Goal: Task Accomplishment & Management: Use online tool/utility

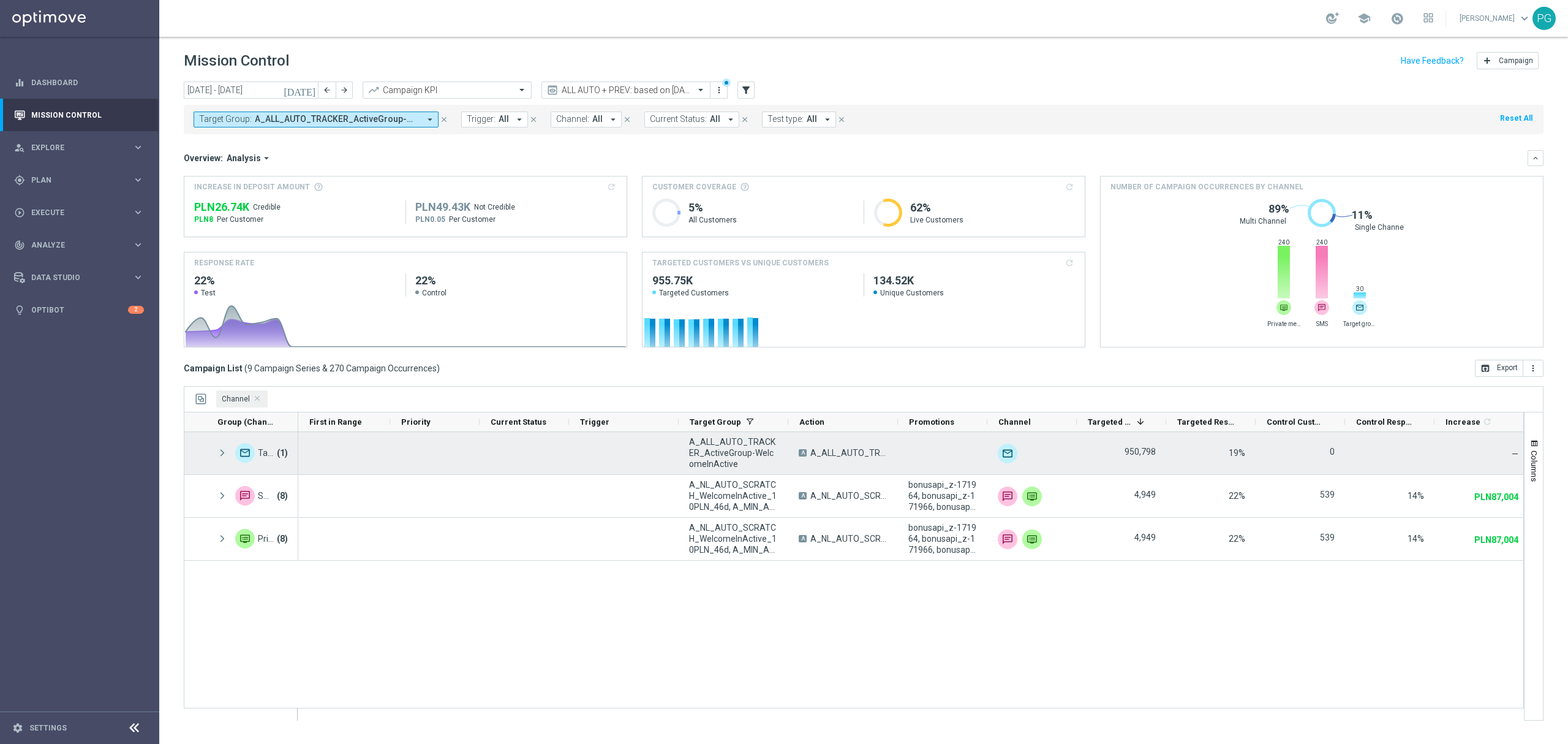
click at [221, 454] on span at bounding box center [222, 453] width 11 height 10
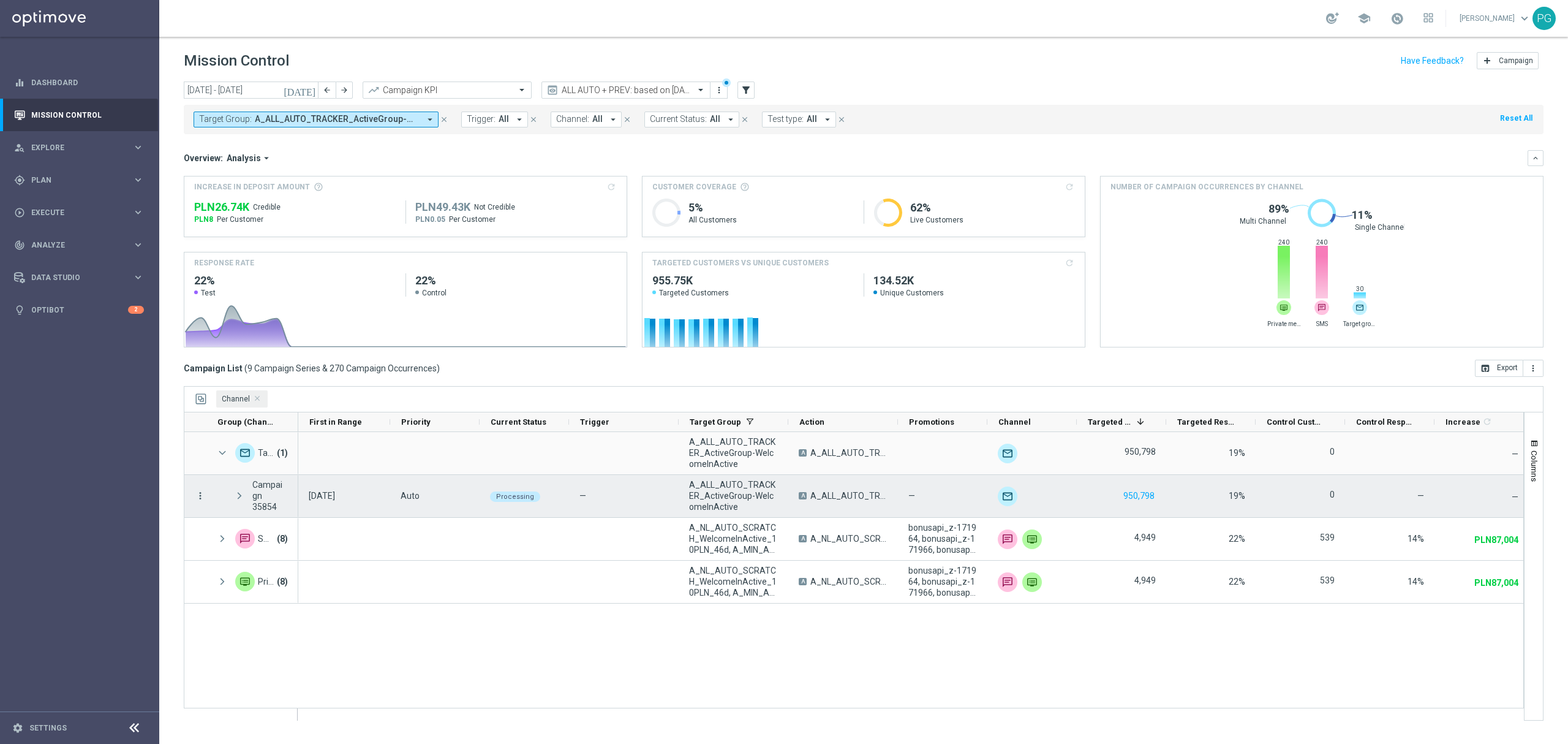
click at [199, 495] on icon "more_vert" at bounding box center [199, 495] width 11 height 11
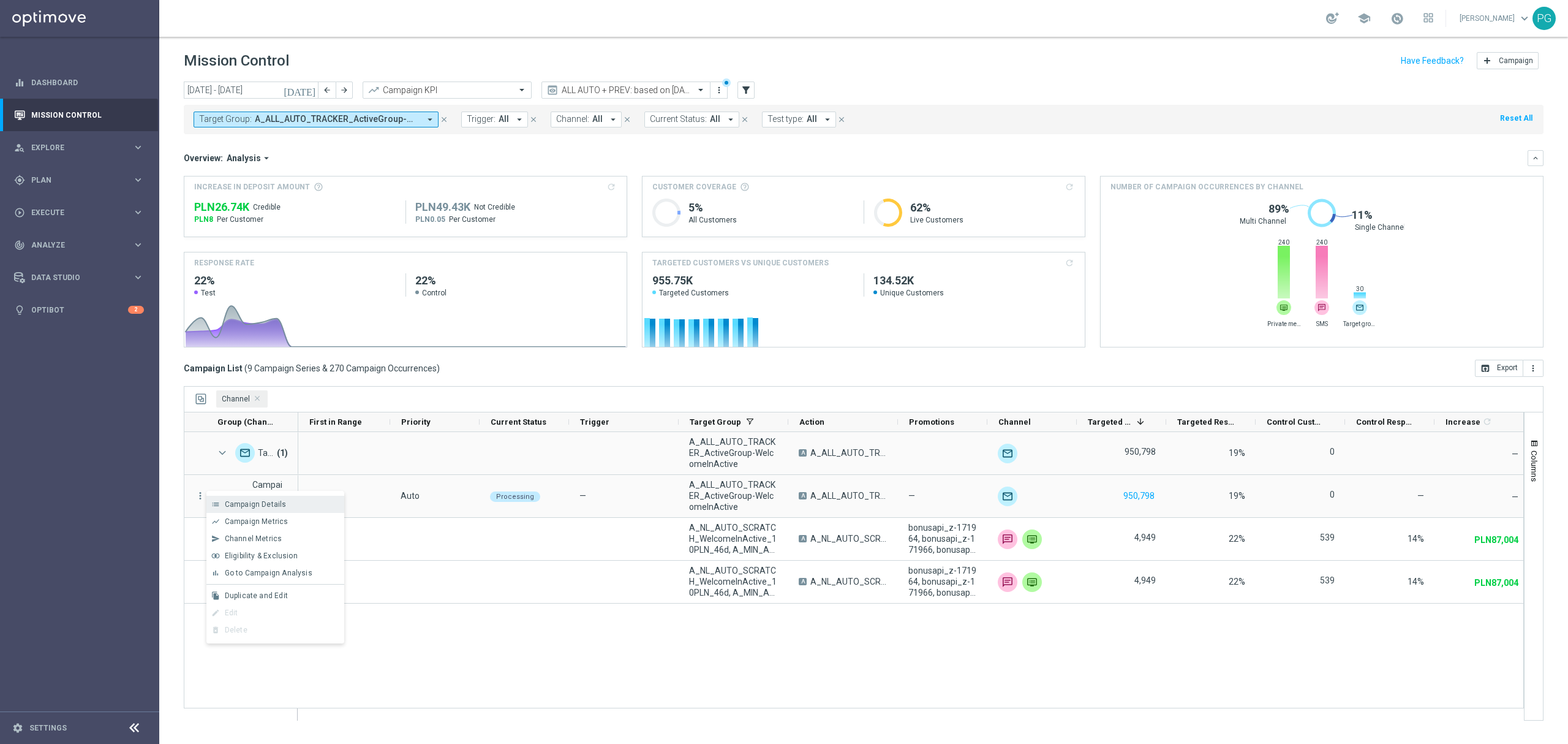
click at [223, 505] on div "list" at bounding box center [216, 504] width 19 height 8
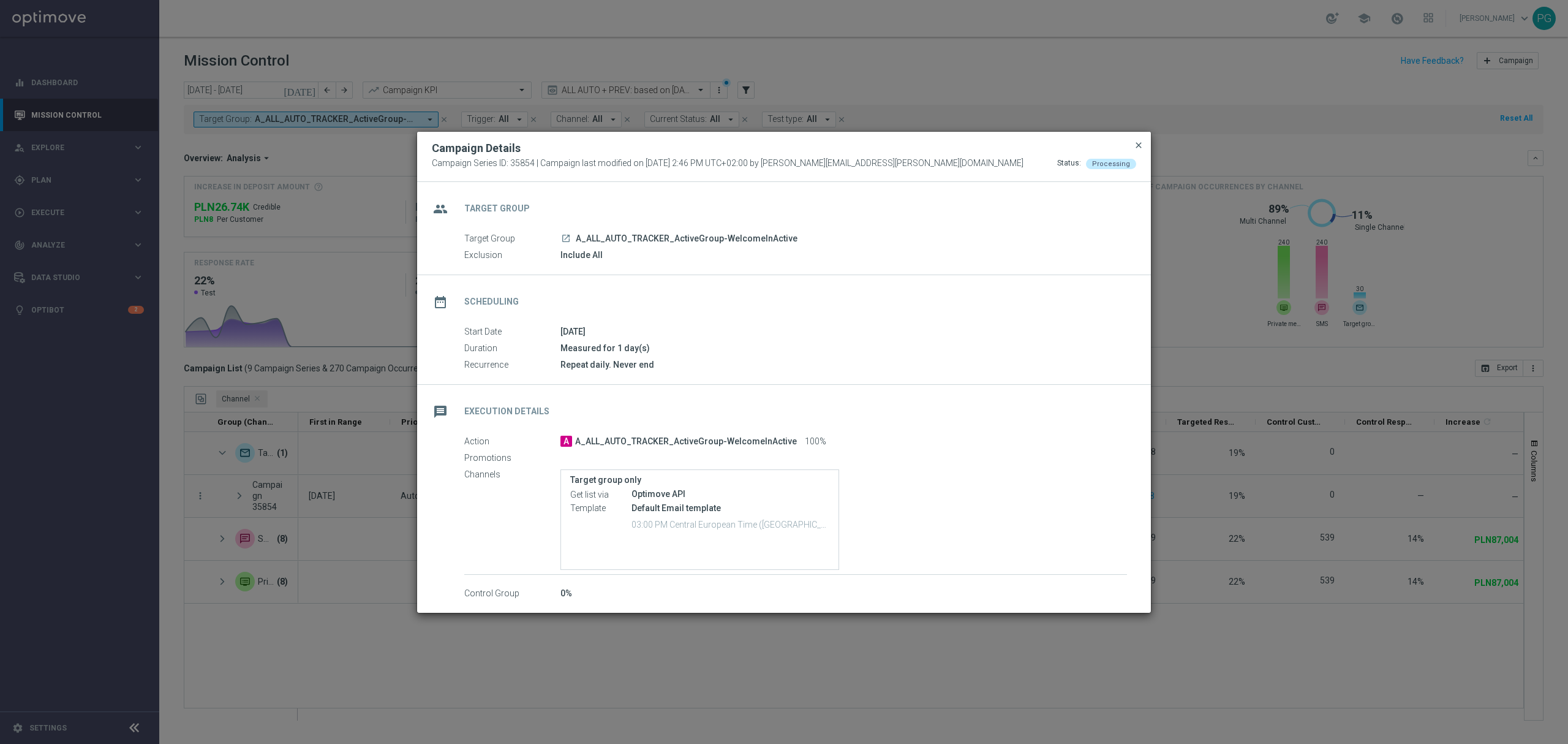
click at [1134, 142] on span "close" at bounding box center [1139, 145] width 10 height 10
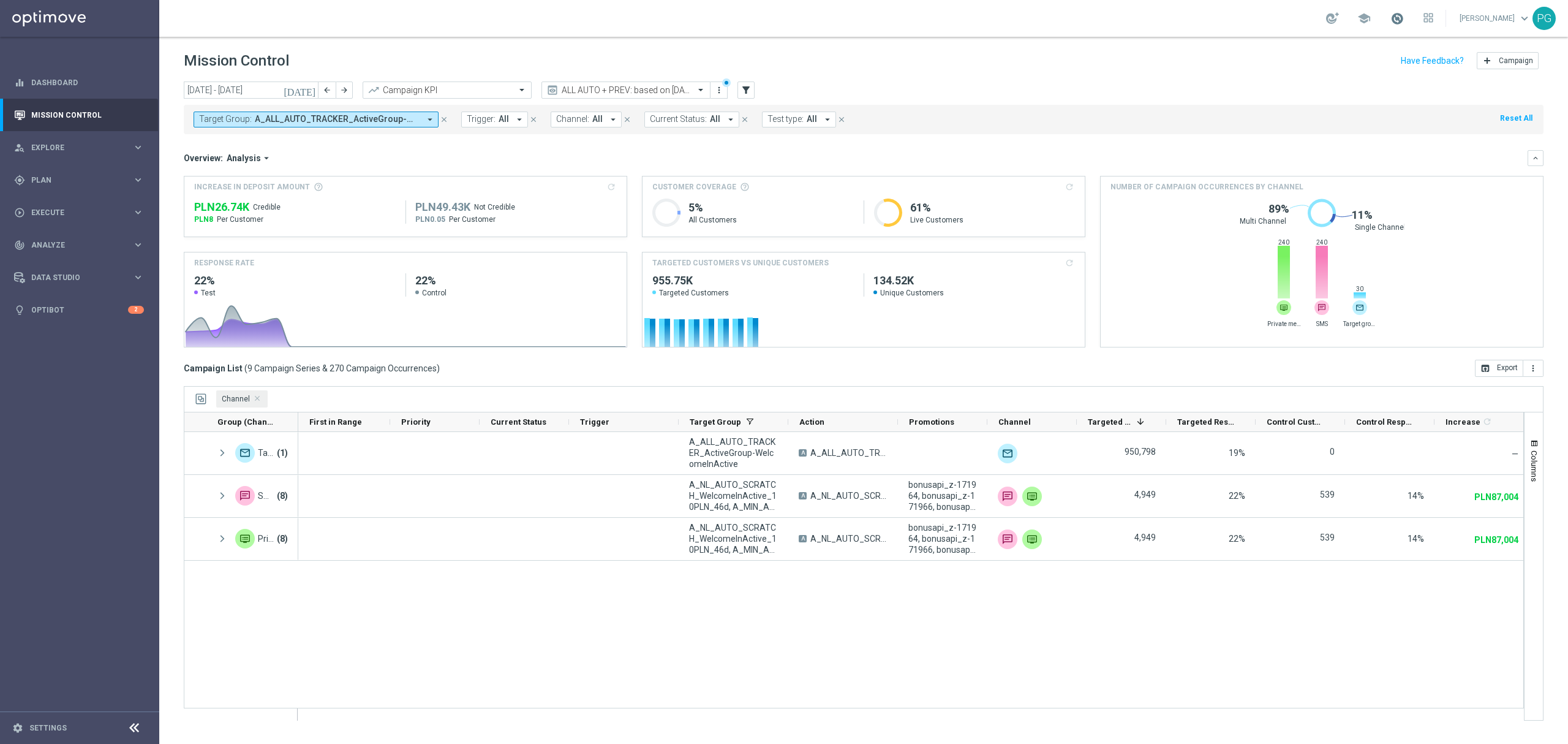
click at [1396, 20] on span at bounding box center [1397, 19] width 14 height 14
click at [1145, 86] on div "[DATE] [DATE] - [DATE] arrow_back arrow_forward Campaign KPI trending_up ALL AU…" at bounding box center [863, 90] width 1360 height 19
click at [256, 400] on span "Channel Press DELETE to remove" at bounding box center [257, 398] width 6 height 6
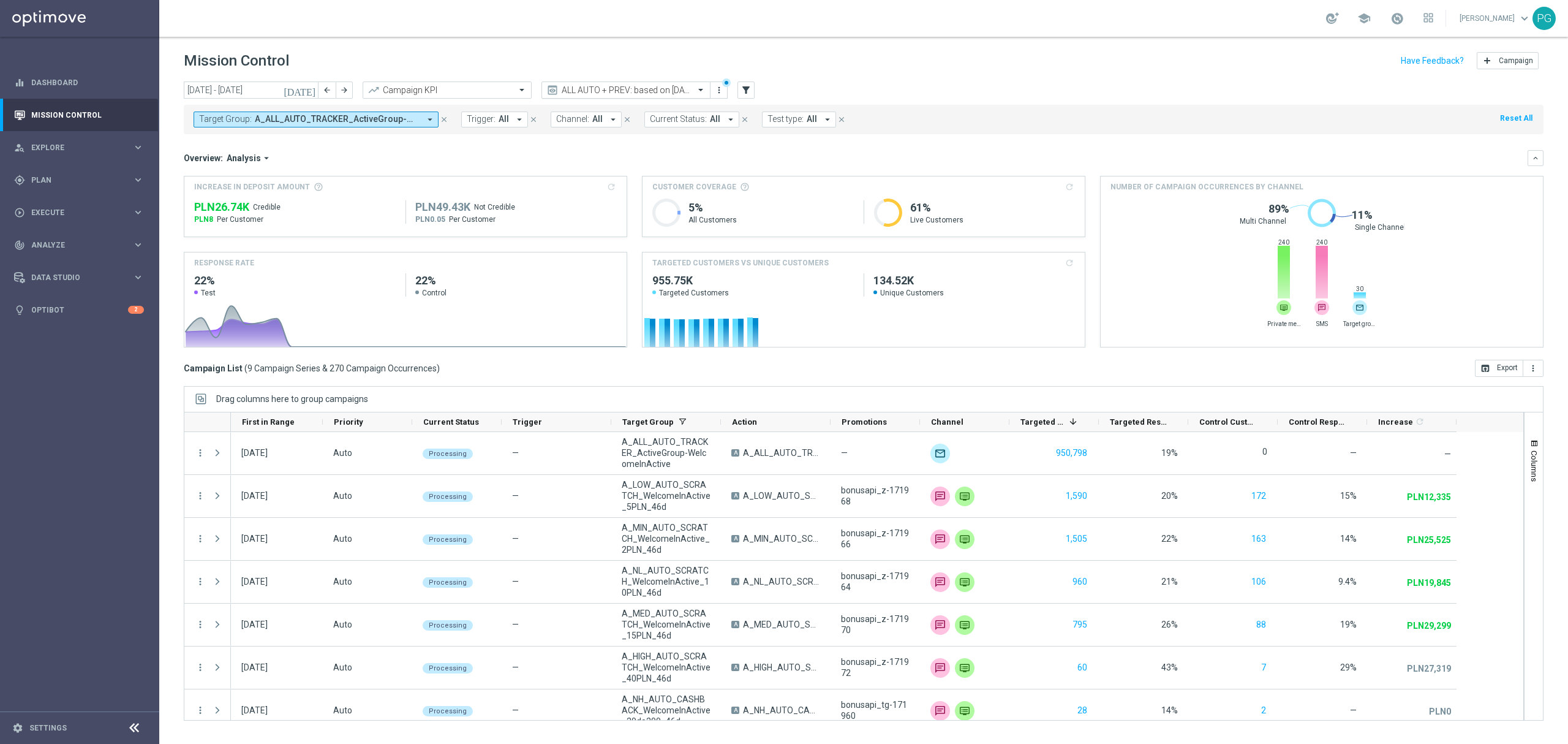
click at [598, 89] on input "text" at bounding box center [614, 90] width 131 height 10
click at [591, 189] on label "ALL AUTO + PREV: based on [DATE]" at bounding box center [606, 189] width 115 height 10
click at [606, 89] on input "text" at bounding box center [614, 90] width 131 height 10
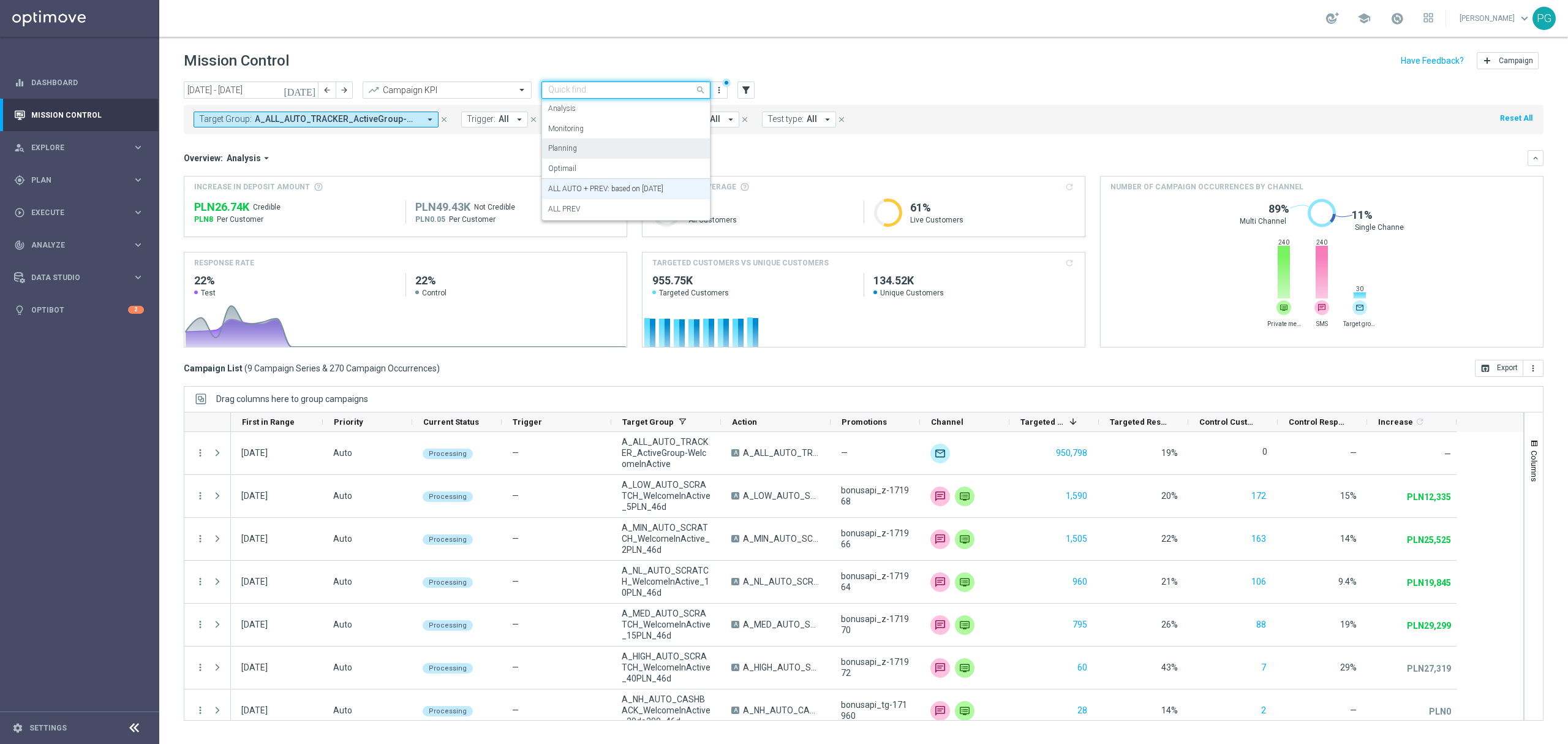
click at [600, 152] on div "Planning" at bounding box center [626, 149] width 156 height 20
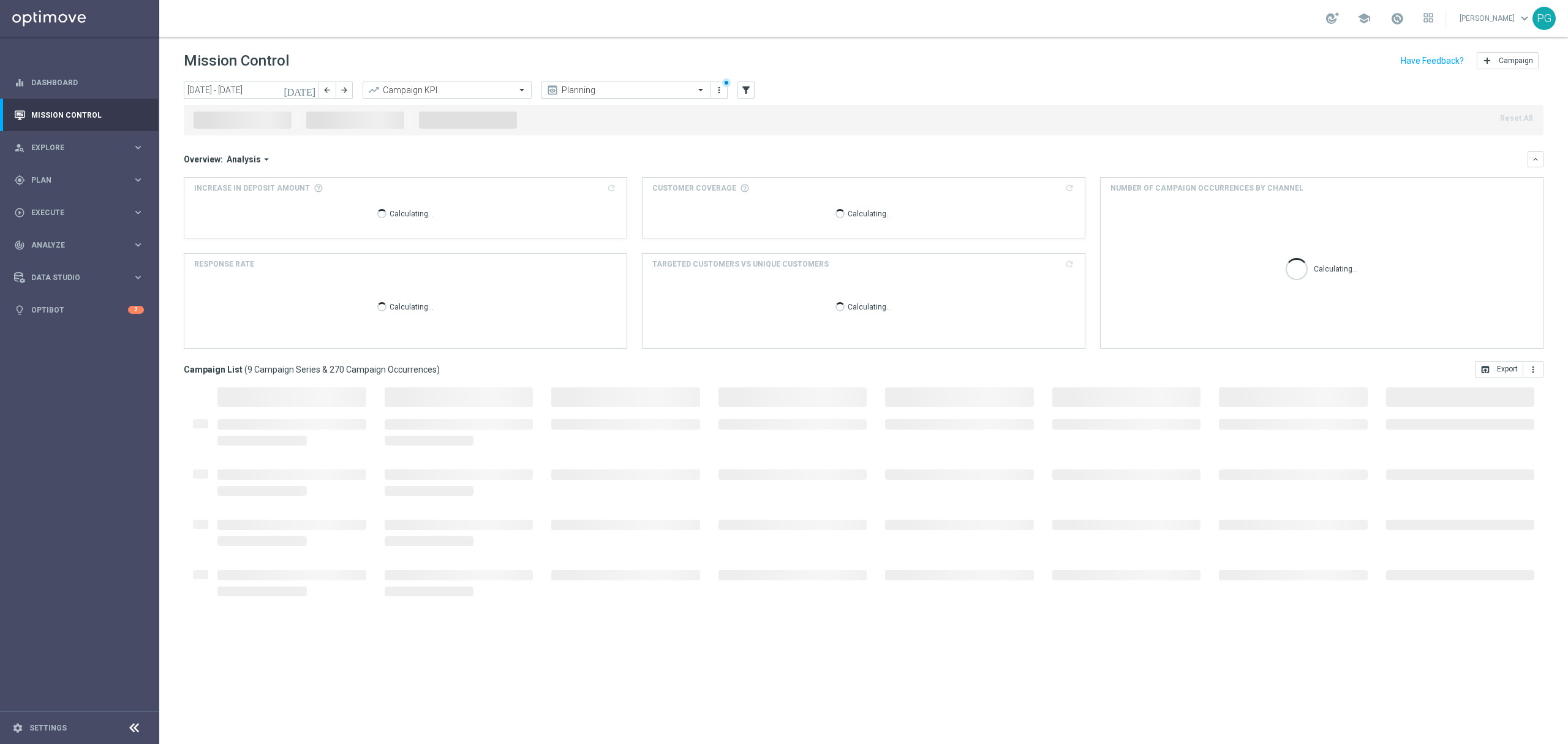
click at [623, 93] on input "text" at bounding box center [614, 90] width 131 height 10
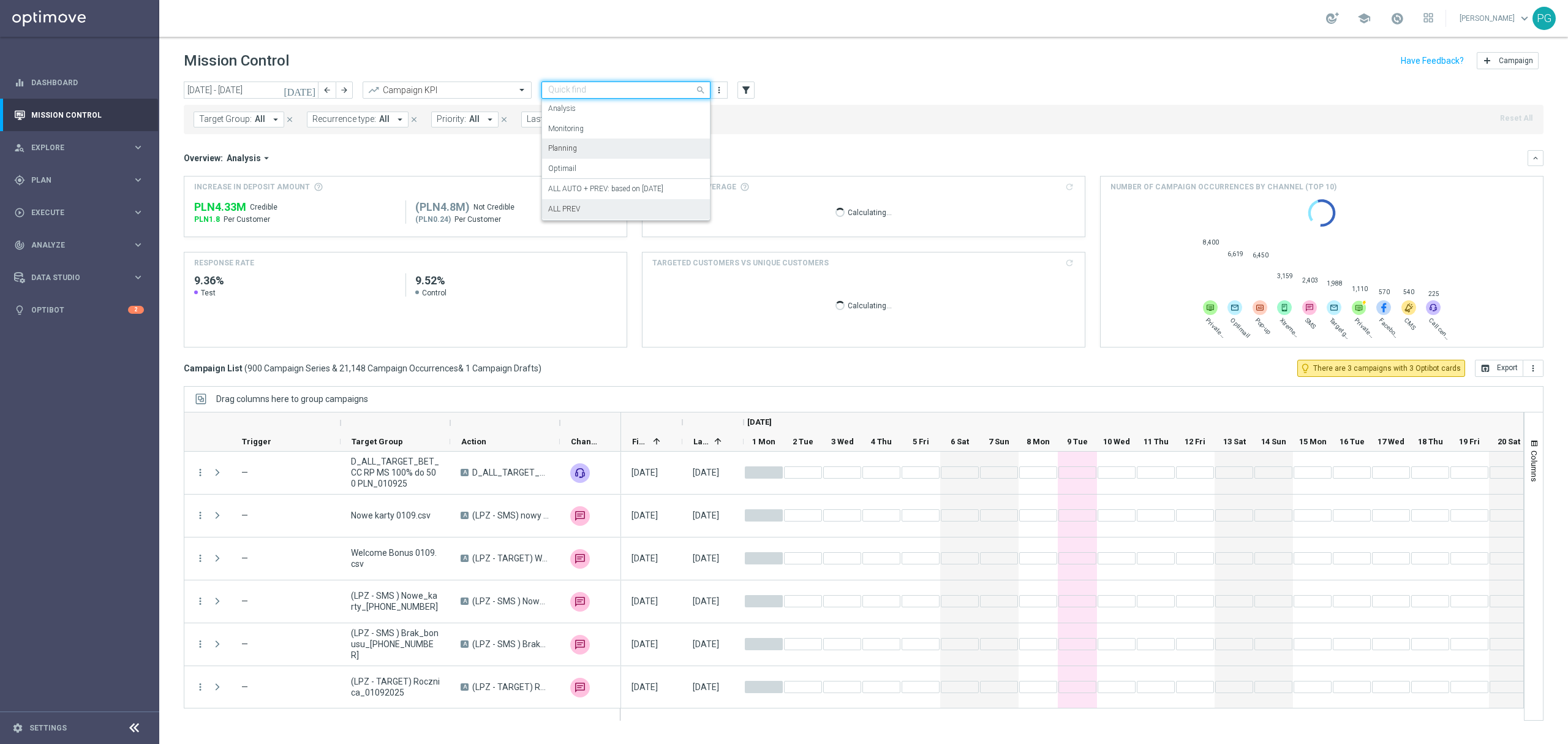
click at [593, 200] on div "ALL PREV" at bounding box center [626, 210] width 156 height 20
drag, startPoint x: 593, startPoint y: 199, endPoint x: 594, endPoint y: 138, distance: 61.0
click at [593, 197] on div "PLN4.33M Credible PLN1.8 Per Customer (PLN4.8M) Not Credible" at bounding box center [406, 212] width 423 height 39
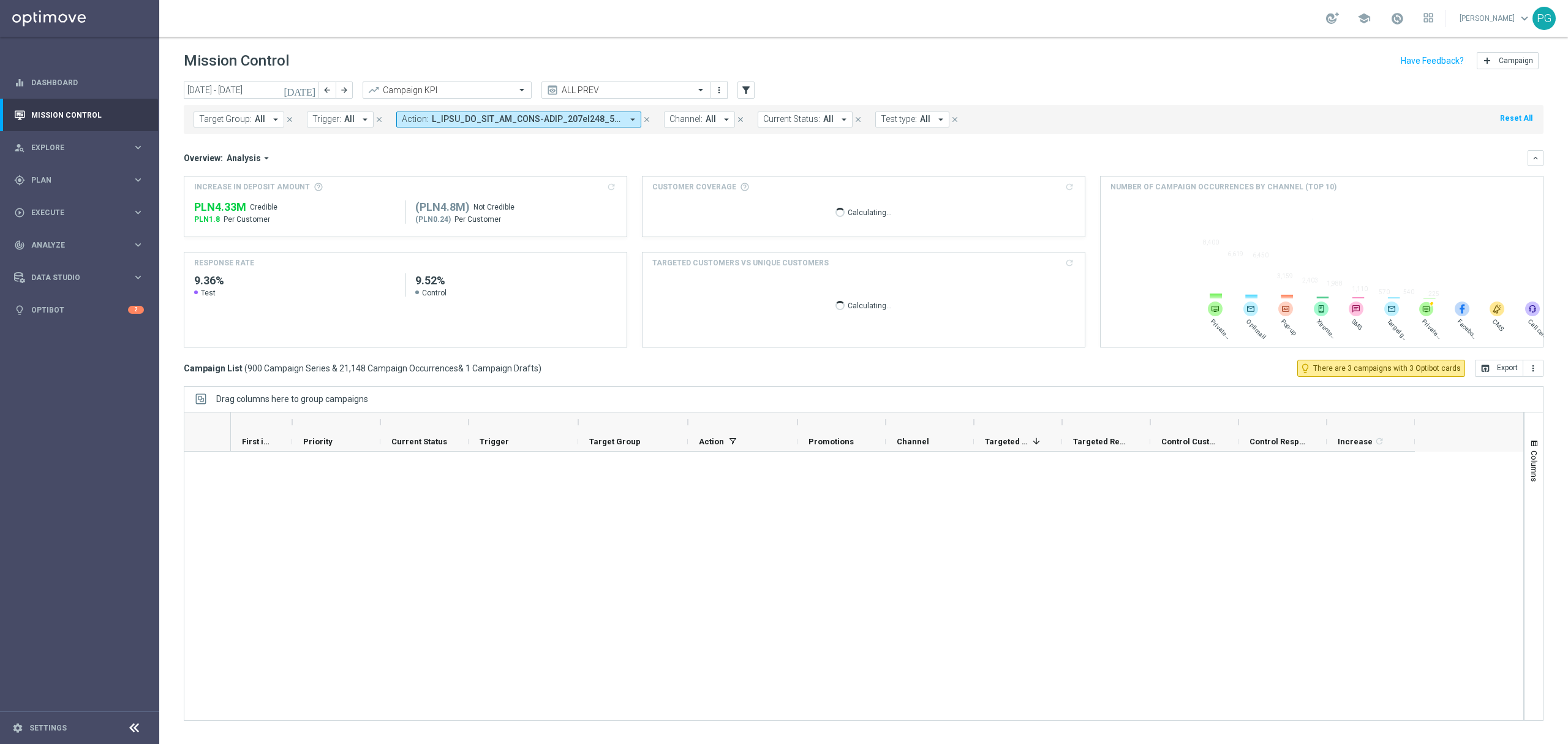
click at [593, 99] on div "ALL PREV preview more_vert" at bounding box center [635, 90] width 186 height 19
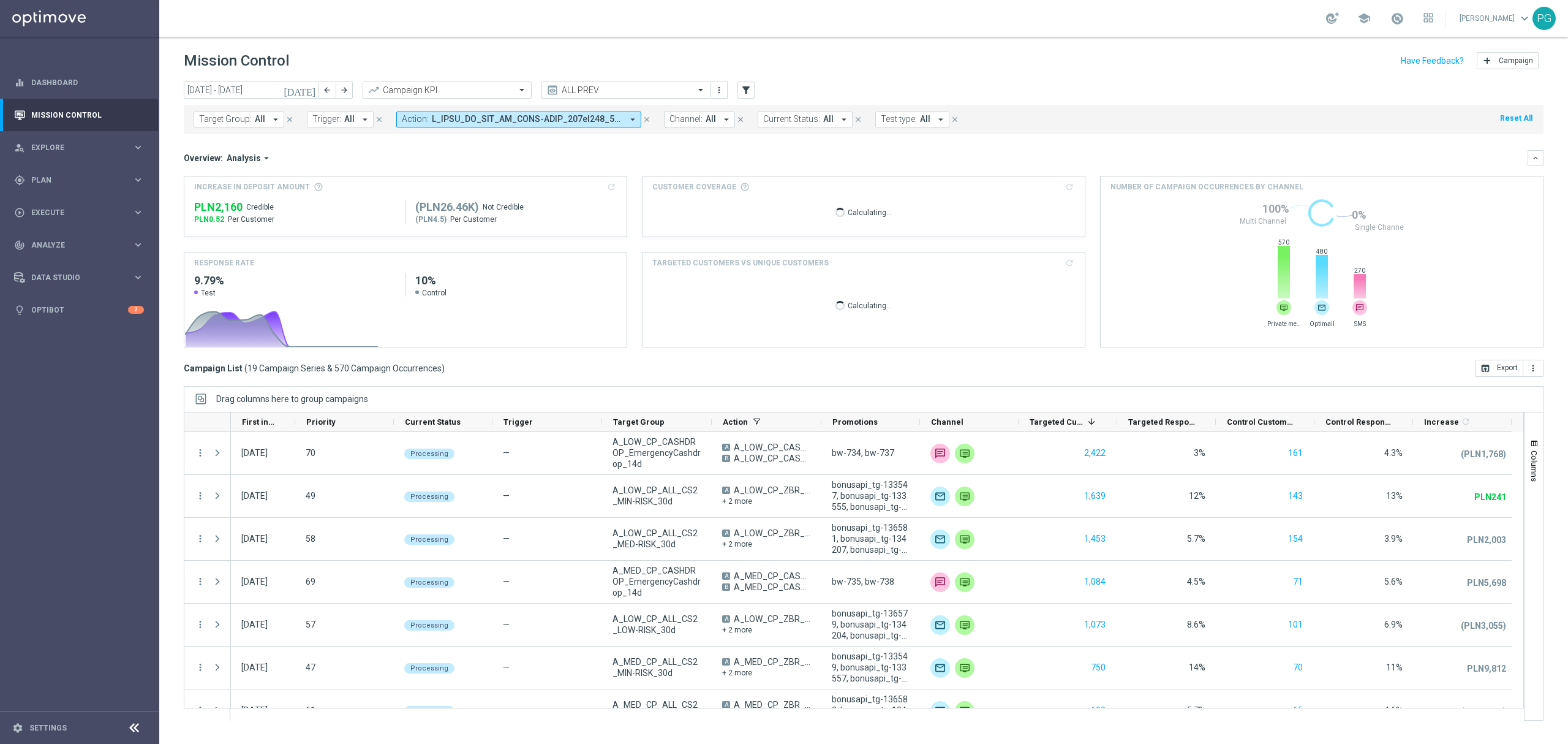
click at [642, 118] on icon "close" at bounding box center [647, 119] width 8 height 8
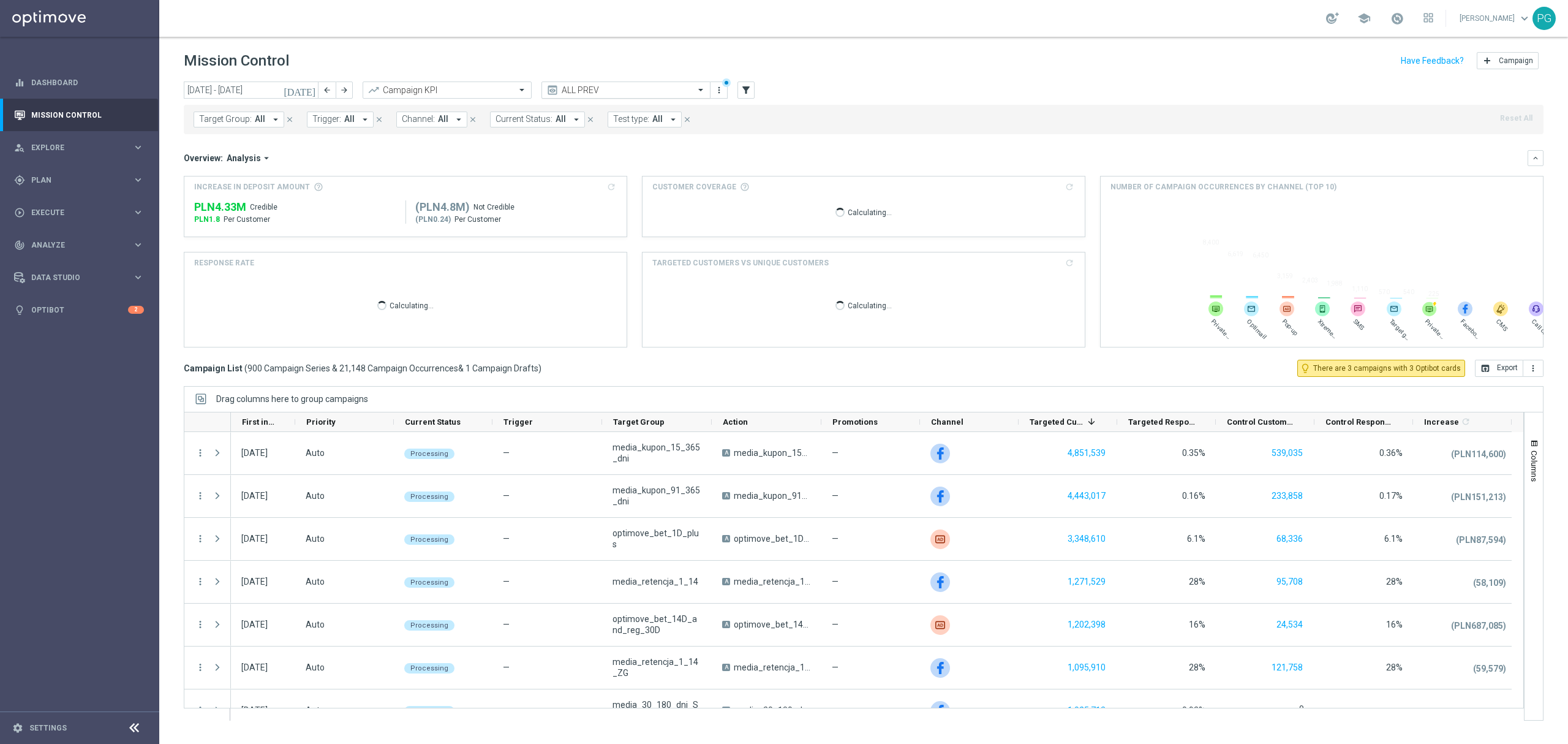
click at [631, 86] on input "text" at bounding box center [614, 90] width 131 height 10
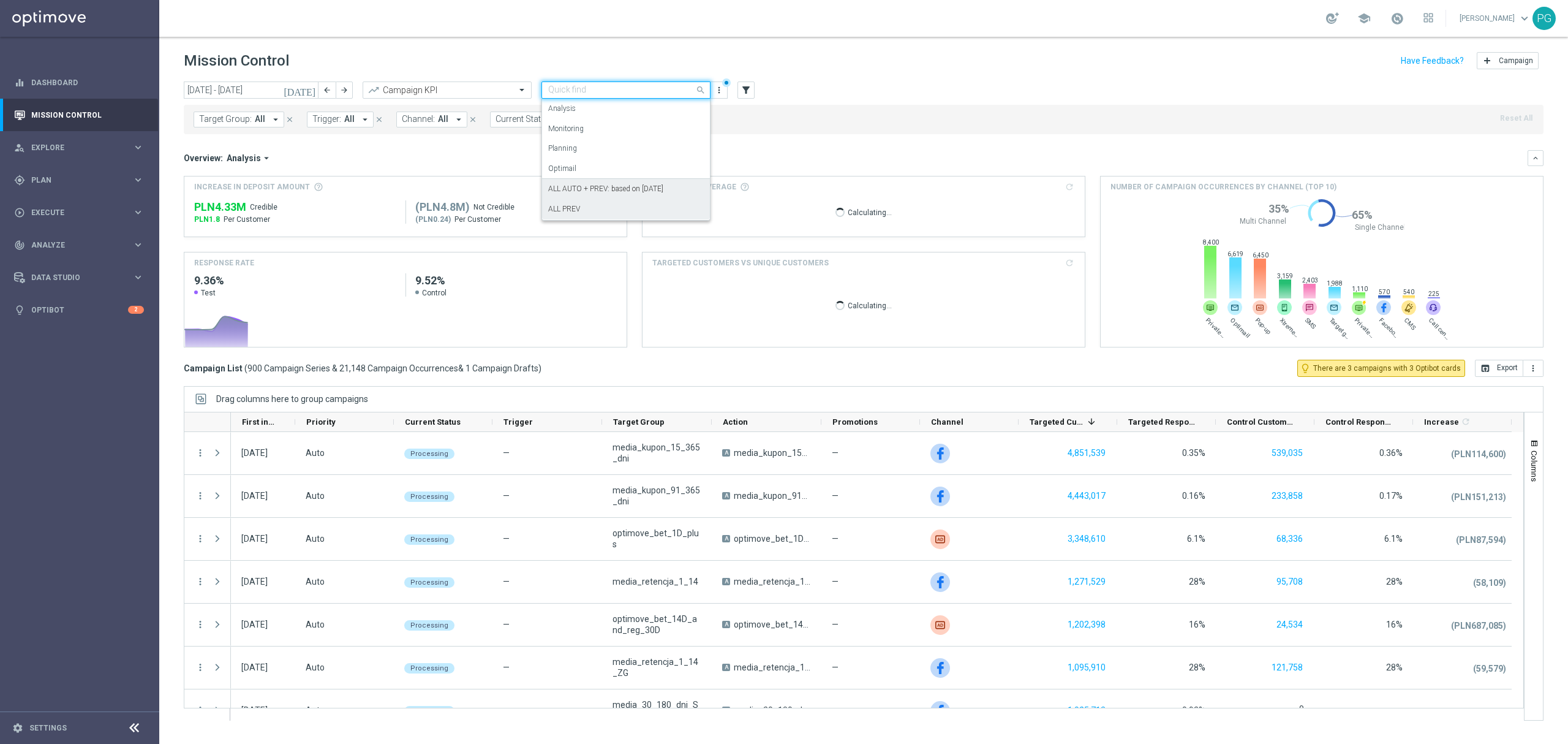
click at [589, 182] on div "ALL AUTO + PREV: based on [DATE]" at bounding box center [626, 189] width 156 height 20
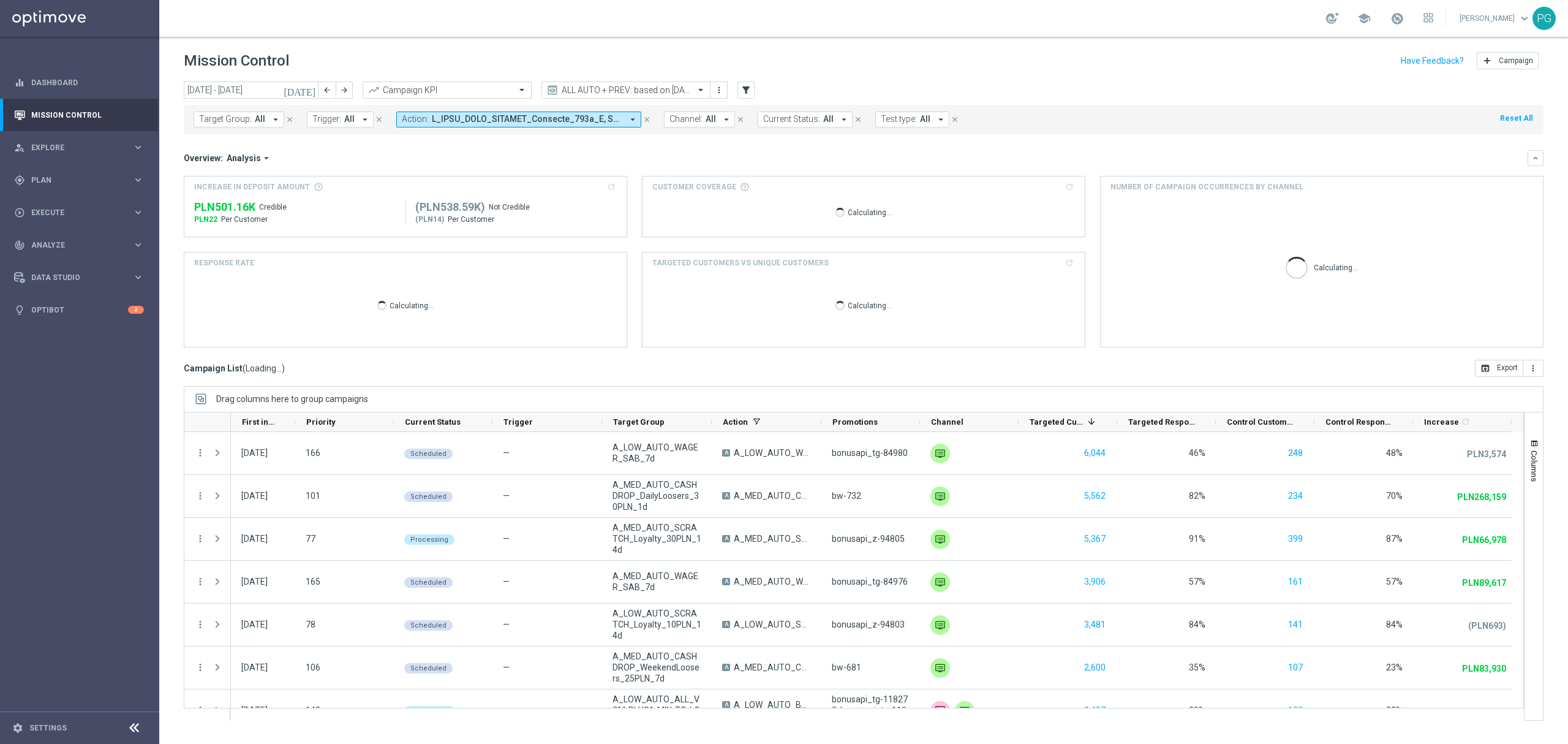
click at [306, 93] on icon "[DATE]" at bounding box center [300, 90] width 33 height 11
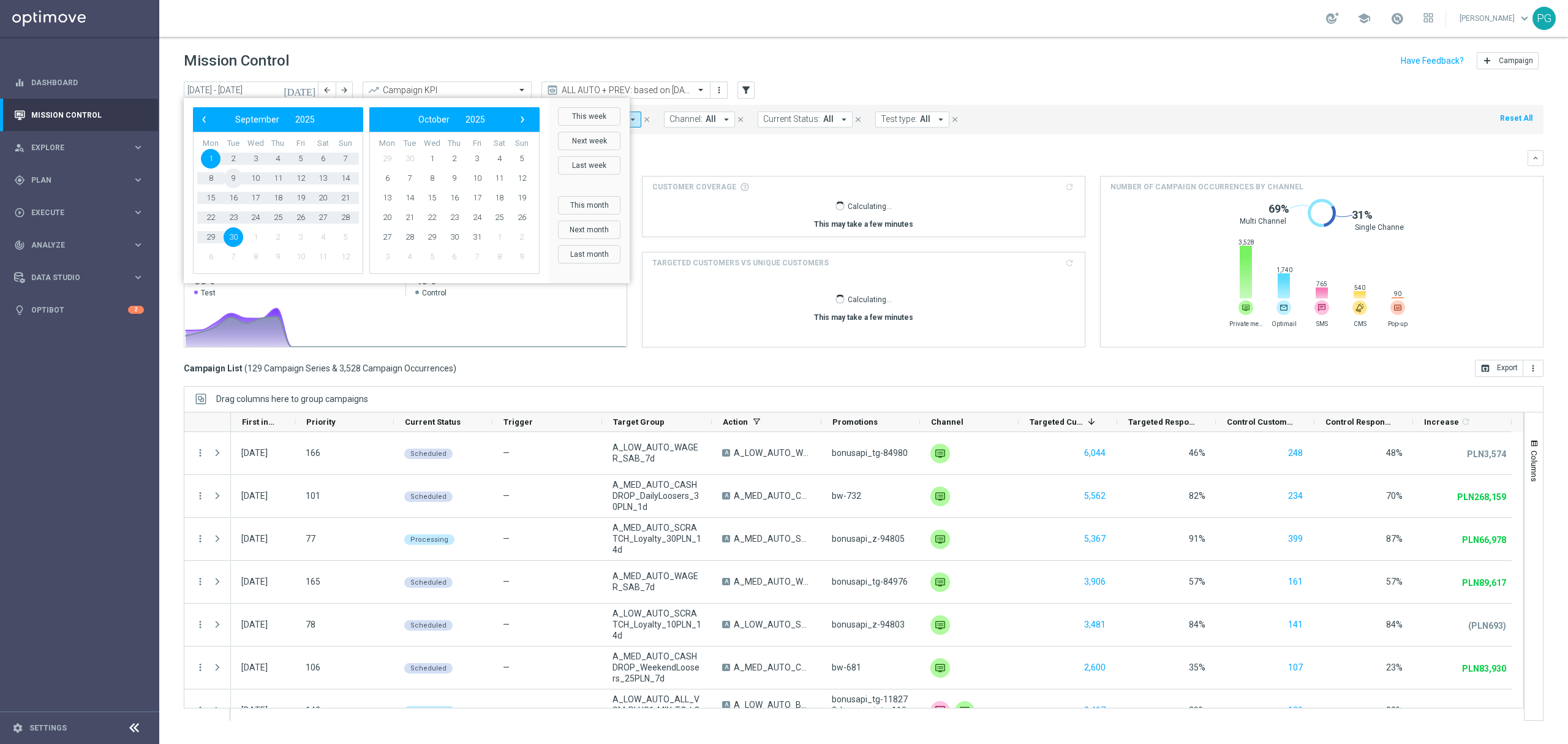
click at [232, 178] on span "9" at bounding box center [232, 178] width 19 height 19
type input "[DATE] - [DATE]"
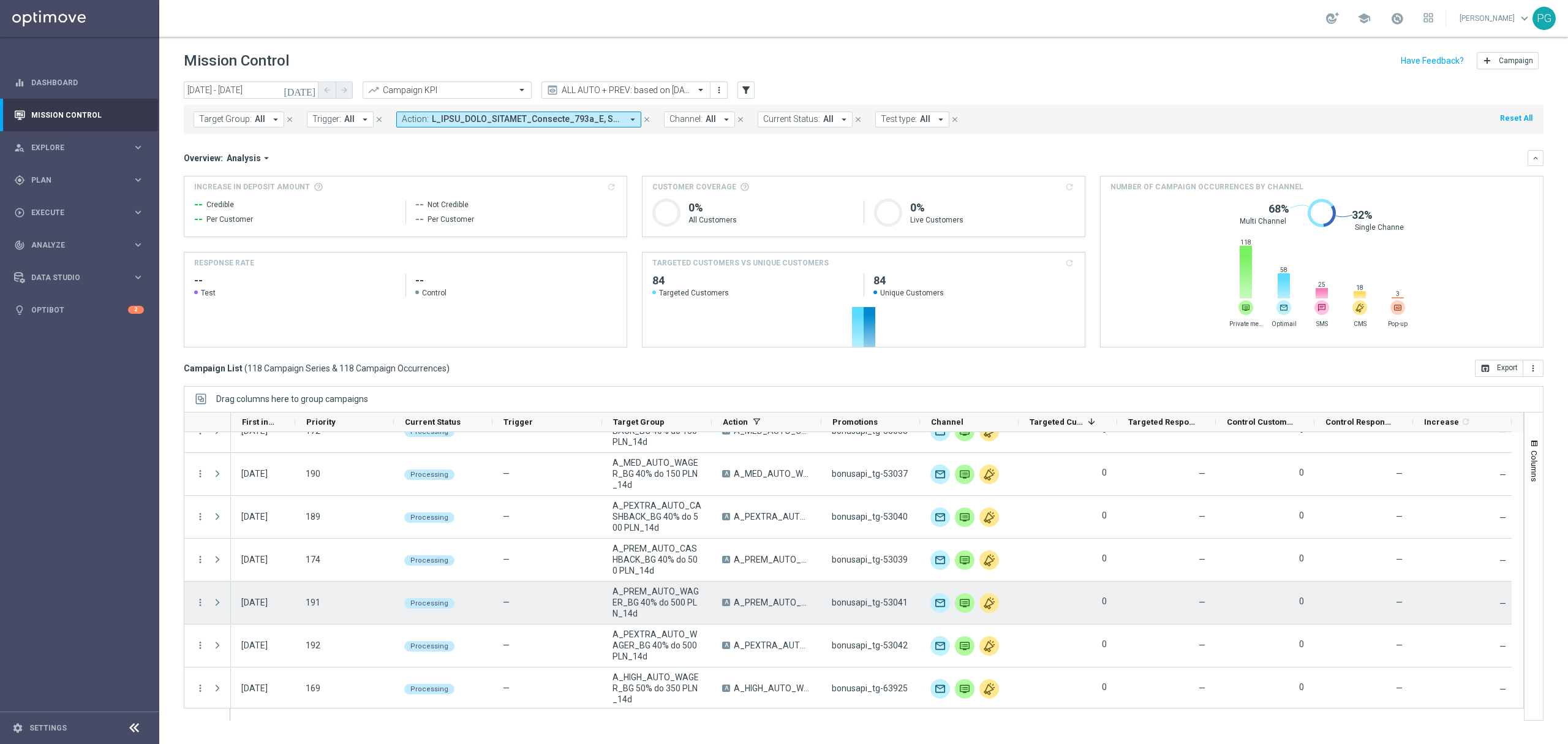
scroll to position [1753, 0]
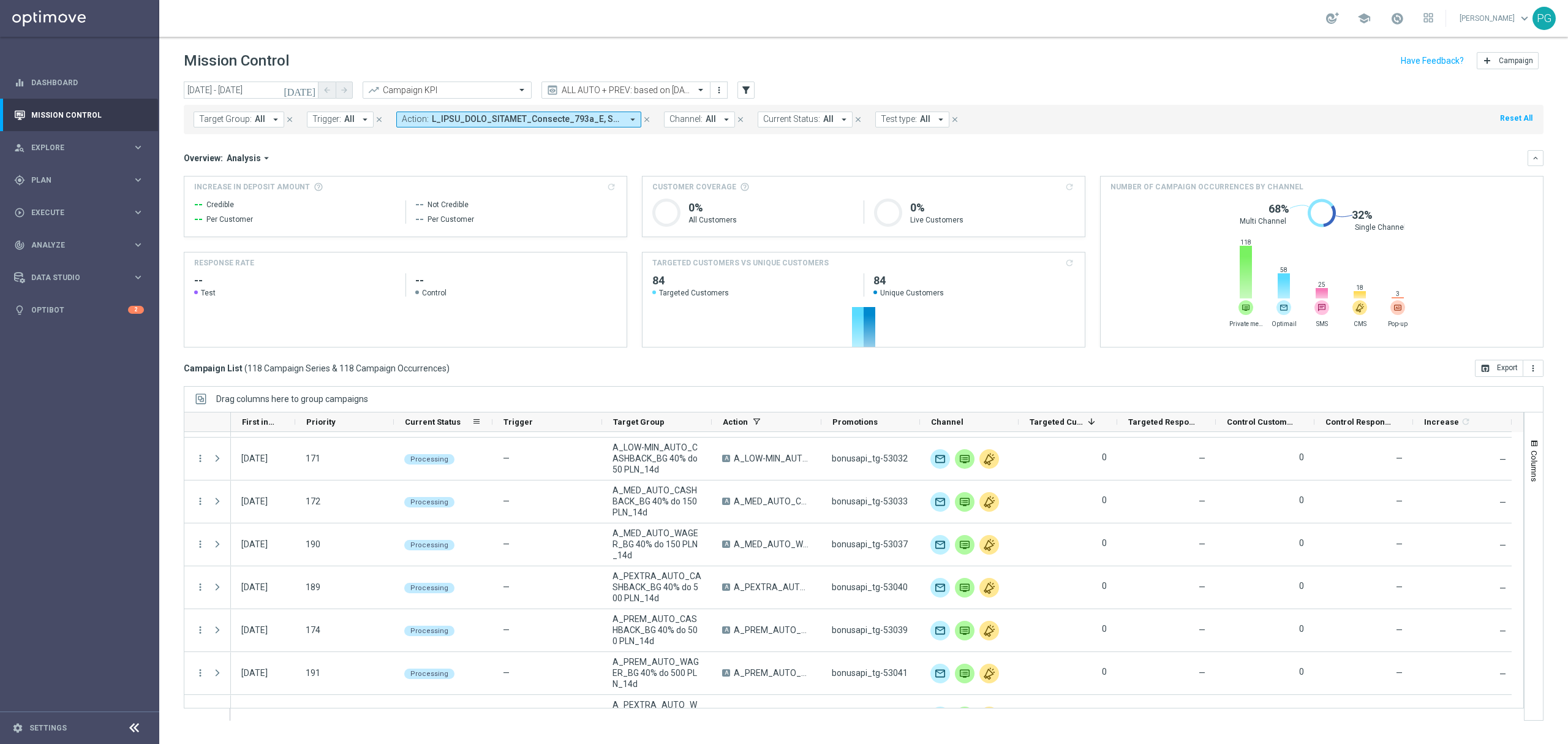
click at [484, 422] on icon-header "Current Status 1" at bounding box center [443, 422] width 99 height 19
click at [477, 422] on span at bounding box center [477, 422] width 10 height 10
click at [511, 524] on span "Group by Current Status" at bounding box center [539, 524] width 110 height 19
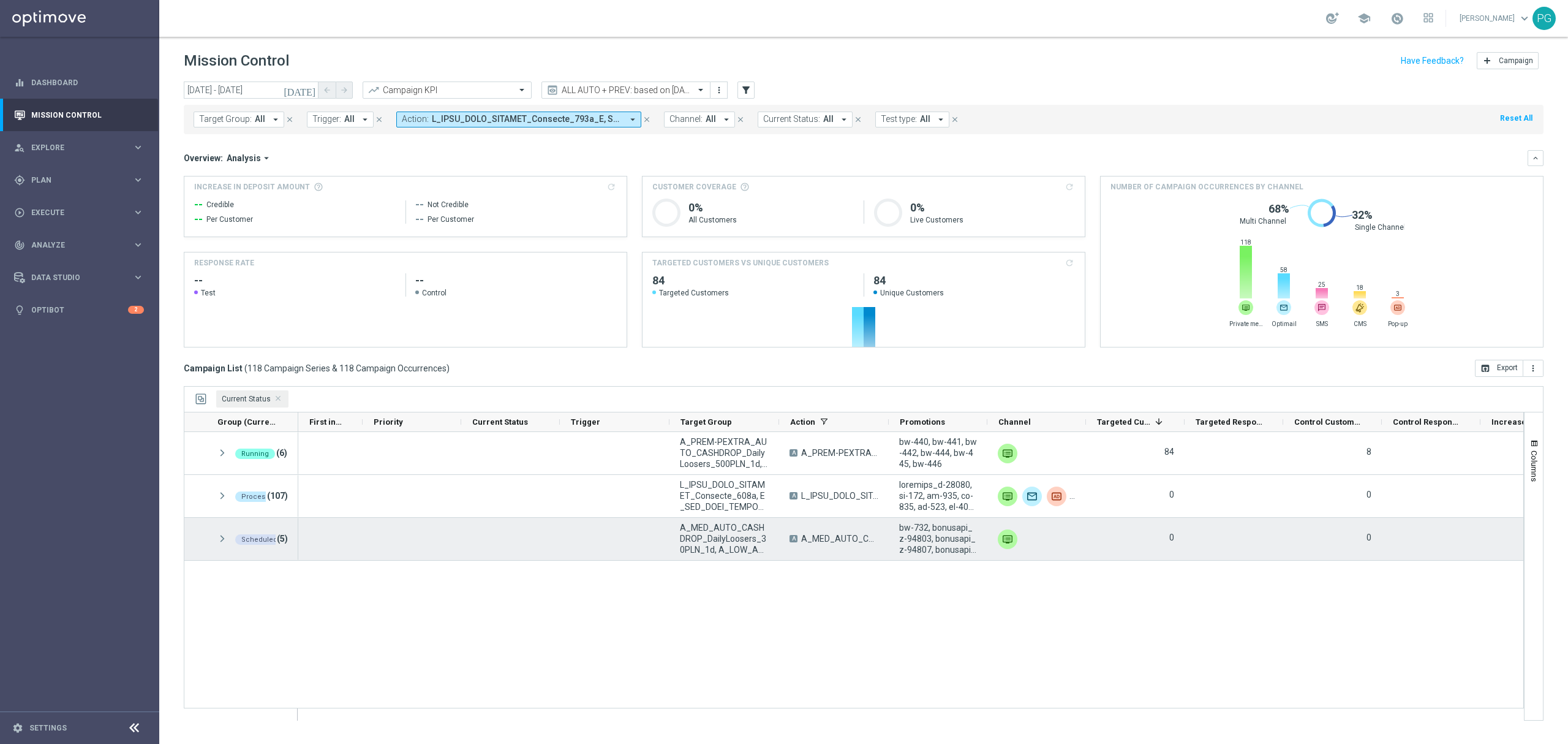
scroll to position [0, 0]
click at [215, 542] on div "Scheduled (5)" at bounding box center [252, 539] width 92 height 42
click at [223, 539] on span at bounding box center [222, 539] width 11 height 10
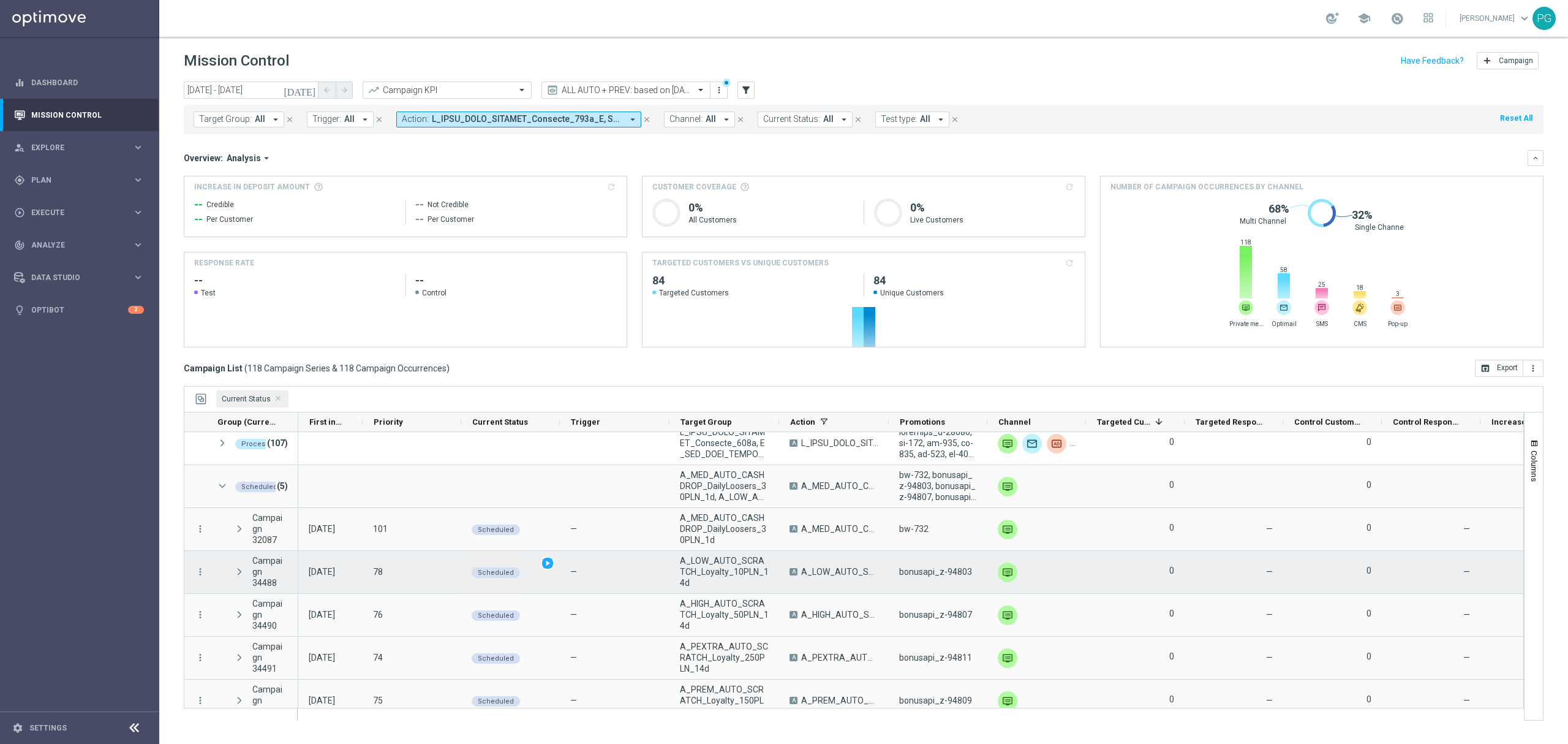
scroll to position [54, 0]
click at [199, 566] on icon "more_vert" at bounding box center [199, 570] width 11 height 11
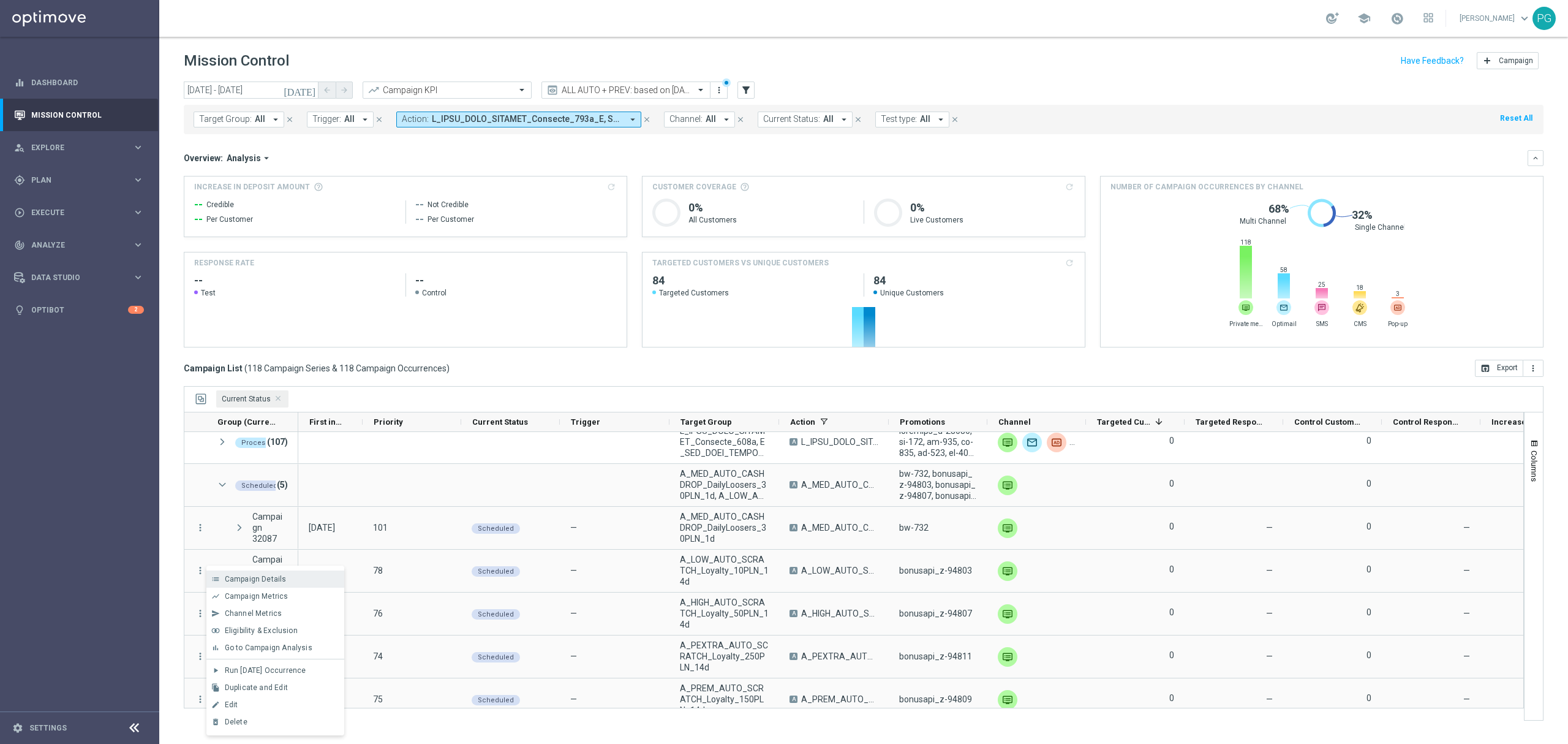
click at [242, 579] on span "Campaign Details" at bounding box center [255, 579] width 62 height 8
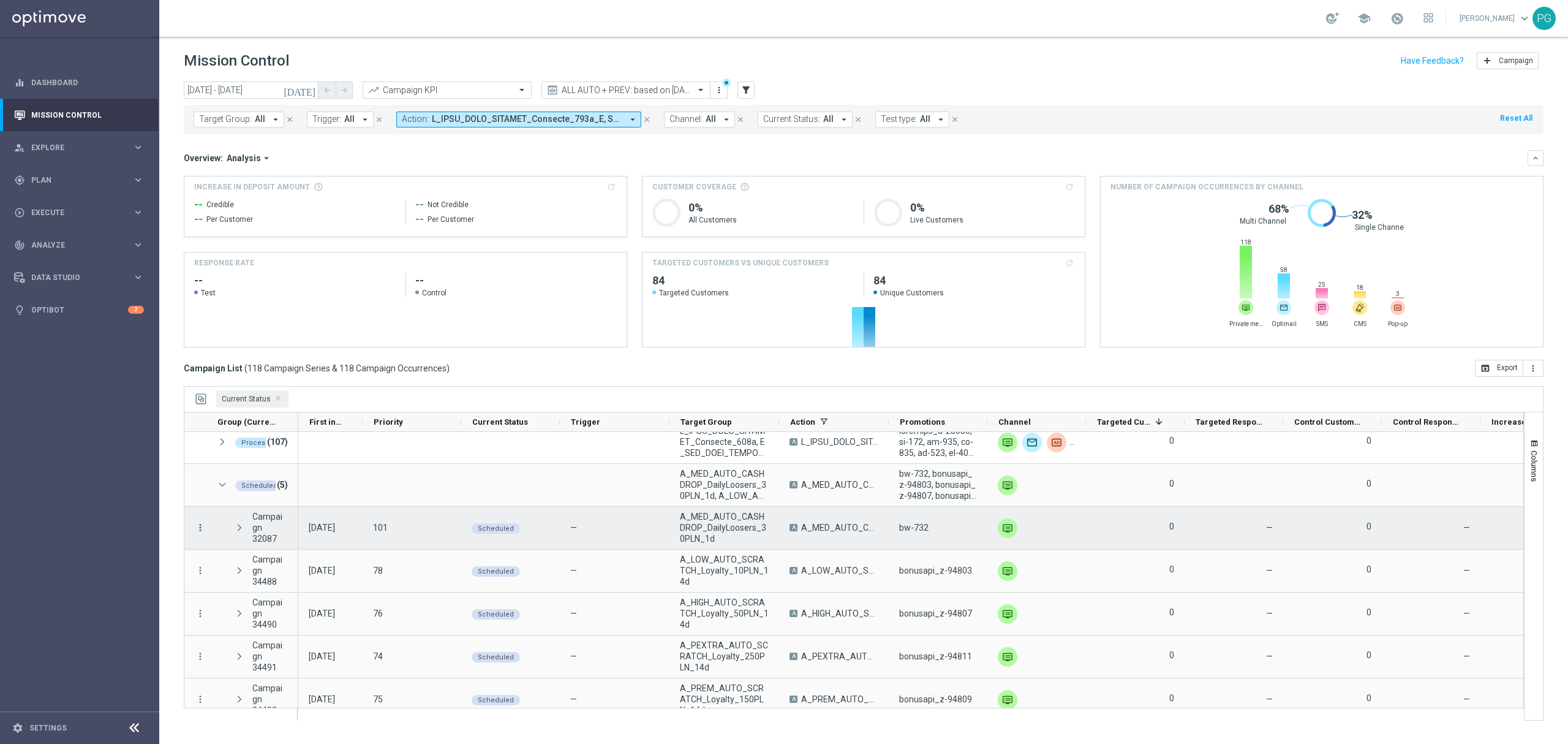
click at [205, 527] on icon "more_vert" at bounding box center [199, 527] width 11 height 11
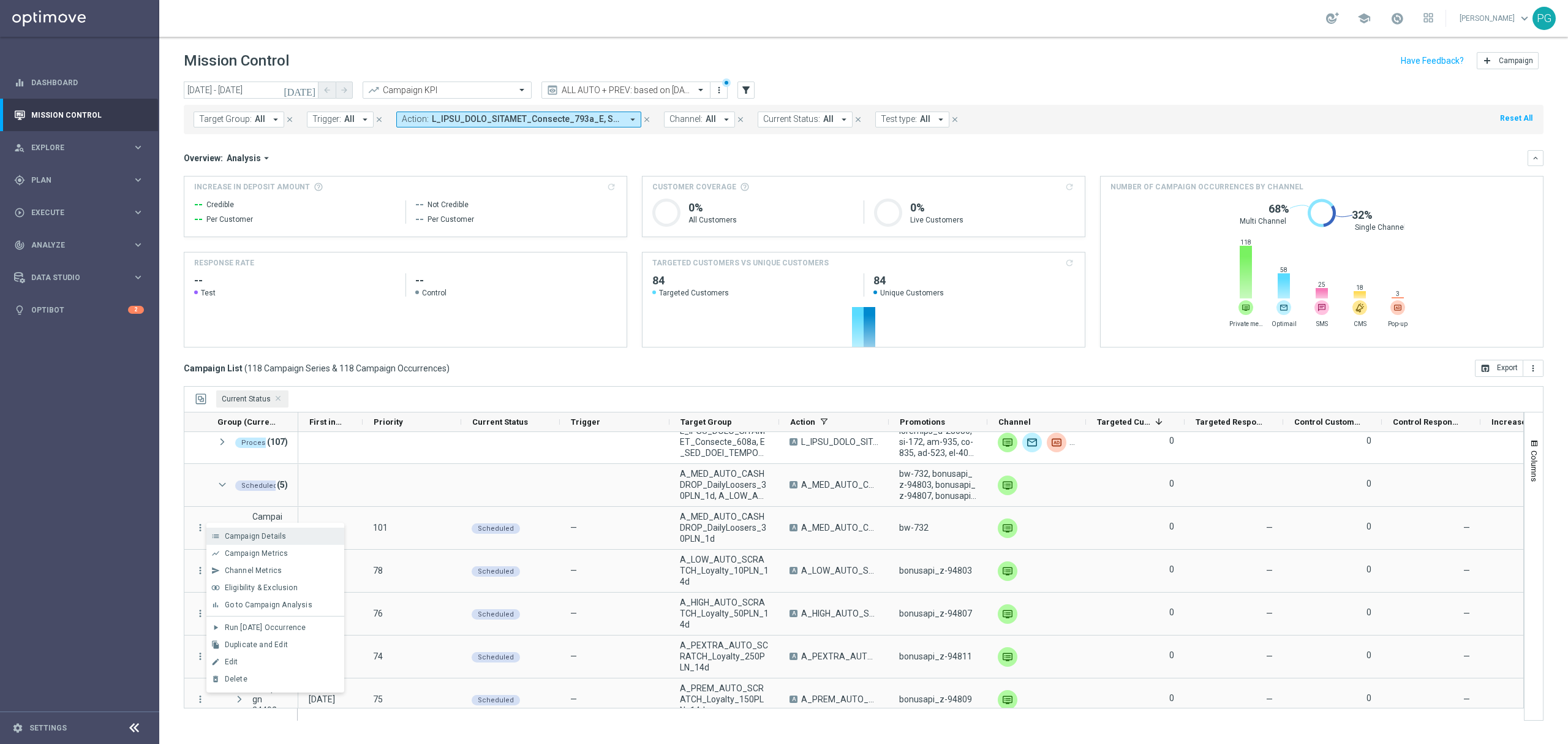
click at [221, 539] on div "list" at bounding box center [216, 536] width 19 height 8
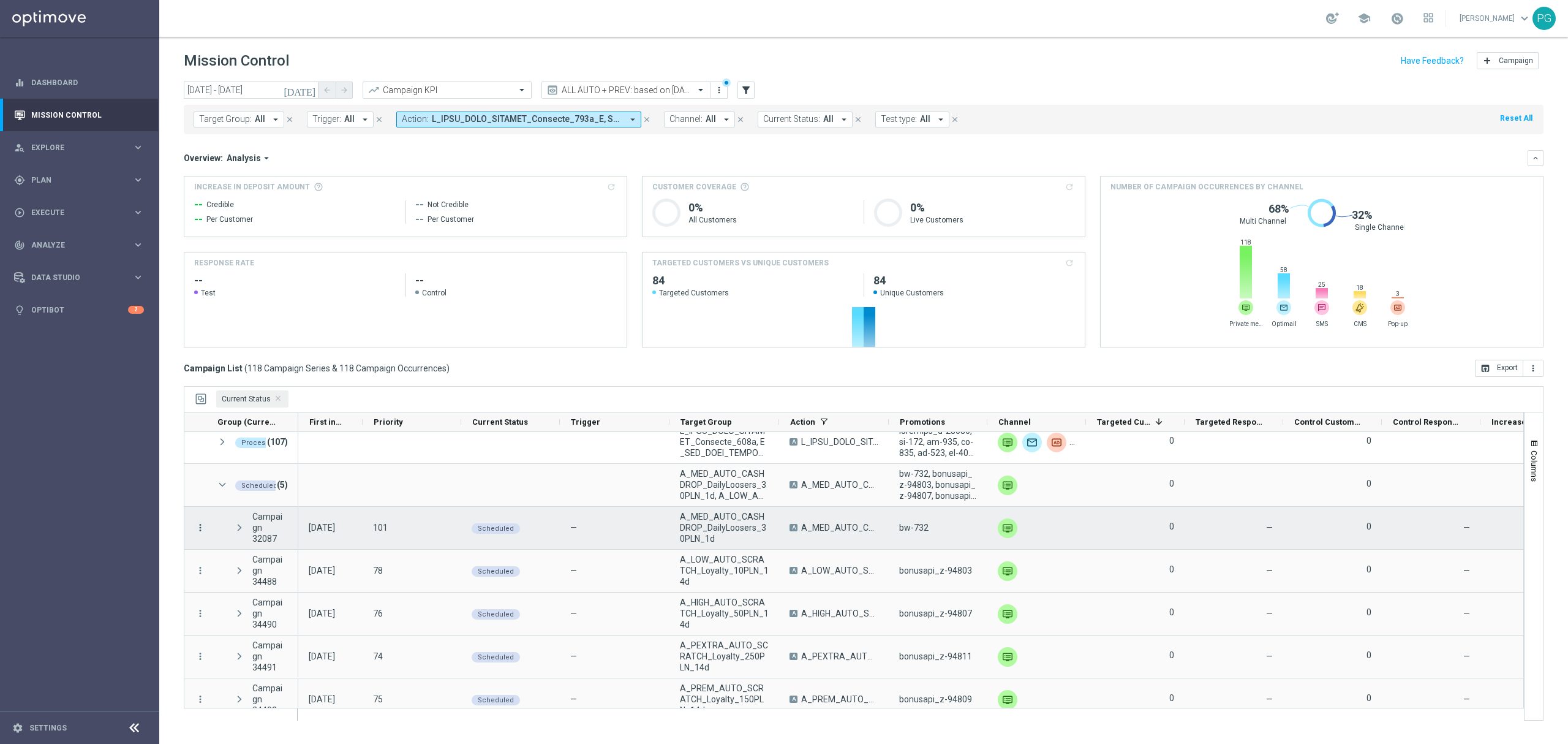
click at [201, 529] on icon "more_vert" at bounding box center [199, 527] width 11 height 11
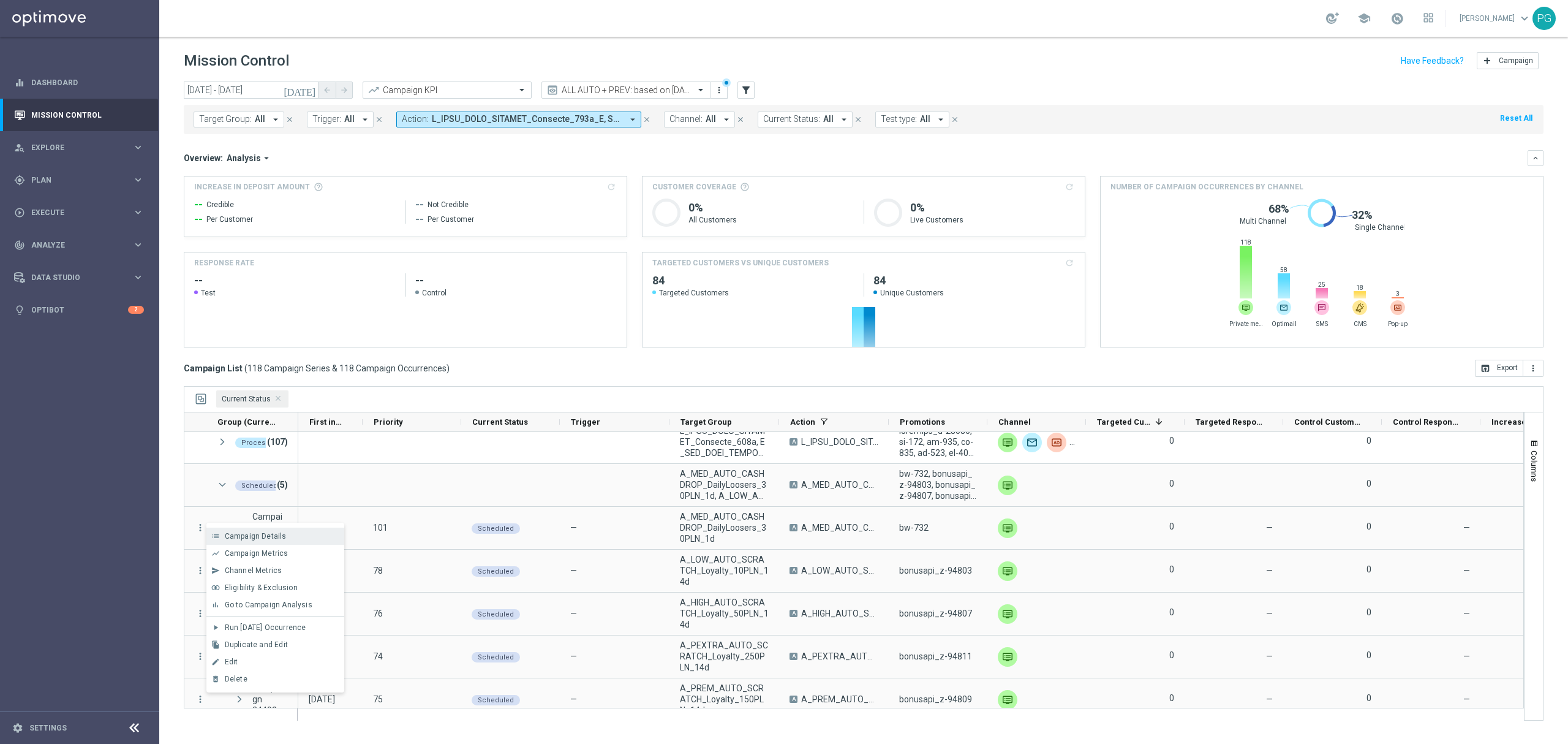
click at [260, 538] on span "Campaign Details" at bounding box center [255, 536] width 62 height 8
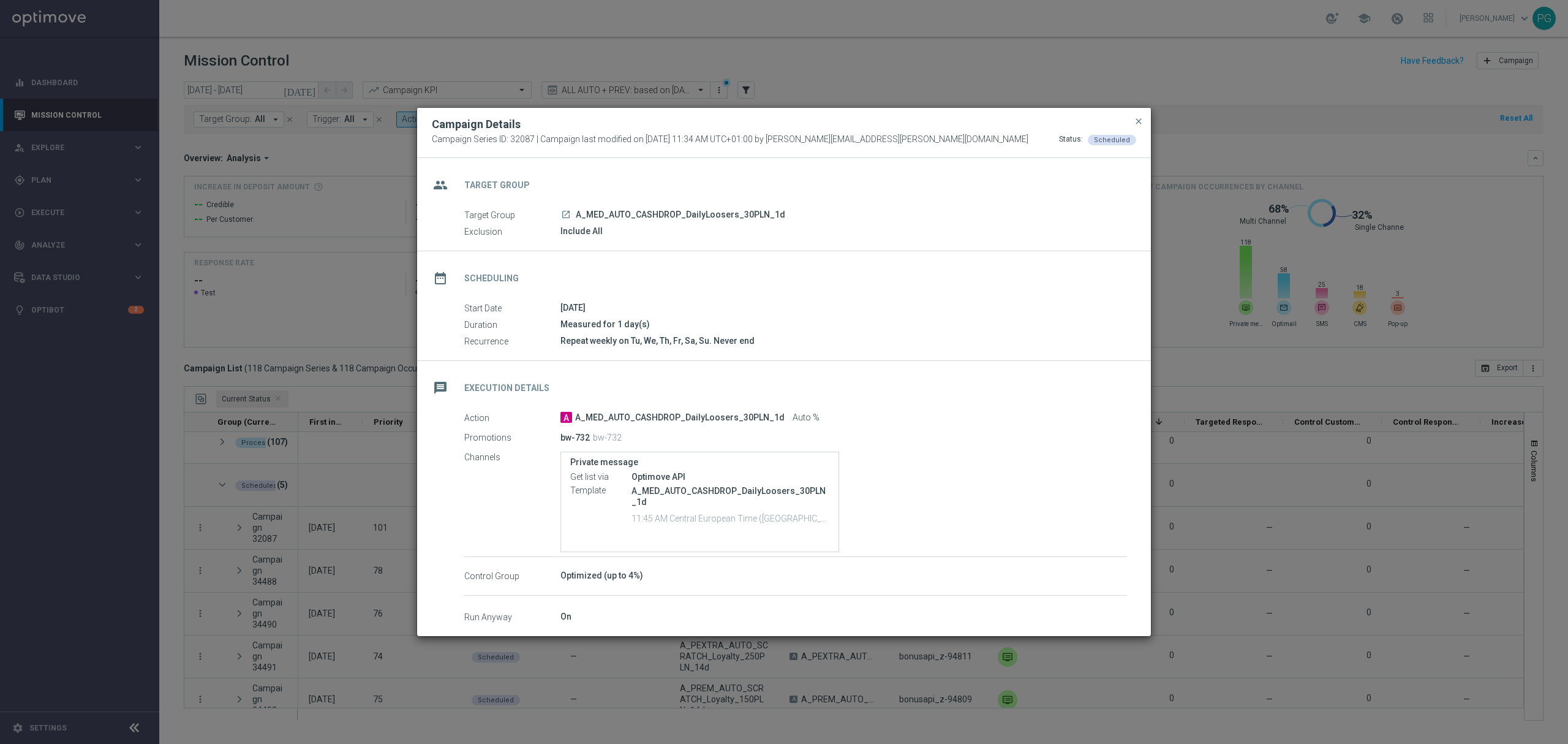
click at [568, 216] on icon "launch" at bounding box center [566, 215] width 10 height 10
click at [566, 216] on icon "launch" at bounding box center [566, 215] width 10 height 10
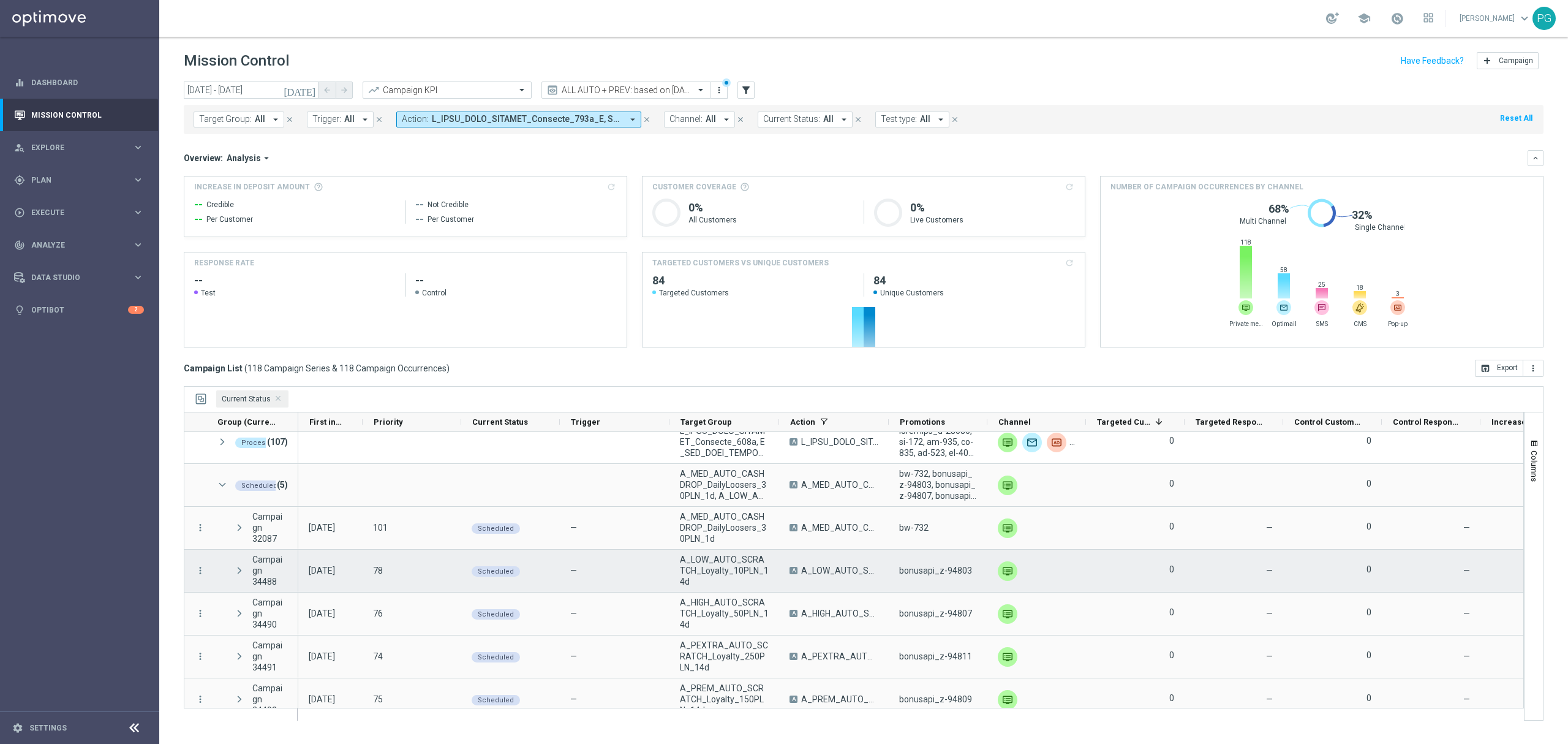
scroll to position [68, 0]
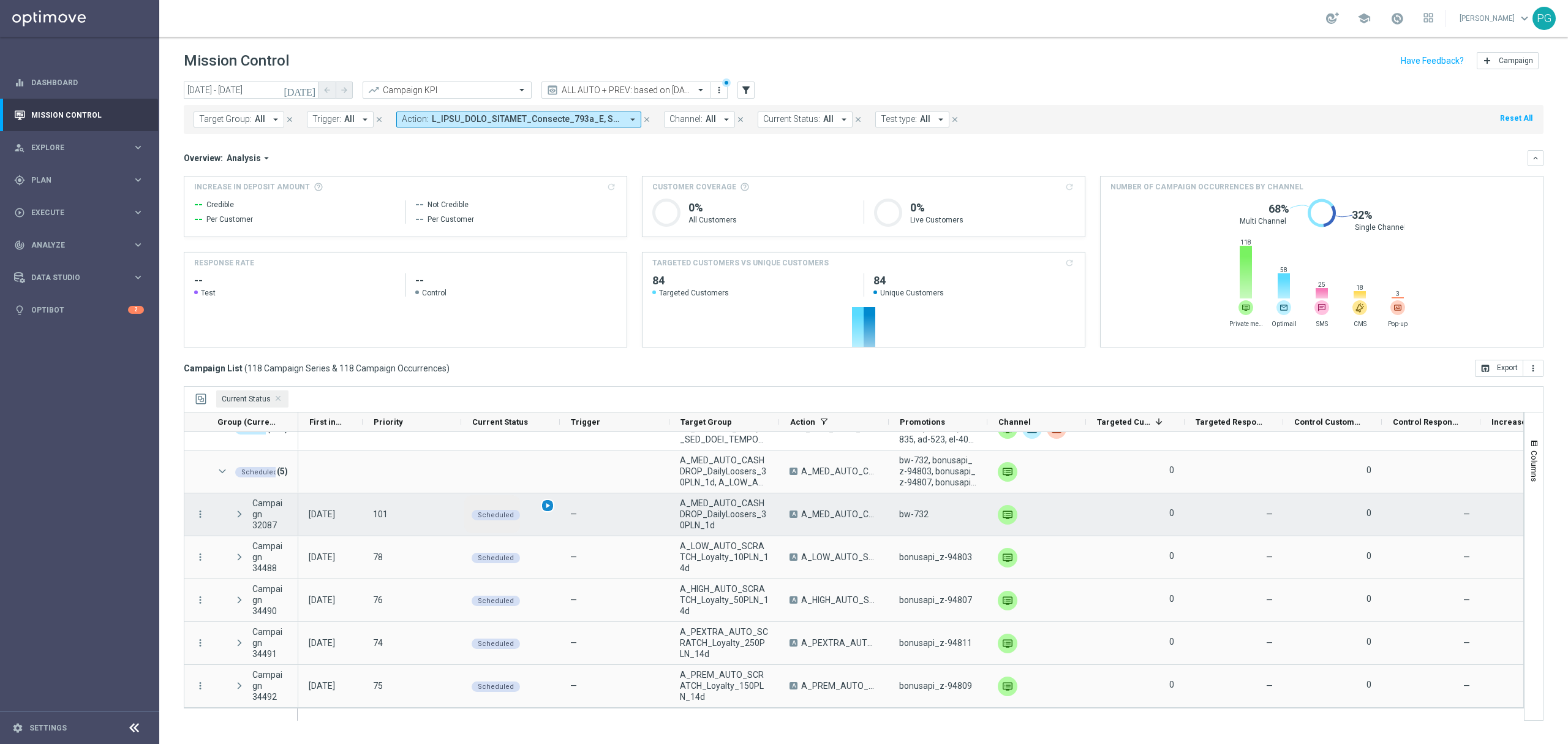
click at [545, 508] on span "play_arrow" at bounding box center [548, 506] width 8 height 8
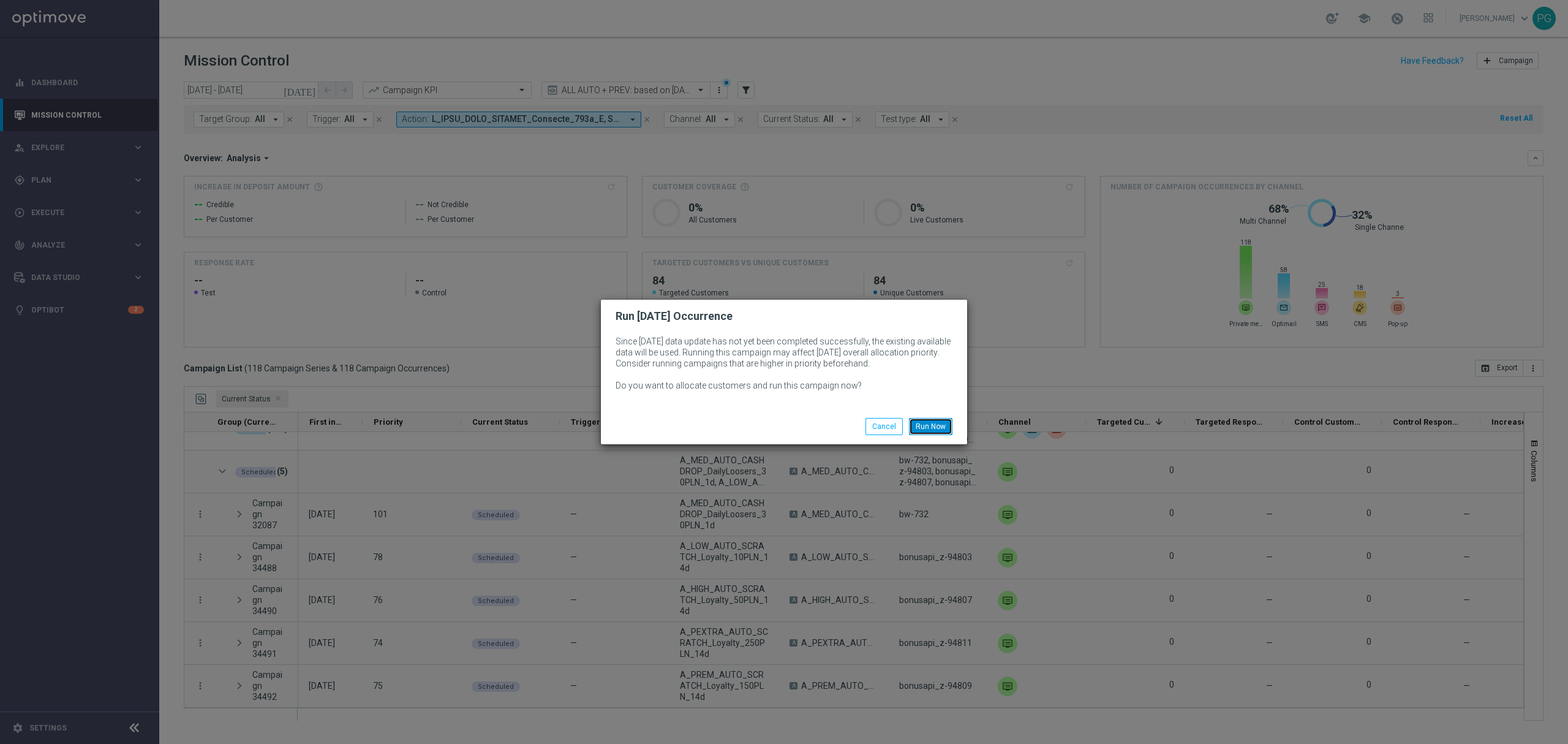
click at [946, 429] on button "Run Now" at bounding box center [930, 426] width 43 height 17
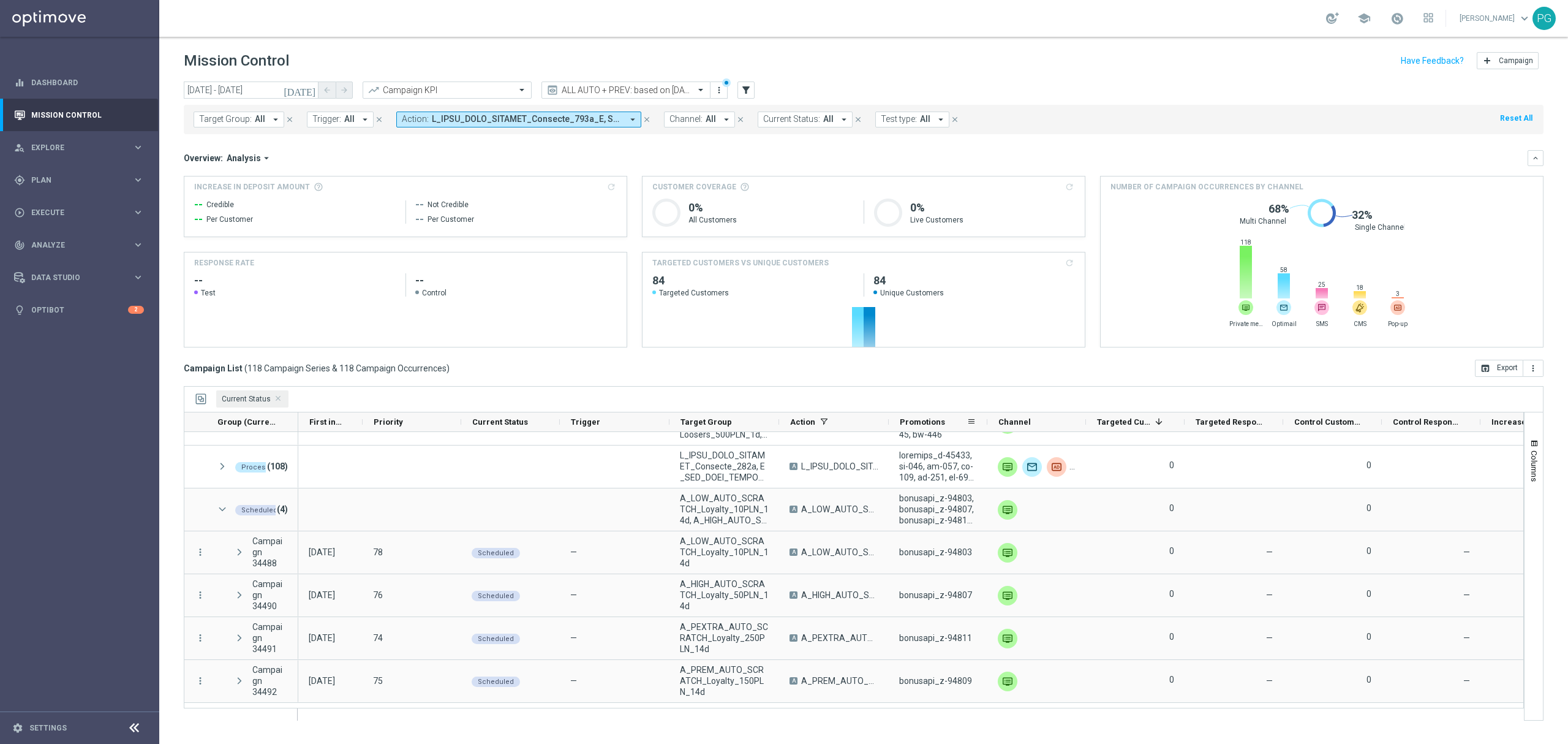
scroll to position [25, 0]
click at [91, 401] on sidenavbar "equalizer Dashboard Mission Control" at bounding box center [79, 372] width 159 height 744
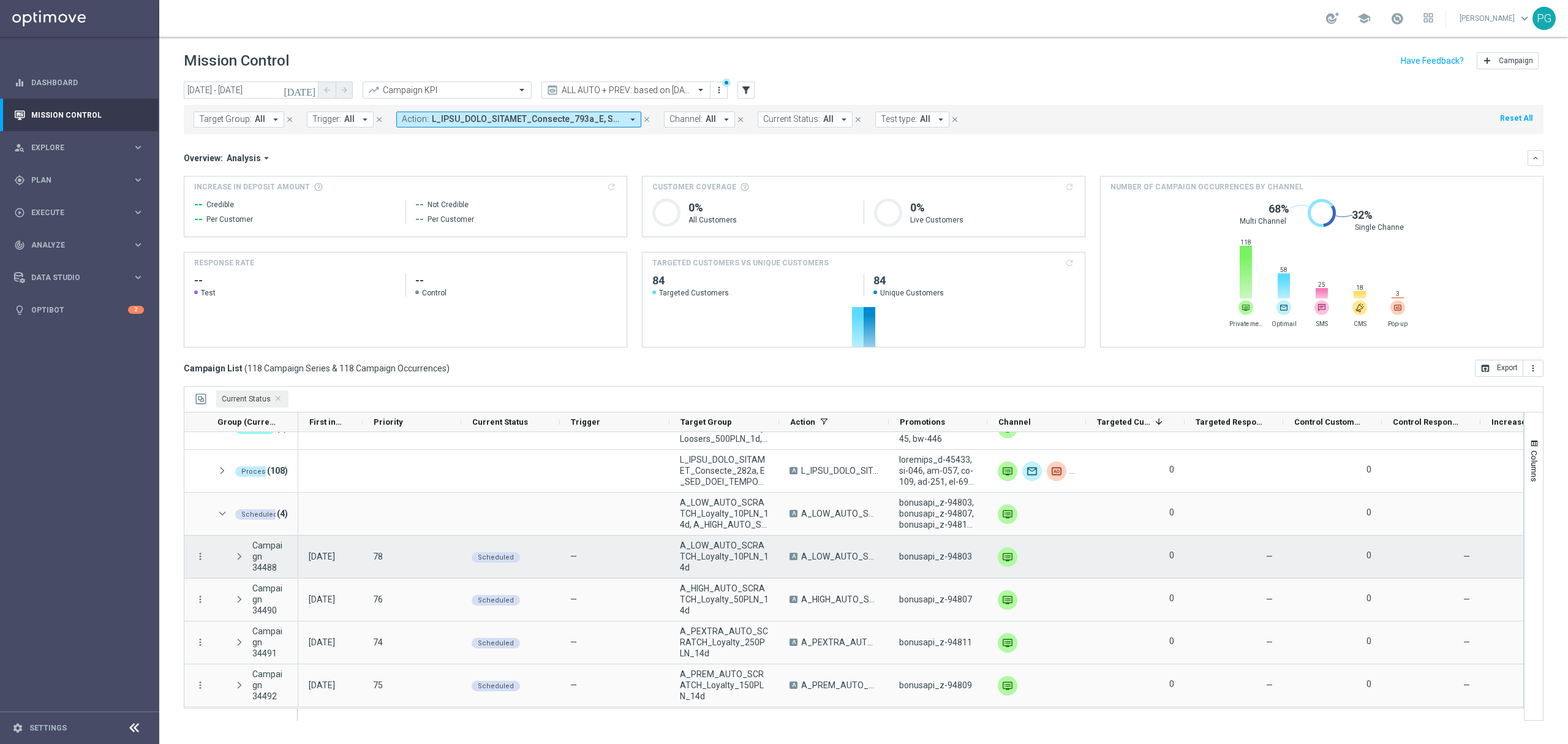
scroll to position [0, 0]
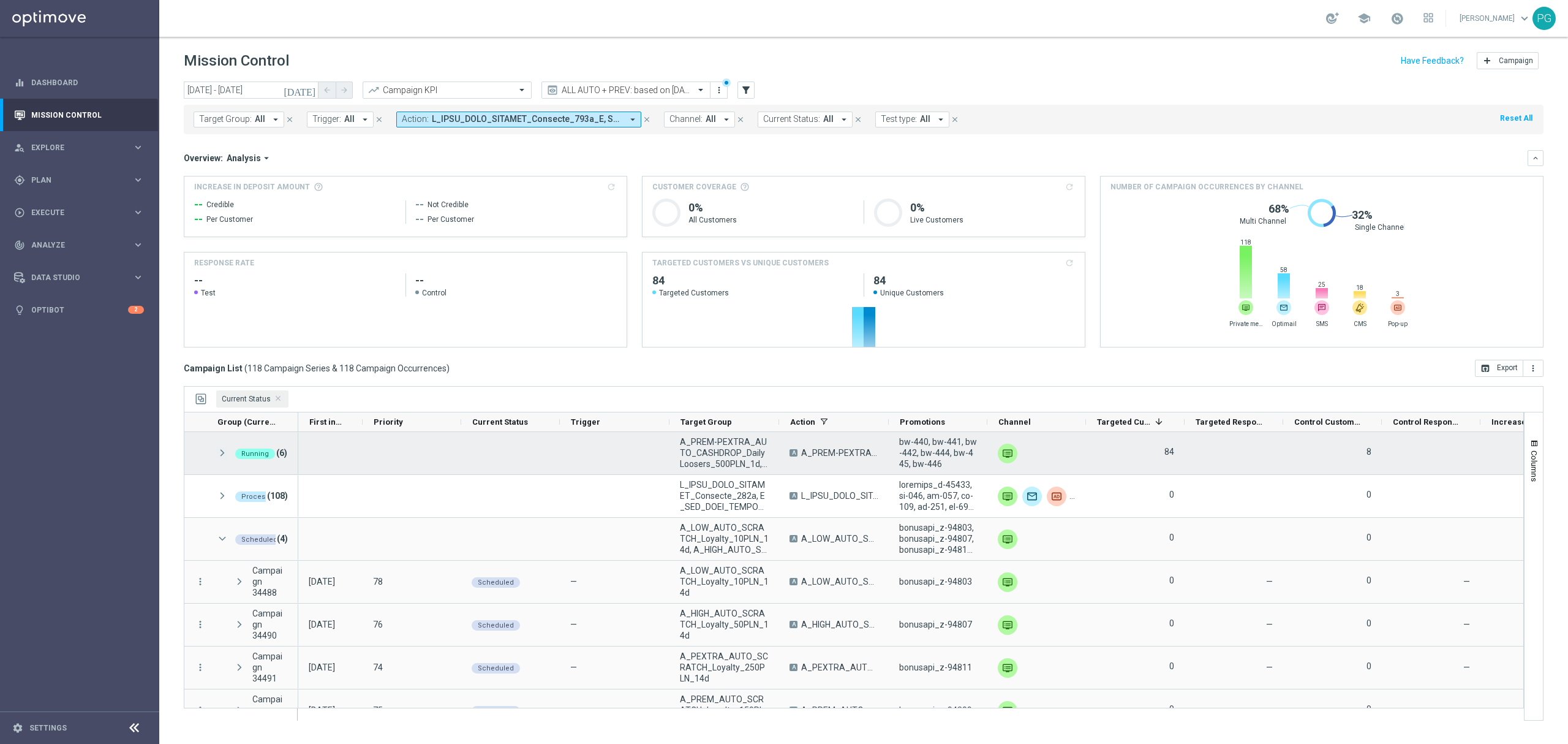
click at [224, 453] on span at bounding box center [222, 453] width 11 height 10
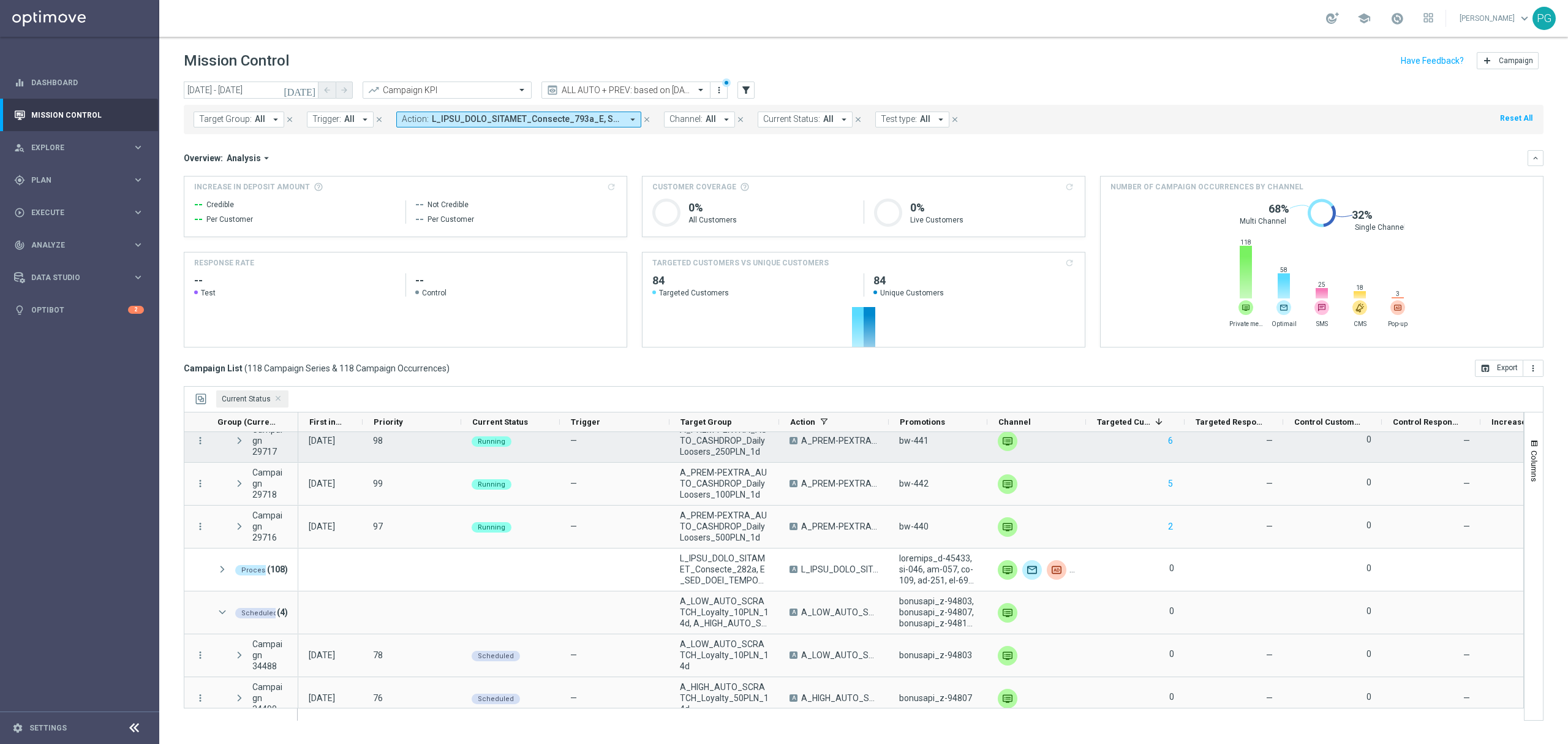
scroll to position [183, 0]
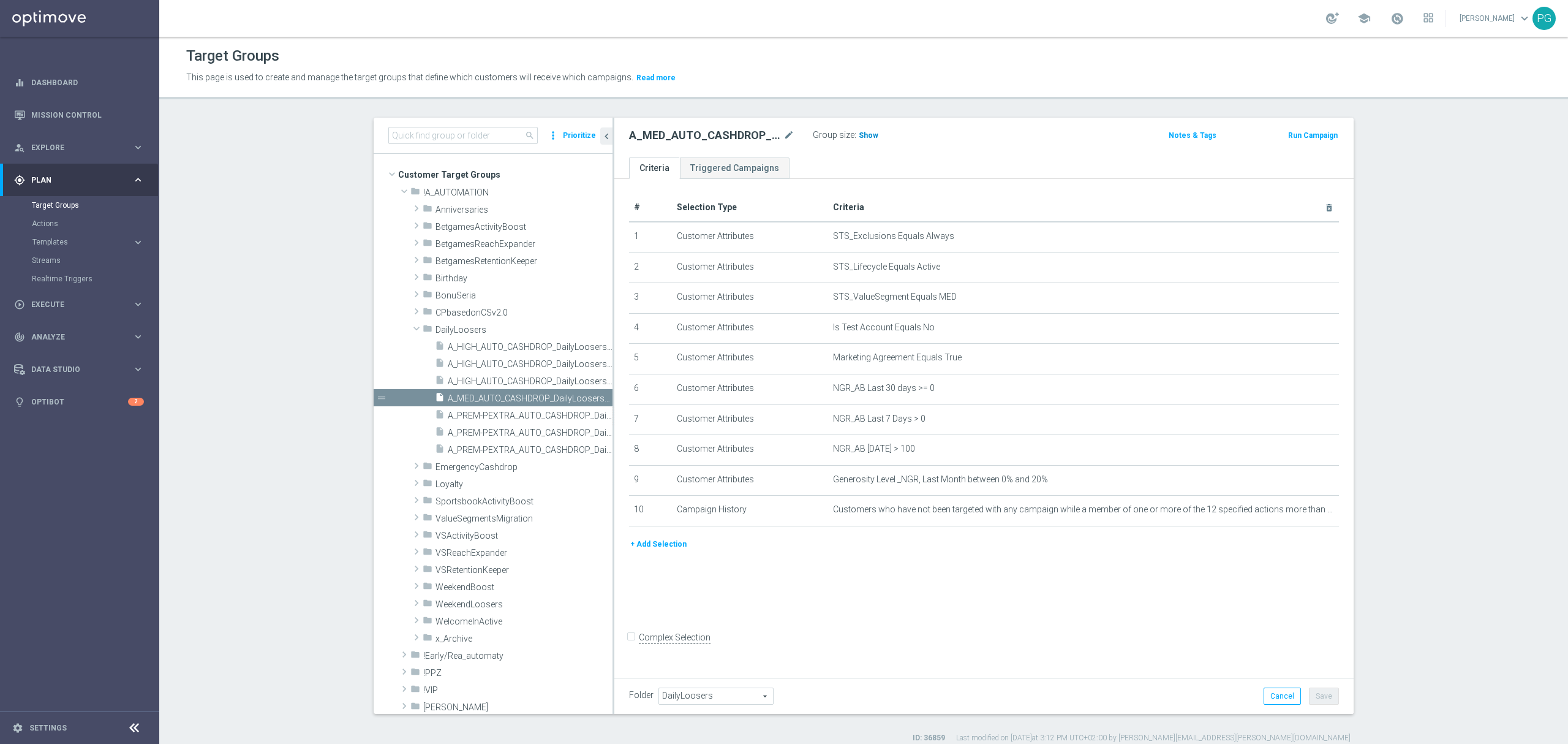
click at [865, 138] on span "Show" at bounding box center [868, 135] width 19 height 8
click at [1294, 515] on icon "mode_edit" at bounding box center [1299, 510] width 10 height 10
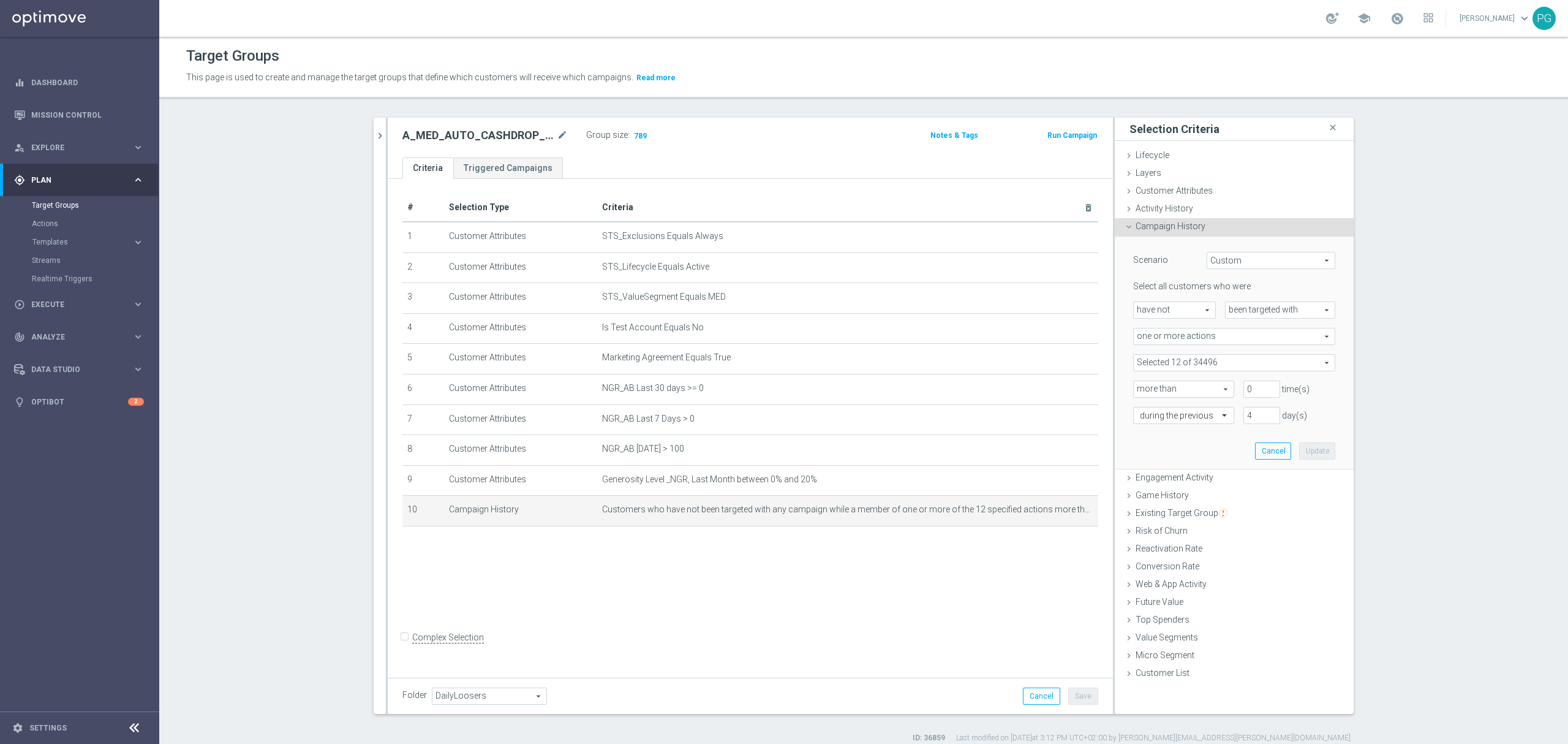
click at [1222, 366] on span at bounding box center [1234, 363] width 201 height 16
click at [1184, 387] on span "Show Selected" at bounding box center [1173, 387] width 46 height 8
click at [1146, 387] on input "Show Selected" at bounding box center [1141, 389] width 8 height 8
checkbox input "true"
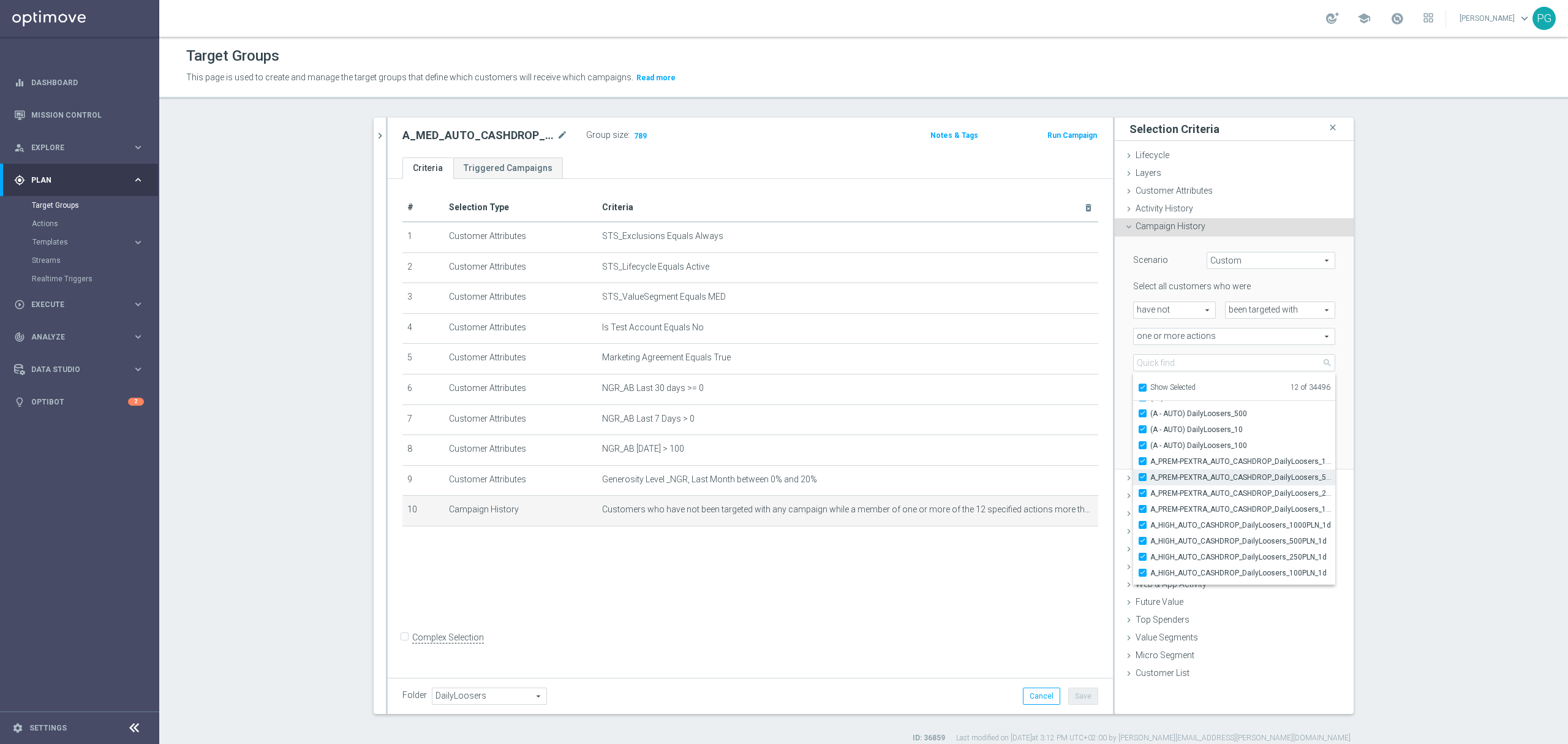
scroll to position [24, 0]
click at [864, 587] on div "# Selection Type Criteria delete_forever 1 Customer Attributes STS_Exclusions E…" at bounding box center [751, 425] width 725 height 493
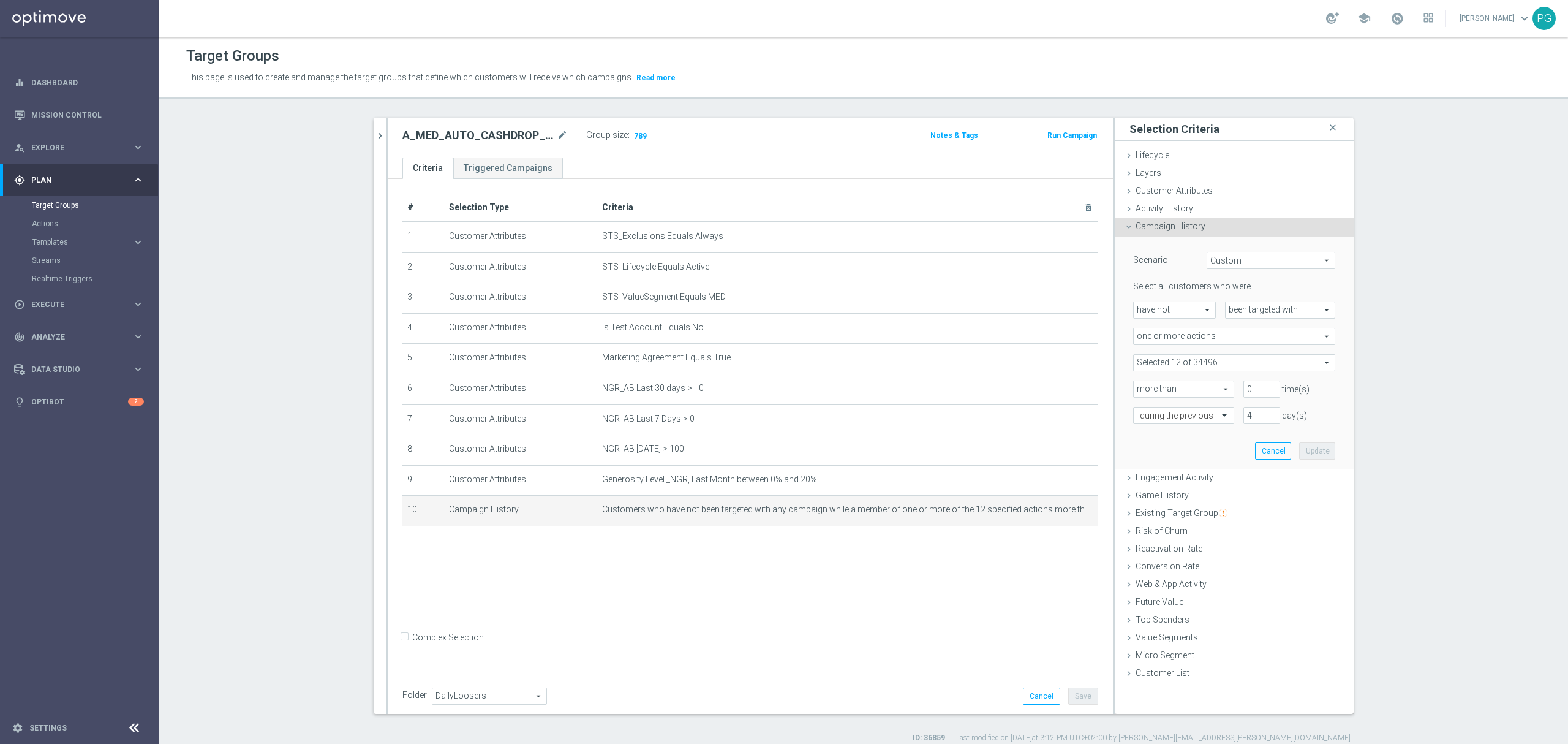
click at [1181, 223] on span "Campaign History" at bounding box center [1171, 227] width 70 height 10
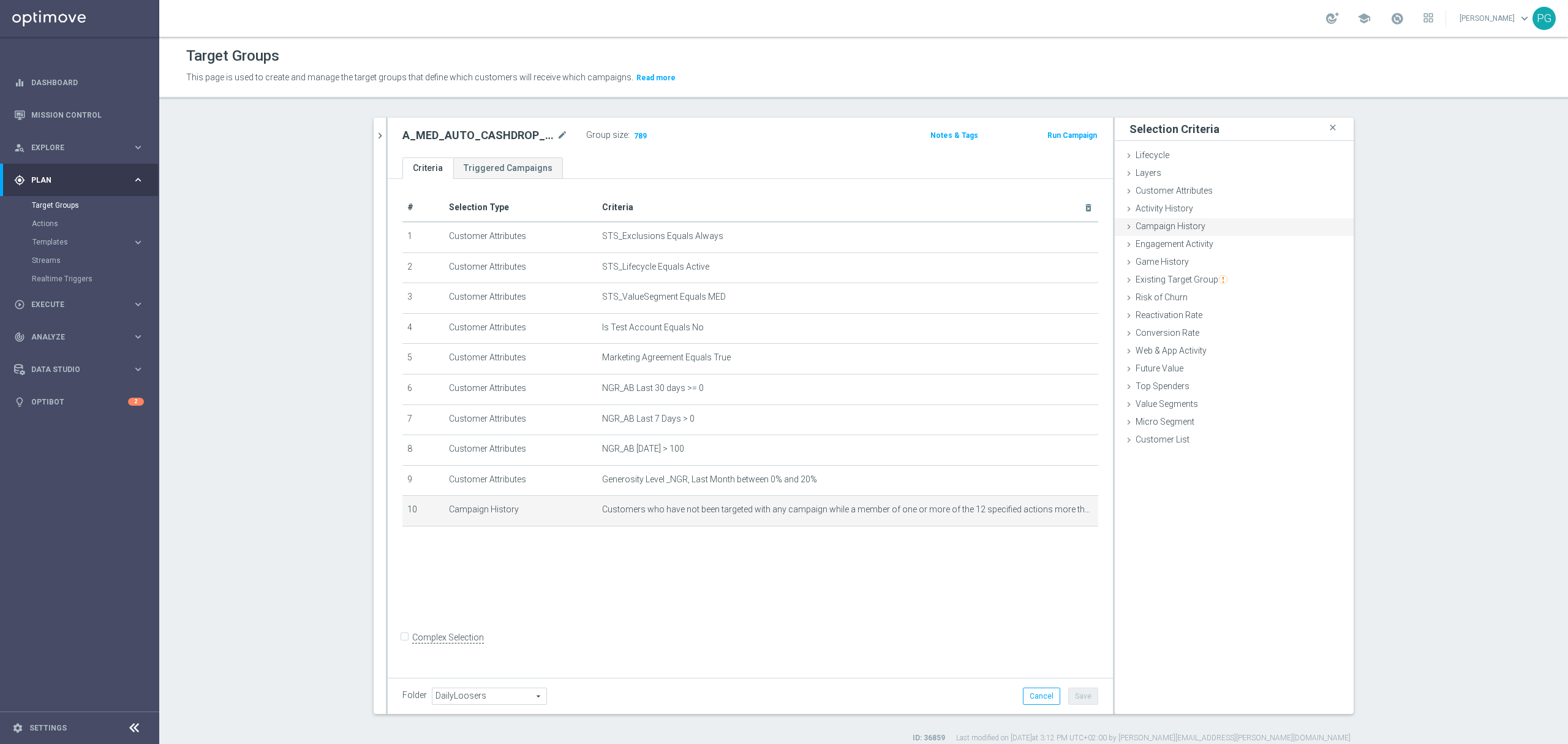
click at [1181, 223] on span "Campaign History" at bounding box center [1171, 227] width 70 height 10
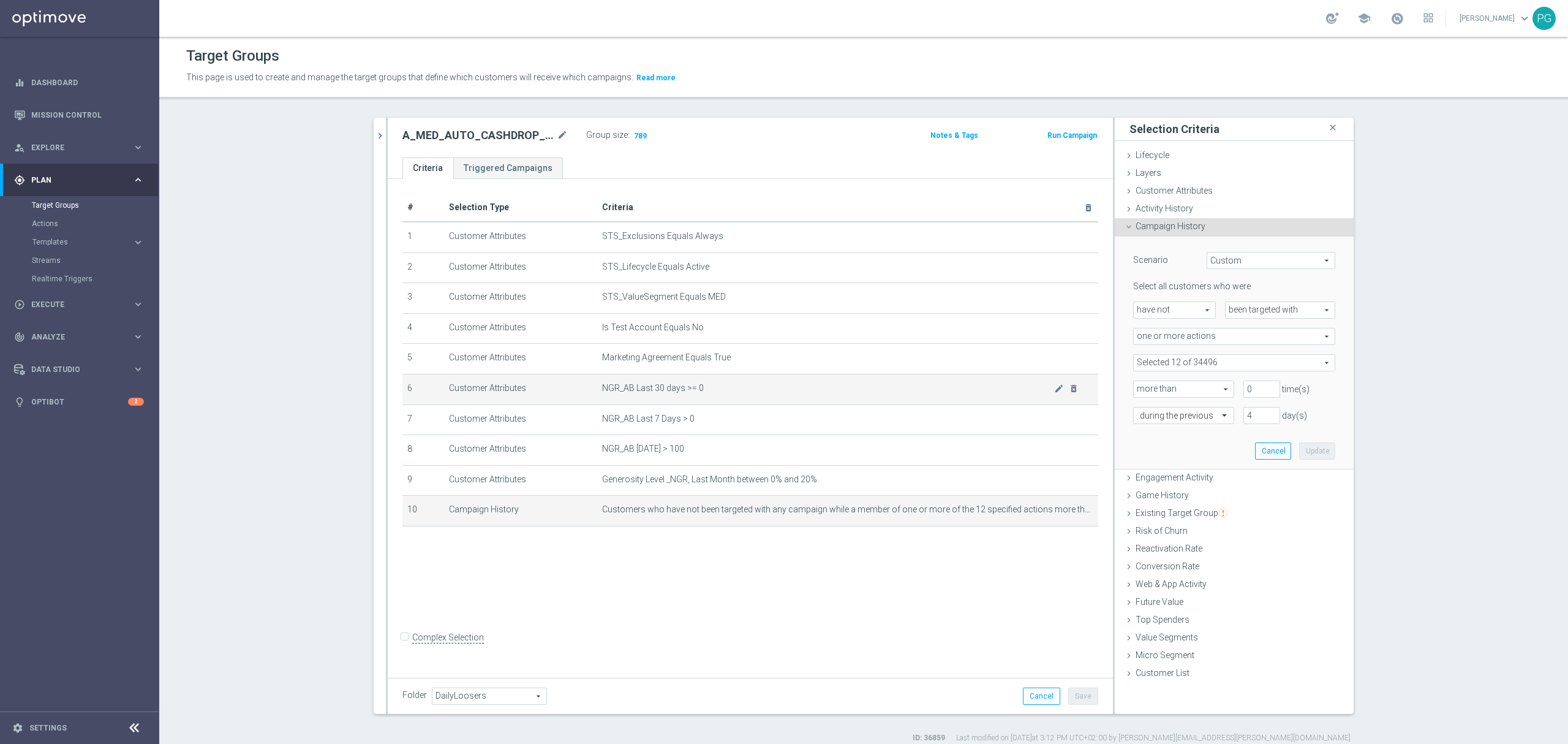
click at [801, 385] on td "NGR_AB Last 30 days >= 0 mode_edit delete_forever" at bounding box center [848, 389] width 501 height 30
click at [846, 601] on div "# Selection Type Criteria delete_forever 1 Customer Attributes STS_Exclusions E…" at bounding box center [751, 425] width 725 height 493
click at [1164, 542] on div "Reactivation Rate done" at bounding box center [1234, 550] width 239 height 19
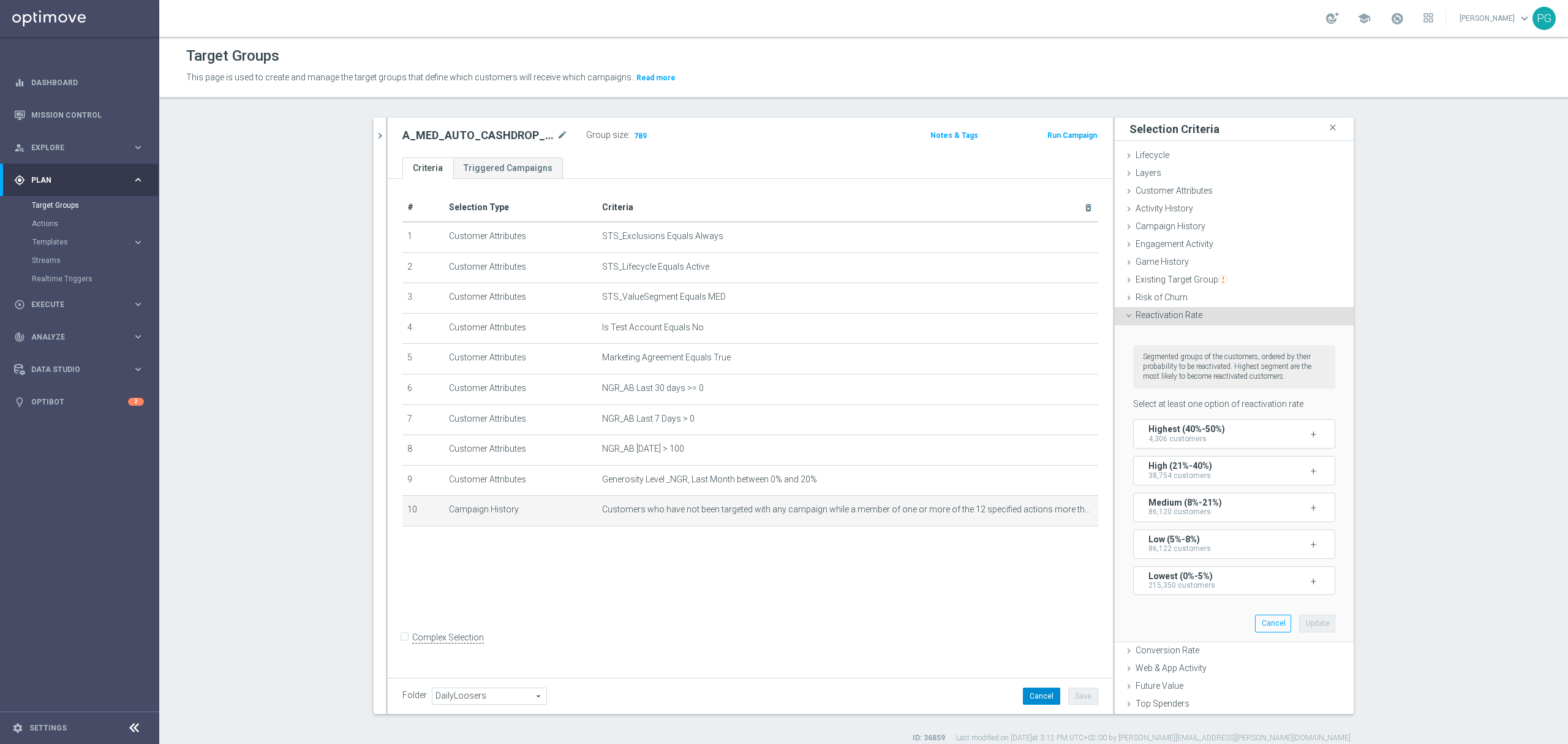
click at [1030, 689] on button "Cancel" at bounding box center [1041, 696] width 37 height 17
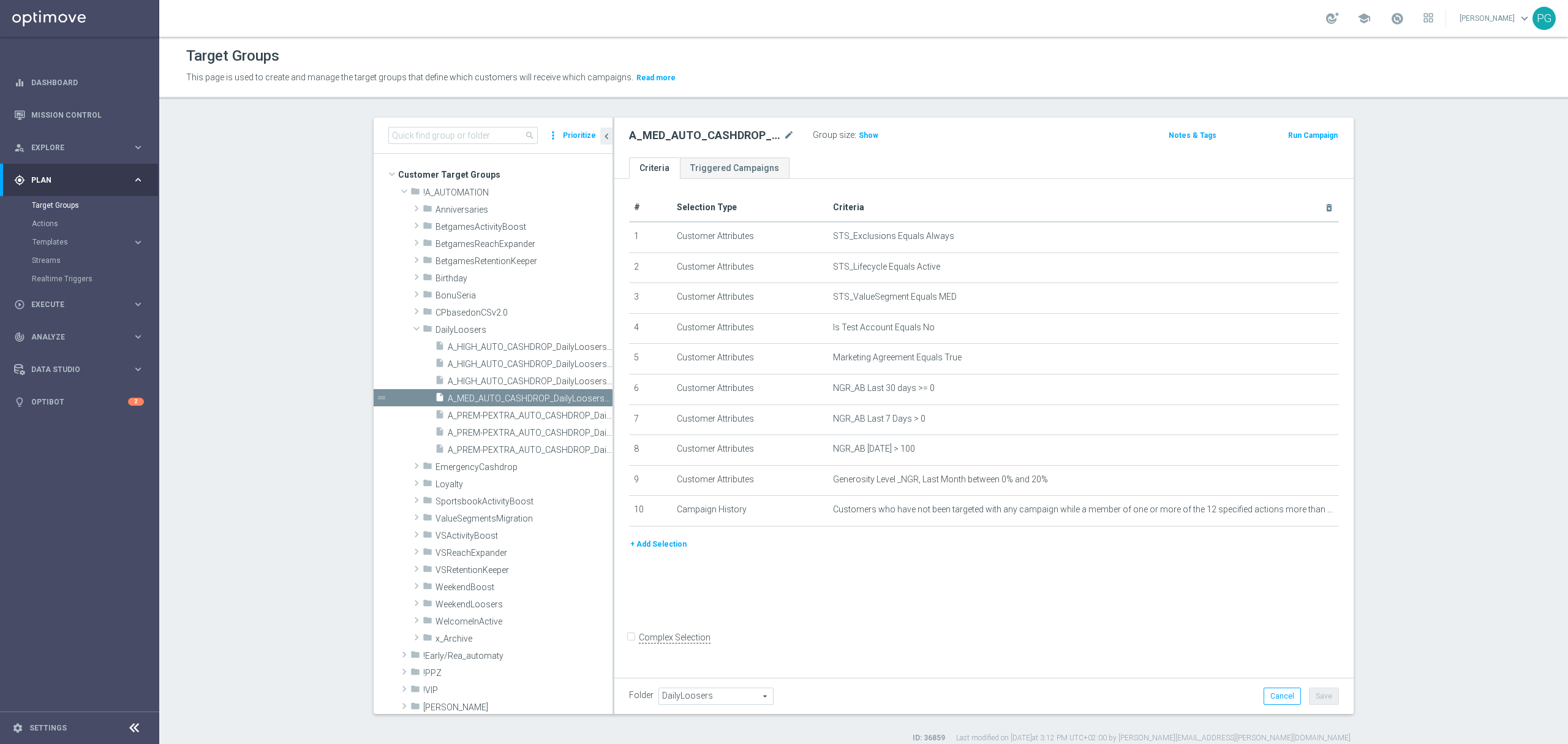
click at [657, 550] on button "+ Add Selection" at bounding box center [658, 544] width 59 height 14
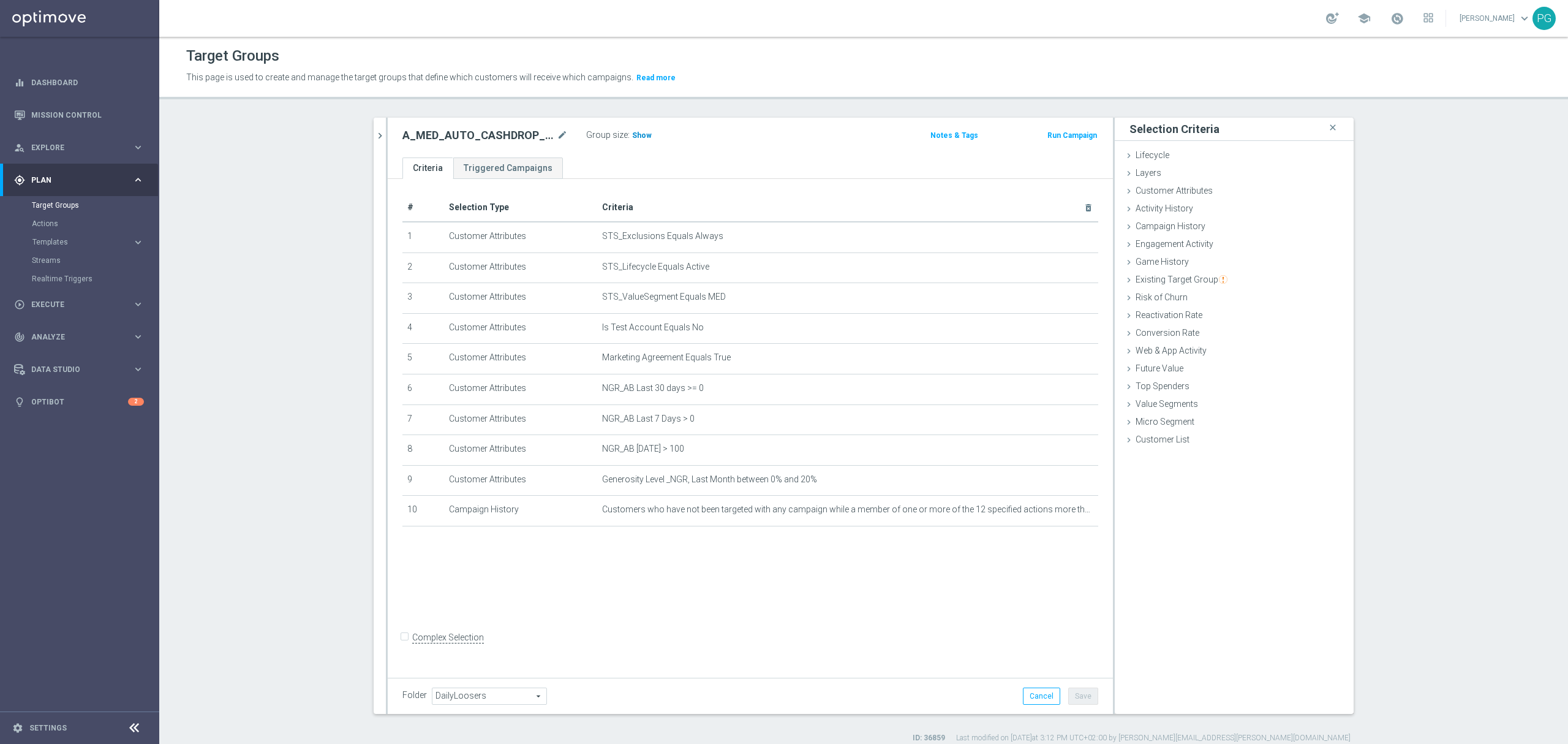
click at [633, 136] on span "Show" at bounding box center [642, 135] width 19 height 8
click at [1159, 226] on span "Campaign History" at bounding box center [1171, 227] width 70 height 10
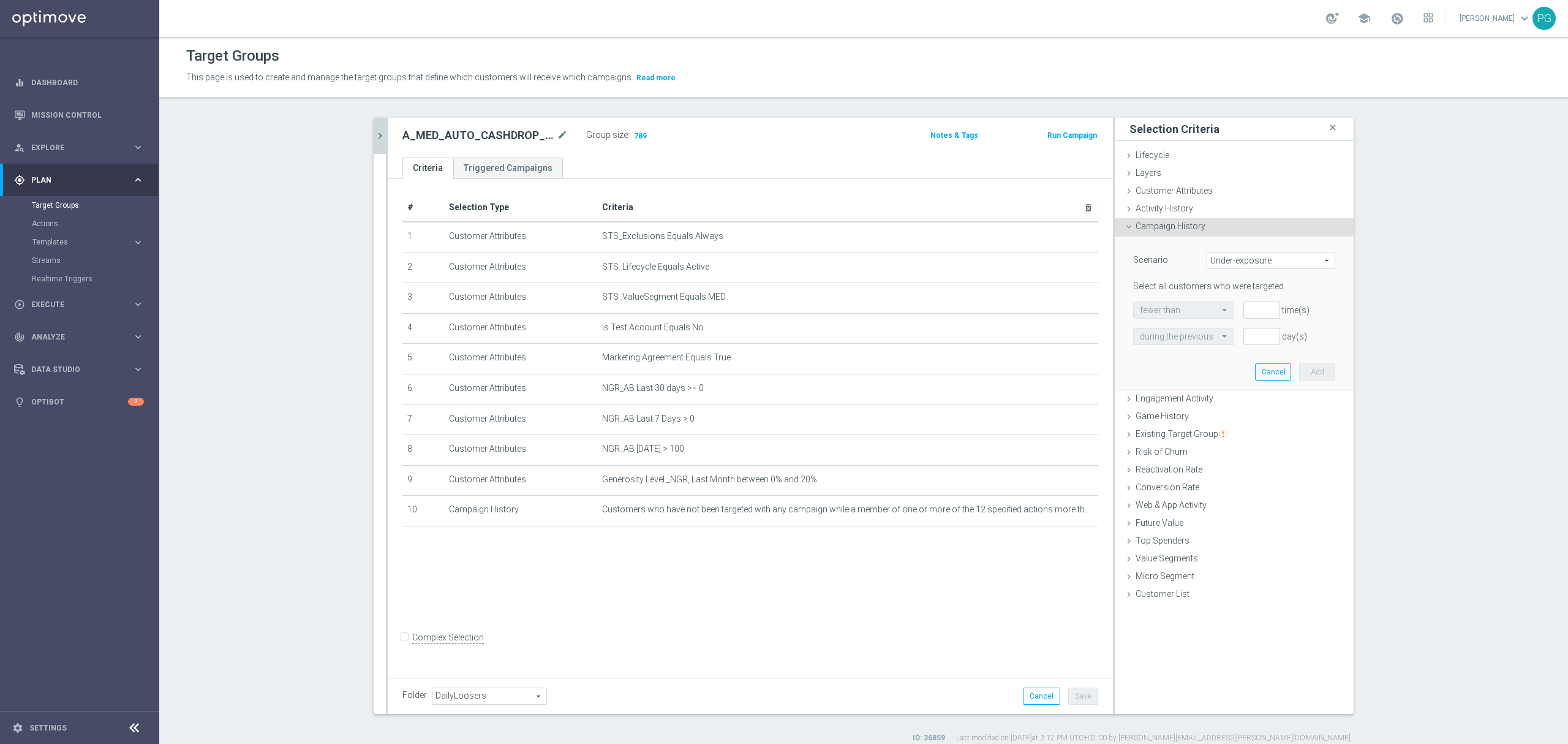
click at [374, 137] on icon "chevron_right" at bounding box center [380, 136] width 12 height 12
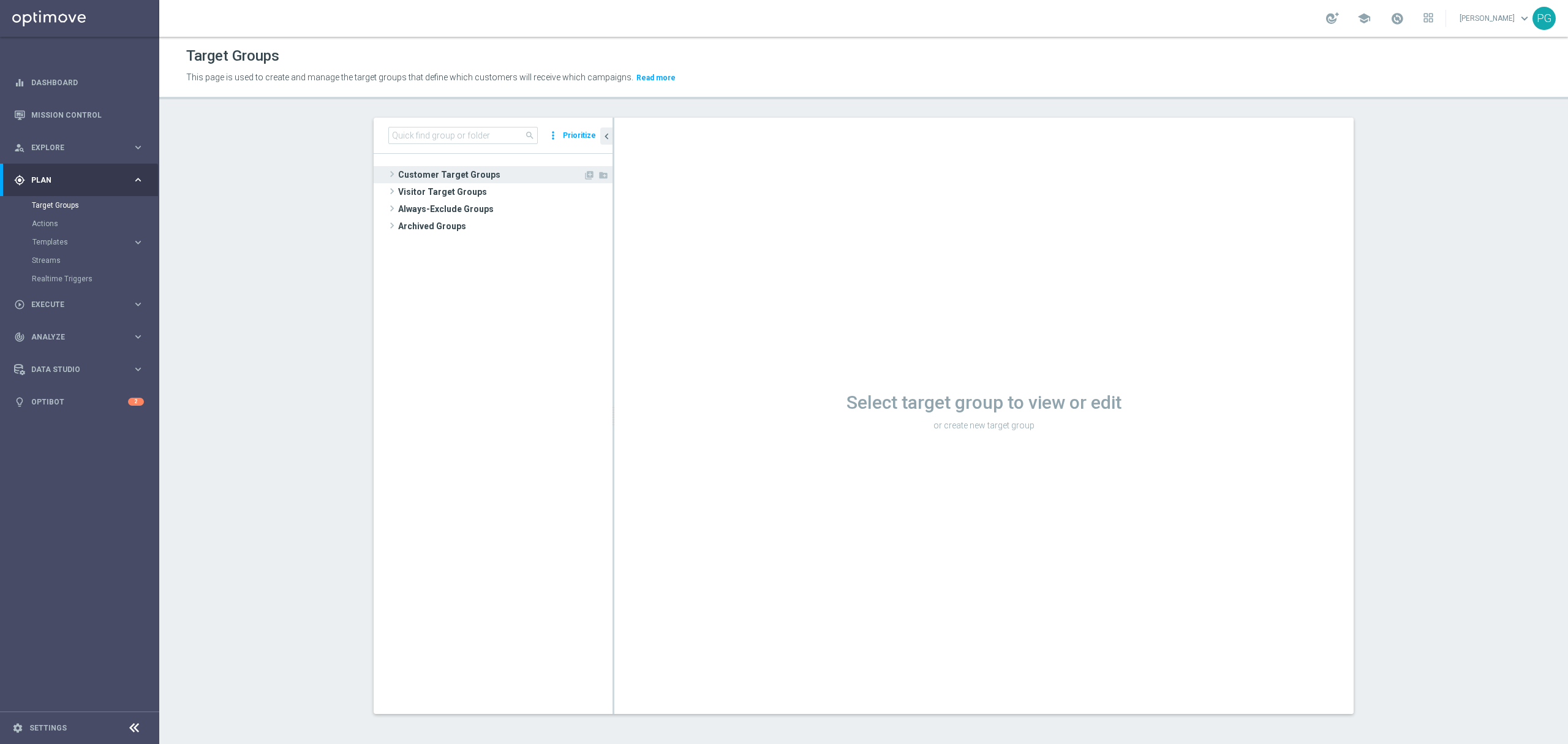
click at [446, 168] on span "Customer Target Groups" at bounding box center [490, 174] width 185 height 17
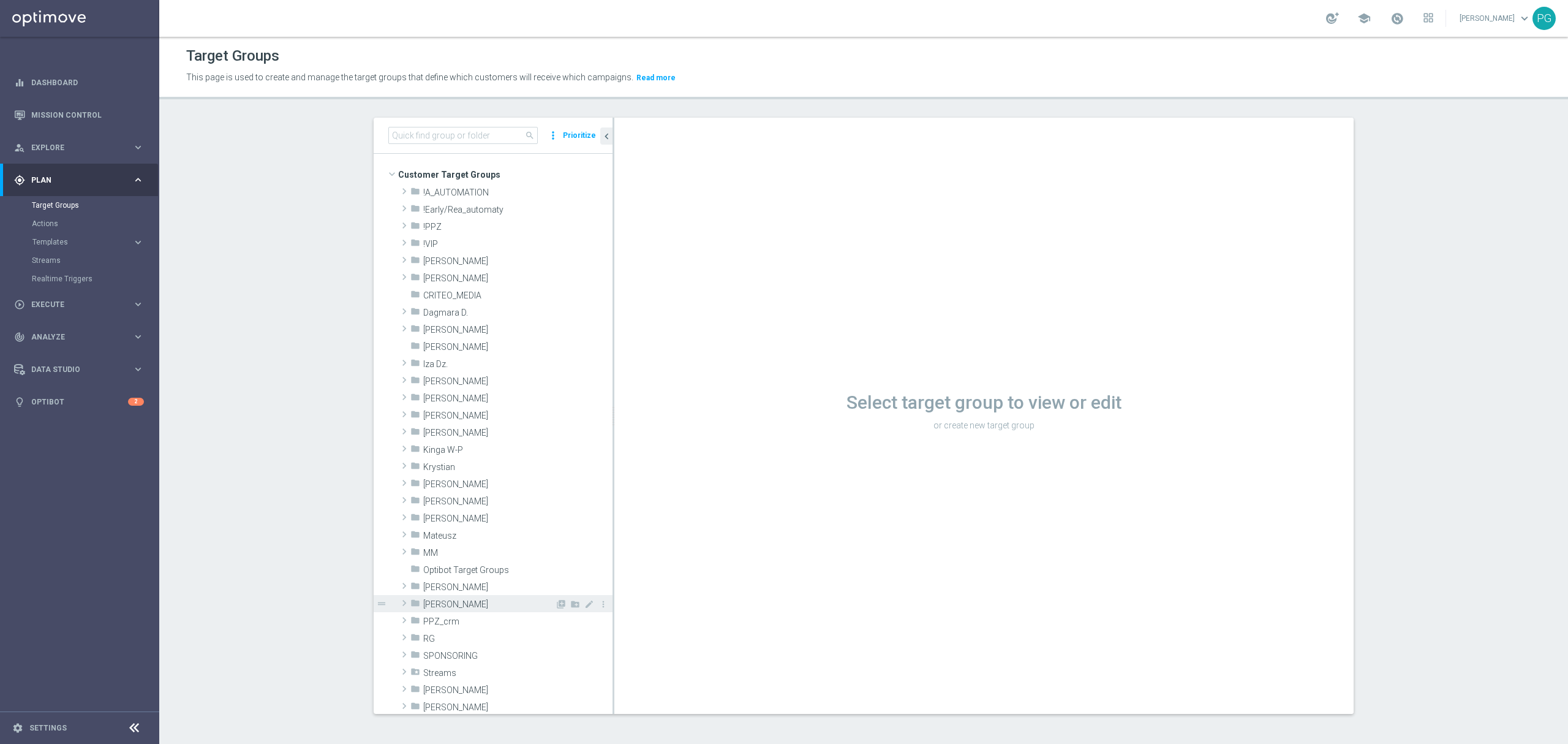
click at [436, 609] on span "Piotr G." at bounding box center [489, 604] width 132 height 10
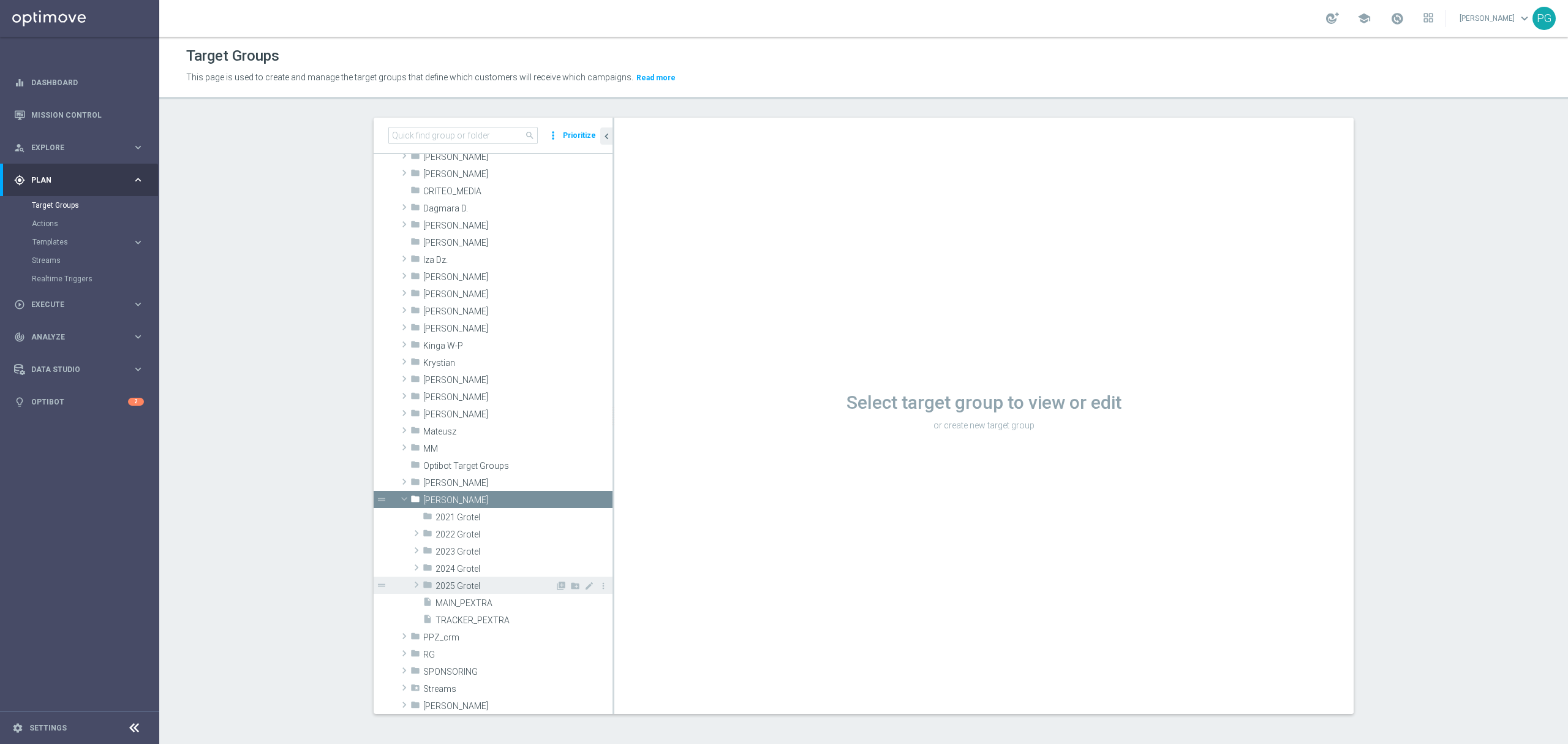
click at [475, 586] on span "2025 Grotel" at bounding box center [494, 586] width 119 height 10
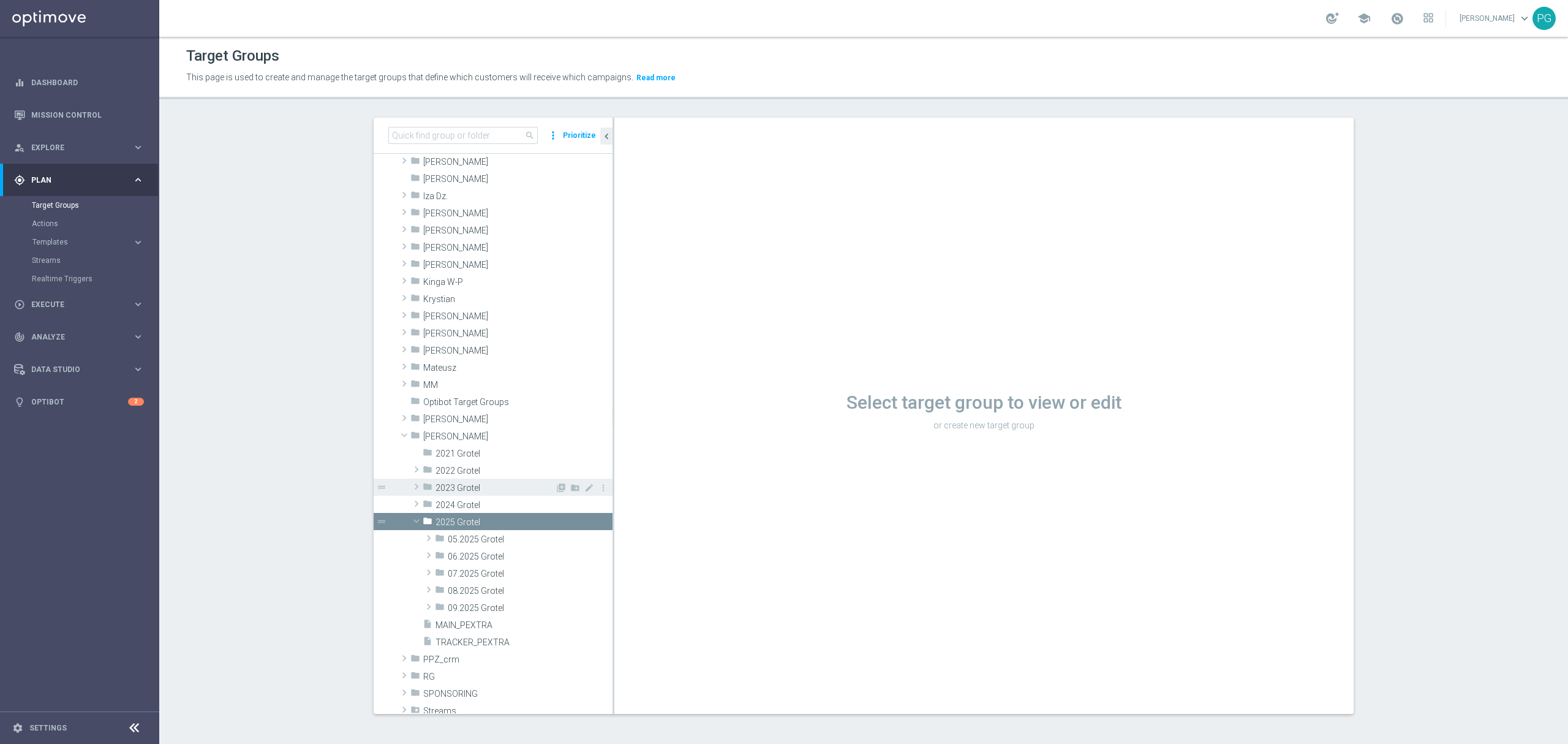
scroll to position [169, 0]
click at [456, 604] on span "09.2025 Grotel" at bounding box center [501, 607] width 107 height 10
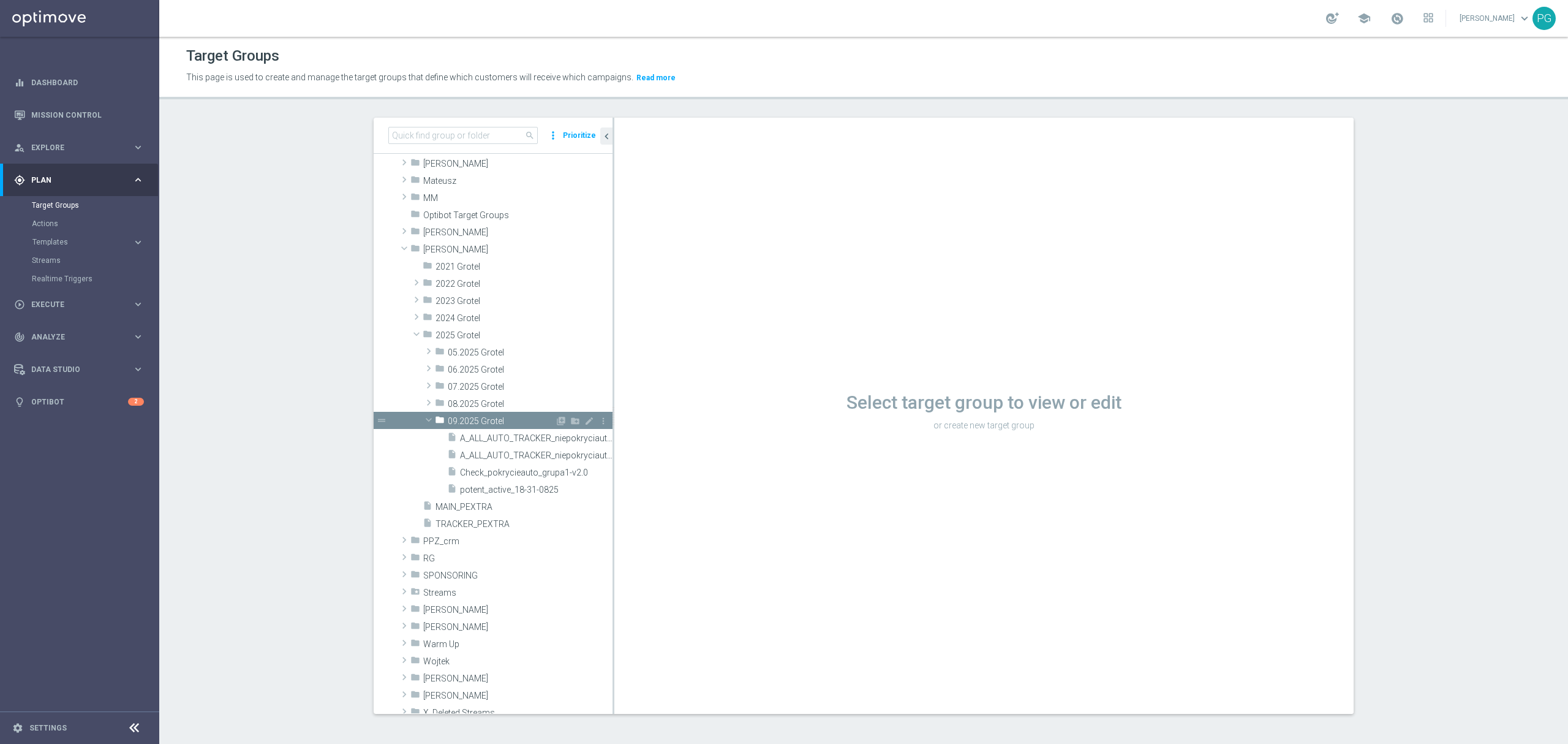
scroll to position [351, 0]
click at [497, 462] on div "insert_drive_file A_ALL_AUTO_TRACKER_niepokryciauto-mikro" at bounding box center [516, 455] width 138 height 17
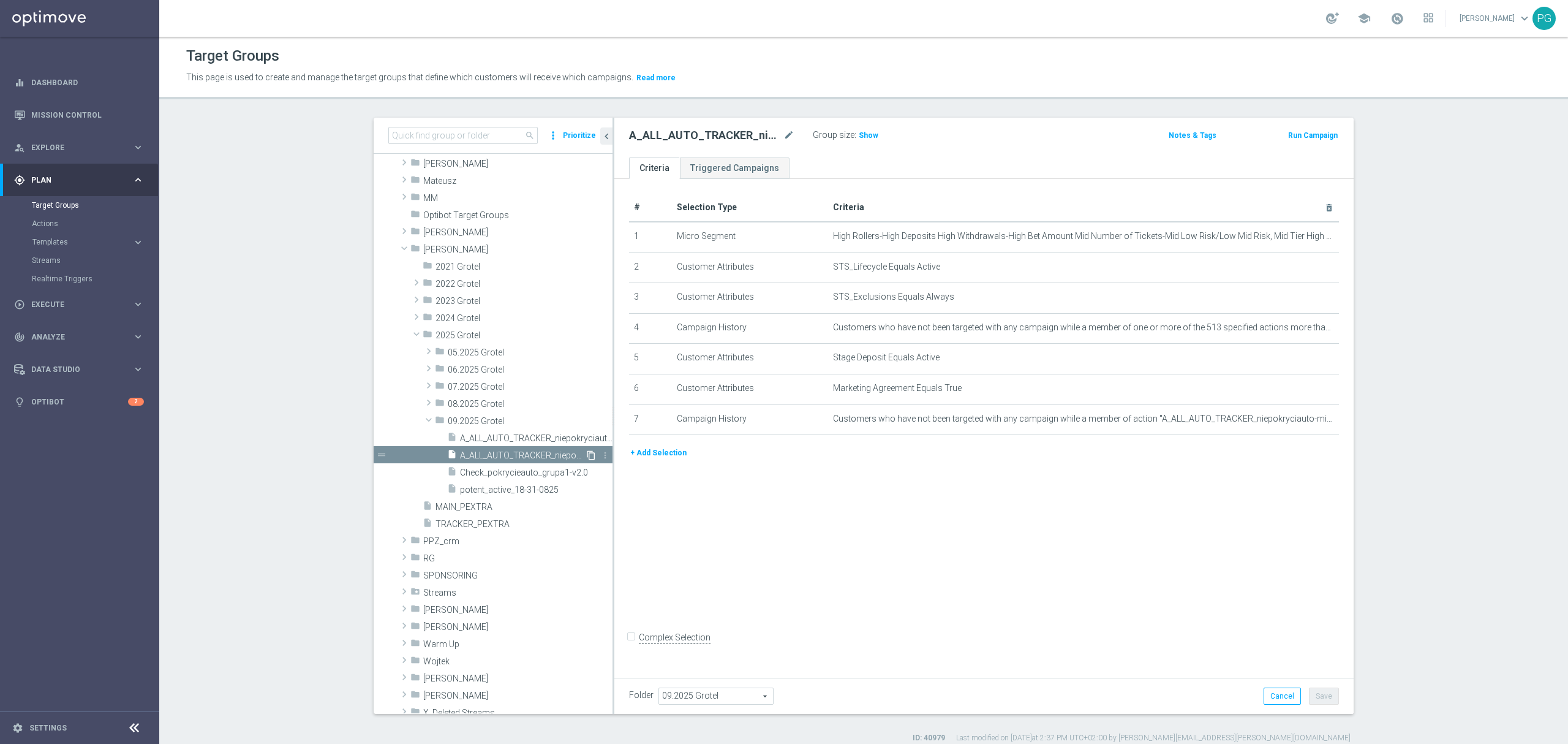
click at [586, 453] on icon "content_copy" at bounding box center [591, 456] width 10 height 10
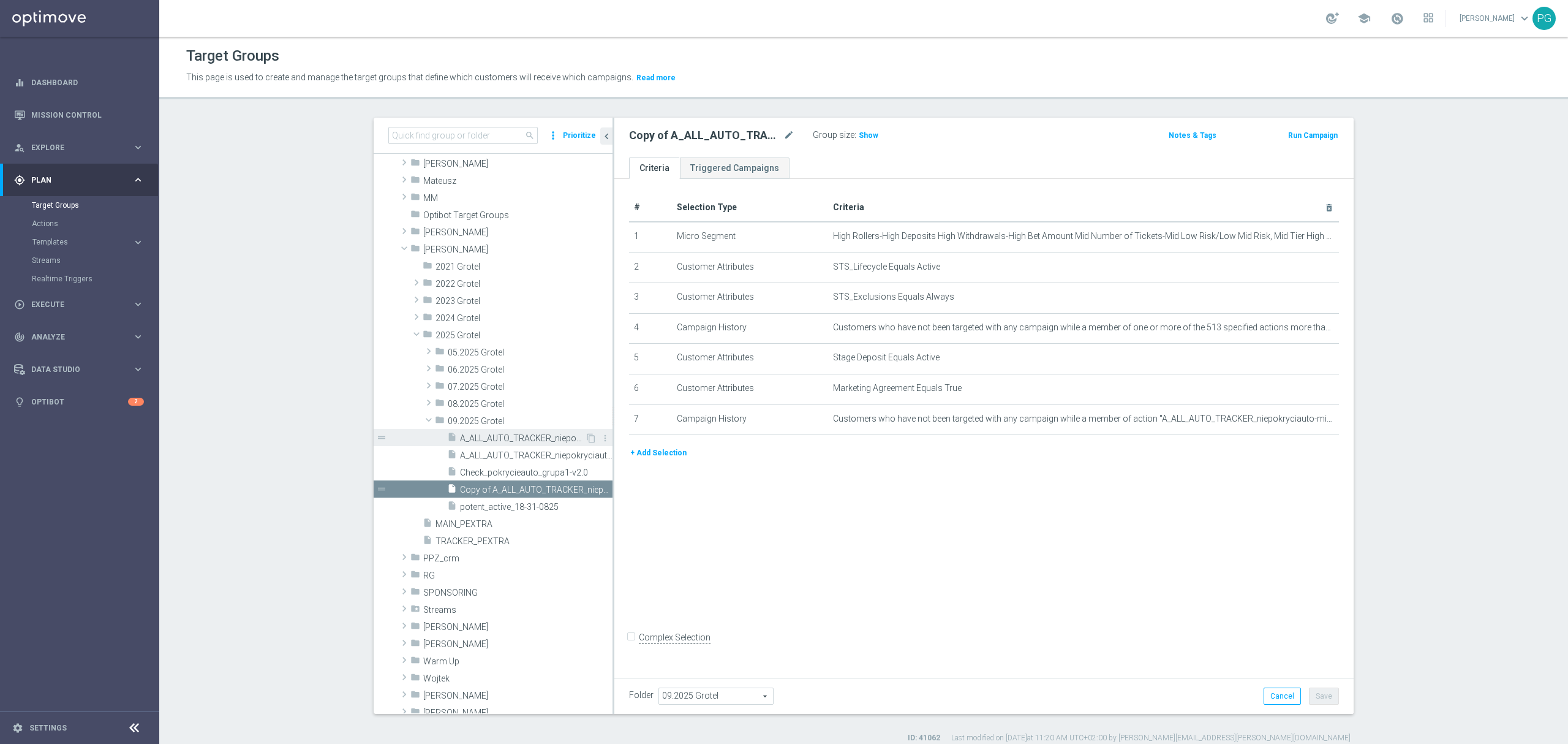
scroll to position [342, 0]
click at [784, 129] on icon "mode_edit" at bounding box center [789, 134] width 11 height 14
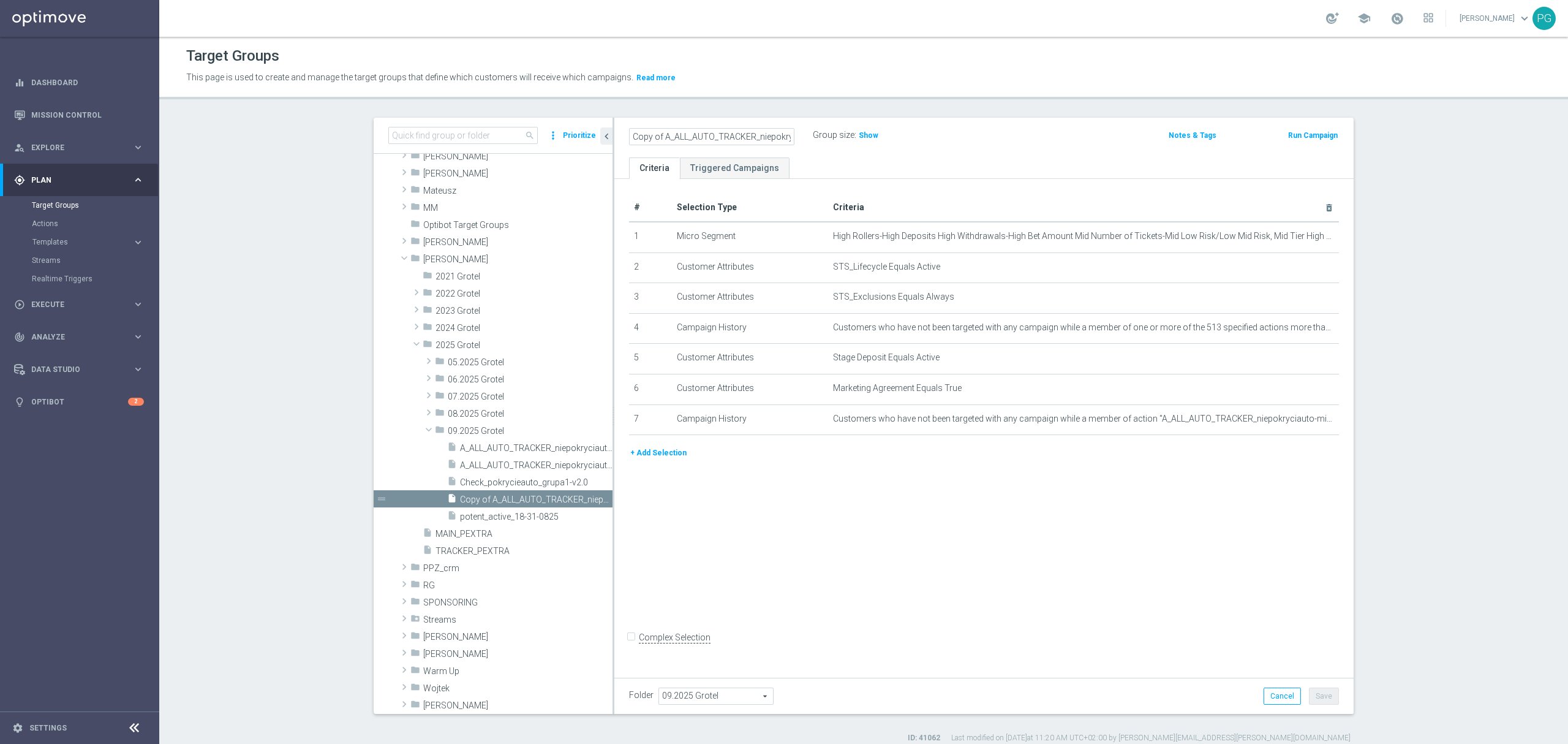
scroll to position [0, 46]
click at [731, 140] on input "Copy of A_ALL_AUTO_TRACKER_niepokryciauto-mikro" at bounding box center [712, 136] width 166 height 17
click at [641, 137] on input "OFFniepokauto" at bounding box center [712, 136] width 166 height 17
type input "OFFICniepokauto"
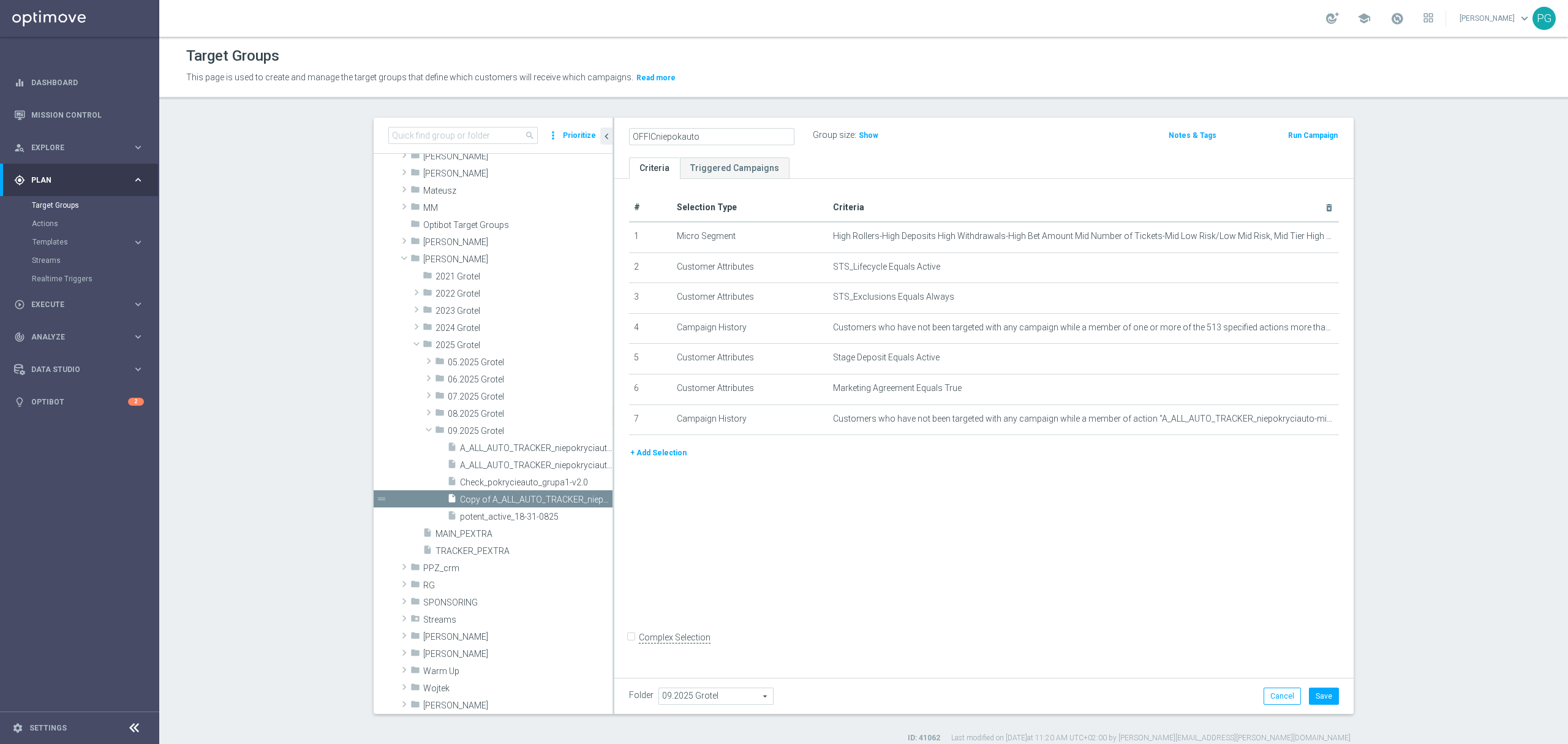
click at [866, 164] on ul "Criteria Triggered Campaigns" at bounding box center [984, 167] width 740 height 21
click at [1309, 237] on icon "delete_forever" at bounding box center [1314, 237] width 10 height 10
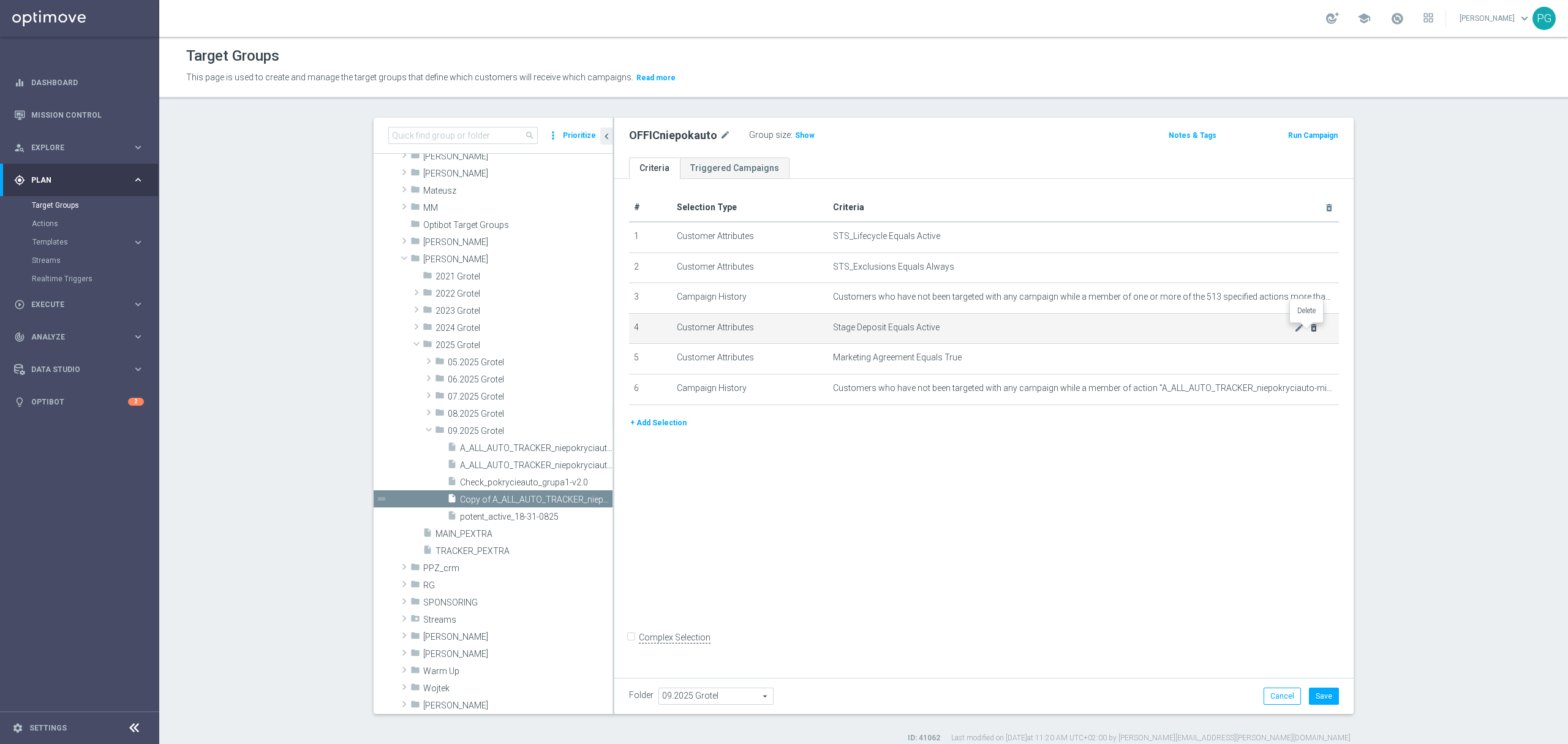
click at [1311, 329] on icon "delete_forever" at bounding box center [1314, 328] width 10 height 10
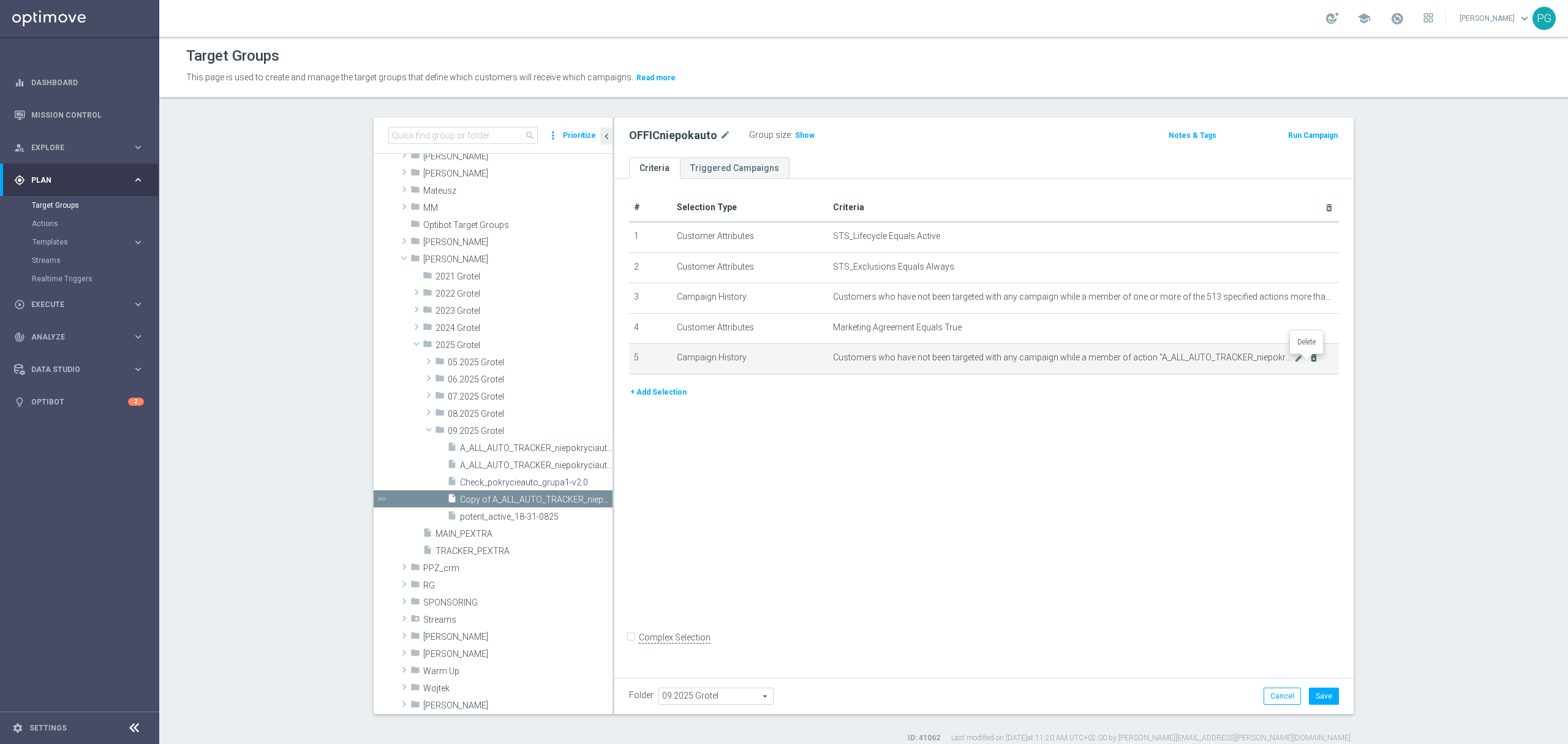
click at [1311, 359] on icon "delete_forever" at bounding box center [1314, 358] width 10 height 10
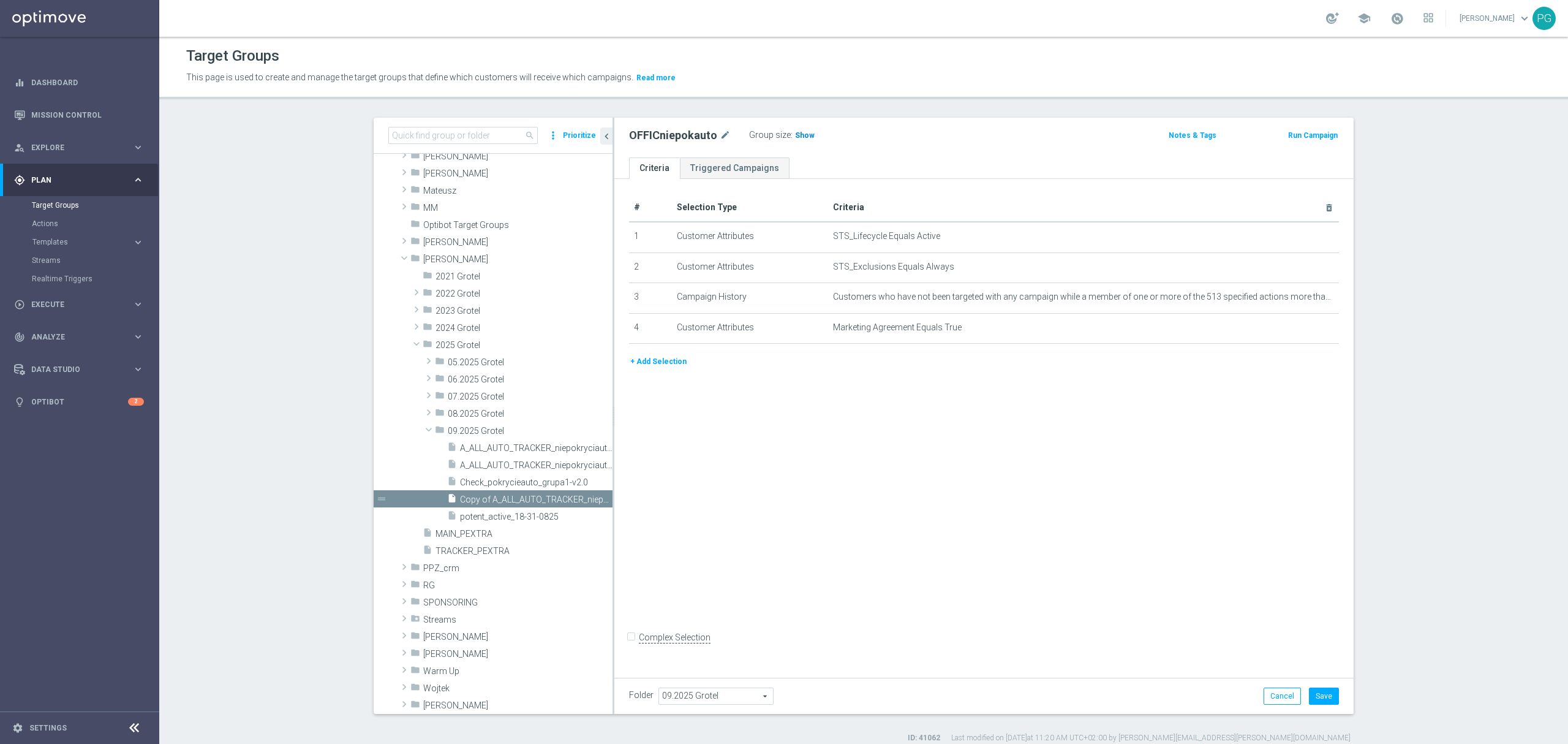
click at [800, 135] on span "Show" at bounding box center [805, 135] width 19 height 8
drag, startPoint x: 1316, startPoint y: 698, endPoint x: 1317, endPoint y: 649, distance: 49.0
drag, startPoint x: 1317, startPoint y: 649, endPoint x: 888, endPoint y: 528, distance: 445.7
click at [888, 528] on div "# Selection Type Criteria delete_forever 1 Customer Attributes STS_Lifecycle Eq…" at bounding box center [984, 425] width 740 height 493
click at [1294, 302] on icon "mode_edit" at bounding box center [1299, 298] width 10 height 10
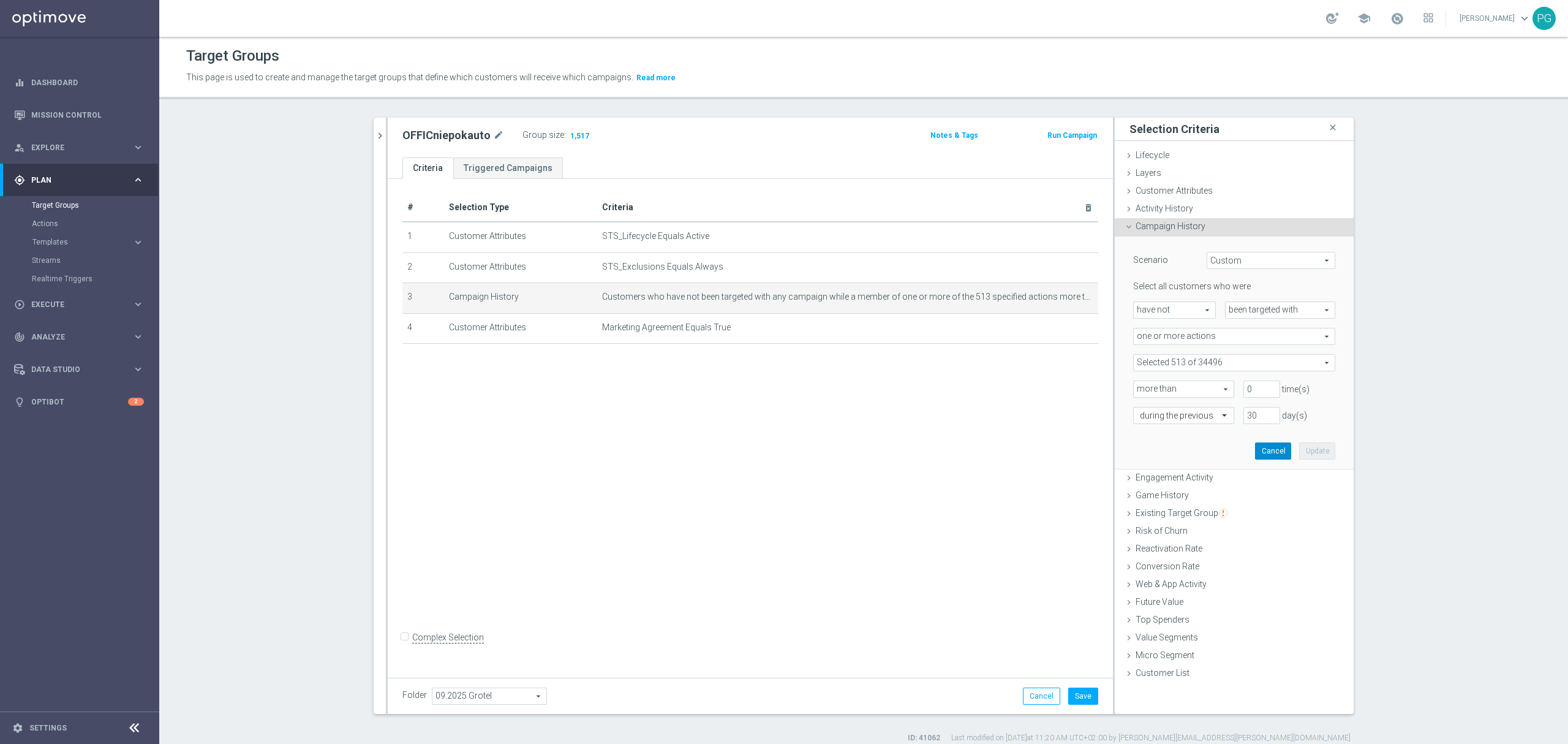
click at [1265, 452] on button "Cancel" at bounding box center [1273, 451] width 36 height 17
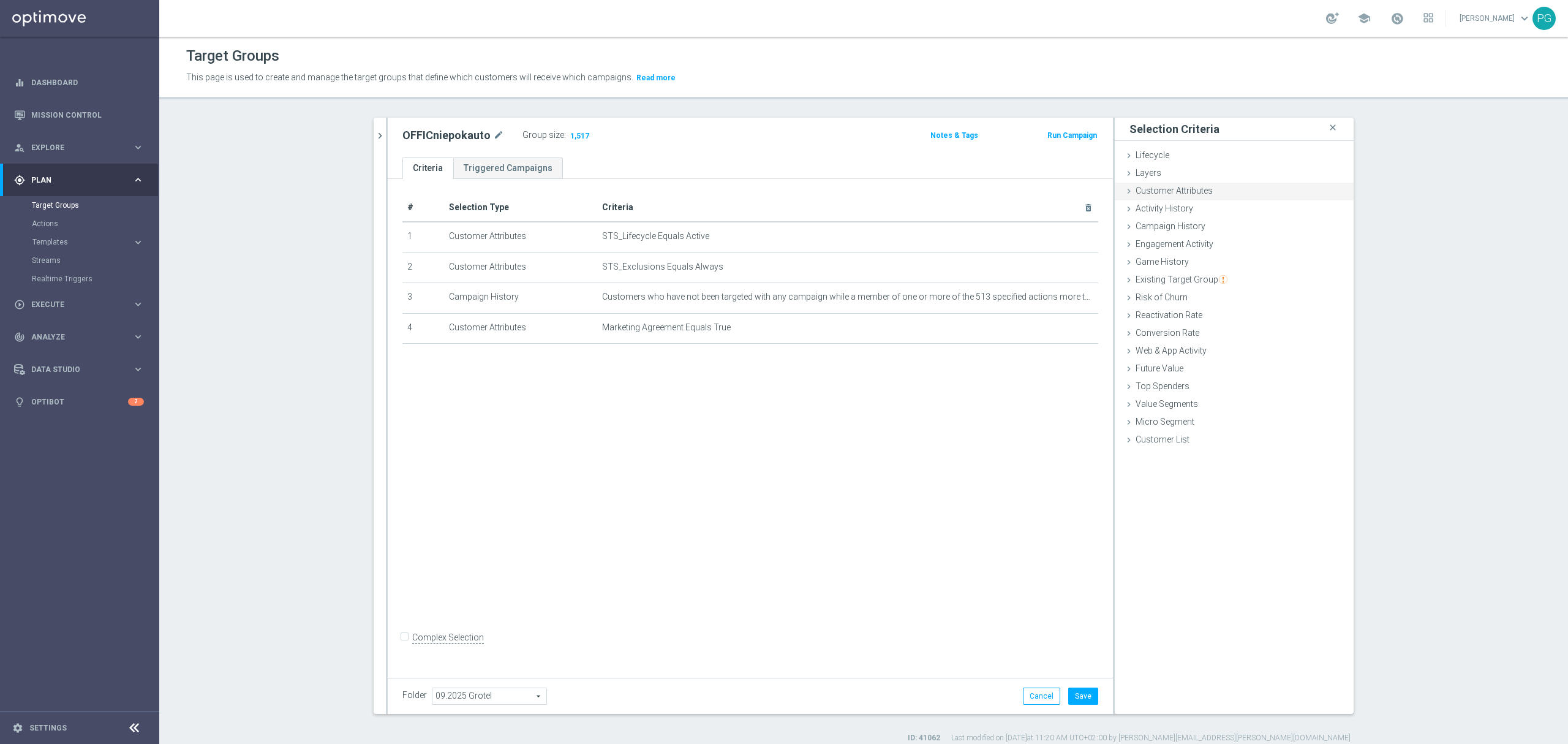
click at [1155, 188] on span "Customer Attributes" at bounding box center [1174, 191] width 77 height 10
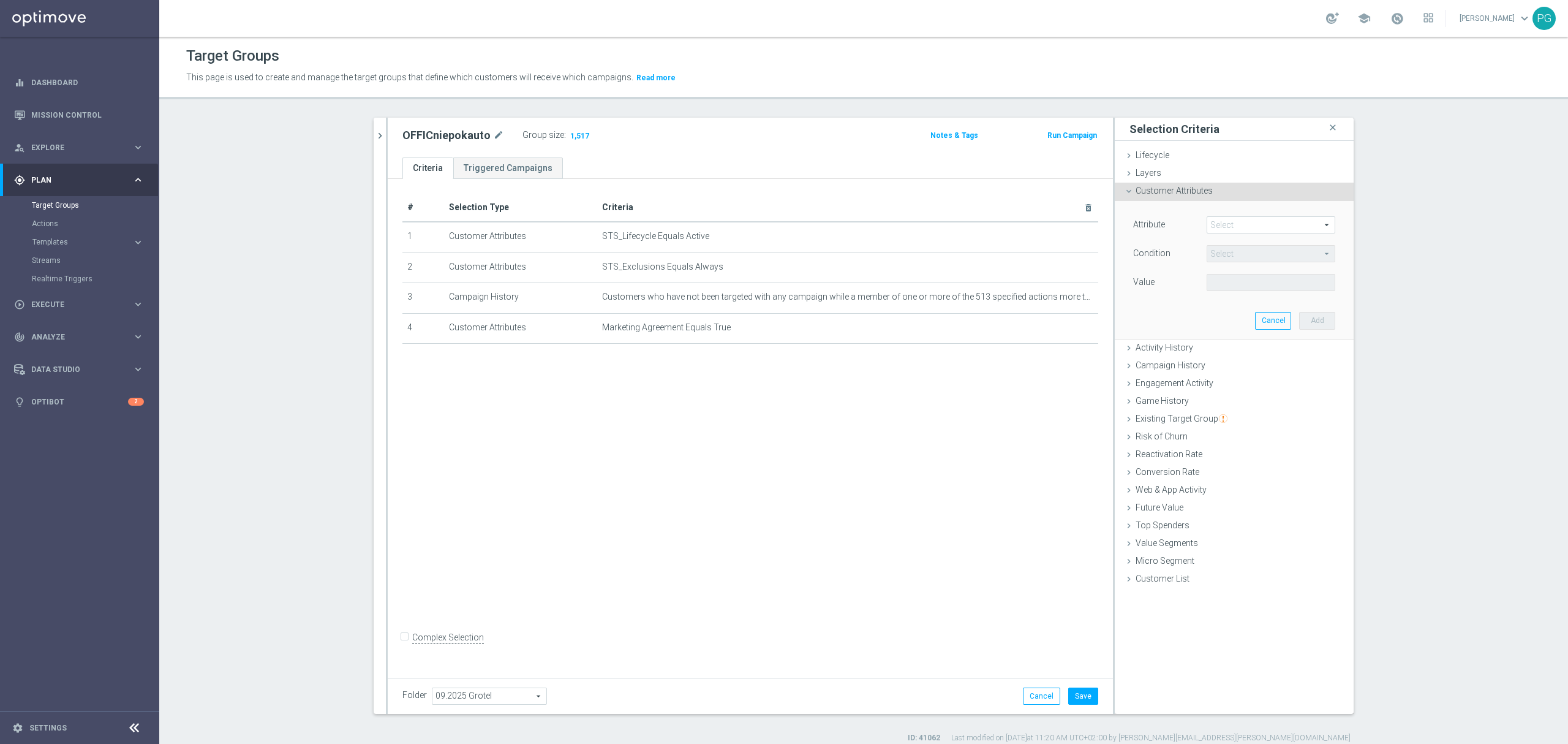
click at [1243, 226] on span at bounding box center [1270, 225] width 128 height 16
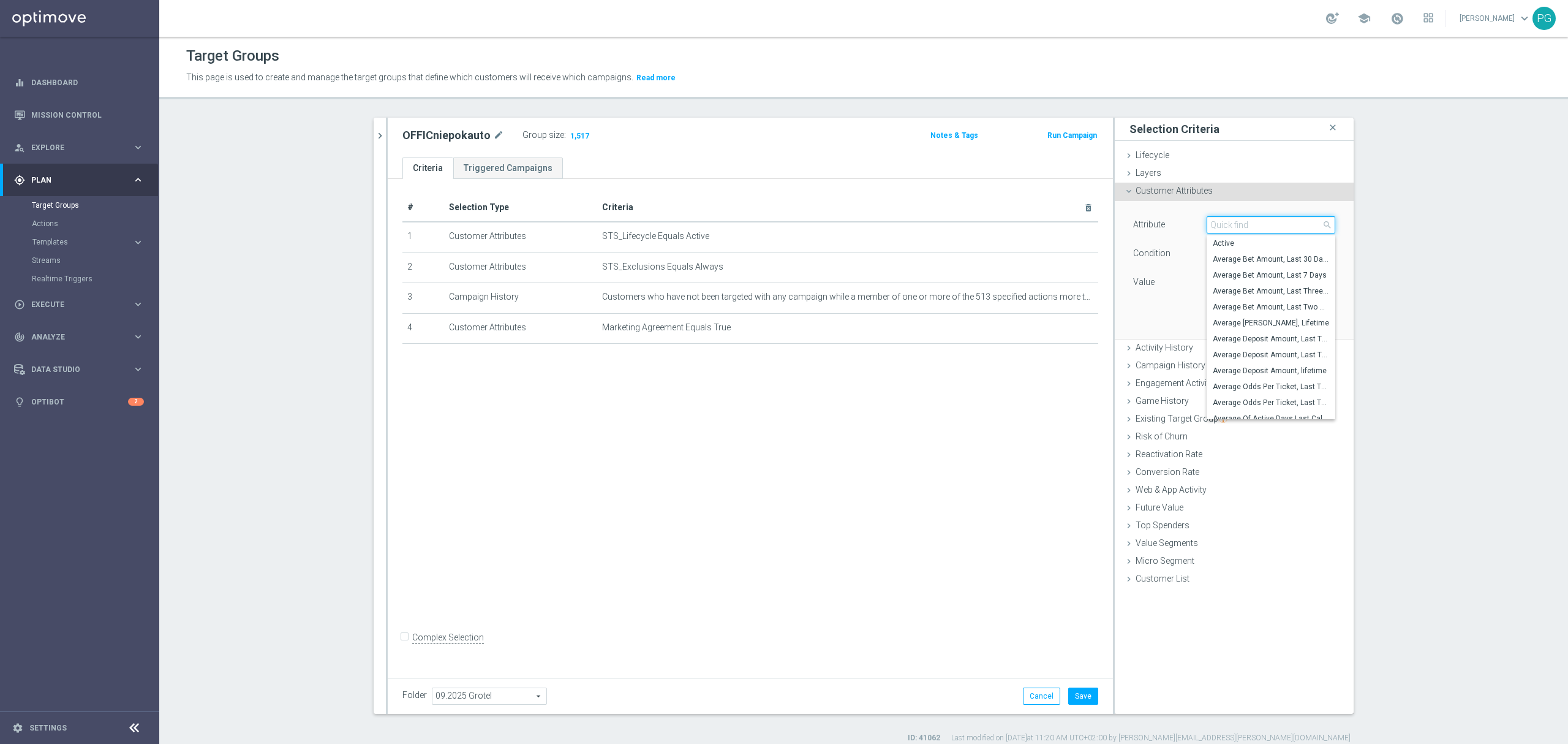
click at [1243, 226] on input "search" at bounding box center [1271, 225] width 128 height 17
type input "gen"
click at [1279, 292] on span "Generosity Level _NGR, Last Month" at bounding box center [1271, 291] width 117 height 10
type input "Generosity Level _NGR, Last Month"
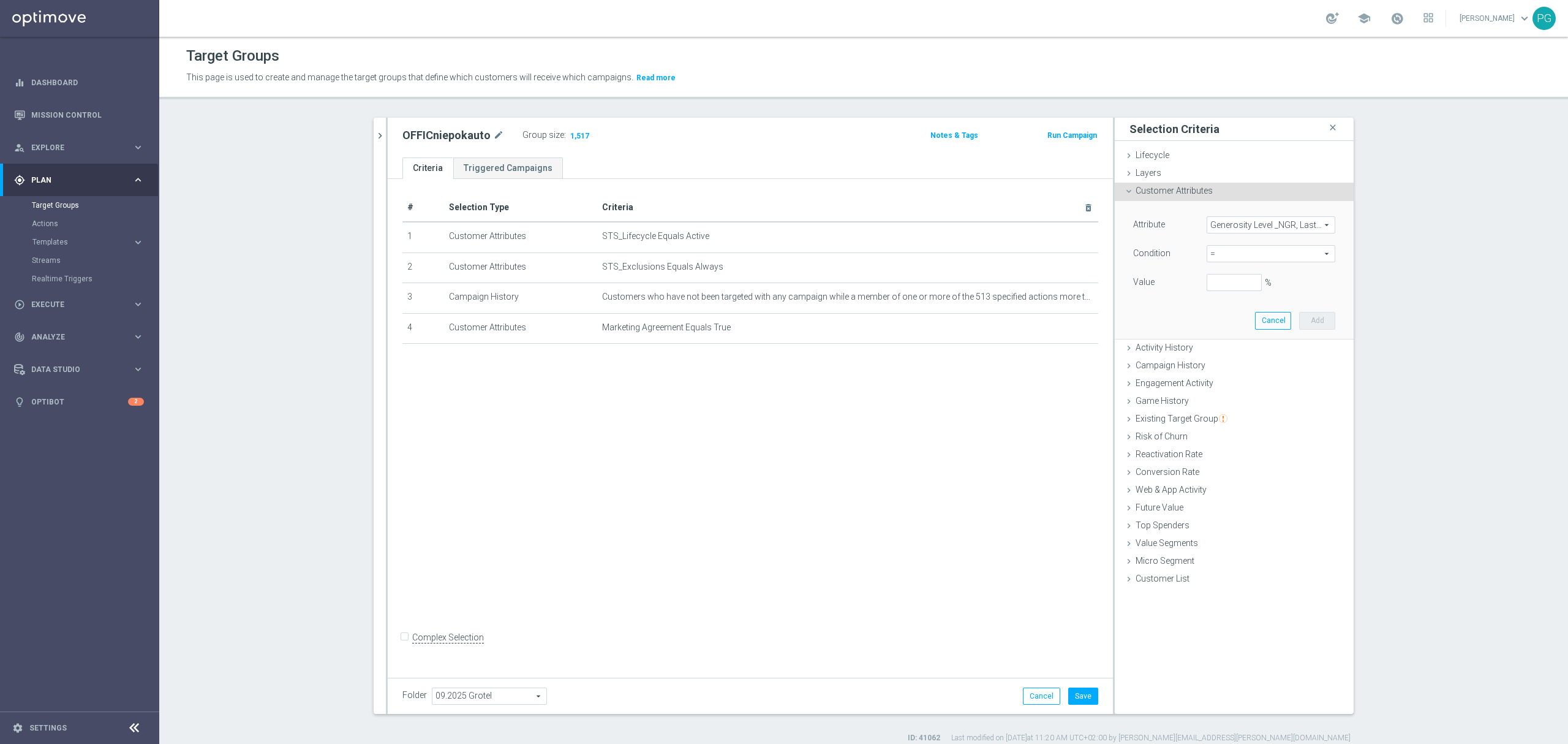
click at [1232, 256] on span "=" at bounding box center [1270, 254] width 128 height 16
click at [1237, 267] on label "<" at bounding box center [1271, 271] width 128 height 16
type input "<"
click at [1221, 280] on input "%" at bounding box center [1234, 282] width 55 height 17
click at [1300, 319] on button "Add" at bounding box center [1317, 320] width 36 height 17
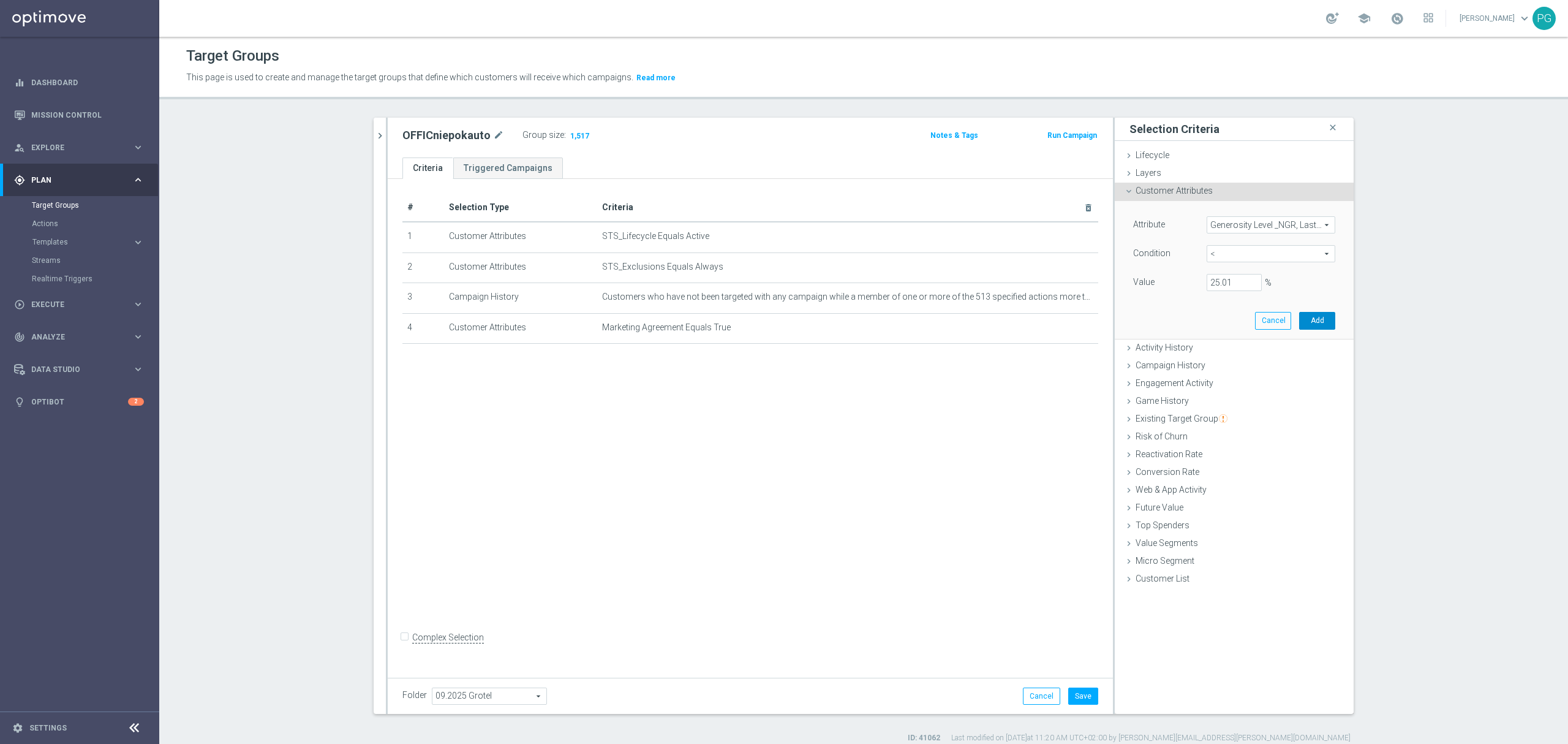
type input "0.2501"
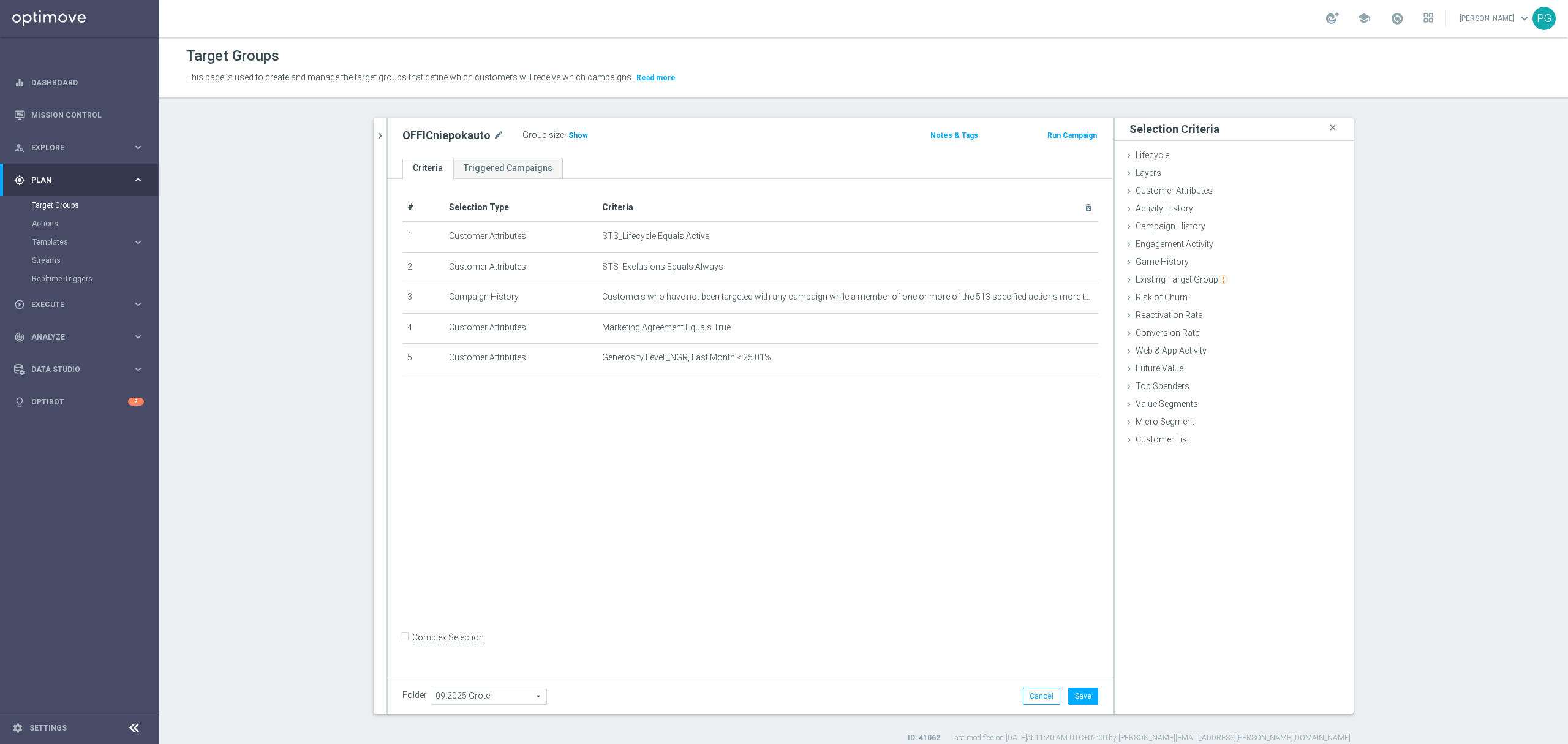
click at [568, 134] on span "Show" at bounding box center [577, 135] width 19 height 8
click at [1068, 696] on button "Save" at bounding box center [1084, 696] width 30 height 17
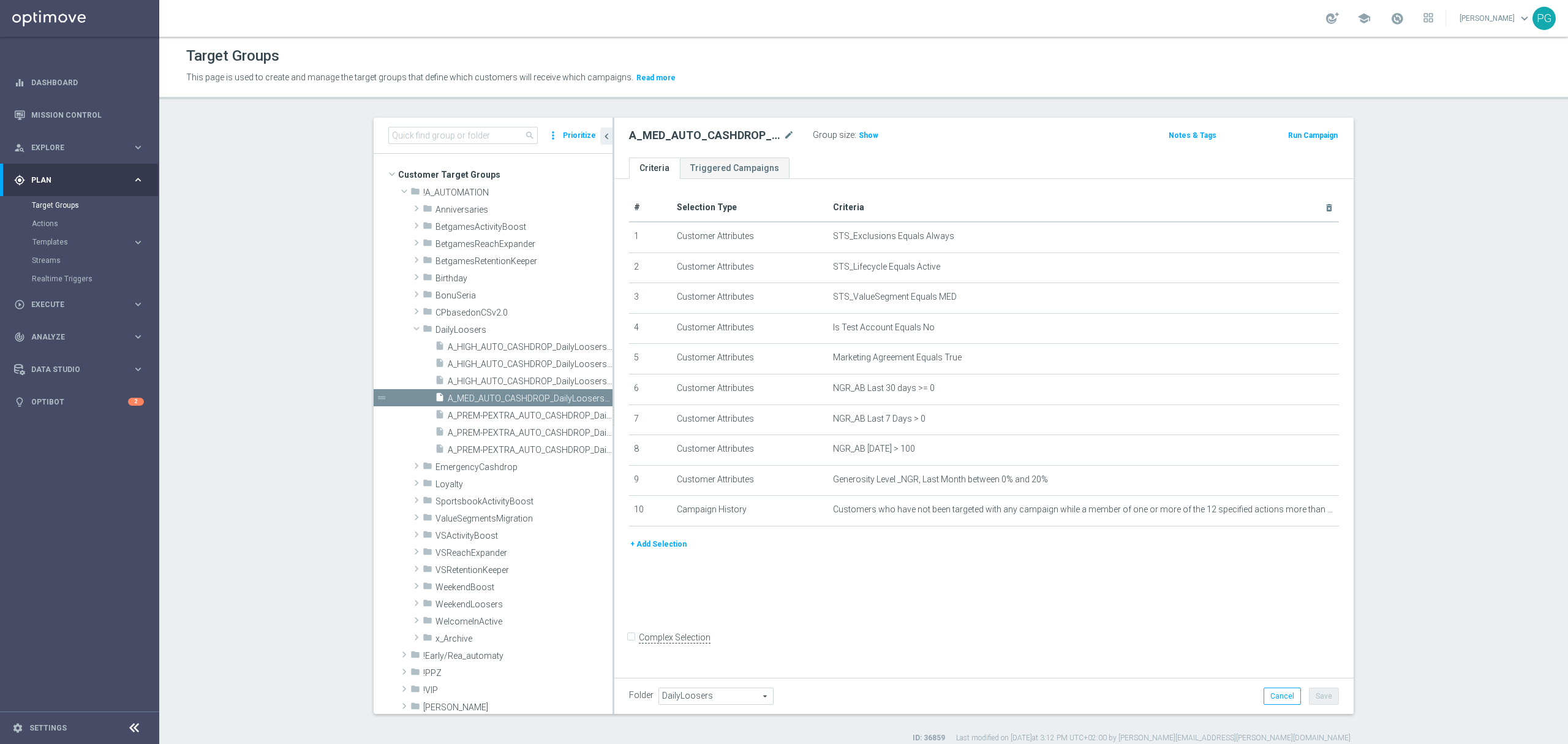
click at [654, 550] on button "+ Add Selection" at bounding box center [658, 544] width 59 height 14
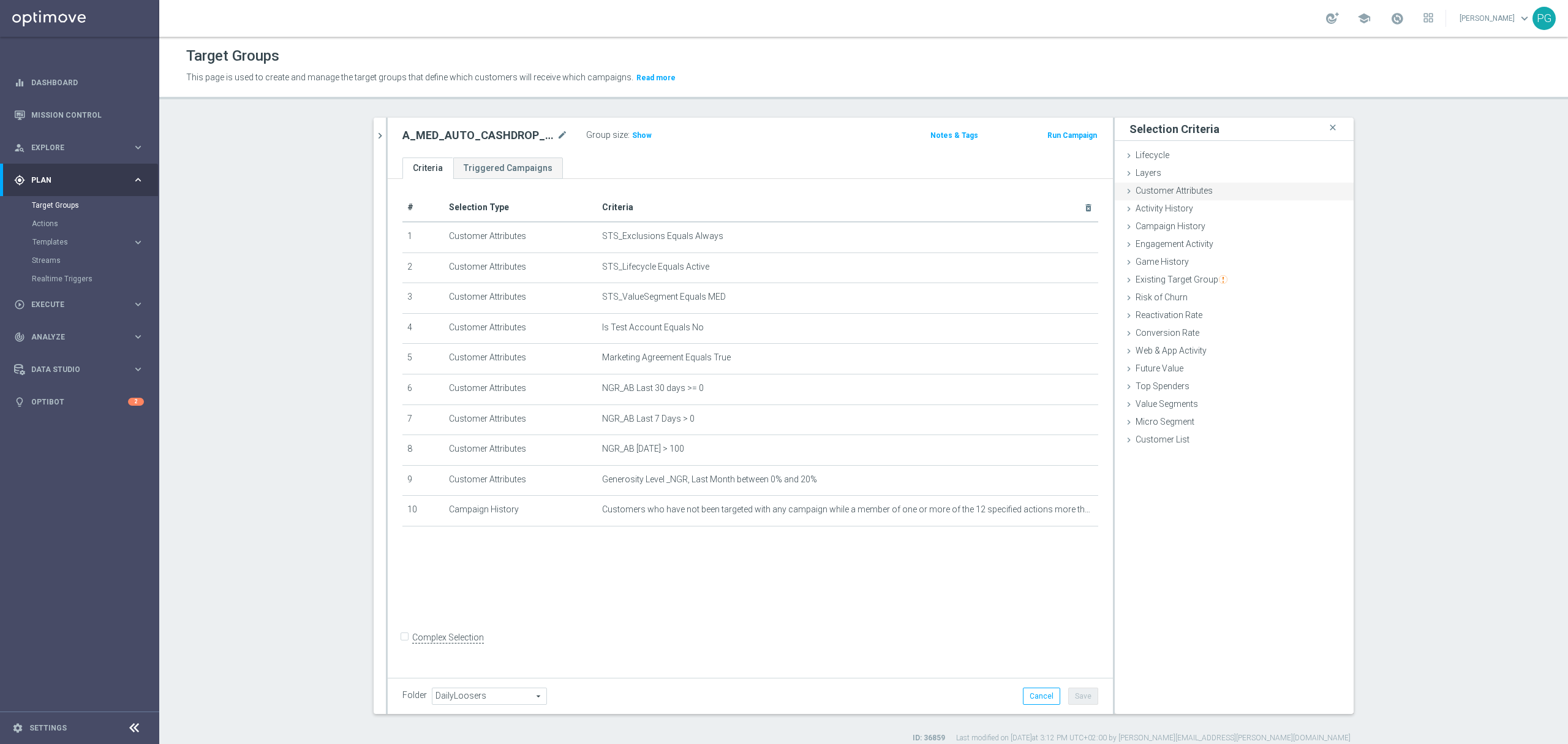
click at [1139, 186] on span "Customer Attributes" at bounding box center [1174, 191] width 77 height 10
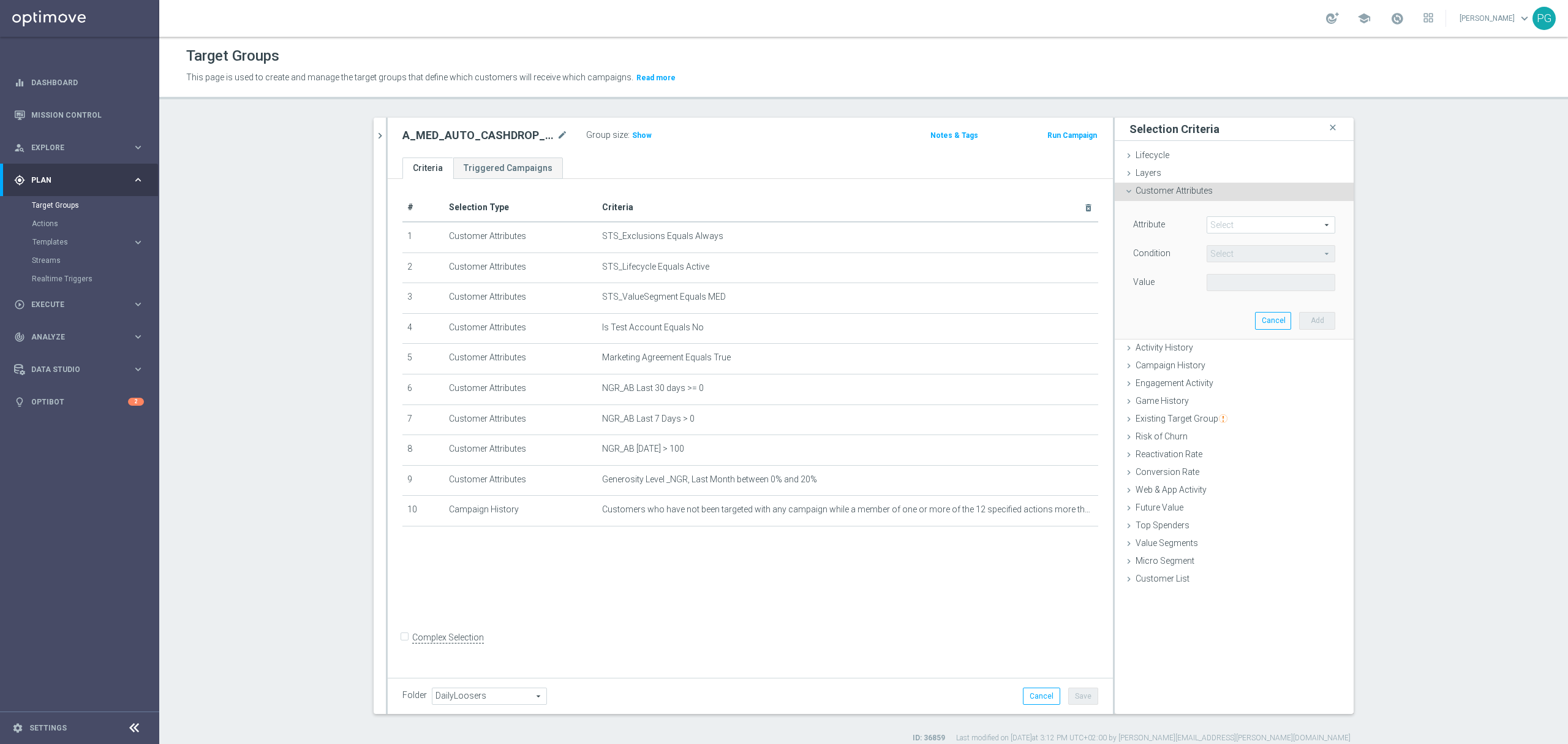
click at [1243, 221] on span at bounding box center [1270, 225] width 128 height 16
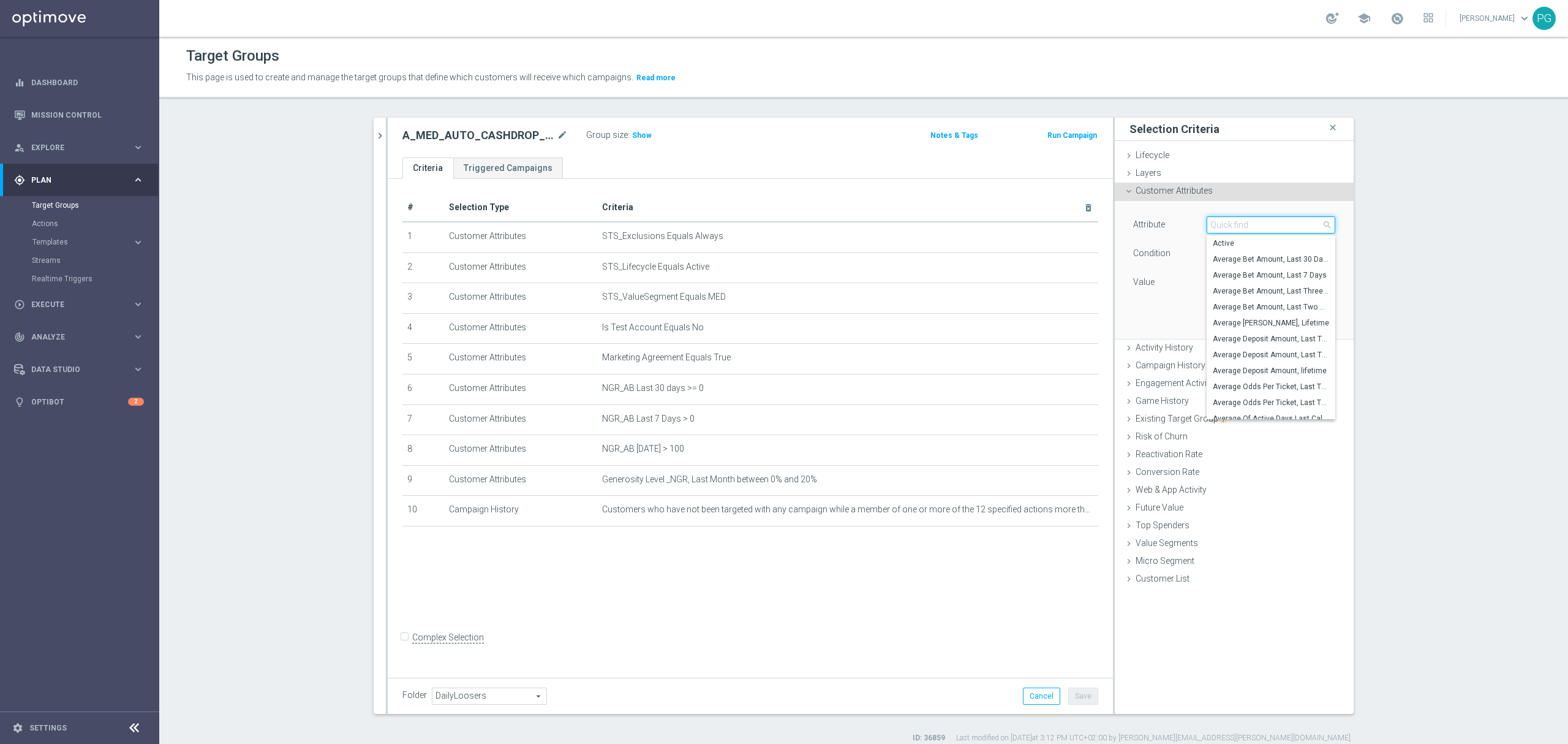
click at [1243, 221] on input "search" at bounding box center [1271, 225] width 128 height 17
click at [632, 130] on h3 "Show" at bounding box center [642, 135] width 22 height 14
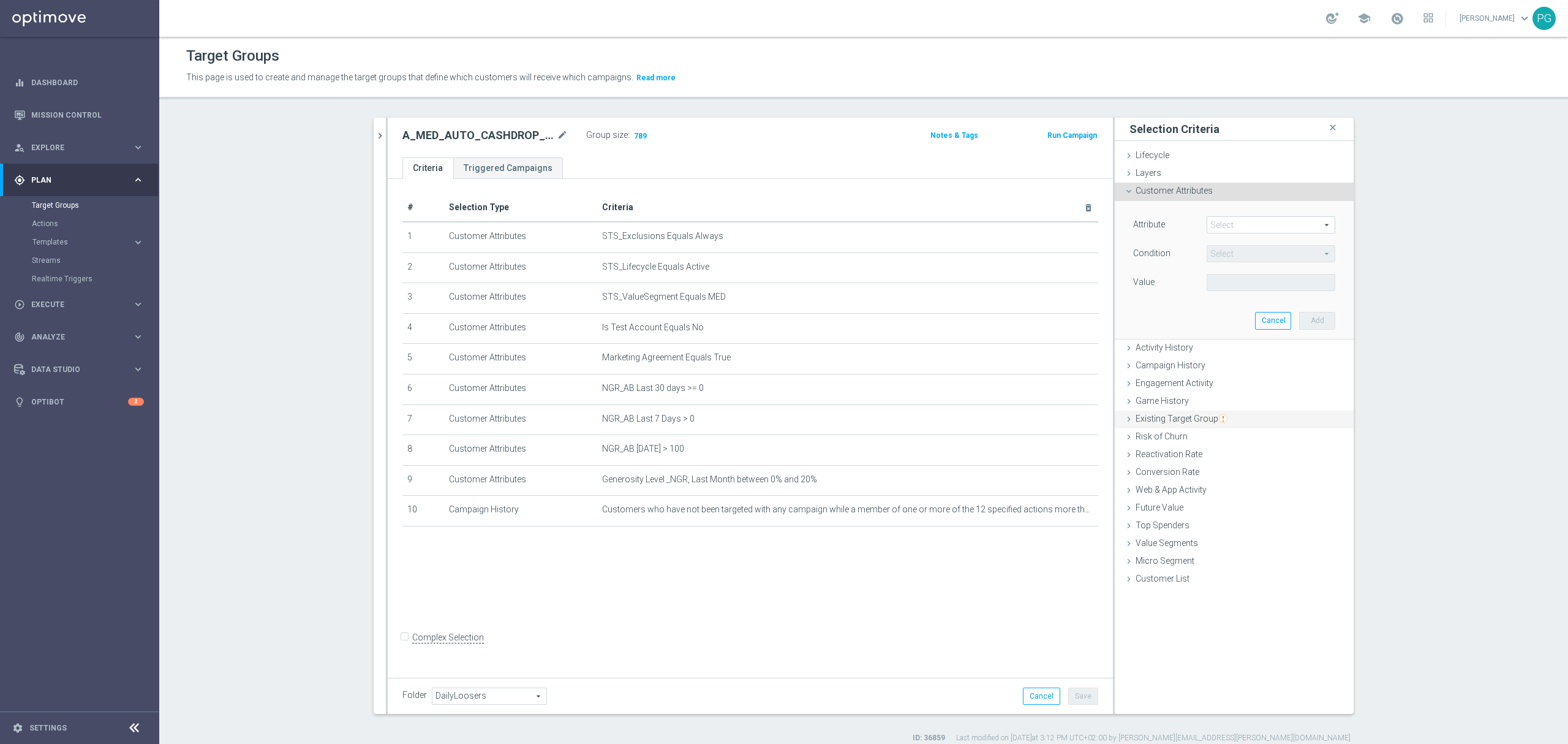
click at [1184, 415] on span "Existing Target Group" at bounding box center [1182, 418] width 92 height 10
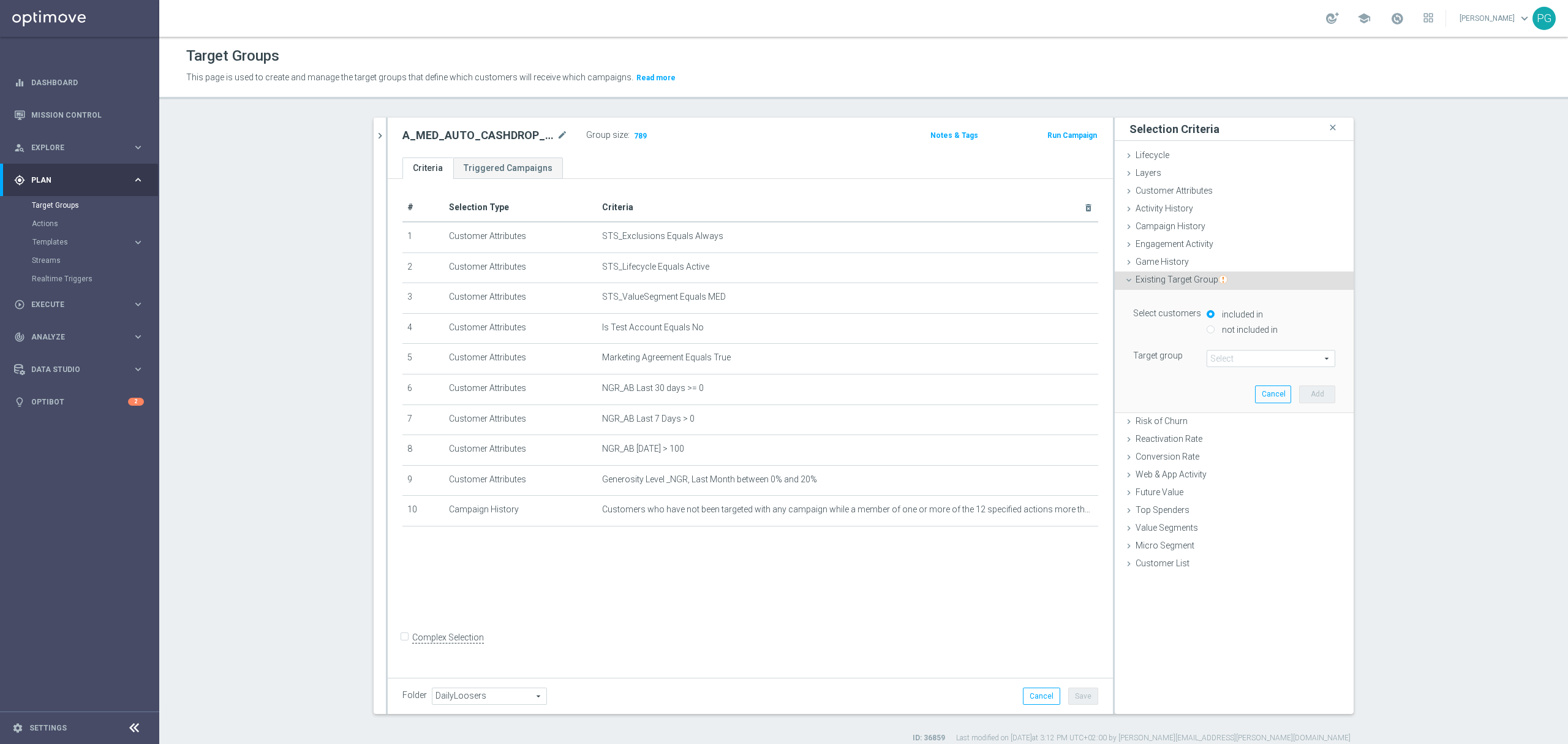
click at [1237, 357] on span at bounding box center [1270, 358] width 128 height 16
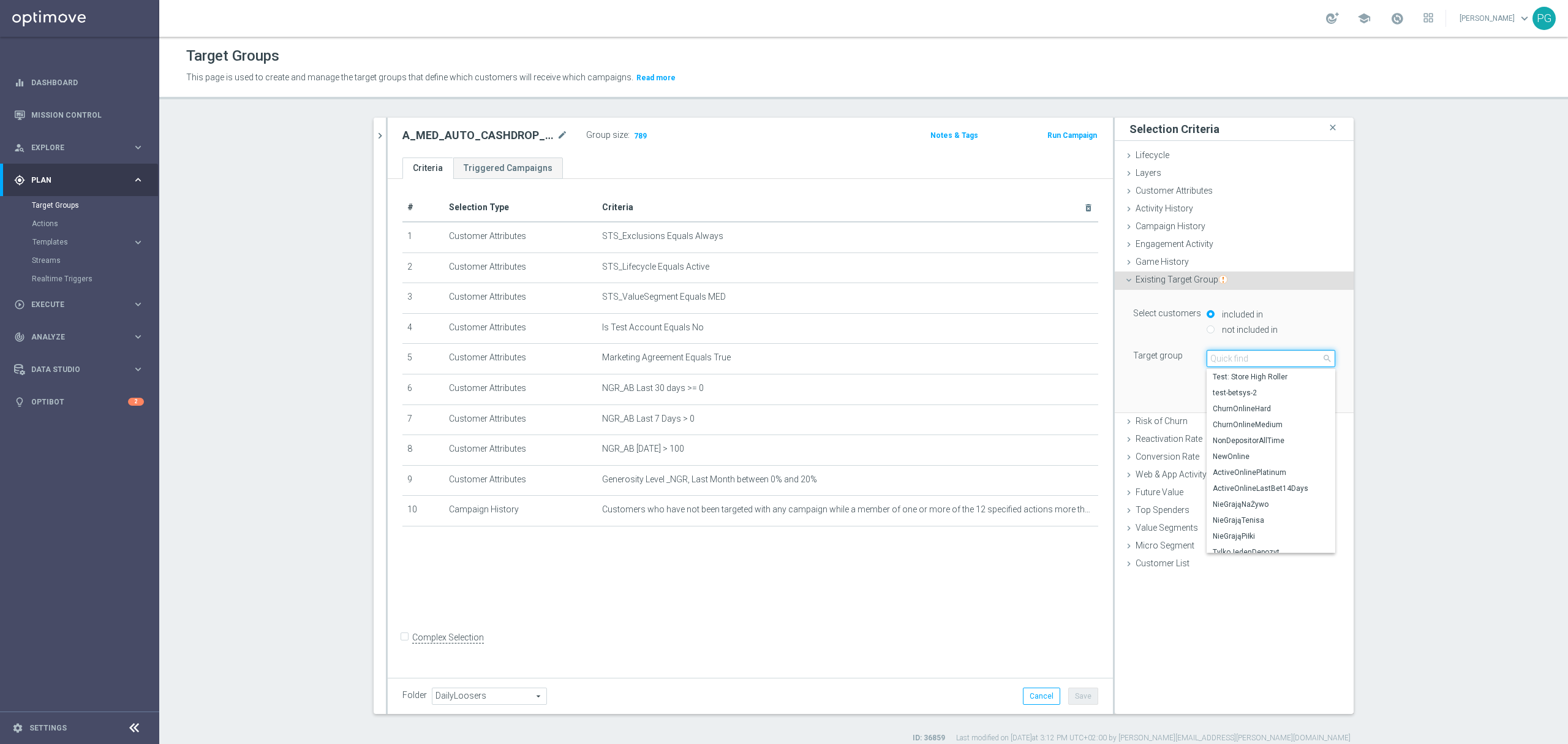
click at [1230, 360] on input "search" at bounding box center [1271, 358] width 128 height 17
paste input "OFFICniepokauto"
type input "OFFICniepokauto"
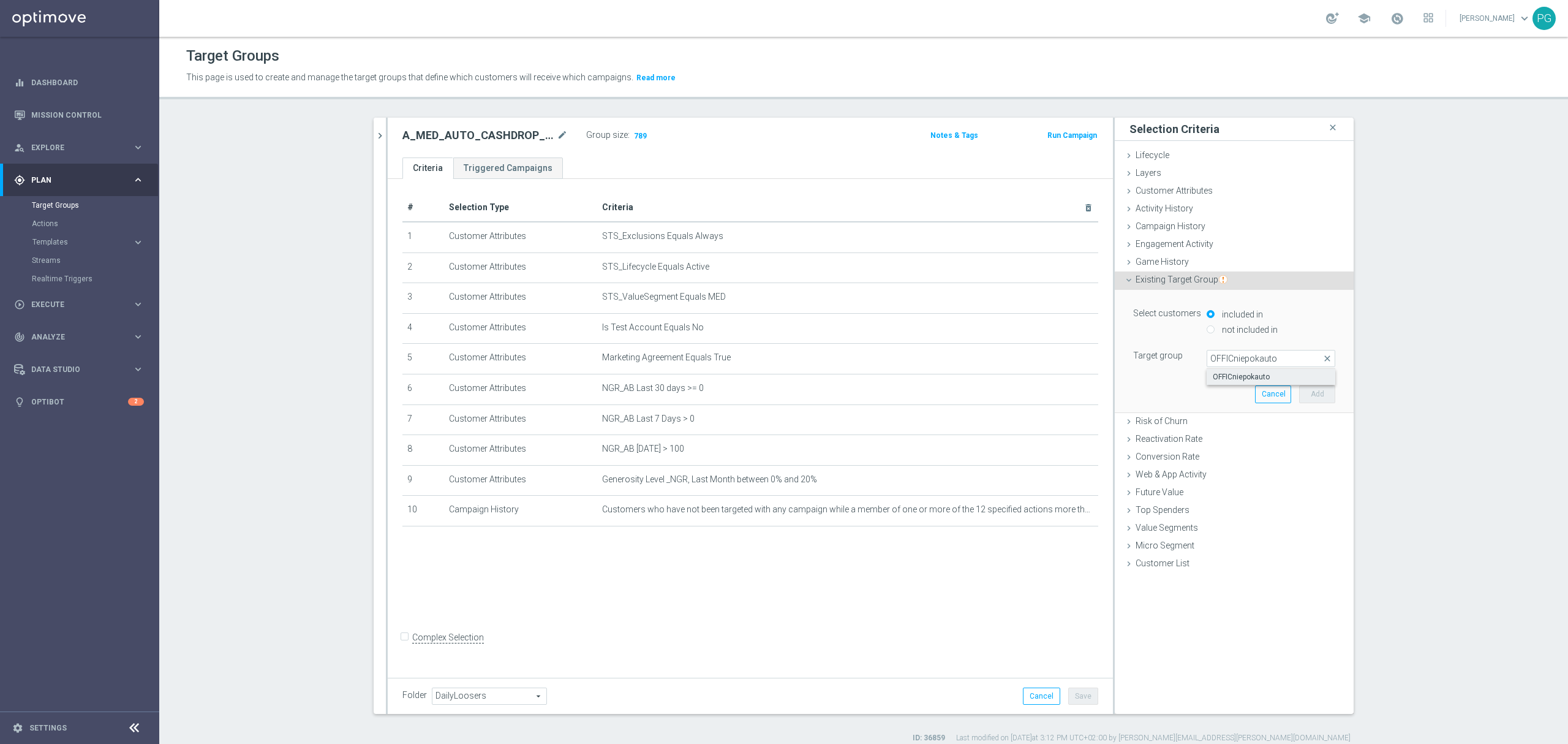
click at [1236, 378] on span "OFFICniepokauto" at bounding box center [1271, 377] width 117 height 10
type input "OFFICniepokauto"
click at [1321, 393] on button "Add" at bounding box center [1317, 394] width 36 height 17
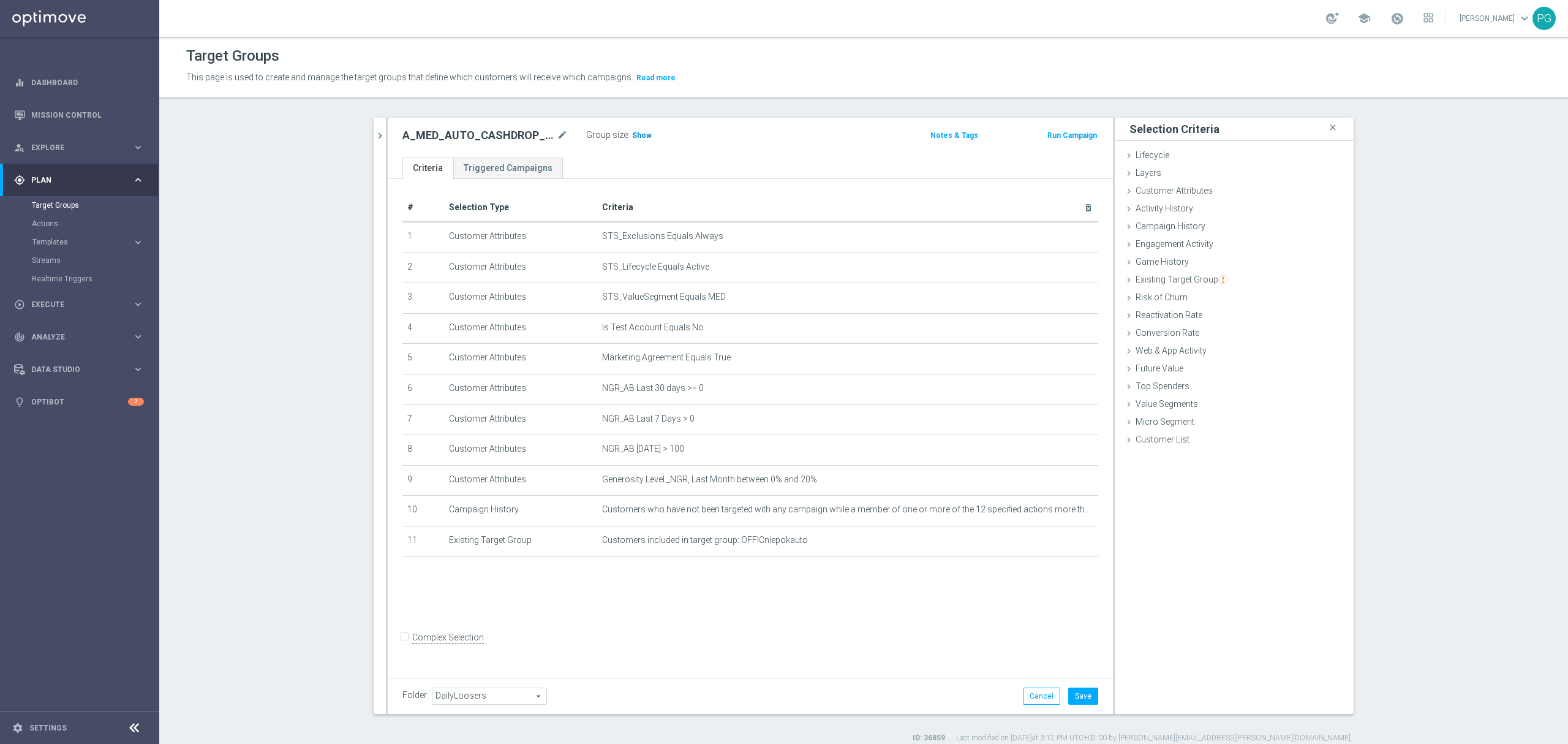
click at [638, 134] on span "Show" at bounding box center [642, 135] width 19 height 8
click at [402, 647] on input "Complex Selection" at bounding box center [406, 638] width 8 height 17
checkbox input "true"
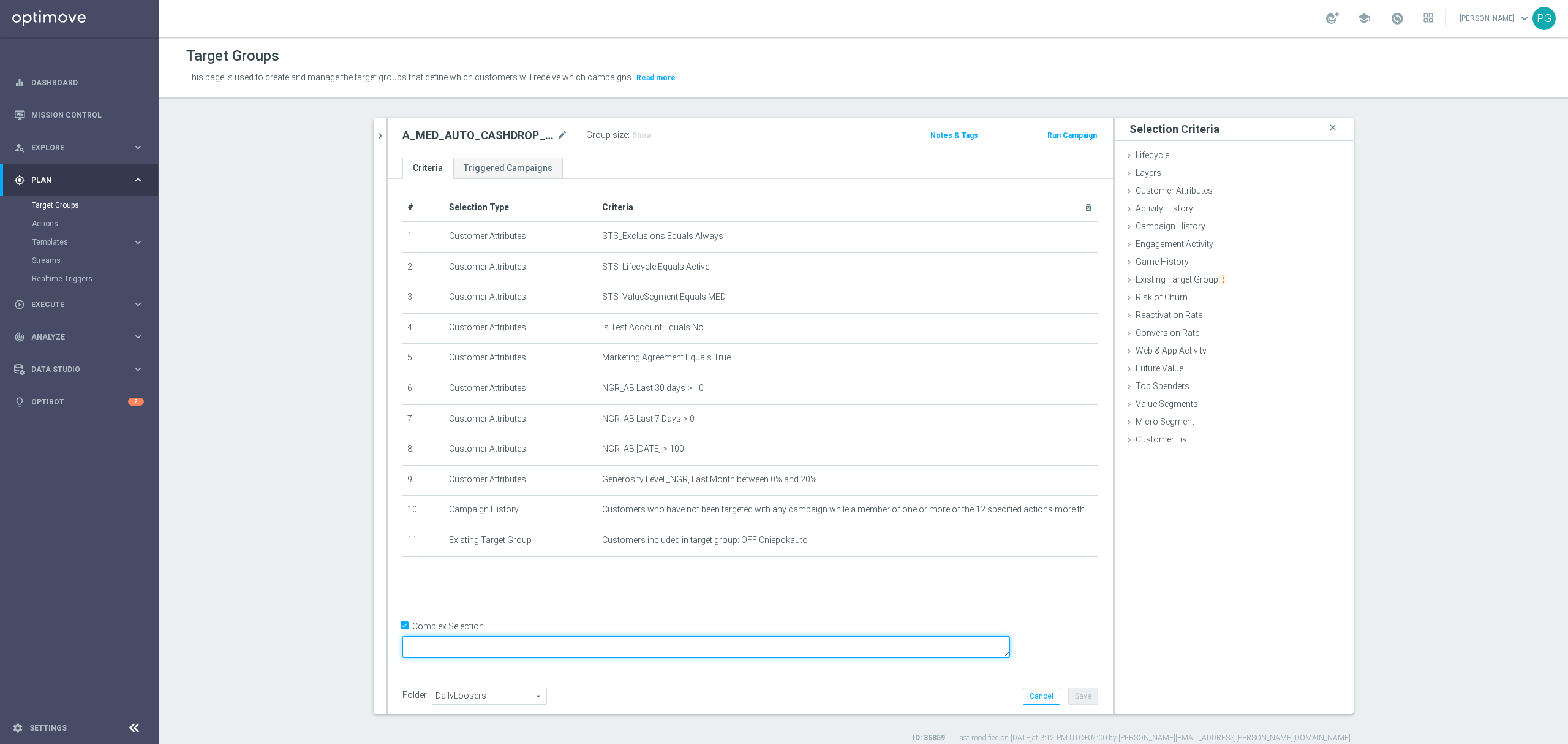
click at [512, 641] on textarea at bounding box center [706, 646] width 608 height 21
drag, startPoint x: 657, startPoint y: 646, endPoint x: 636, endPoint y: 644, distance: 21.1
click at [636, 644] on textarea "1 and 2 and 3 and 4 and 5 and 6 and 7 and 8 and 9 and 10" at bounding box center [706, 646] width 608 height 21
click at [734, 651] on textarea "1 and 2 and 3 and 4 and 5 and 6 and 7 and 9 and 10" at bounding box center [706, 646] width 608 height 21
click at [735, 613] on div "# Selection Type Criteria delete_forever 1 Customer Attributes STS_Exclusions E…" at bounding box center [751, 425] width 725 height 493
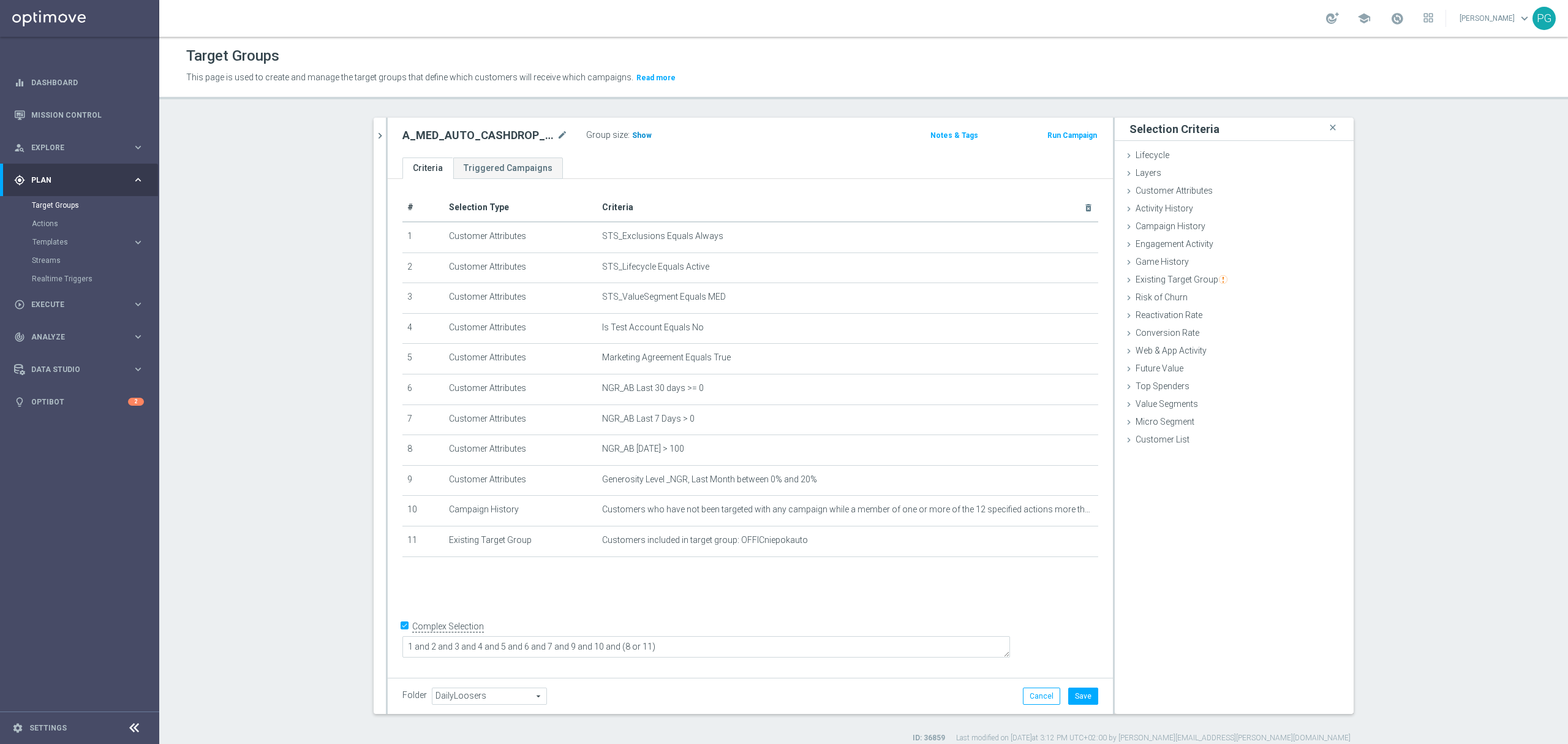
click at [637, 133] on span "Show" at bounding box center [642, 135] width 19 height 8
drag, startPoint x: 604, startPoint y: 646, endPoint x: 637, endPoint y: 644, distance: 33.1
click at [637, 644] on textarea "1 and 2 and 3 and 4 and 5 and 6 and 7 and 9 and 10 and (8 or 11)" at bounding box center [706, 646] width 608 height 21
click at [658, 645] on textarea "1 and 2 and 3 and 4 and 5 and 9 and 10 and (8 or 11)" at bounding box center [706, 646] width 608 height 21
click at [640, 136] on span "Show" at bounding box center [642, 135] width 19 height 8
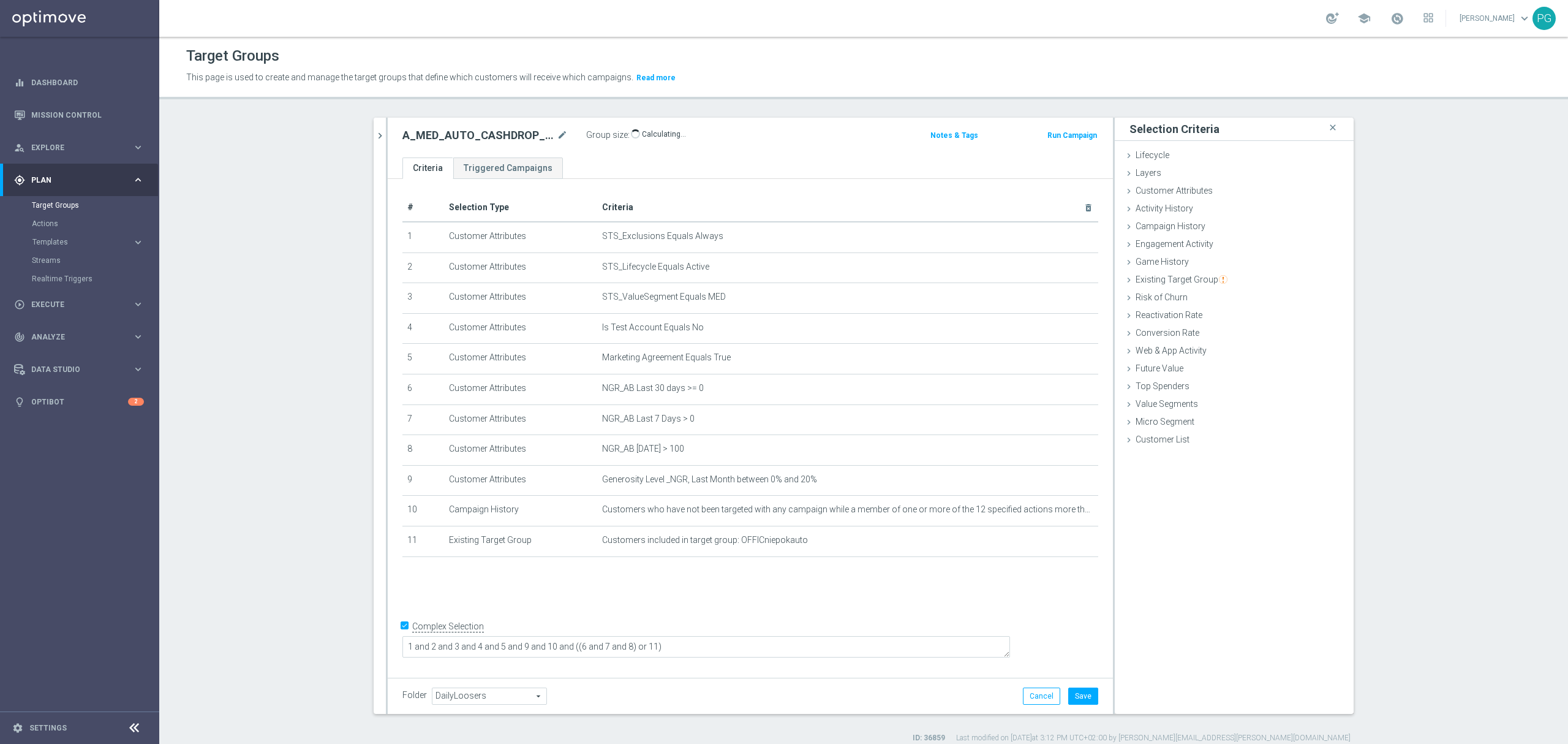
click at [728, 164] on ul "Criteria Triggered Campaigns" at bounding box center [751, 167] width 725 height 21
click at [714, 641] on textarea "1 and 2 and 3 and 4 and 5 and 9 and 10 and ((6 and 7 and 8) or 11)" at bounding box center [706, 646] width 608 height 21
click at [539, 648] on textarea "1 and 2 and 3 and 4 and 5 and 9 and 10 and ((6 and 7 and 8 and 9) or 11)" at bounding box center [706, 646] width 608 height 21
click at [640, 643] on textarea "1 and 2 and 4 and 5 and 9 and 10 and ((6 and 7 and 8 and 9) or 11)" at bounding box center [706, 646] width 608 height 21
click at [654, 628] on div "# Selection Type Criteria delete_forever 1 Customer Attributes STS_Exclusions E…" at bounding box center [751, 425] width 725 height 493
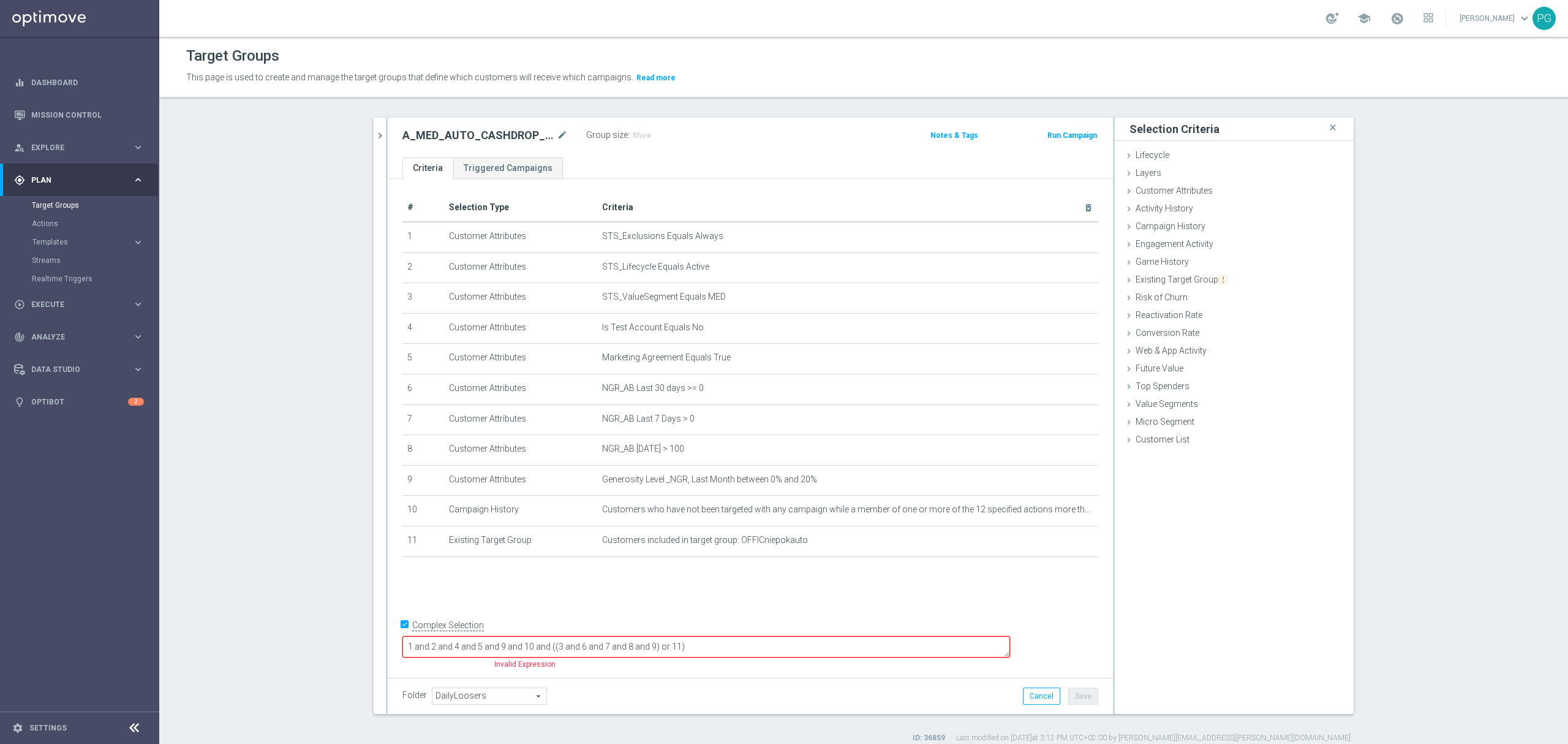
click at [783, 643] on textarea "1 and 2 and 4 and 5 and 9 and 10 and ((3 and 6 and 7 and 8 and 9) or 11)" at bounding box center [706, 646] width 608 height 21
drag, startPoint x: 586, startPoint y: 648, endPoint x: 565, endPoint y: 648, distance: 21.0
click at [565, 648] on textarea "1 and 2 and 4 and 5 and 9 and 10 and ((3 and 6 and 7 and 8 and 9) or 11)" at bounding box center [706, 646] width 608 height 21
type textarea "1 and 2 and 4 and 5 and 10 and ((3 and 6 and 7 and 8 and 9) or 11)"
click at [637, 131] on span "Show" at bounding box center [642, 135] width 19 height 8
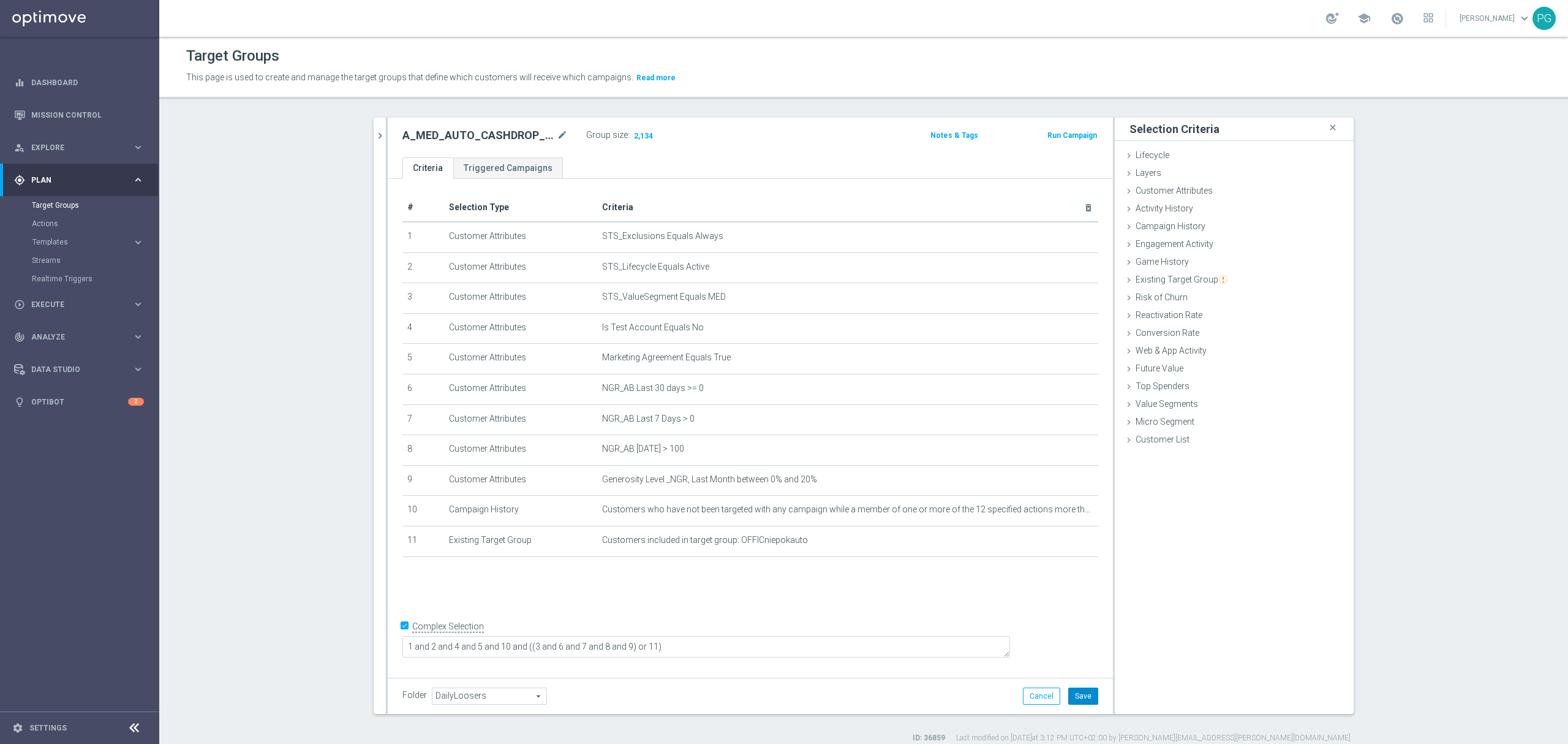
click at [1071, 698] on button "Save" at bounding box center [1084, 696] width 30 height 17
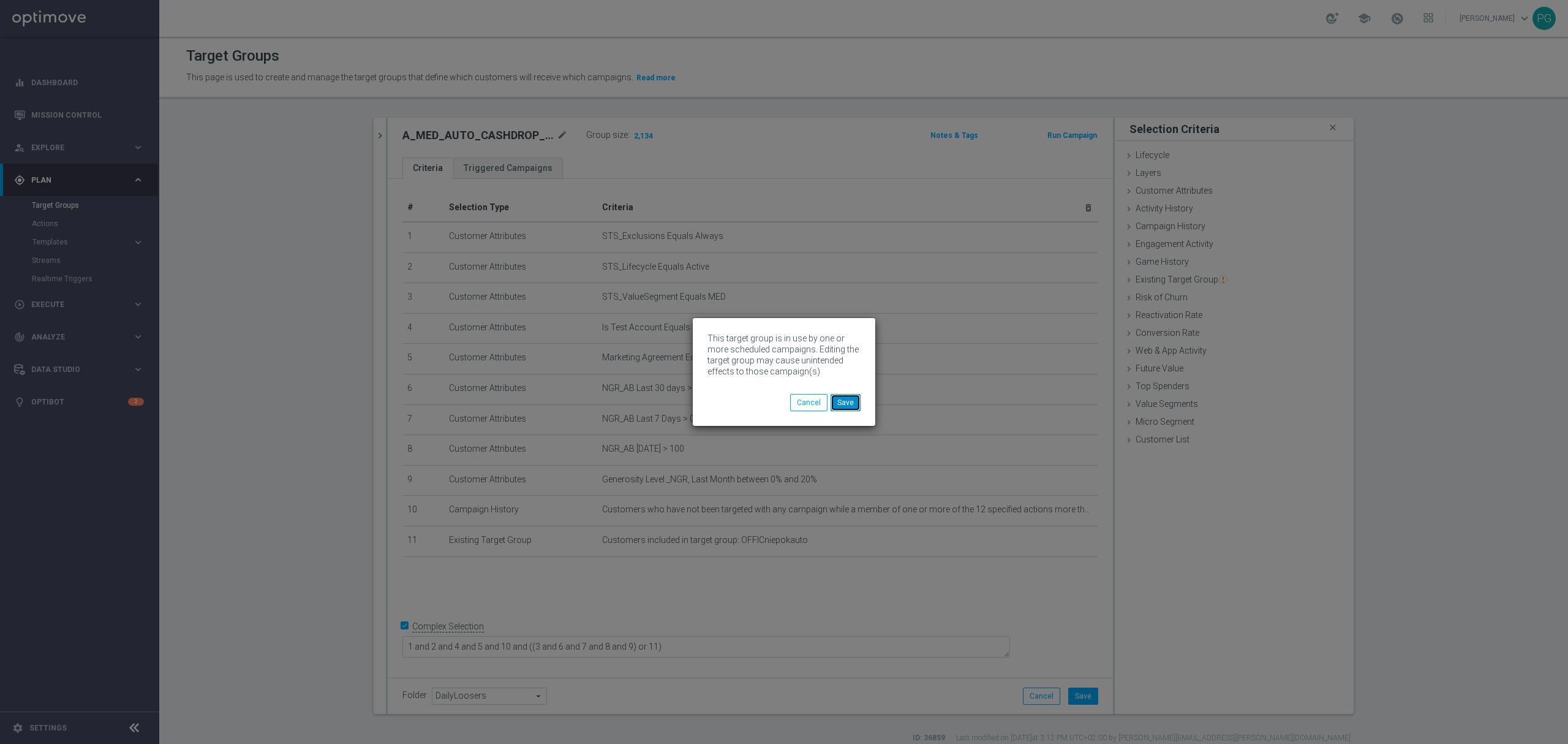
click at [844, 402] on button "Save" at bounding box center [846, 402] width 30 height 17
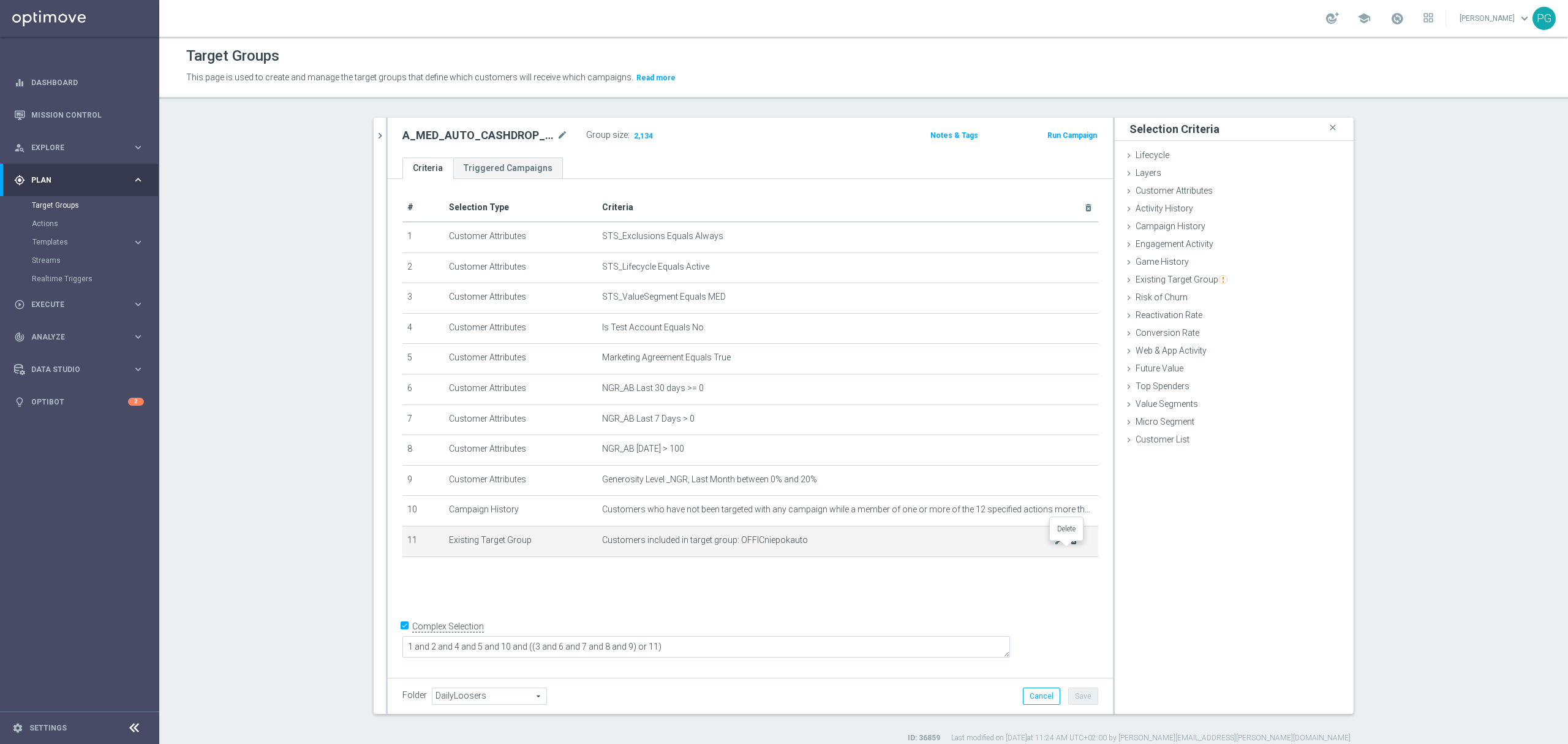
click at [1069, 545] on icon "delete_forever" at bounding box center [1074, 540] width 10 height 10
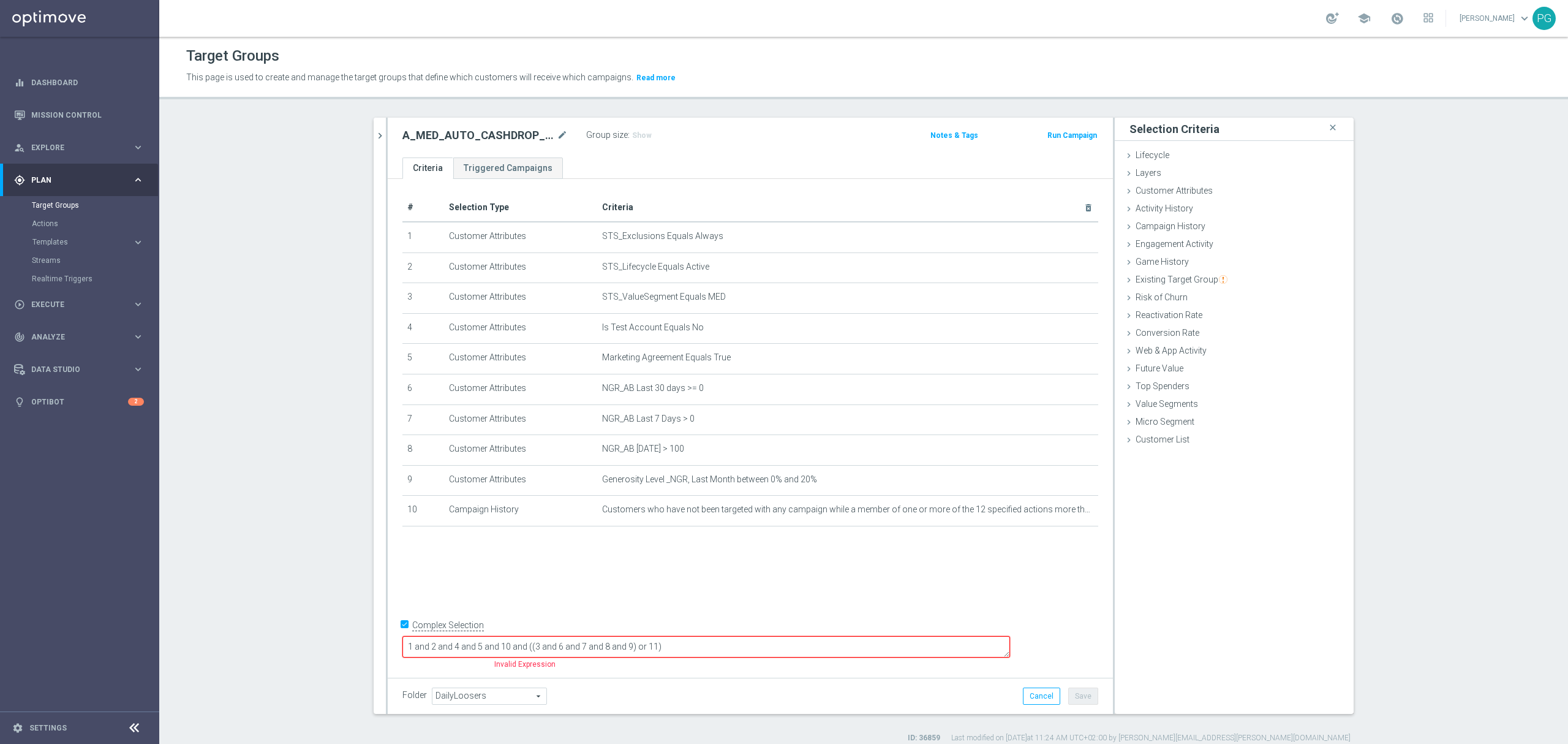
click at [402, 635] on input "Complex Selection" at bounding box center [406, 626] width 8 height 17
checkbox input "false"
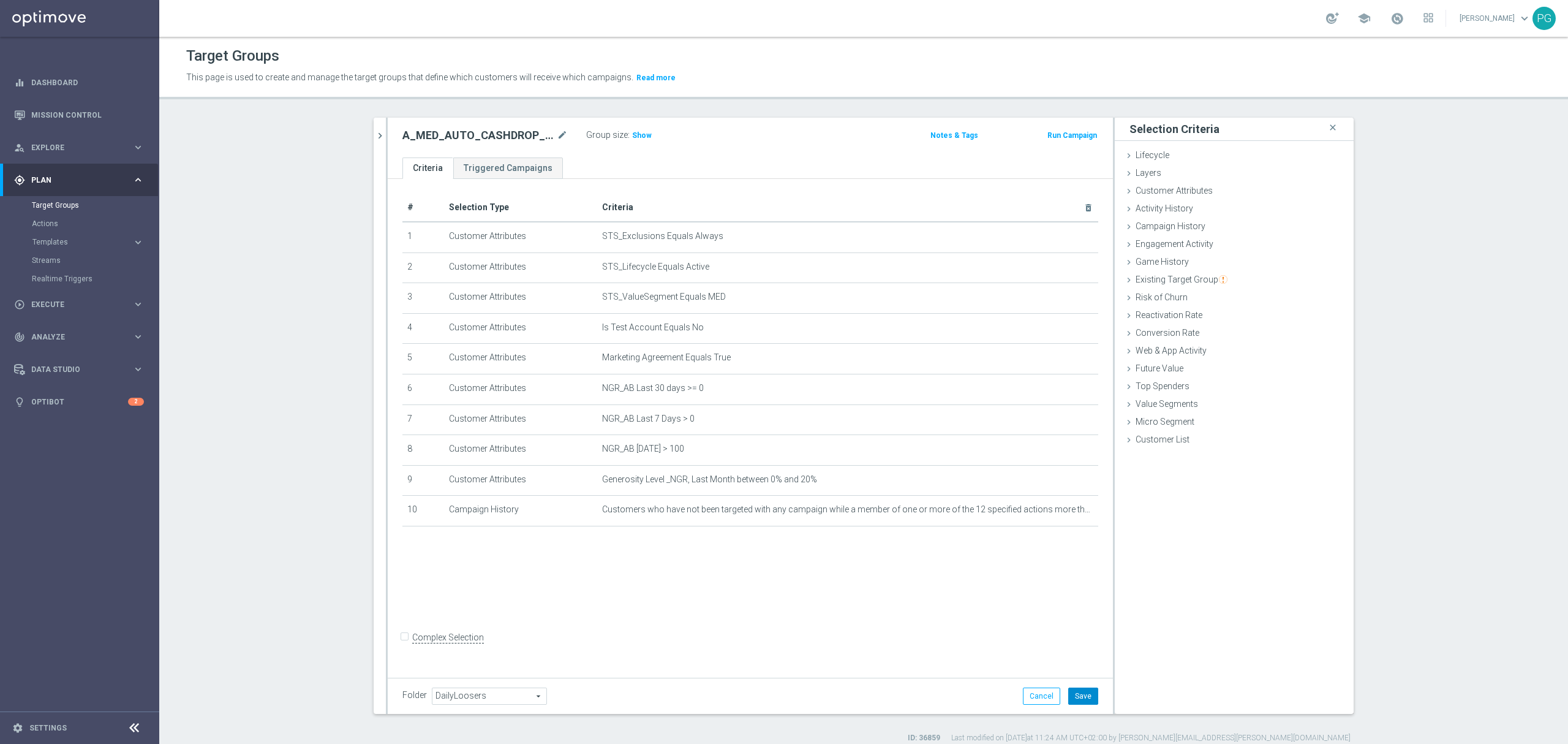
click at [1083, 689] on button "Save" at bounding box center [1084, 696] width 30 height 17
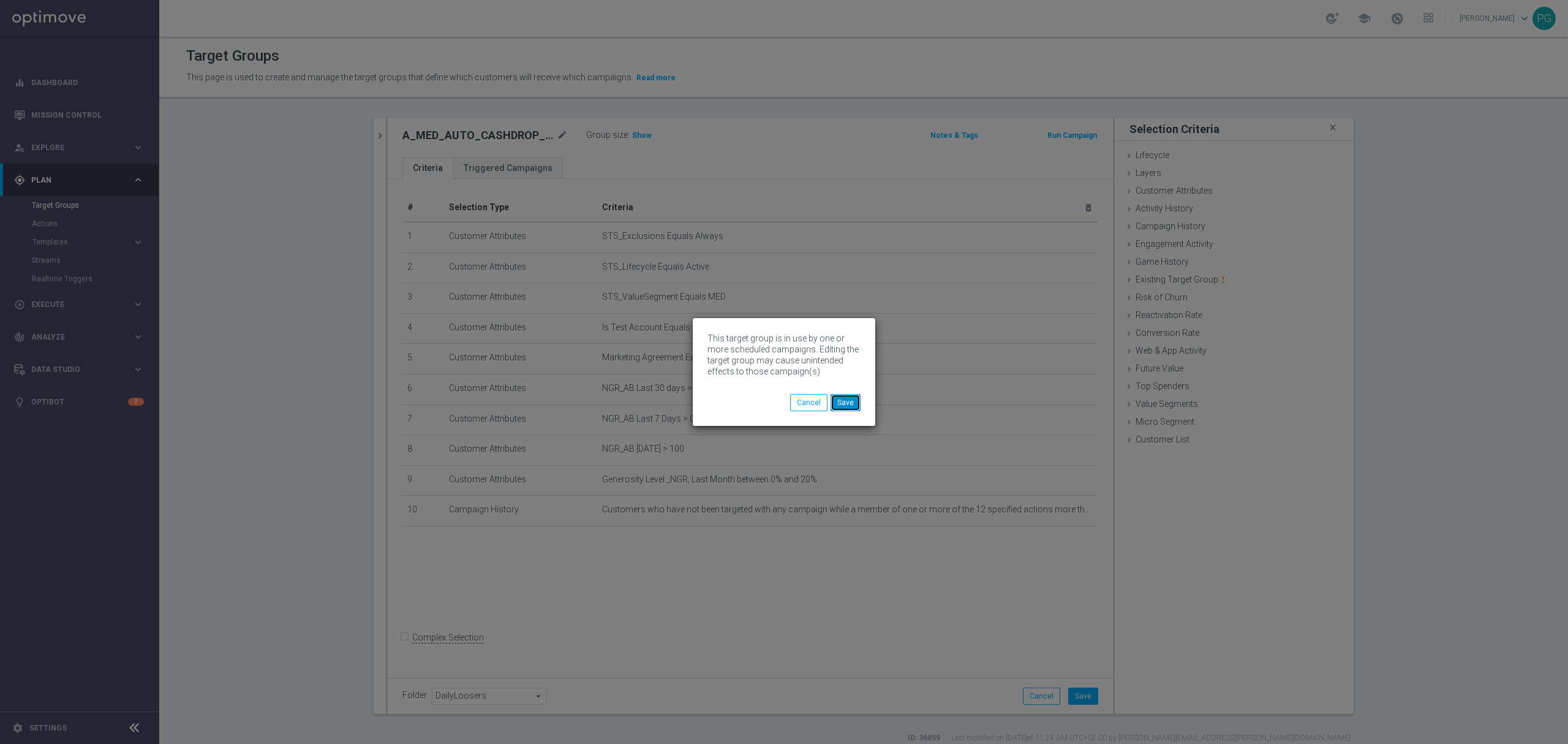
click at [846, 405] on button "Save" at bounding box center [846, 402] width 30 height 17
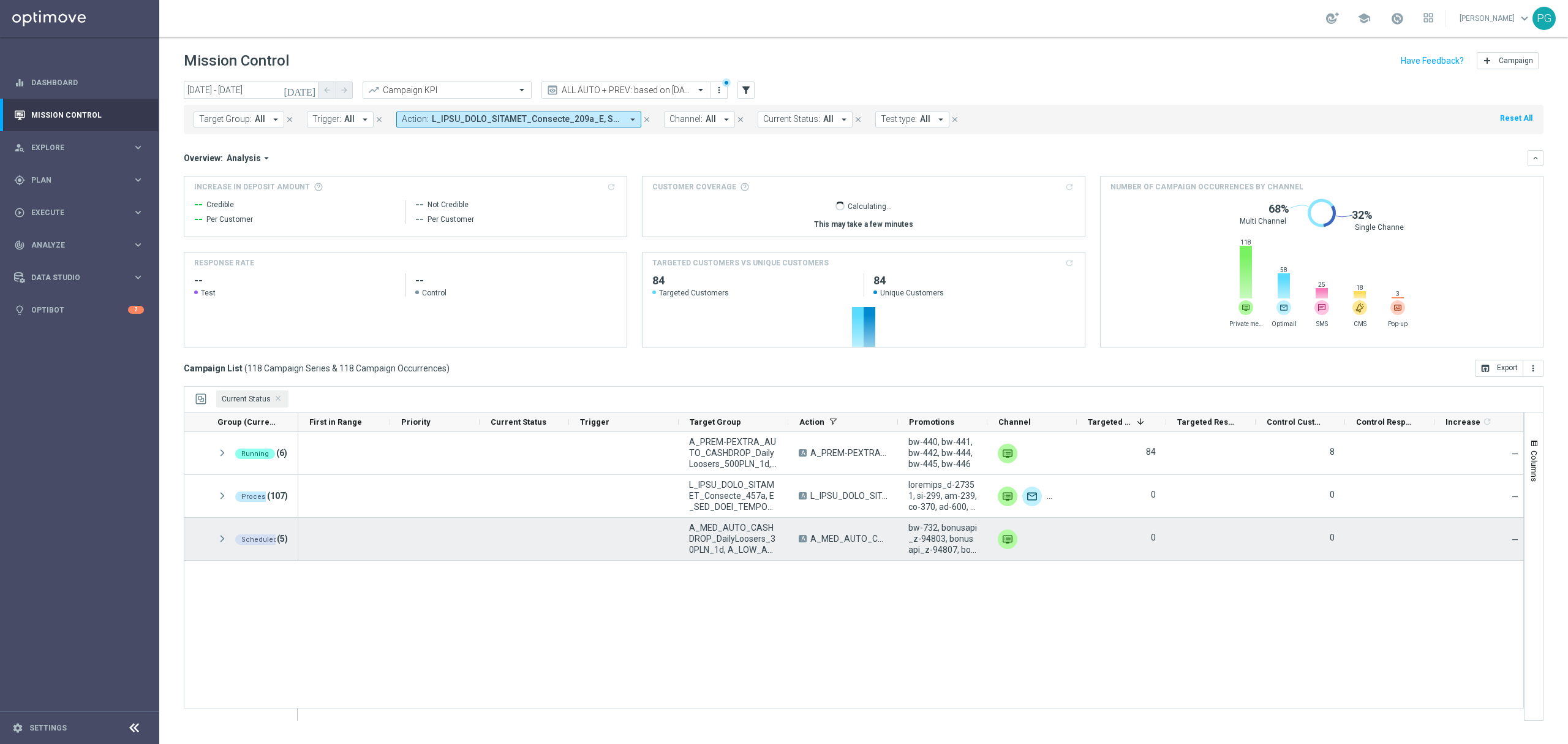
click at [221, 539] on span at bounding box center [222, 539] width 11 height 10
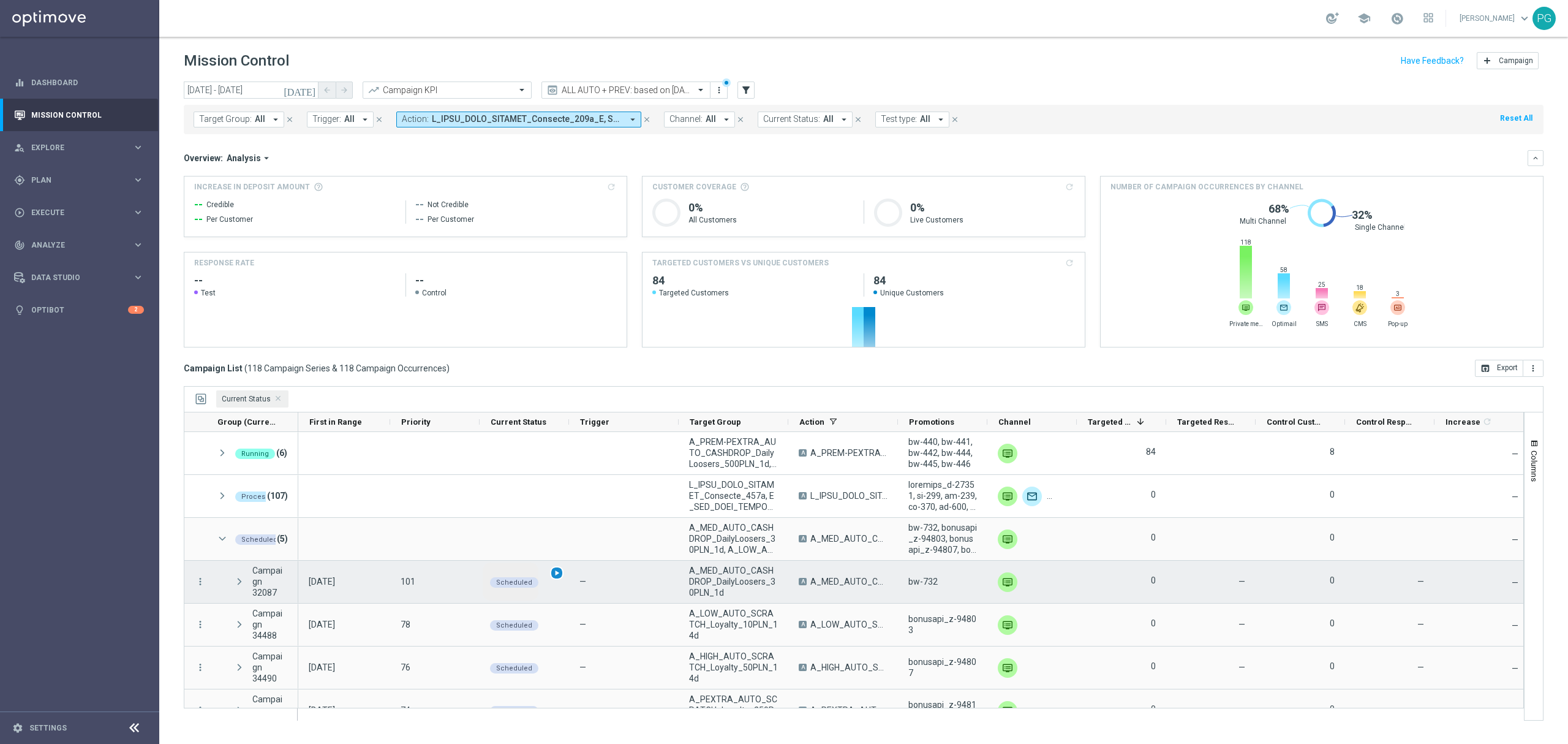
click at [557, 574] on span "play_arrow" at bounding box center [557, 572] width 8 height 8
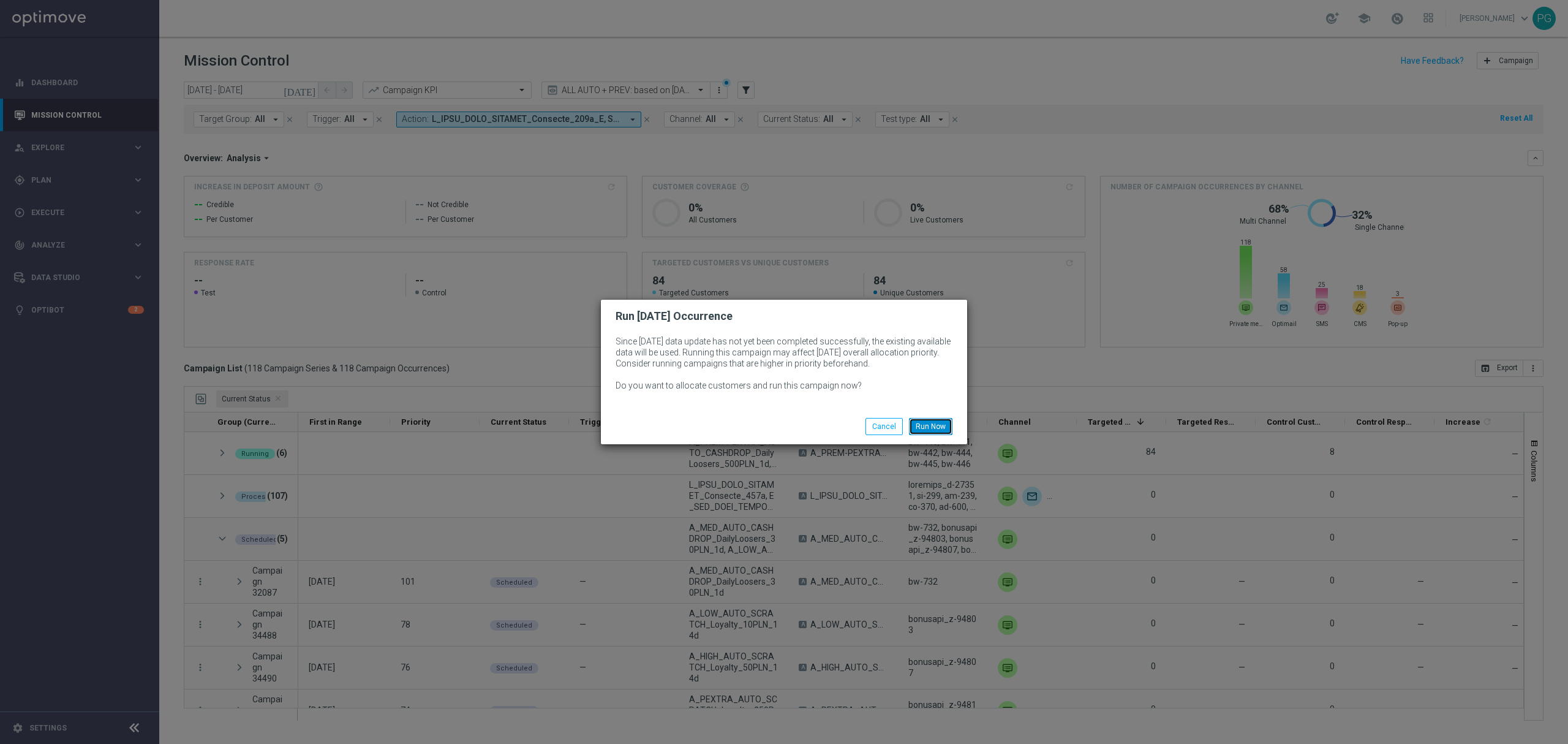
click at [939, 424] on button "Run Now" at bounding box center [930, 426] width 43 height 17
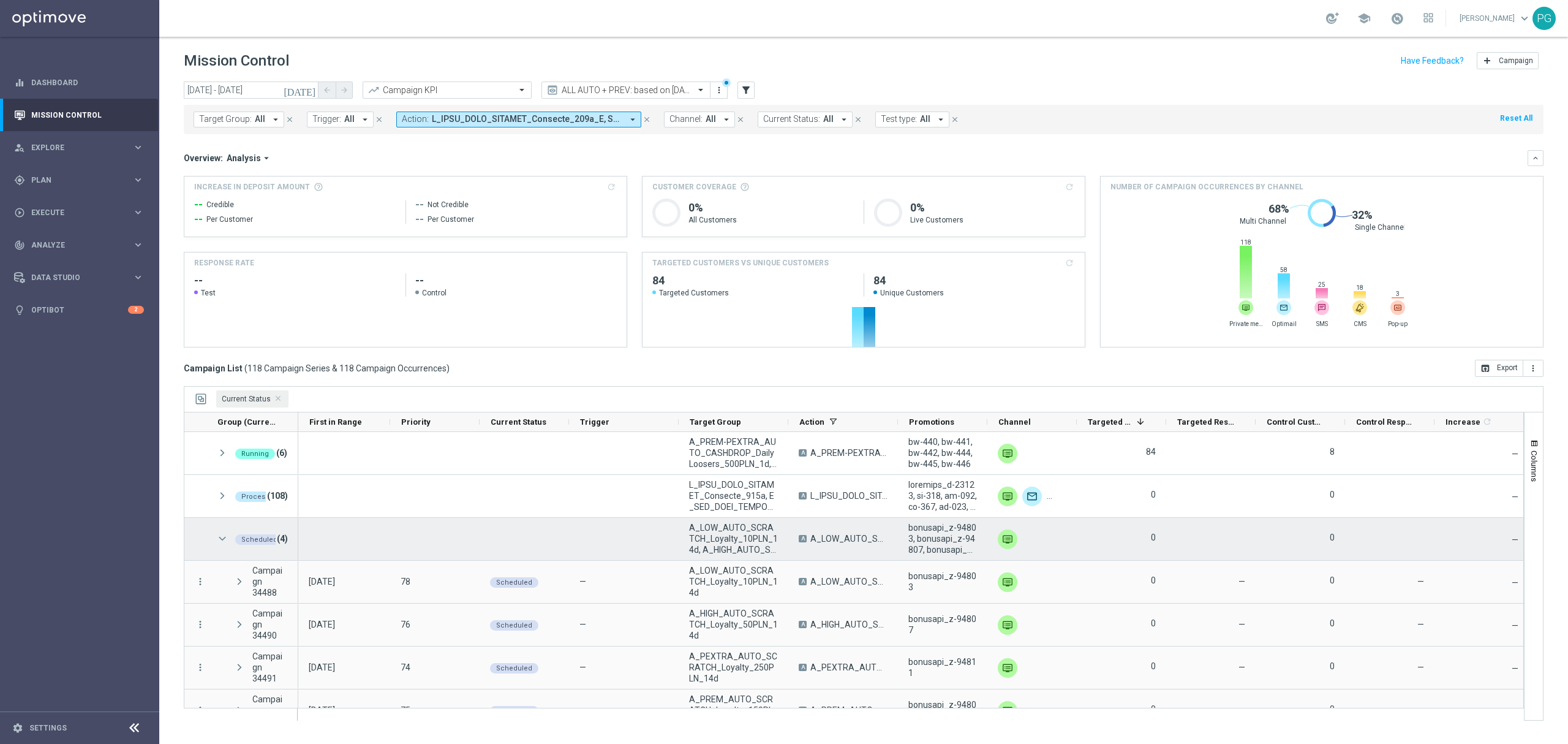
click at [216, 538] on div "Scheduled (4)" at bounding box center [252, 539] width 92 height 42
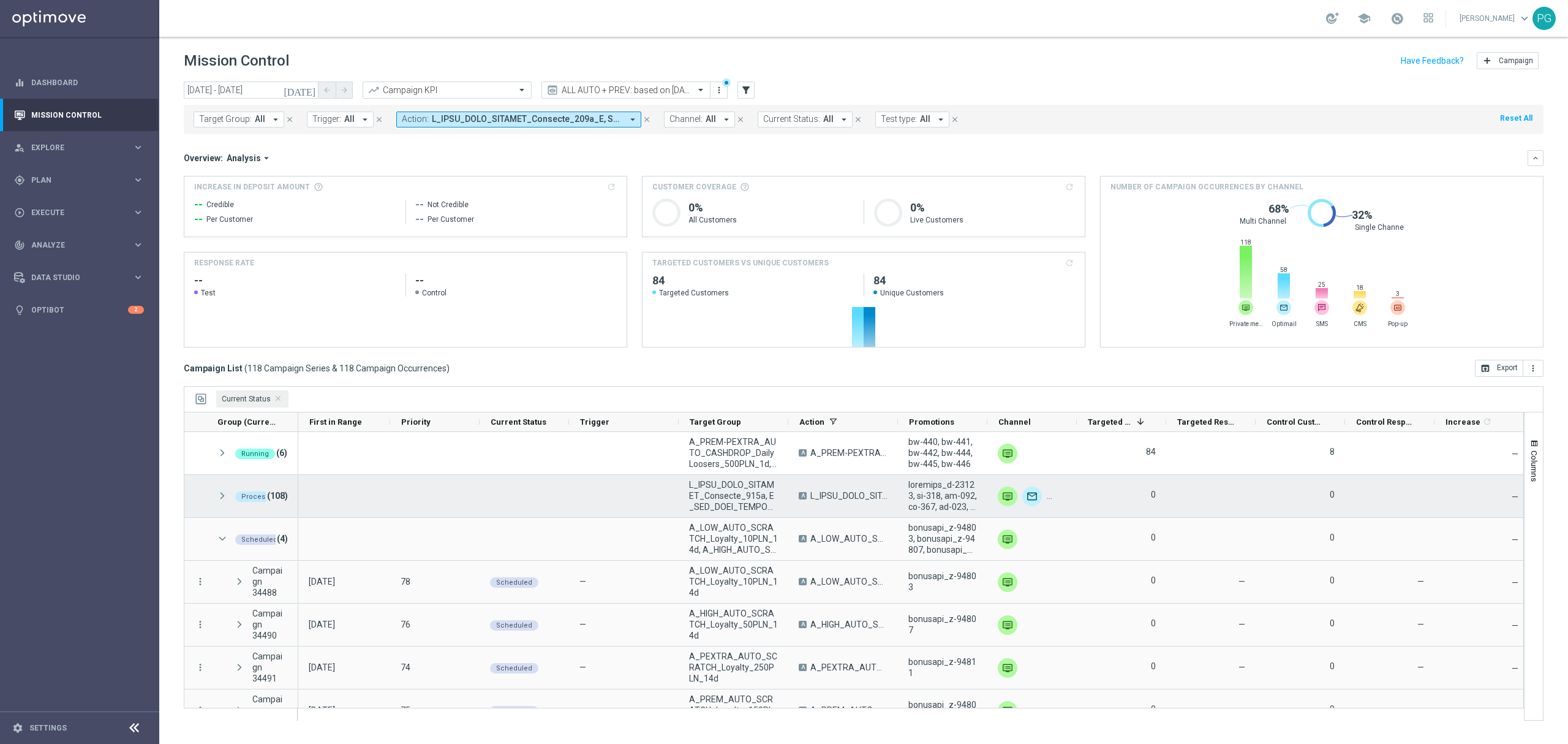
click at [219, 497] on span at bounding box center [222, 495] width 11 height 10
drag, startPoint x: 219, startPoint y: 496, endPoint x: 201, endPoint y: 457, distance: 43.0
click at [201, 457] on div at bounding box center [195, 453] width 22 height 42
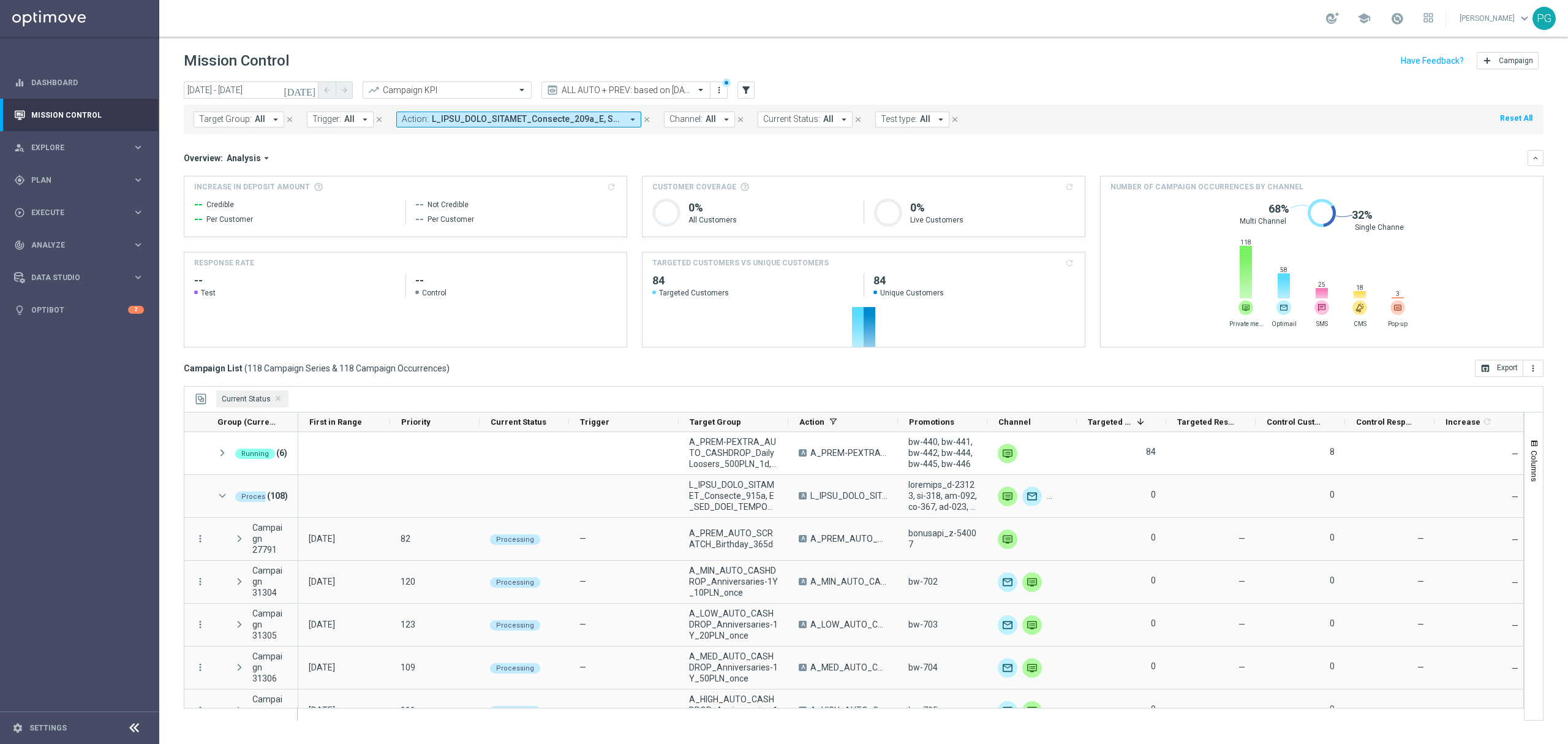
click at [518, 118] on span at bounding box center [527, 119] width 190 height 10
click at [0, 0] on div "Clear" at bounding box center [0, 0] width 0 height 0
type input "med_auto_cashdrop_da"
click at [592, 140] on icon "close" at bounding box center [595, 143] width 10 height 10
click at [596, 183] on div "Selected 520 Of 34497 (All) info_outline Clear" at bounding box center [504, 172] width 215 height 31
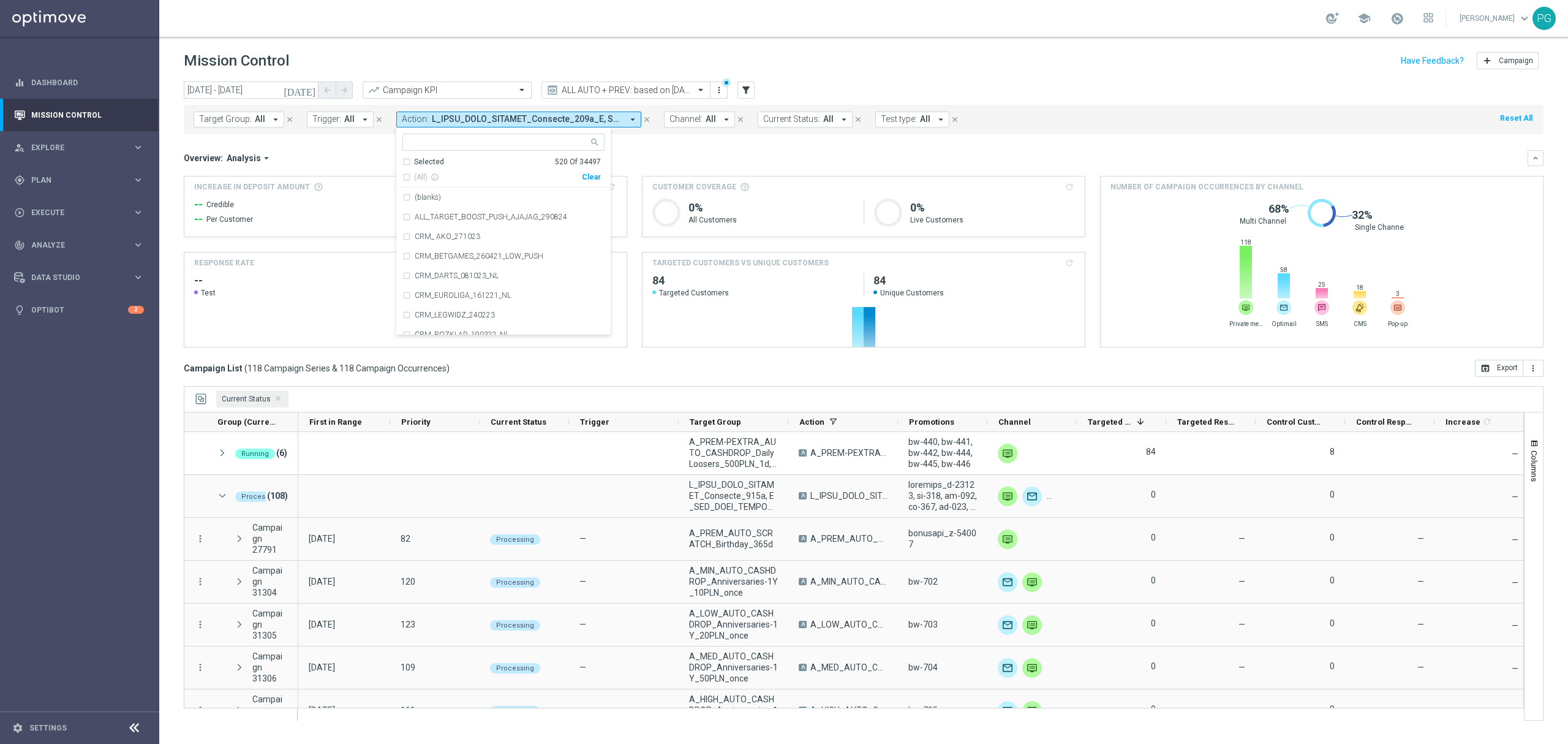
click at [0, 0] on div "Clear" at bounding box center [0, 0] width 0 height 0
click at [564, 148] on div at bounding box center [498, 143] width 181 height 12
paste input "med_auto_cashdrop_da"
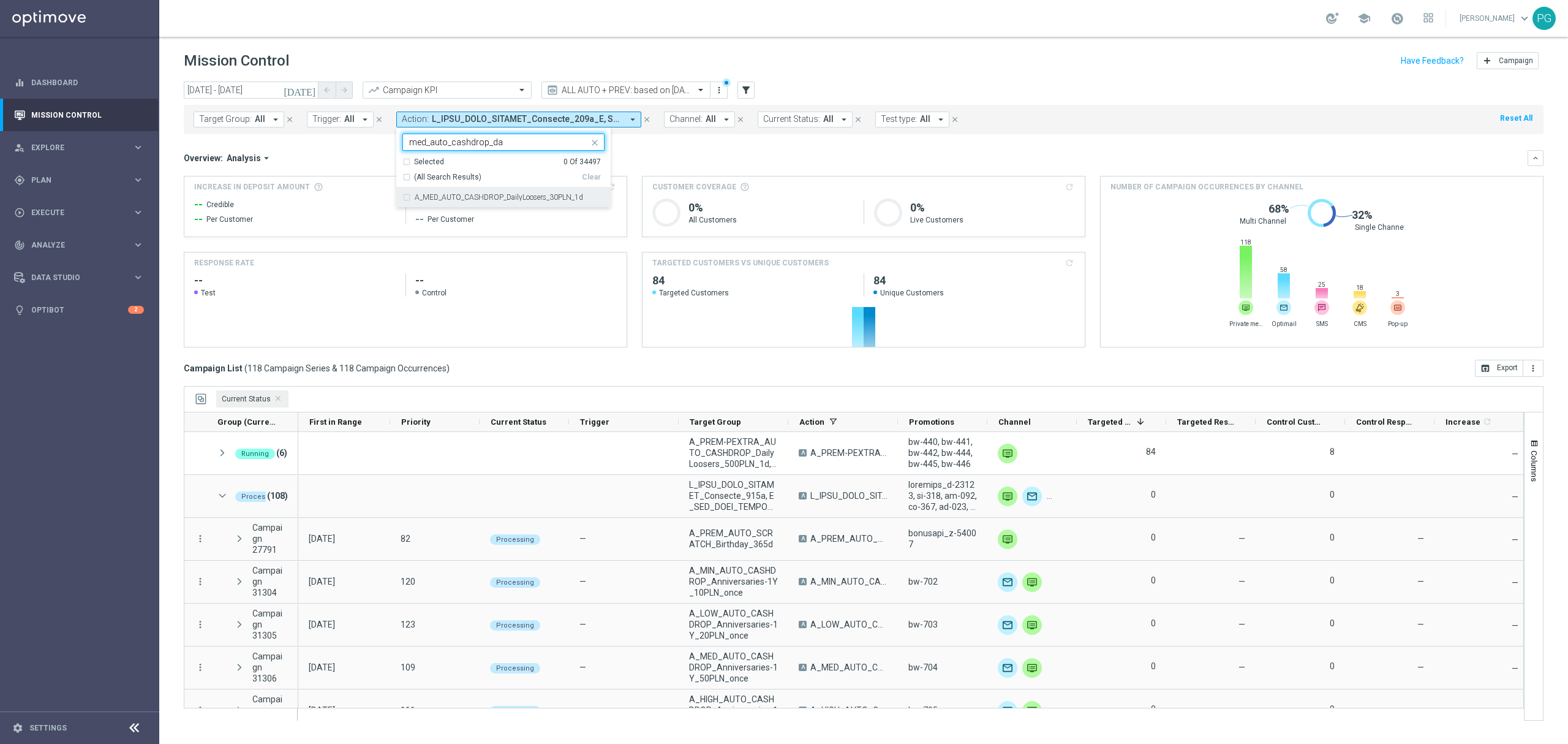
click at [545, 200] on label "A_MED_AUTO_CASHDROP_DailyLoosers_30PLN_1d" at bounding box center [499, 197] width 168 height 8
type input "med_auto_cashdrop_da"
click at [664, 157] on div "Overview: Analysis arrow_drop_down" at bounding box center [855, 157] width 1344 height 11
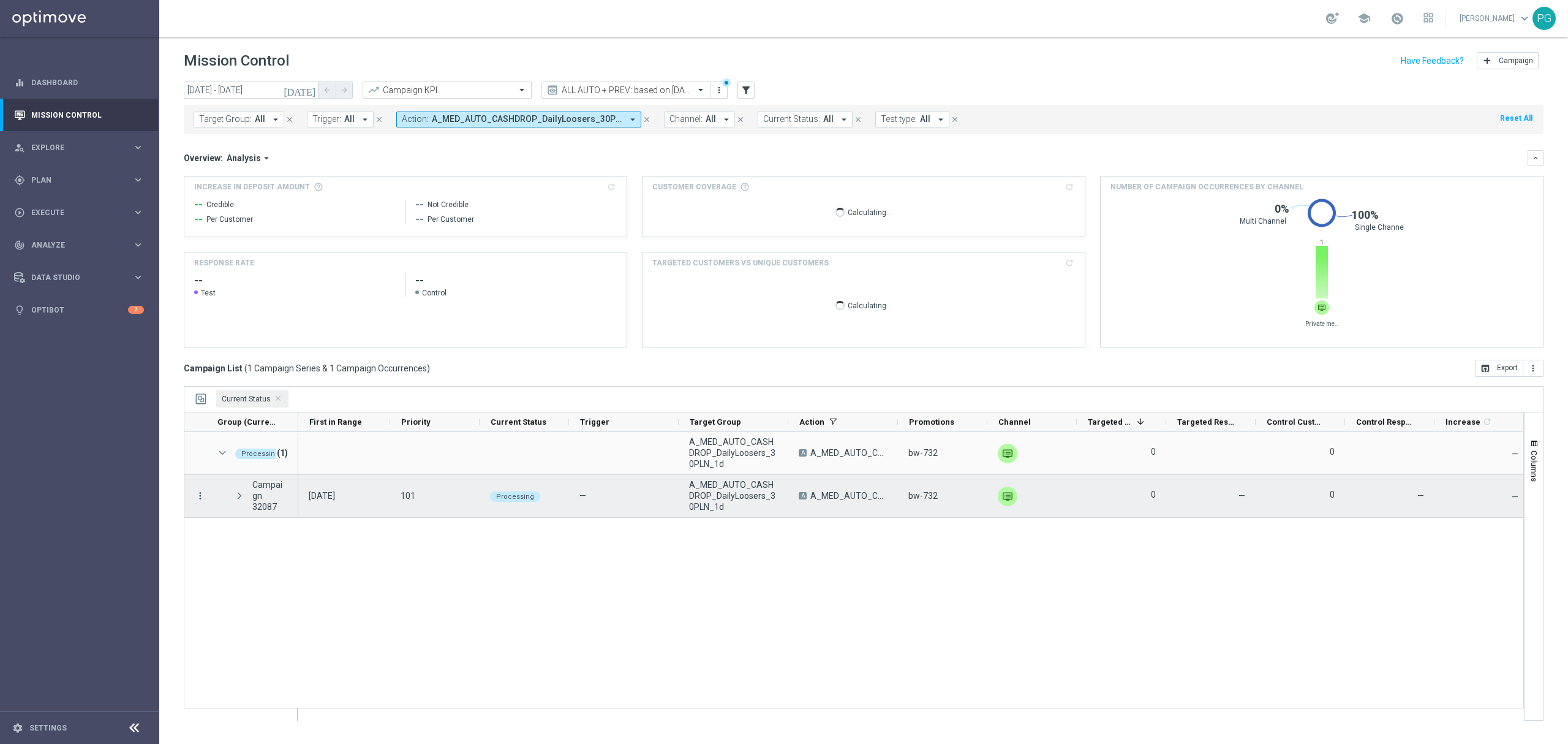
click at [199, 493] on icon "more_vert" at bounding box center [199, 495] width 11 height 11
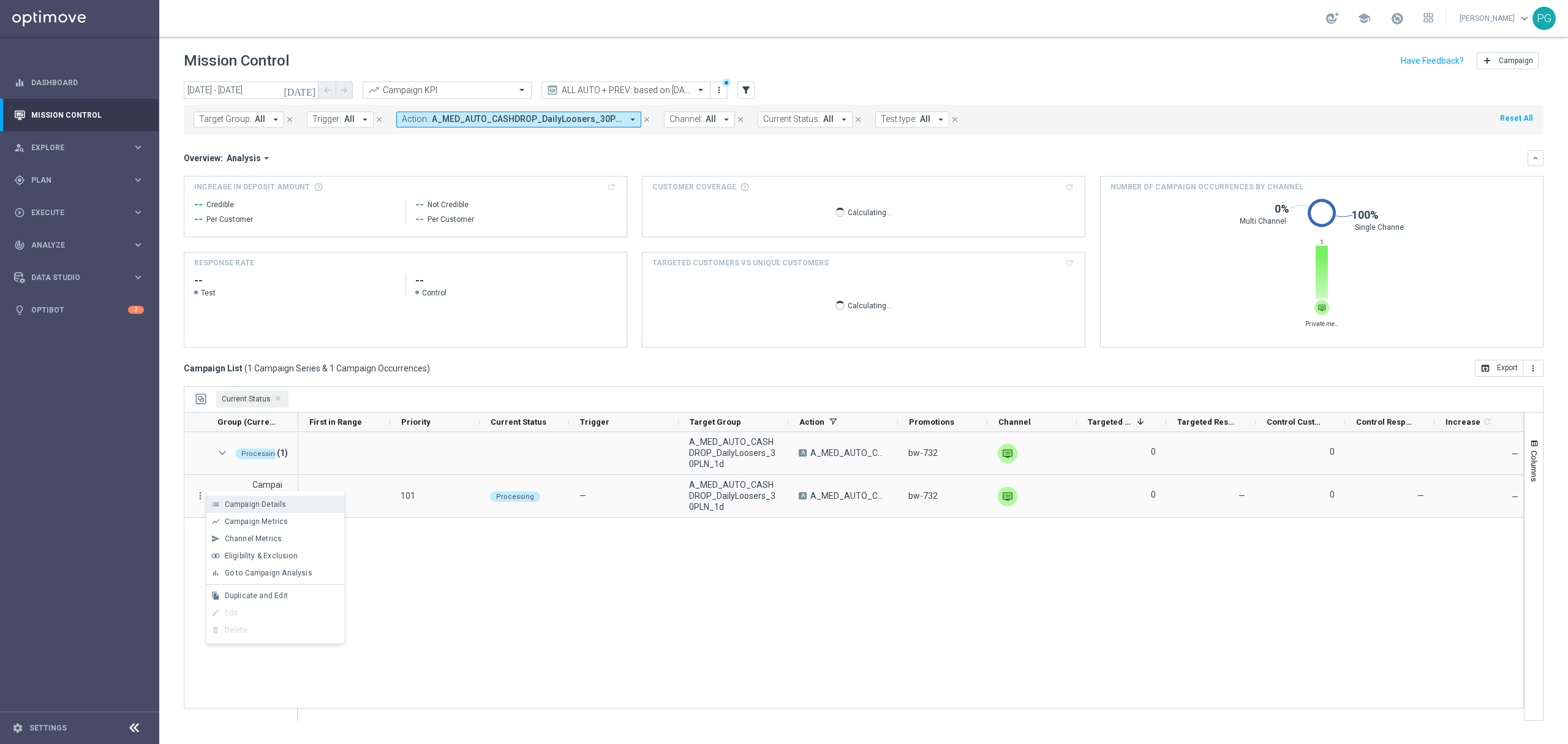
click at [223, 500] on div "list" at bounding box center [216, 504] width 19 height 8
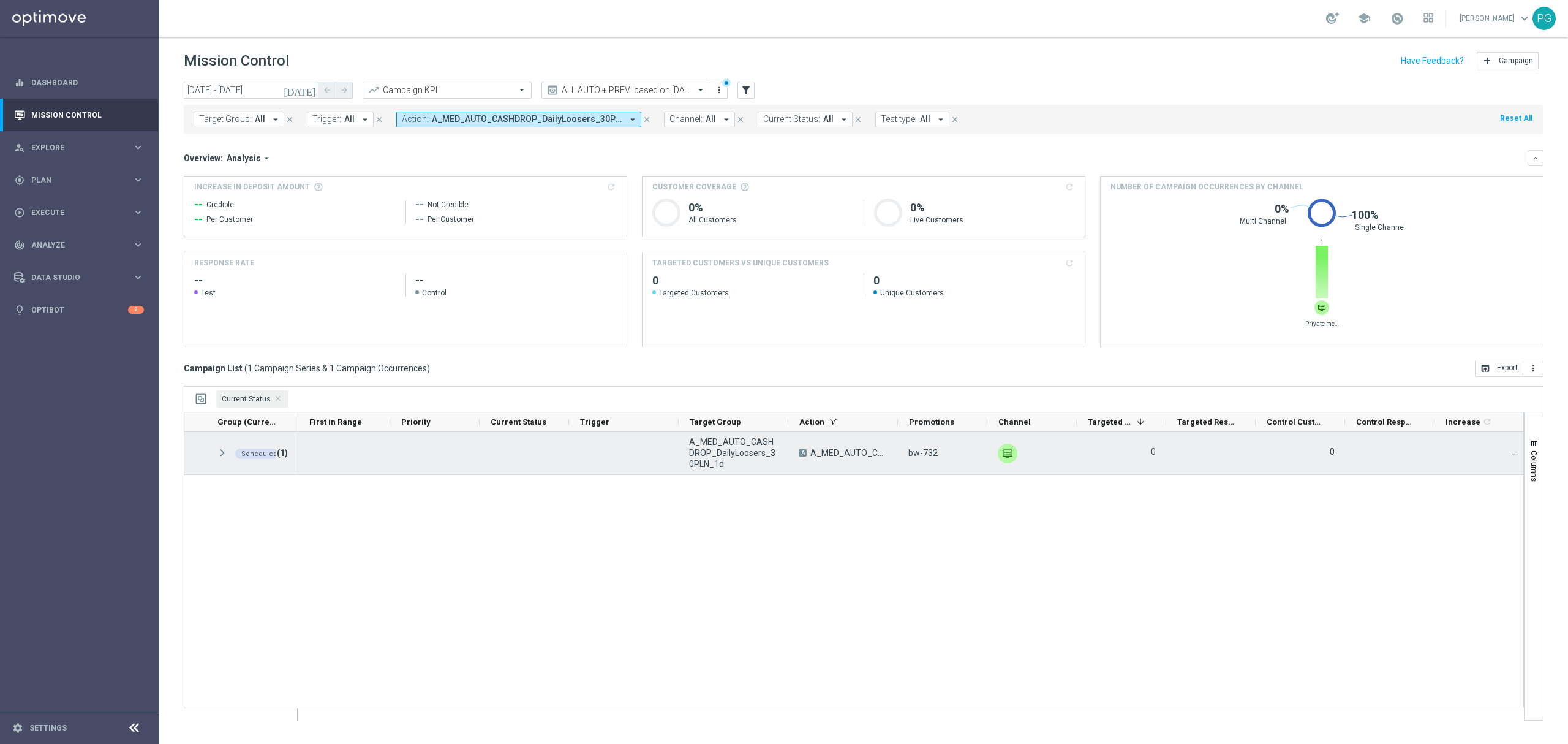
click at [221, 456] on span at bounding box center [222, 453] width 11 height 10
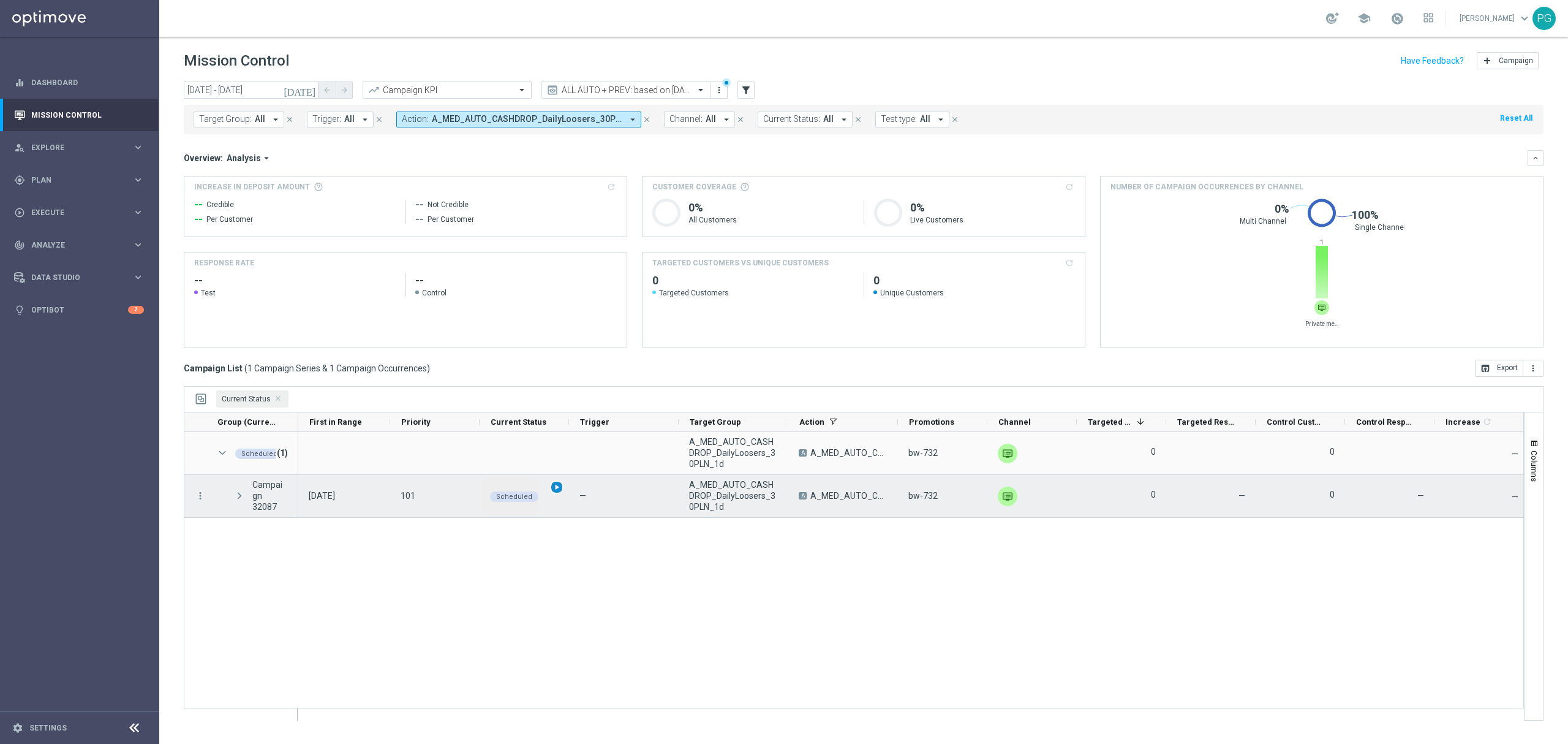
click at [557, 486] on span "play_arrow" at bounding box center [557, 487] width 8 height 8
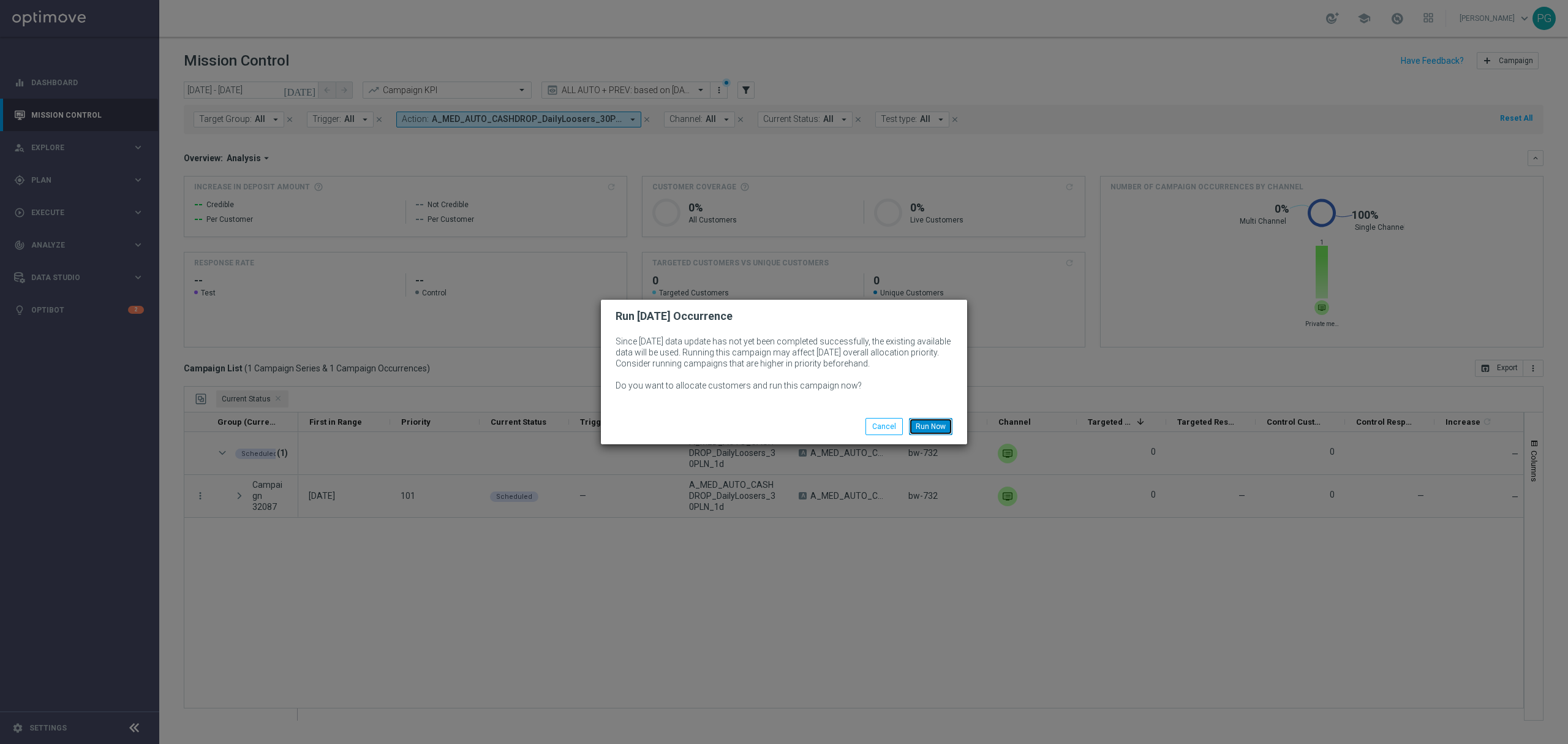
click at [942, 425] on button "Run Now" at bounding box center [930, 426] width 43 height 17
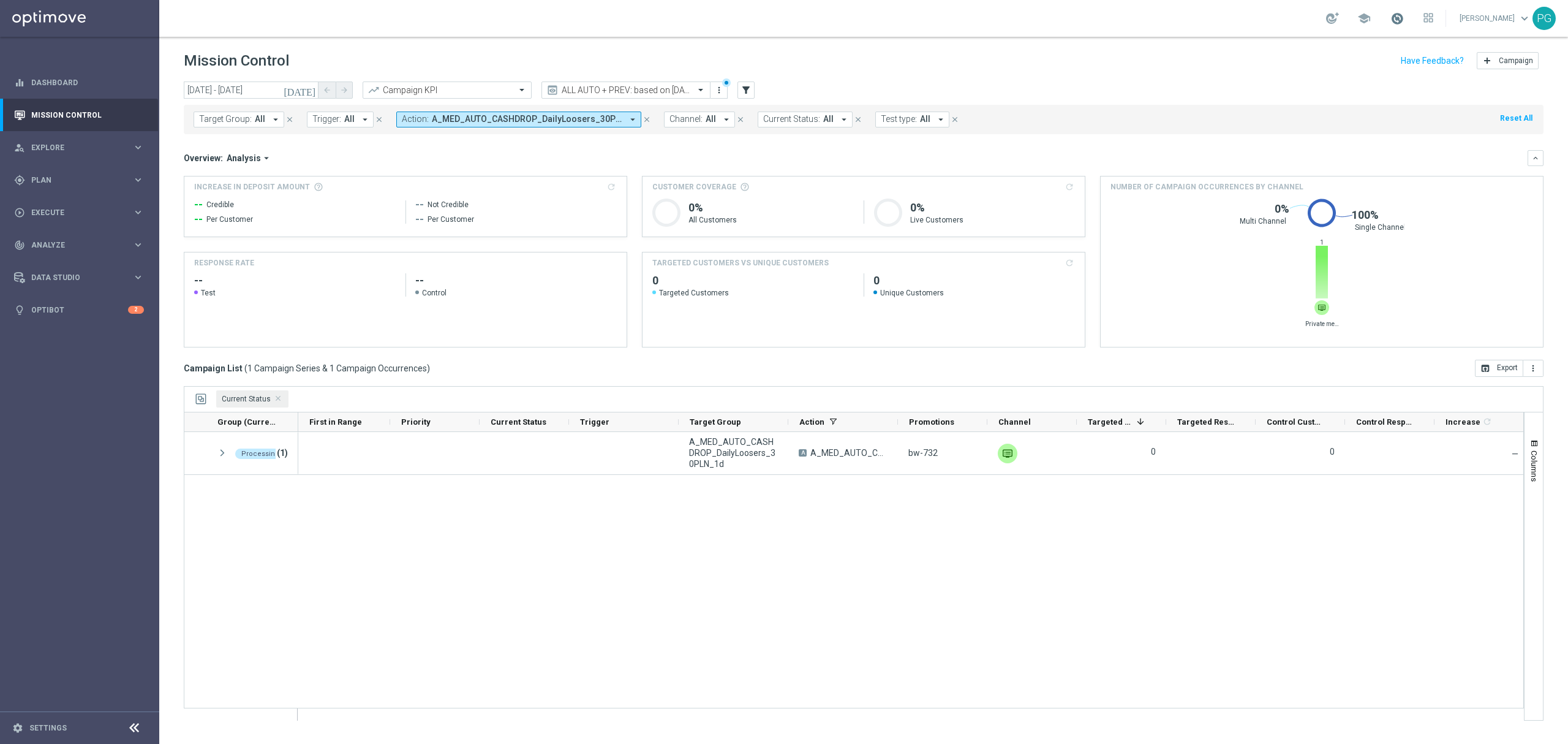
click at [1390, 19] on span at bounding box center [1397, 19] width 14 height 14
click at [1227, 68] on div "Mission Control add Campaign" at bounding box center [863, 61] width 1360 height 24
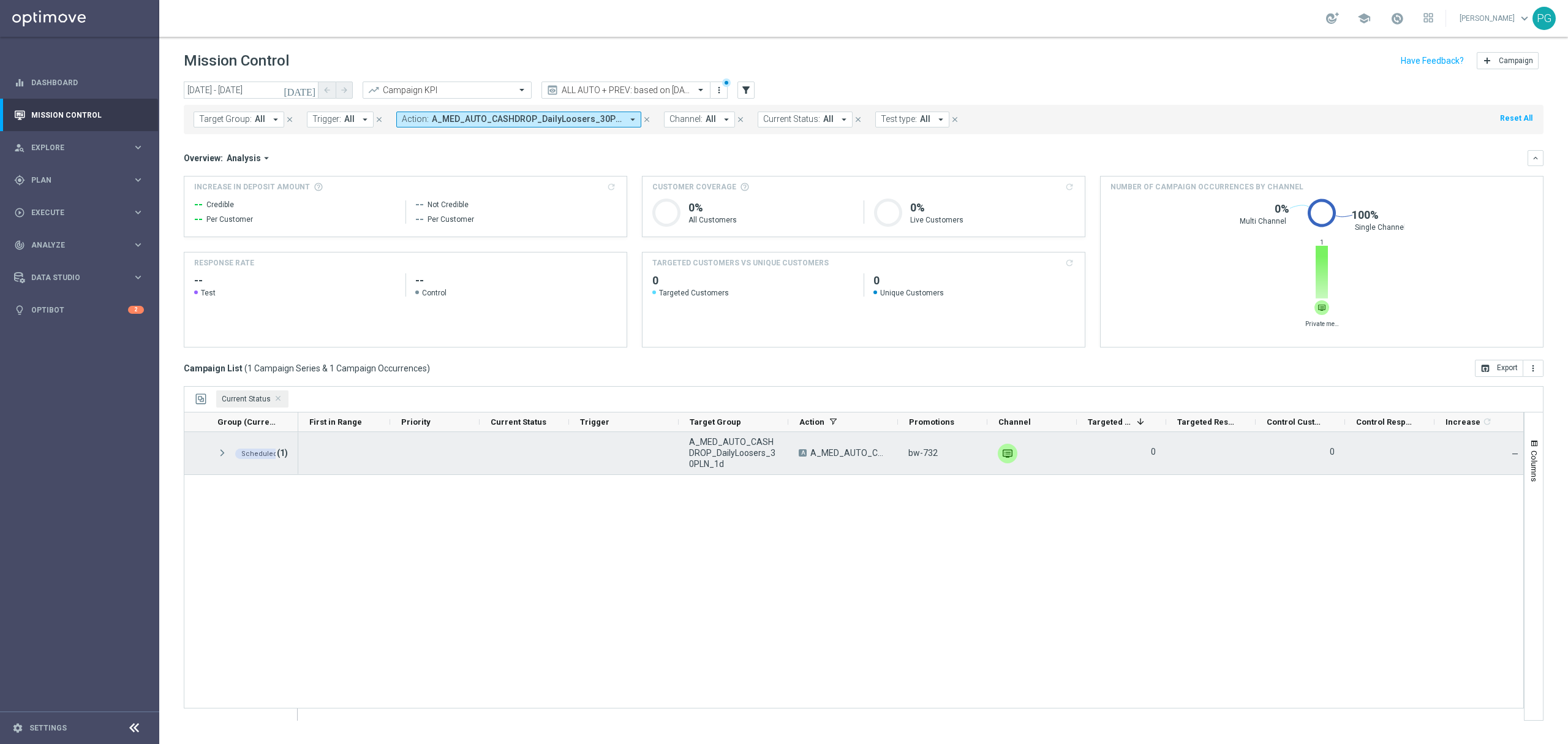
click at [212, 447] on div "Scheduled (1)" at bounding box center [252, 453] width 92 height 42
click at [219, 453] on span at bounding box center [222, 453] width 11 height 10
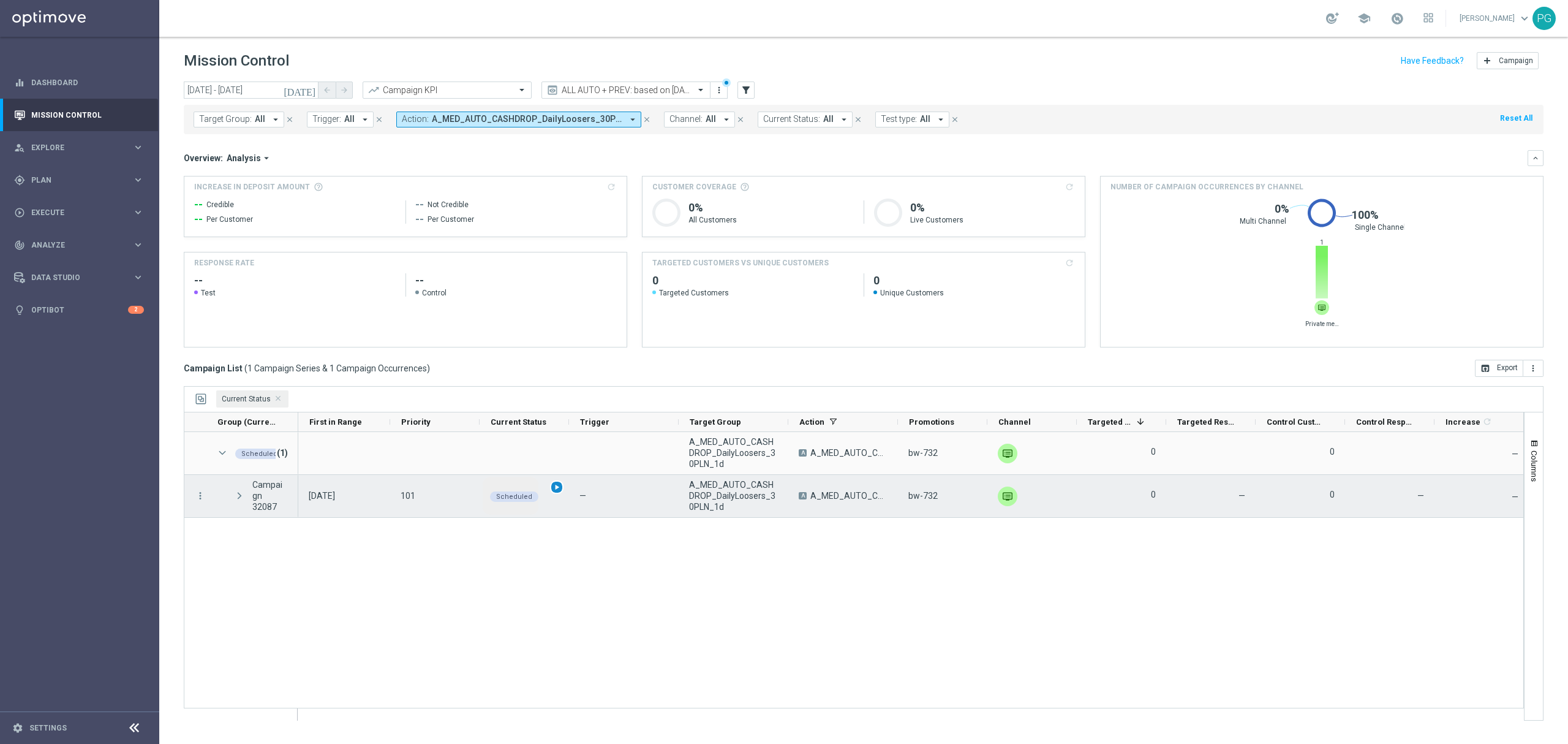
click at [557, 485] on span "play_arrow" at bounding box center [557, 487] width 8 height 8
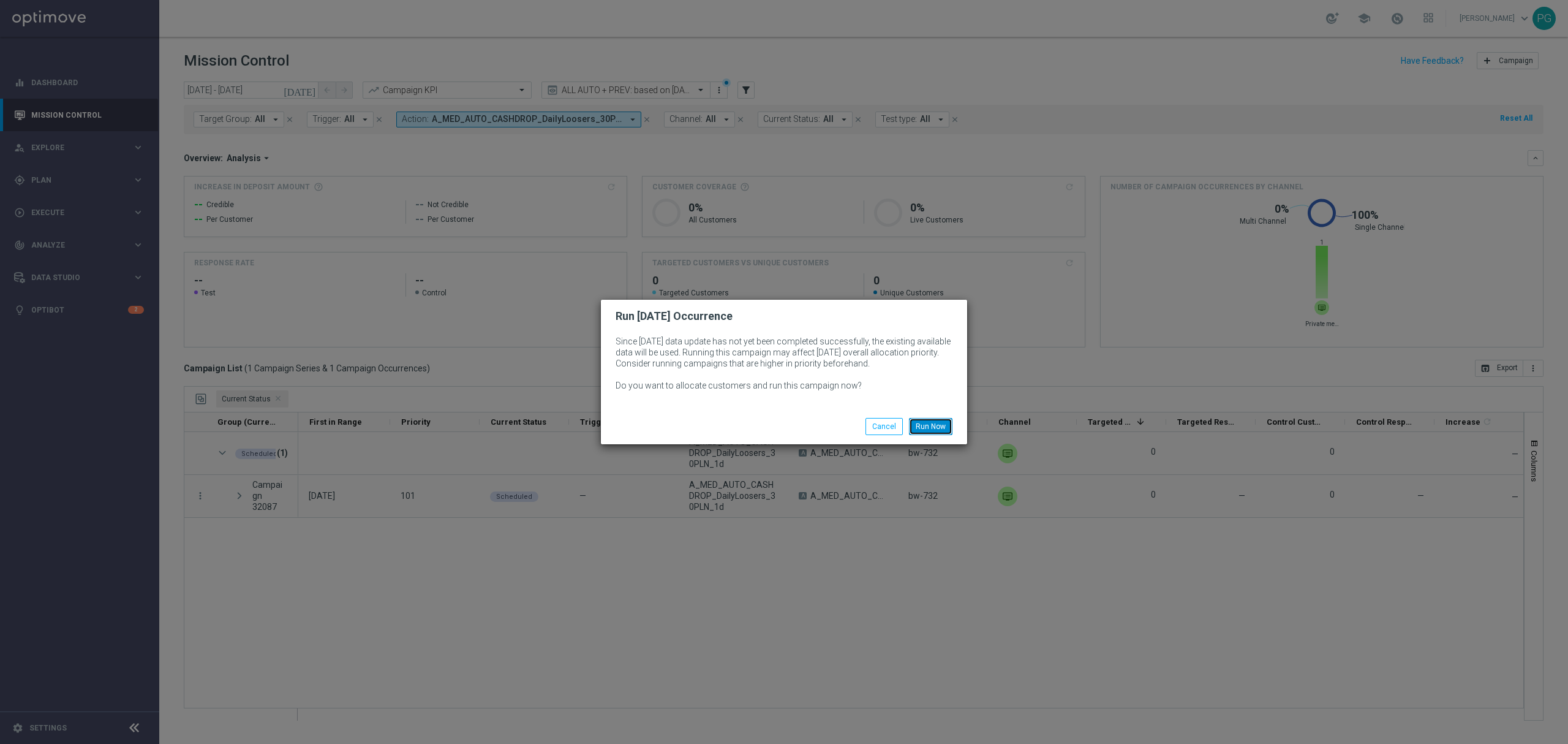
click at [944, 424] on button "Run Now" at bounding box center [930, 426] width 43 height 17
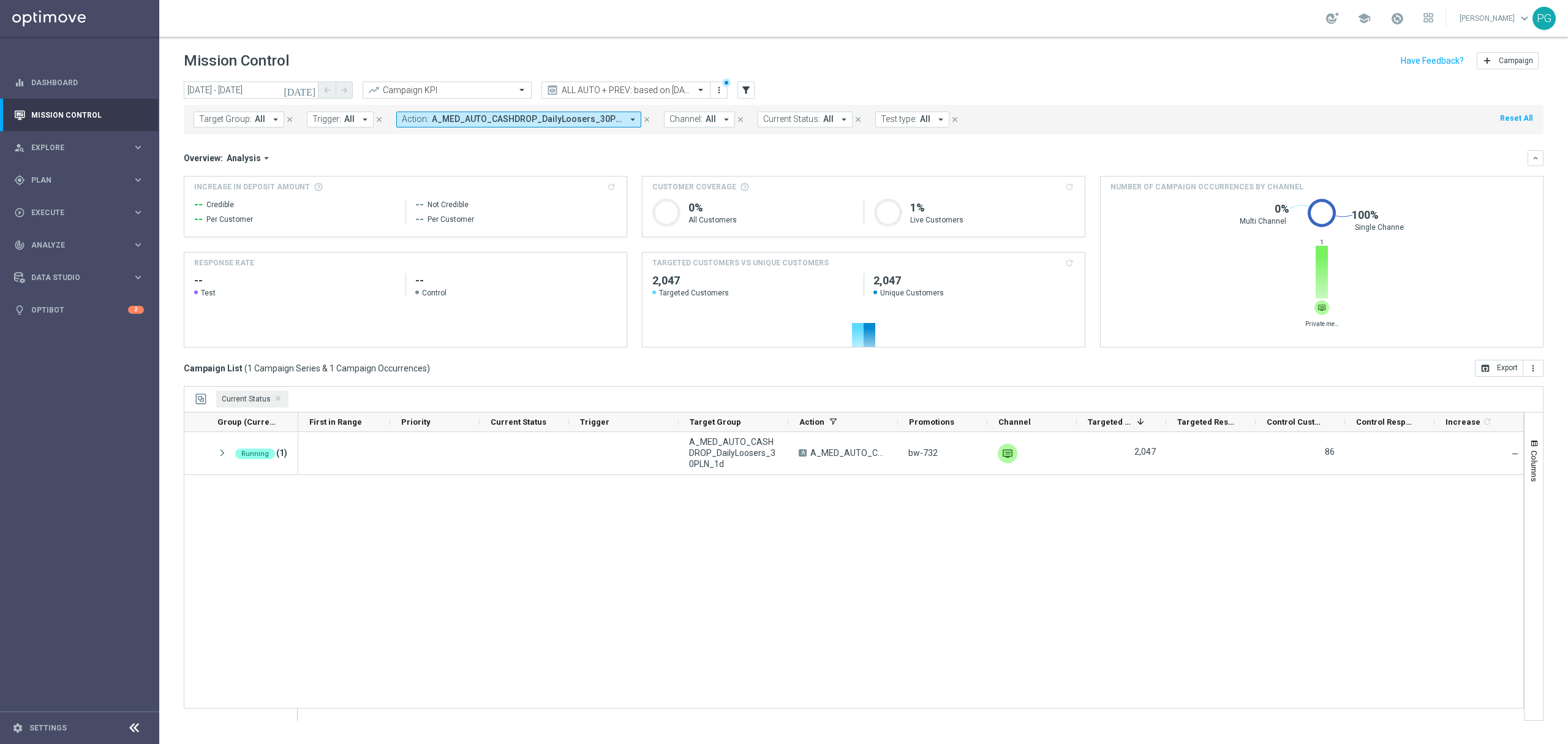
click at [310, 87] on icon "[DATE]" at bounding box center [300, 90] width 33 height 11
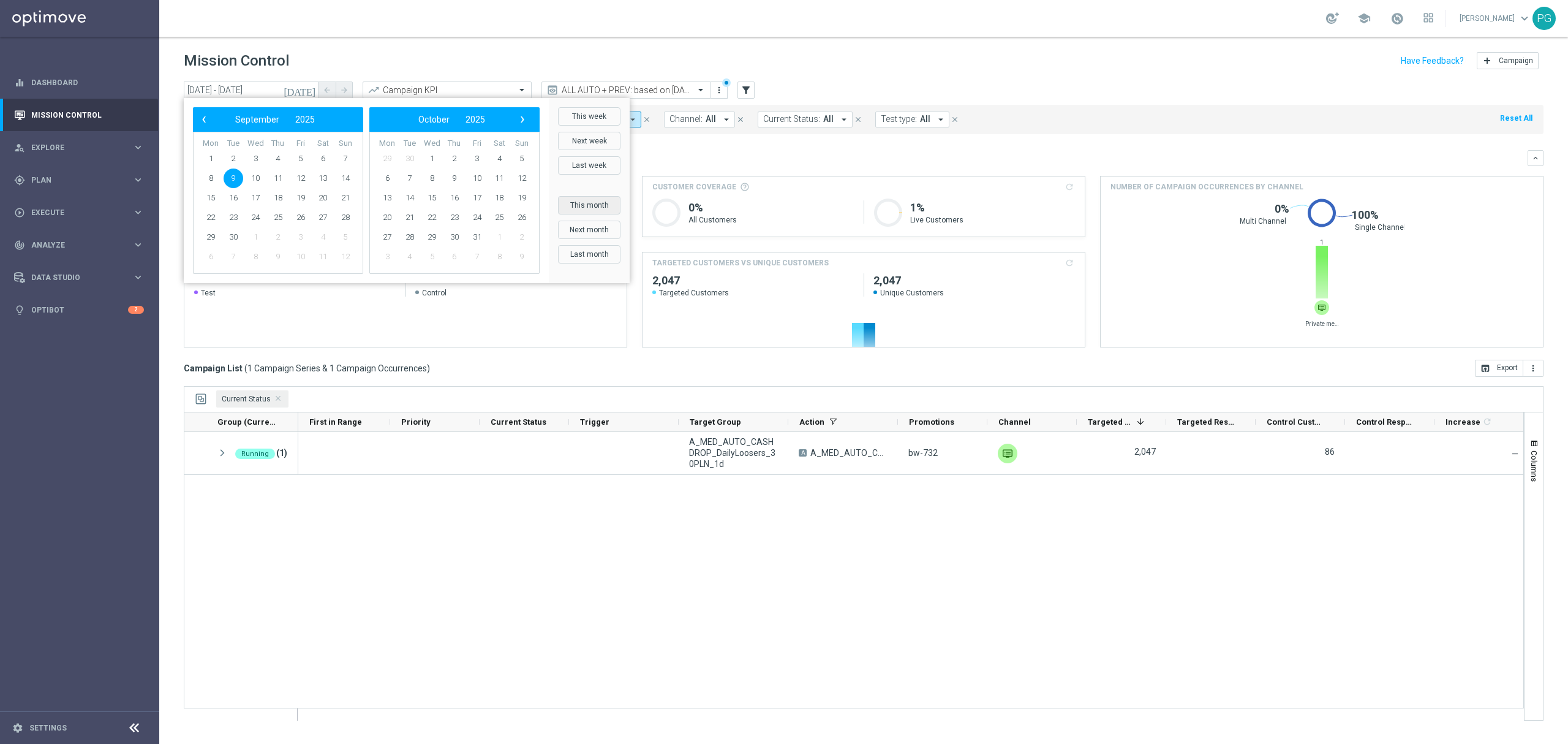
click at [589, 211] on button "This month" at bounding box center [589, 205] width 63 height 19
type input "[DATE] - [DATE]"
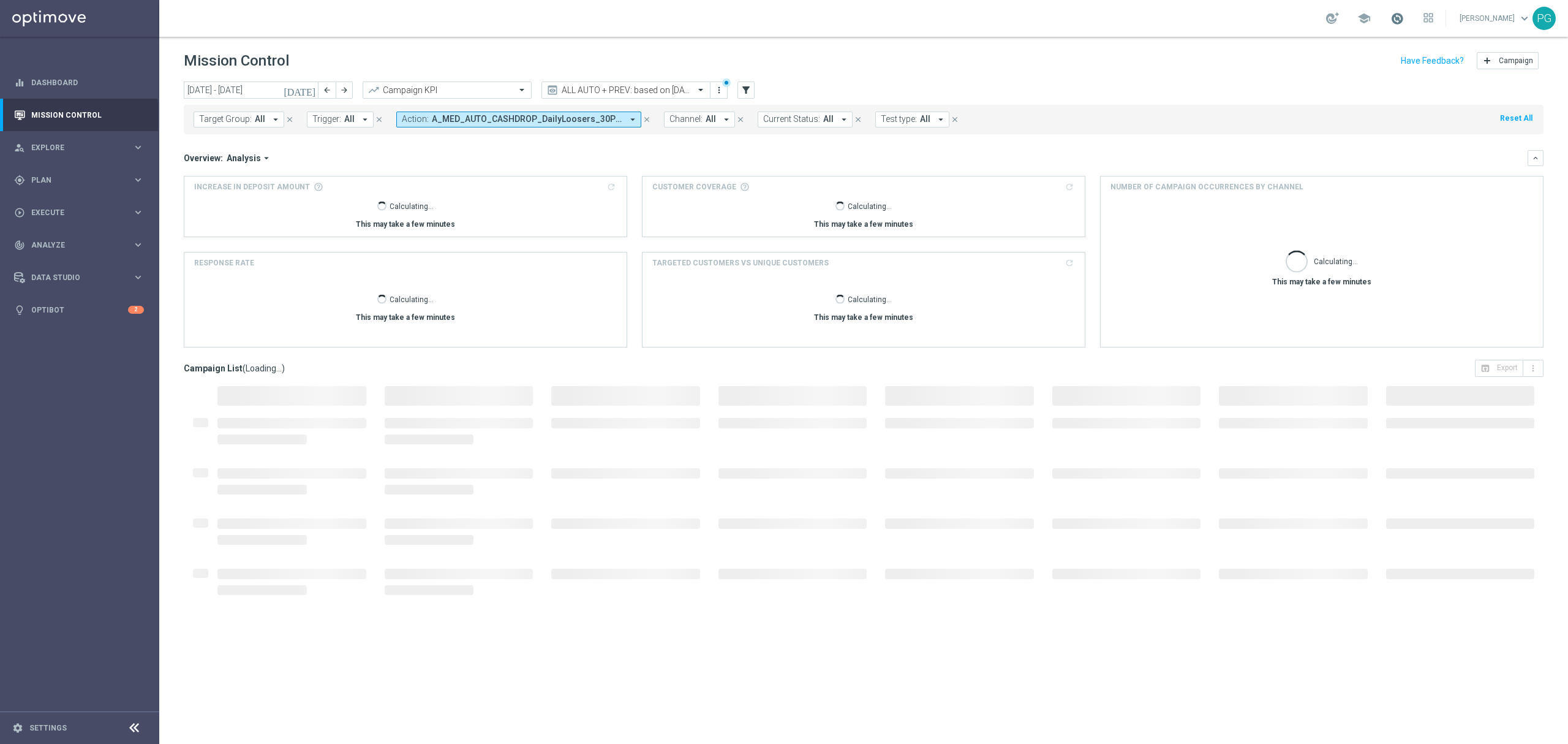
click at [1396, 18] on span at bounding box center [1397, 19] width 14 height 14
click at [1173, 50] on div "Mission Control add Campaign" at bounding box center [863, 61] width 1360 height 24
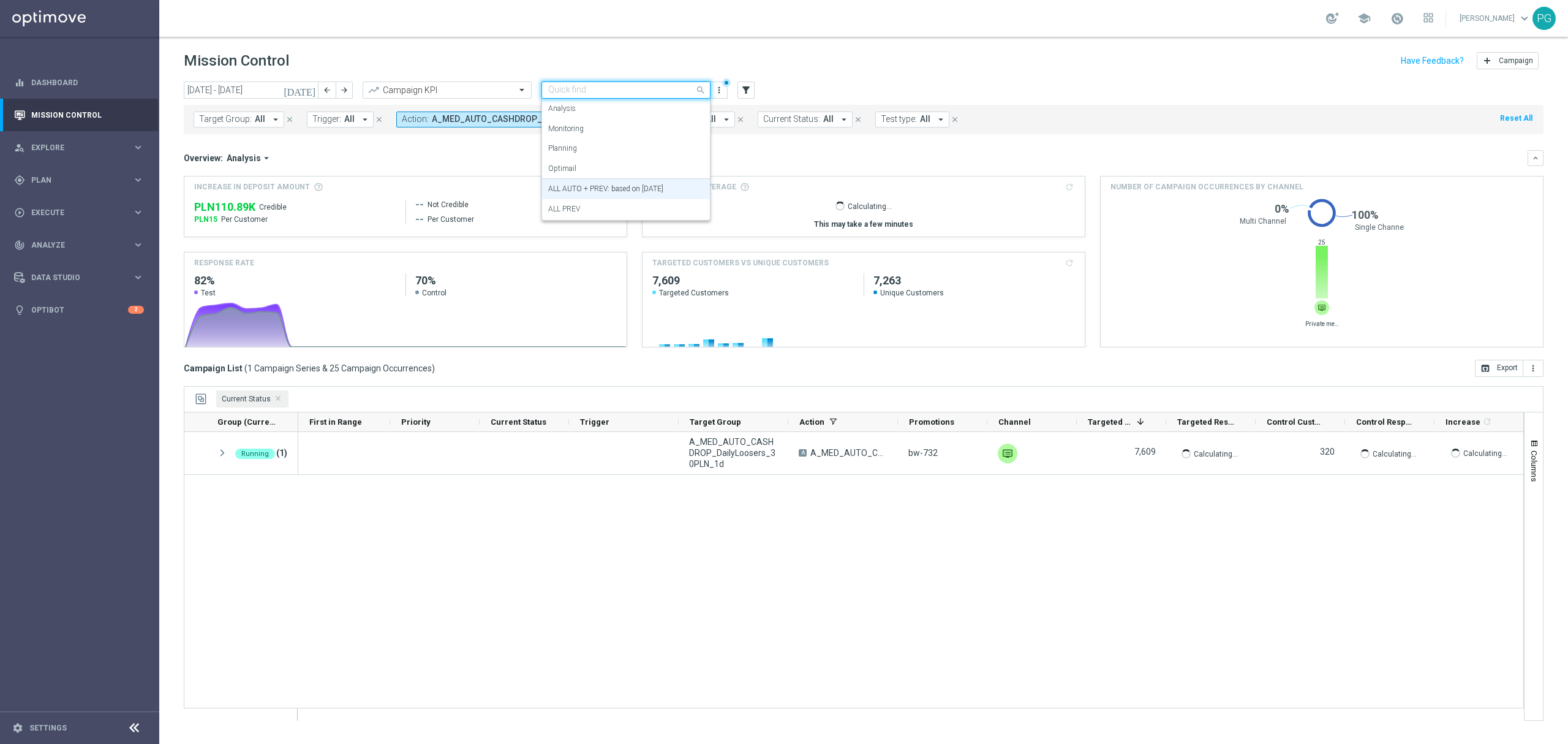
click at [651, 92] on input "text" at bounding box center [614, 90] width 131 height 10
click at [598, 152] on div "Planning" at bounding box center [626, 149] width 156 height 20
click at [599, 94] on input "text" at bounding box center [614, 90] width 131 height 10
click at [606, 79] on header "Mission Control add Campaign" at bounding box center [863, 58] width 1409 height 45
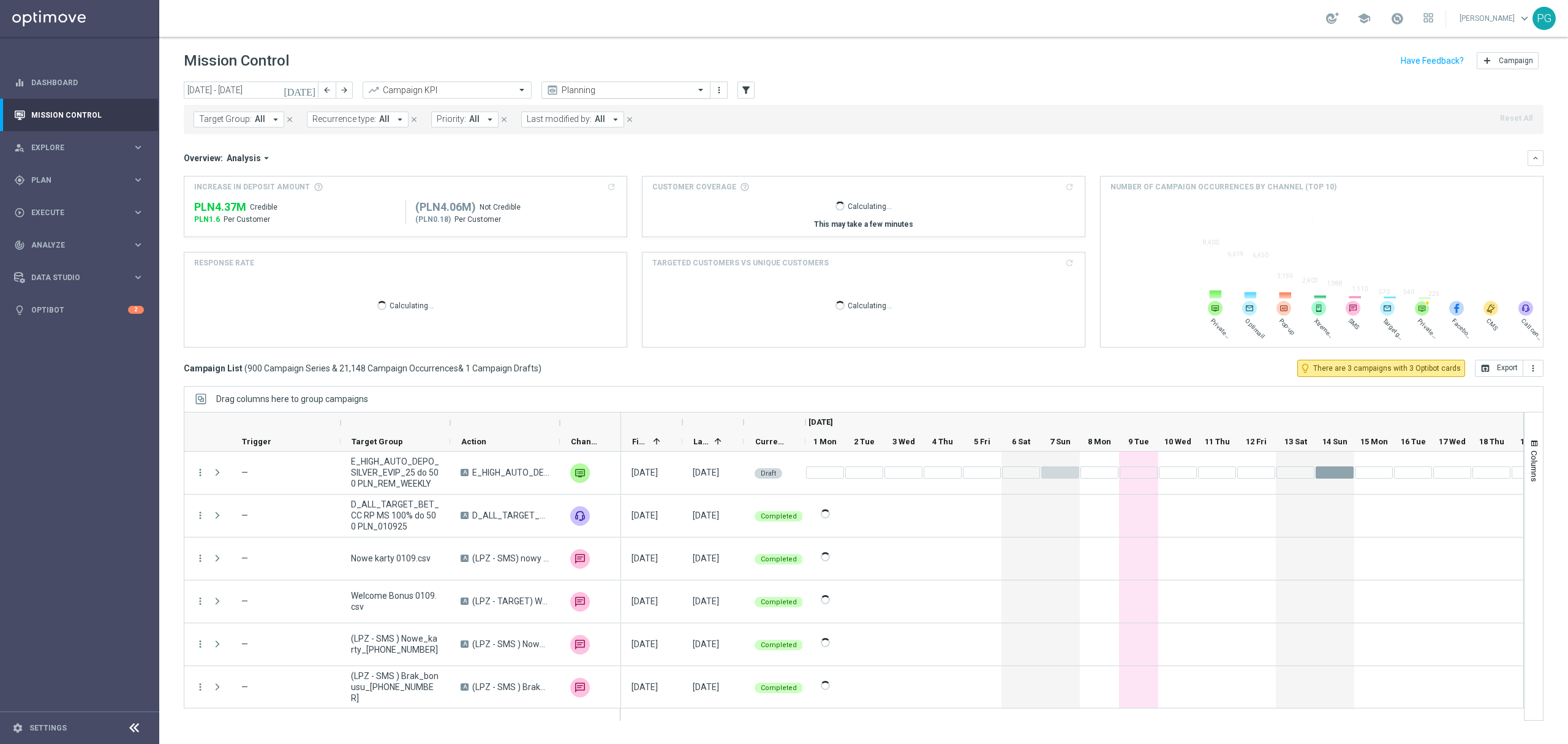
click at [604, 85] on input "text" at bounding box center [614, 90] width 131 height 10
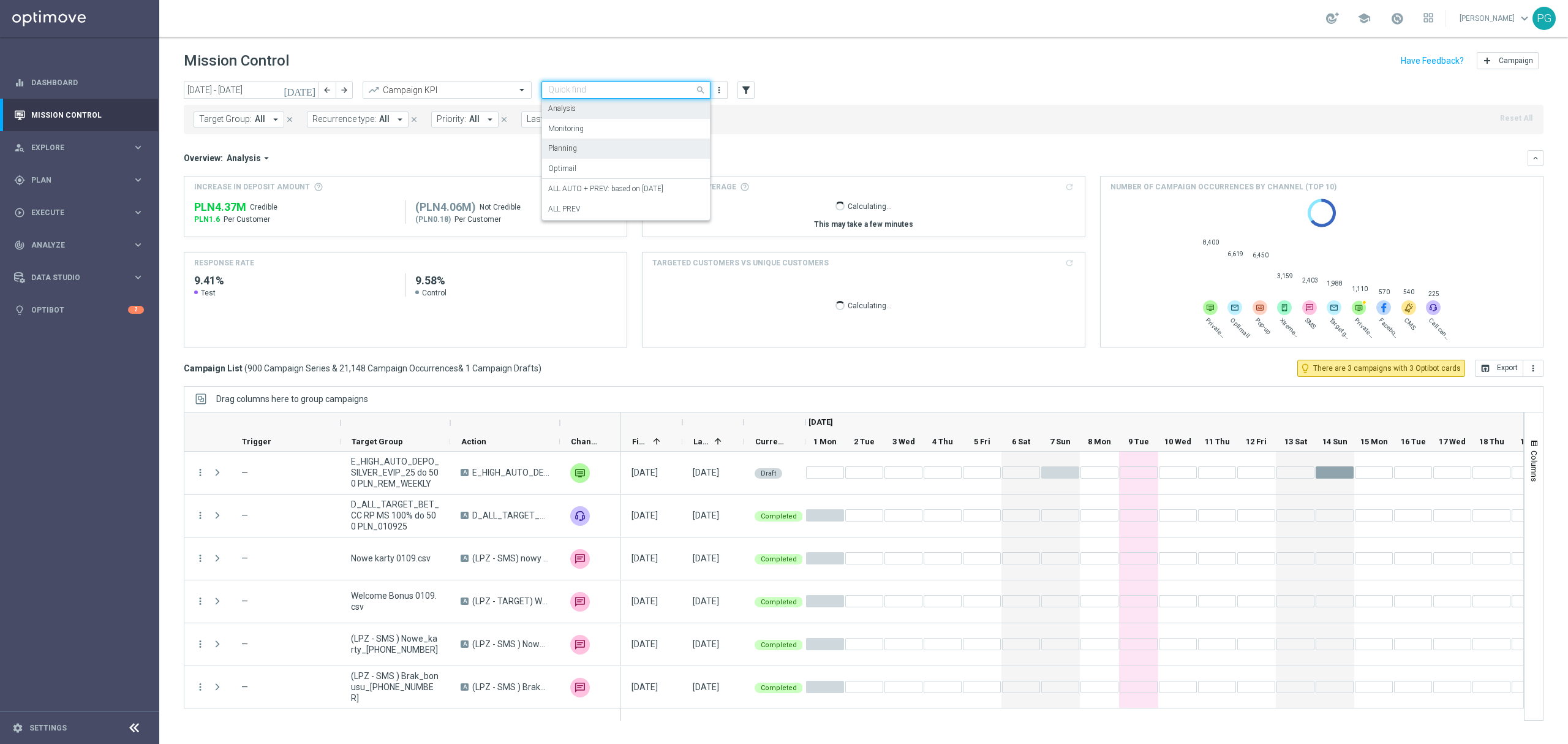
click at [604, 101] on div "Analysis" at bounding box center [626, 109] width 156 height 20
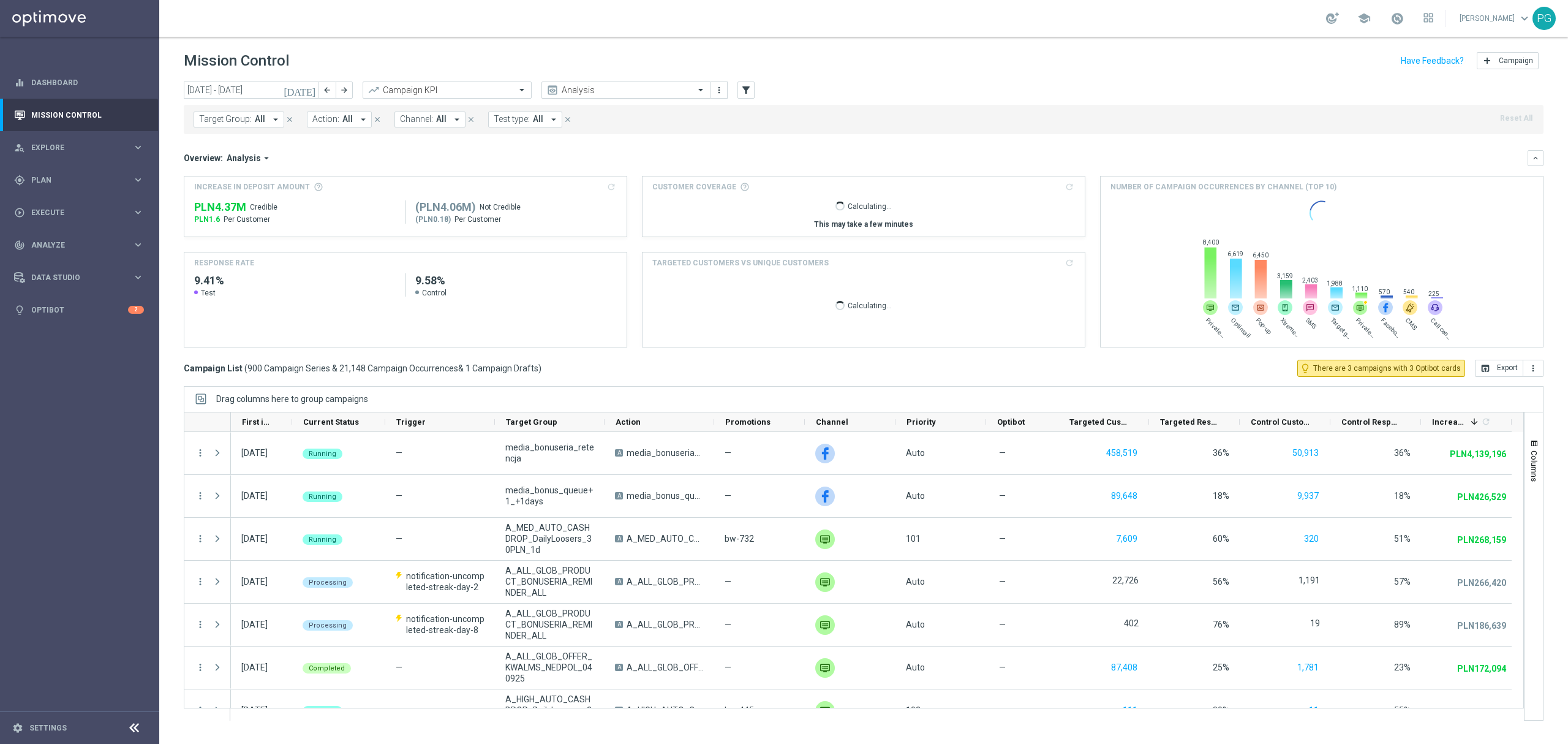
click at [593, 90] on input "text" at bounding box center [614, 90] width 131 height 10
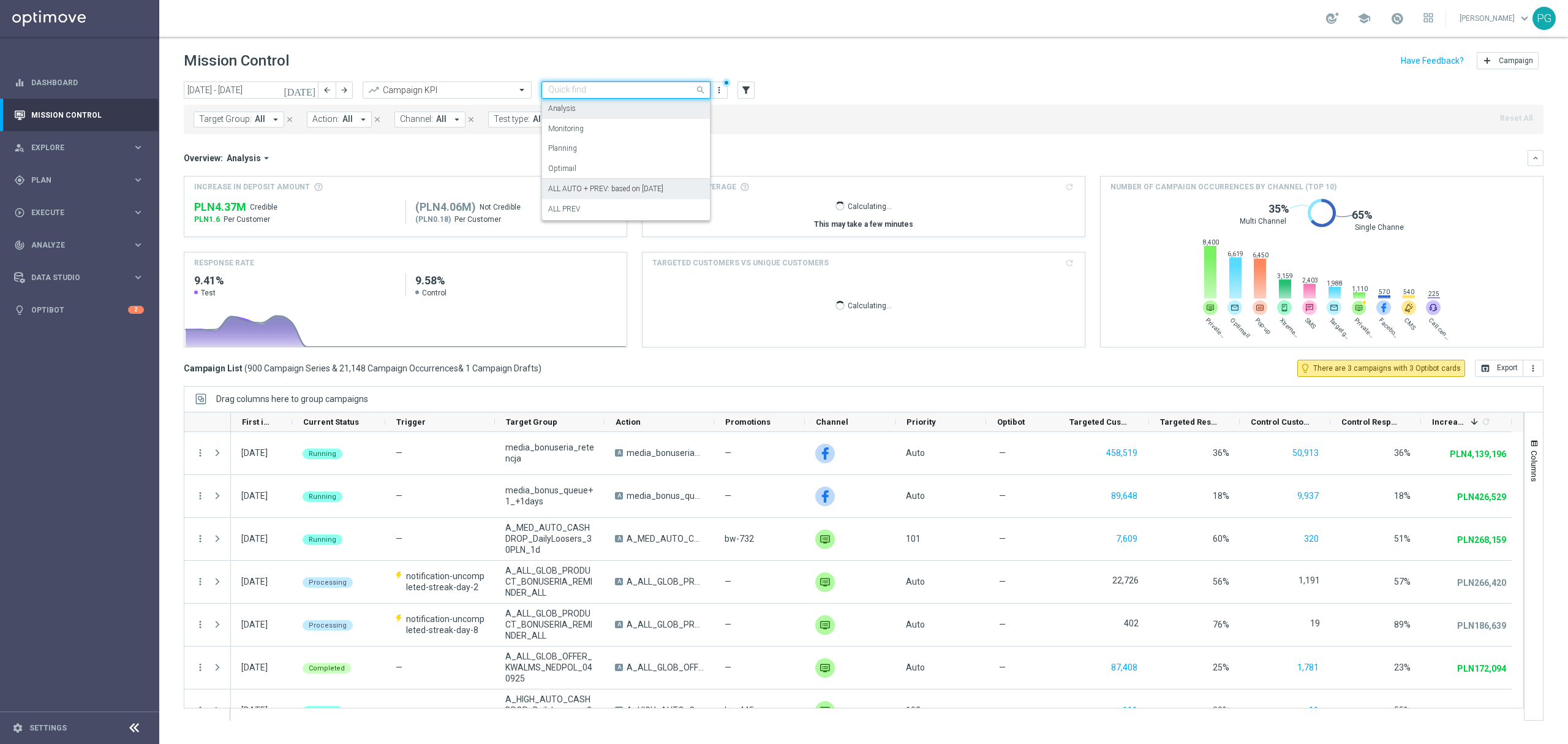
click at [602, 185] on label "ALL AUTO + PREV: based on [DATE]" at bounding box center [606, 189] width 115 height 10
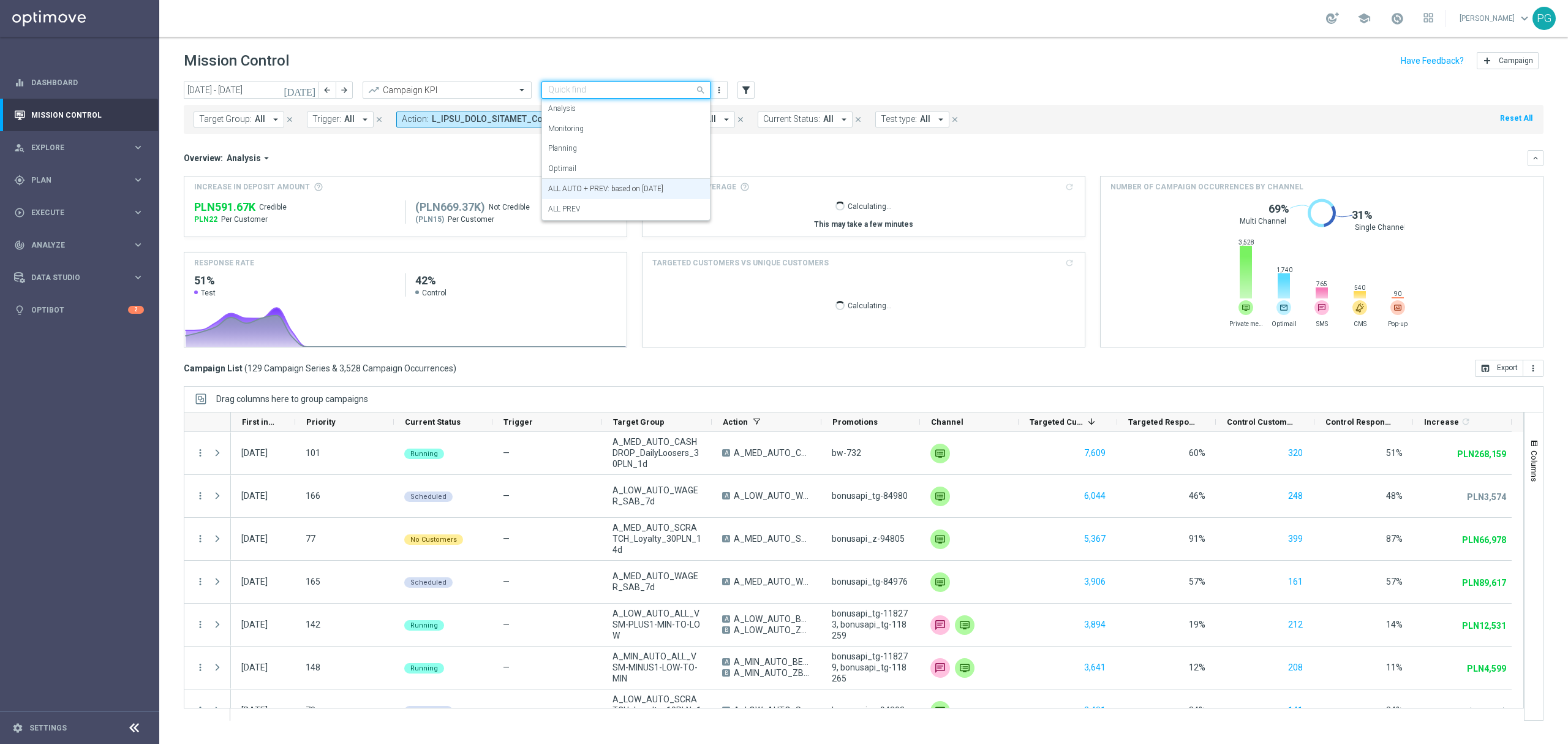
click at [599, 94] on input "text" at bounding box center [614, 90] width 131 height 10
click at [881, 74] on header "Mission Control add Campaign" at bounding box center [863, 58] width 1409 height 45
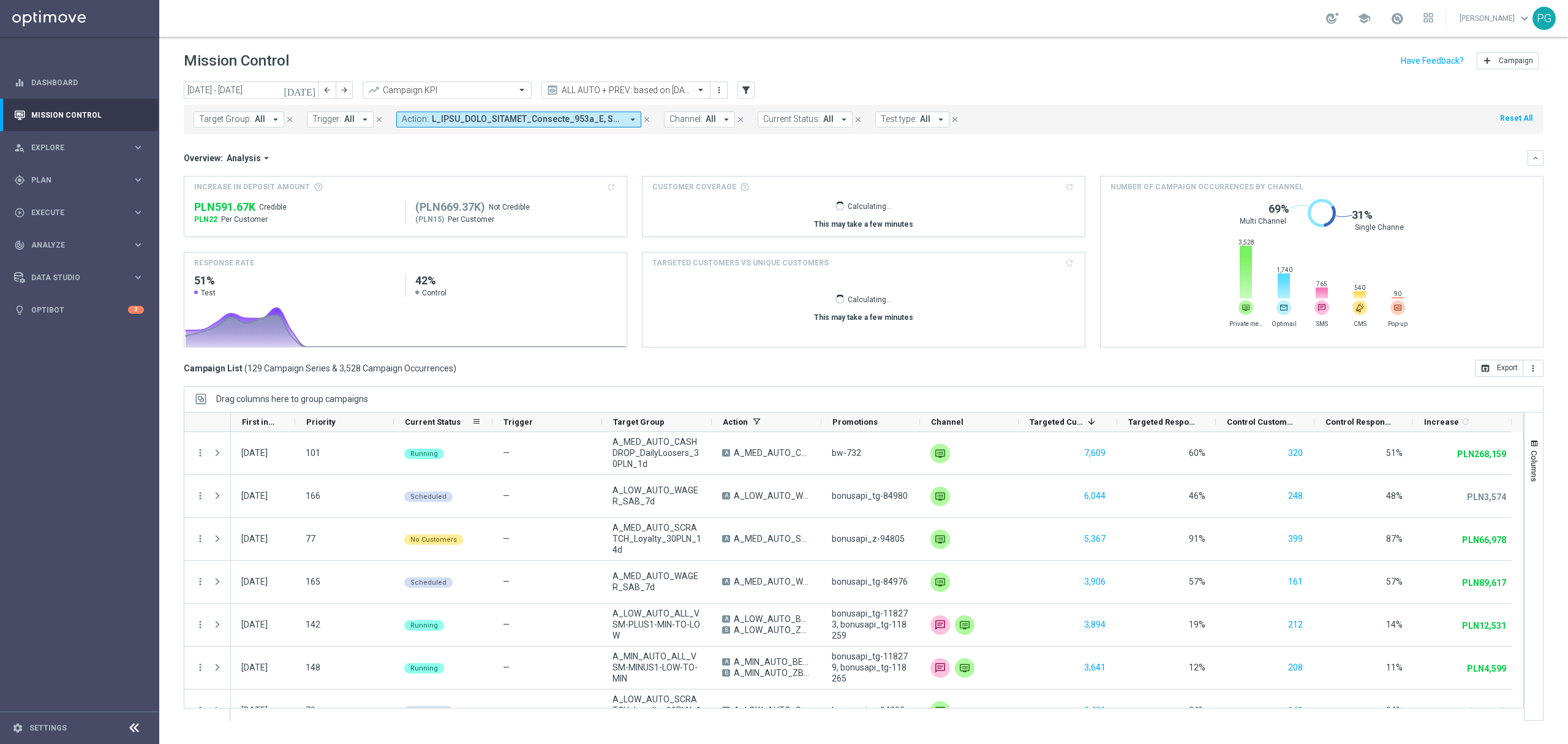
click at [479, 429] on span "Current Status 1" at bounding box center [443, 422] width 77 height 19
click at [478, 422] on span at bounding box center [477, 422] width 10 height 10
click at [511, 520] on span "Group by Current Status" at bounding box center [539, 524] width 110 height 19
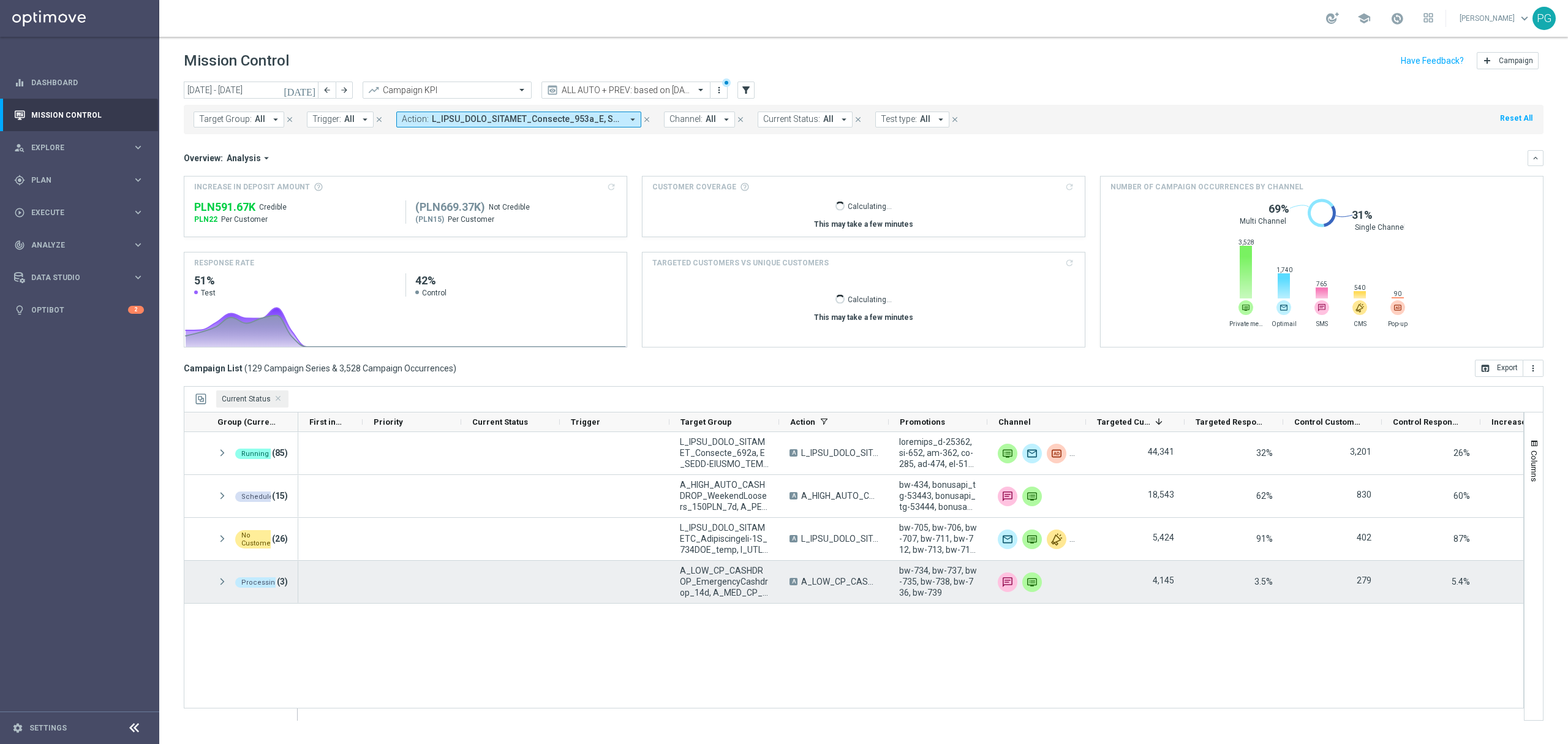
click at [221, 580] on span at bounding box center [222, 582] width 11 height 10
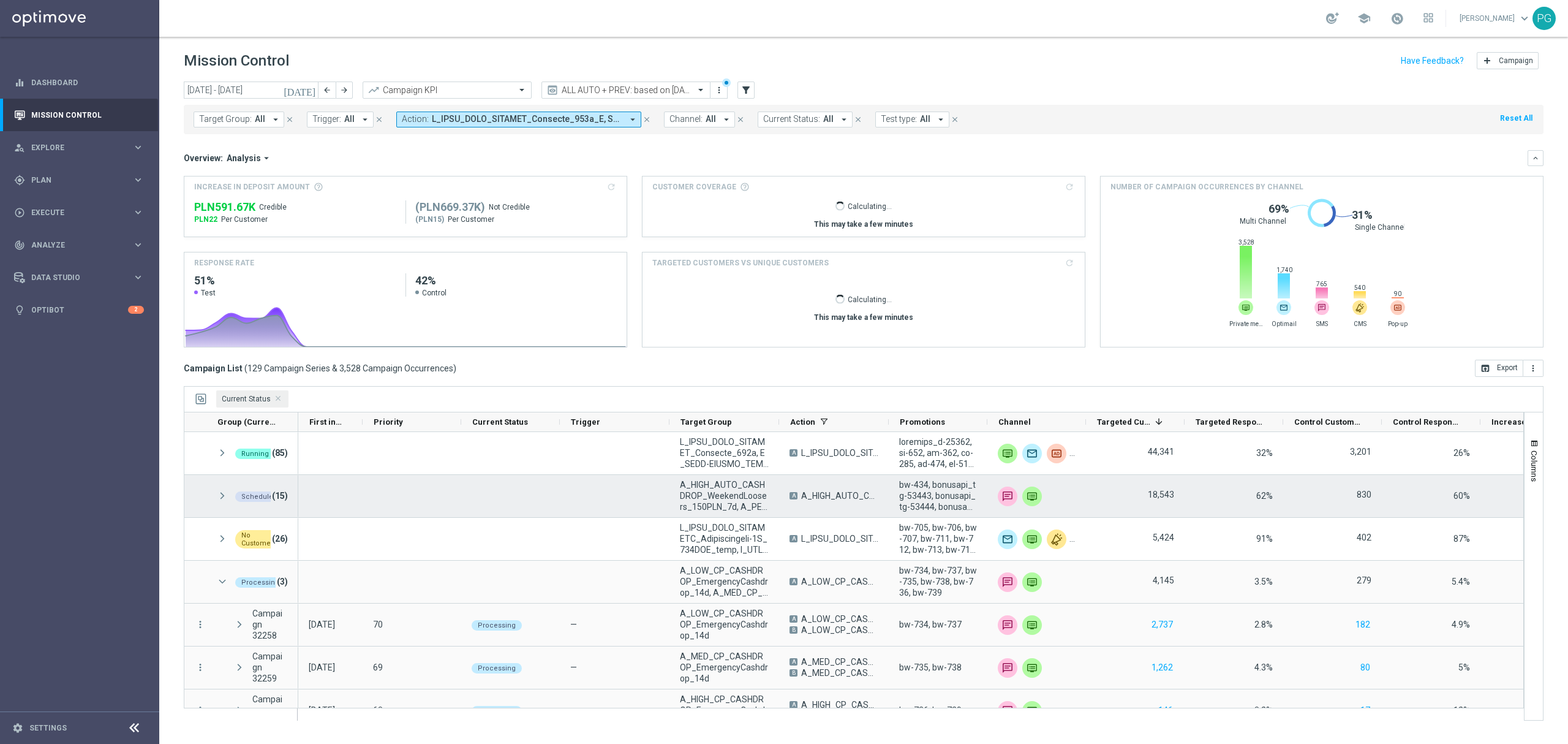
click at [226, 497] on span at bounding box center [222, 495] width 11 height 10
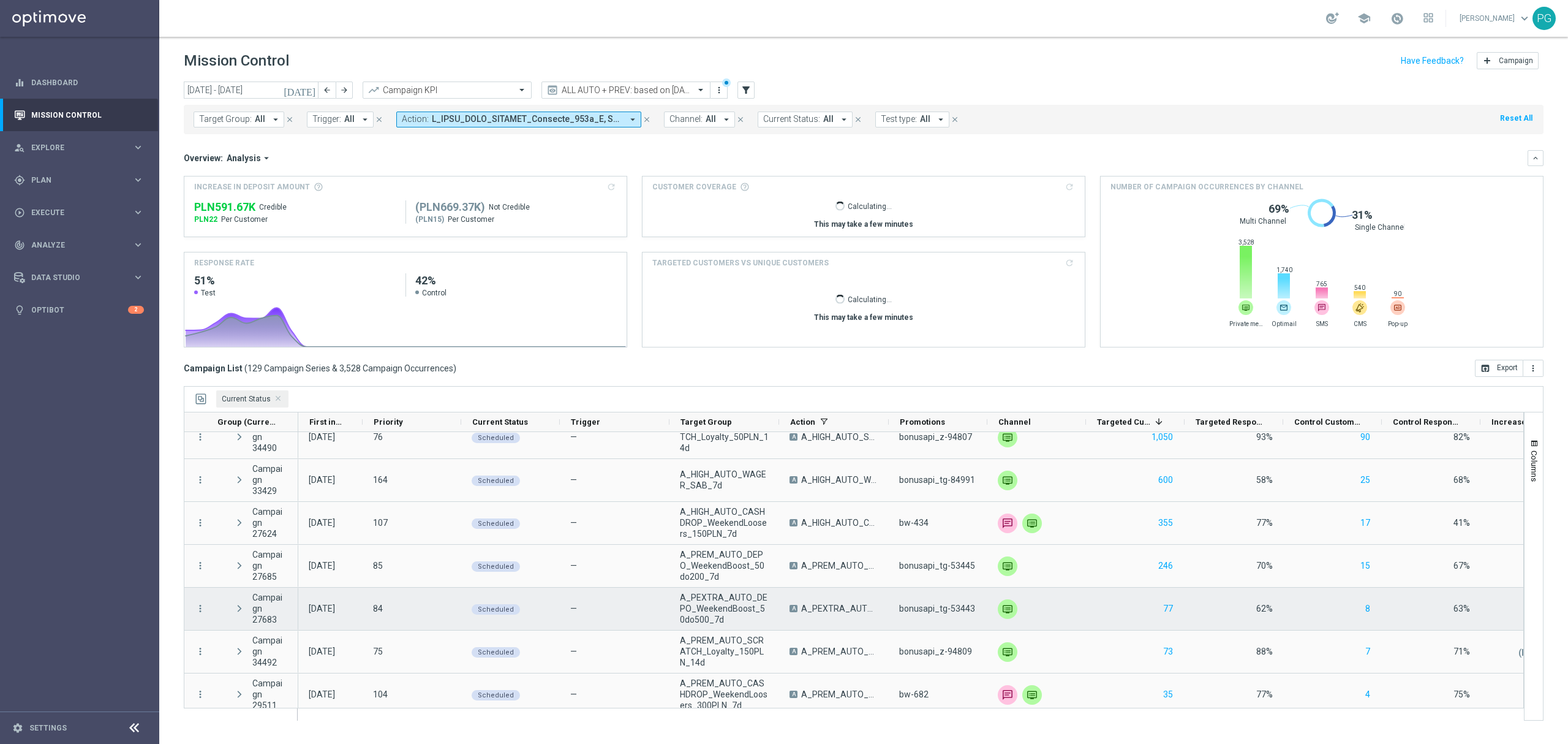
scroll to position [272, 0]
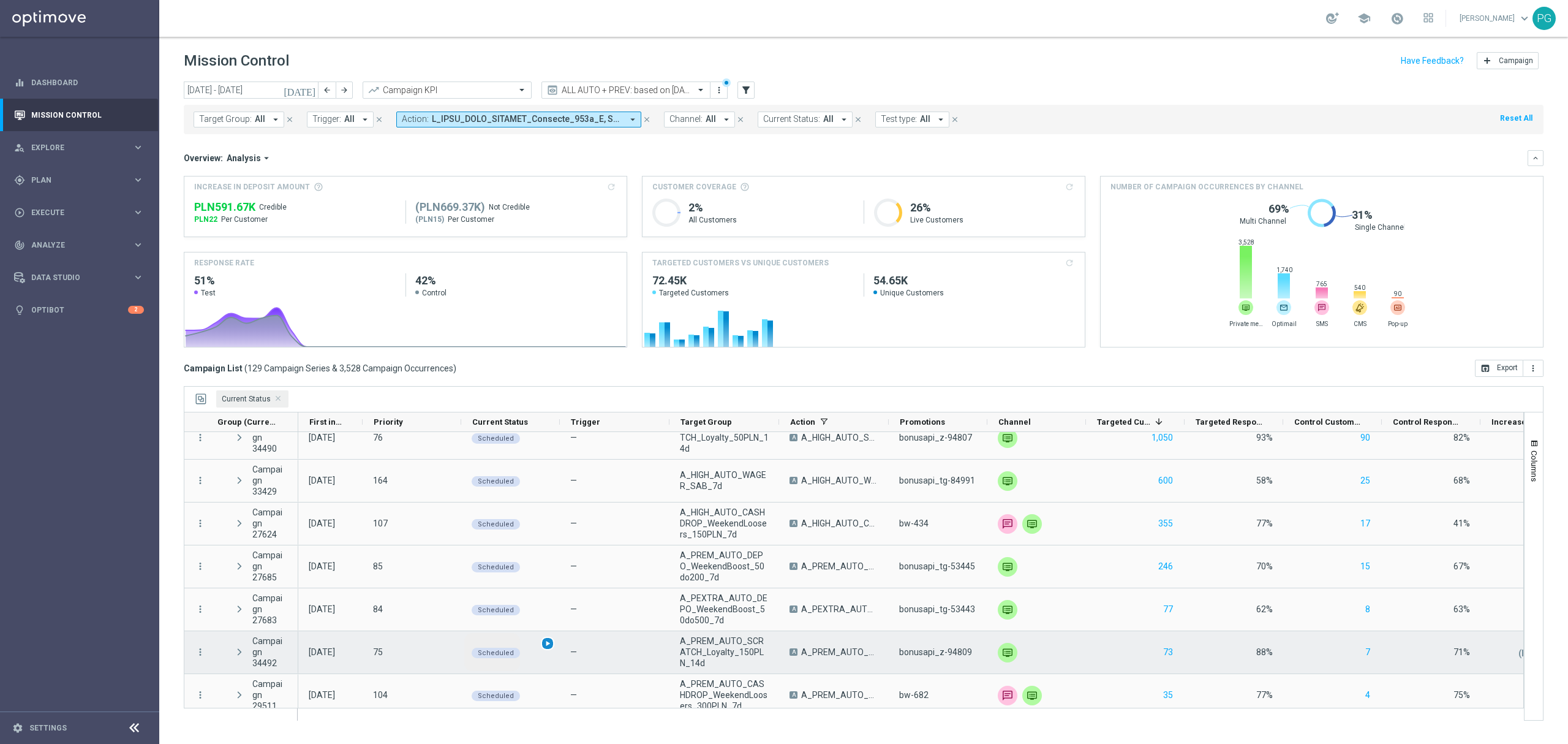
click at [548, 646] on span "play_arrow" at bounding box center [548, 643] width 8 height 8
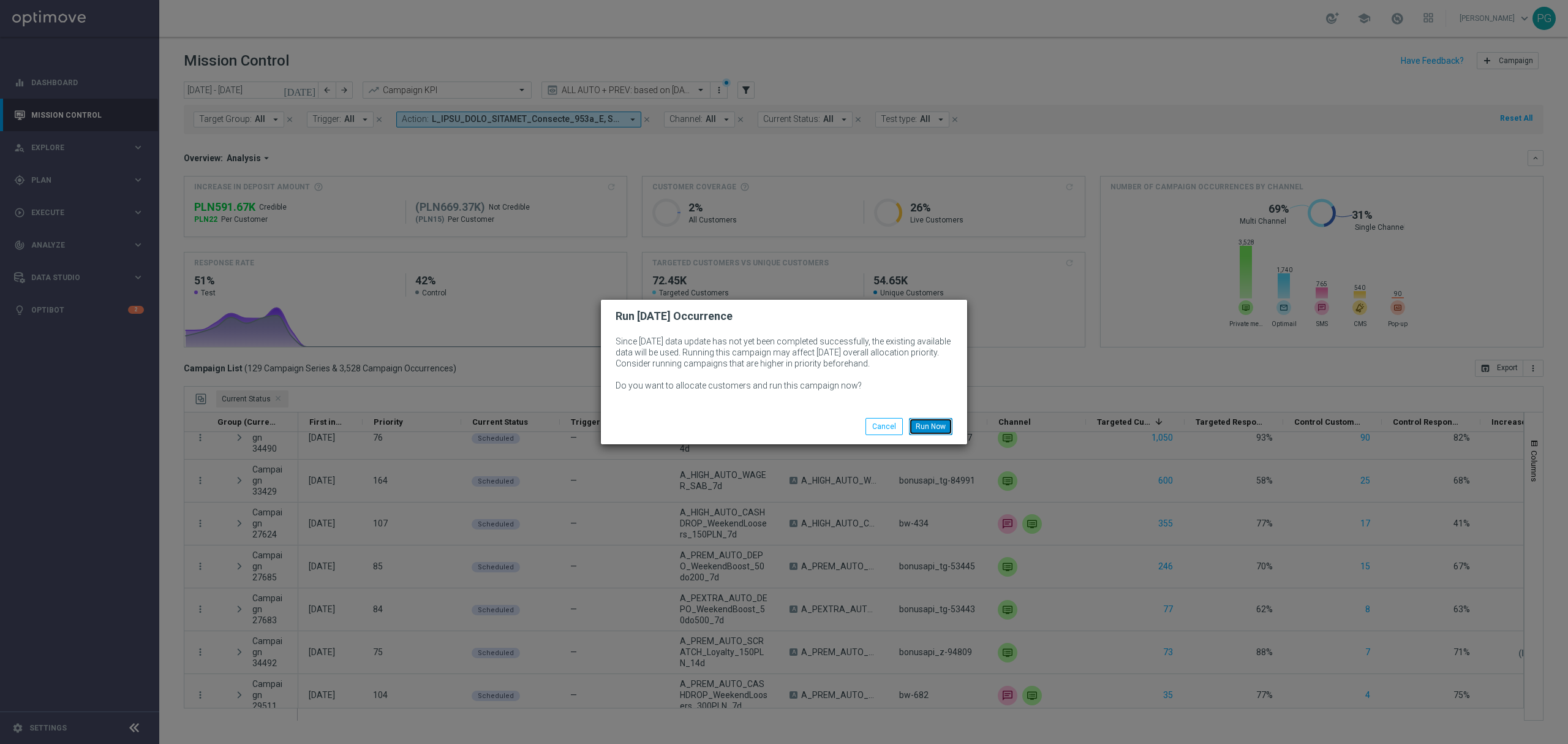
click at [929, 430] on button "Run Now" at bounding box center [930, 426] width 43 height 17
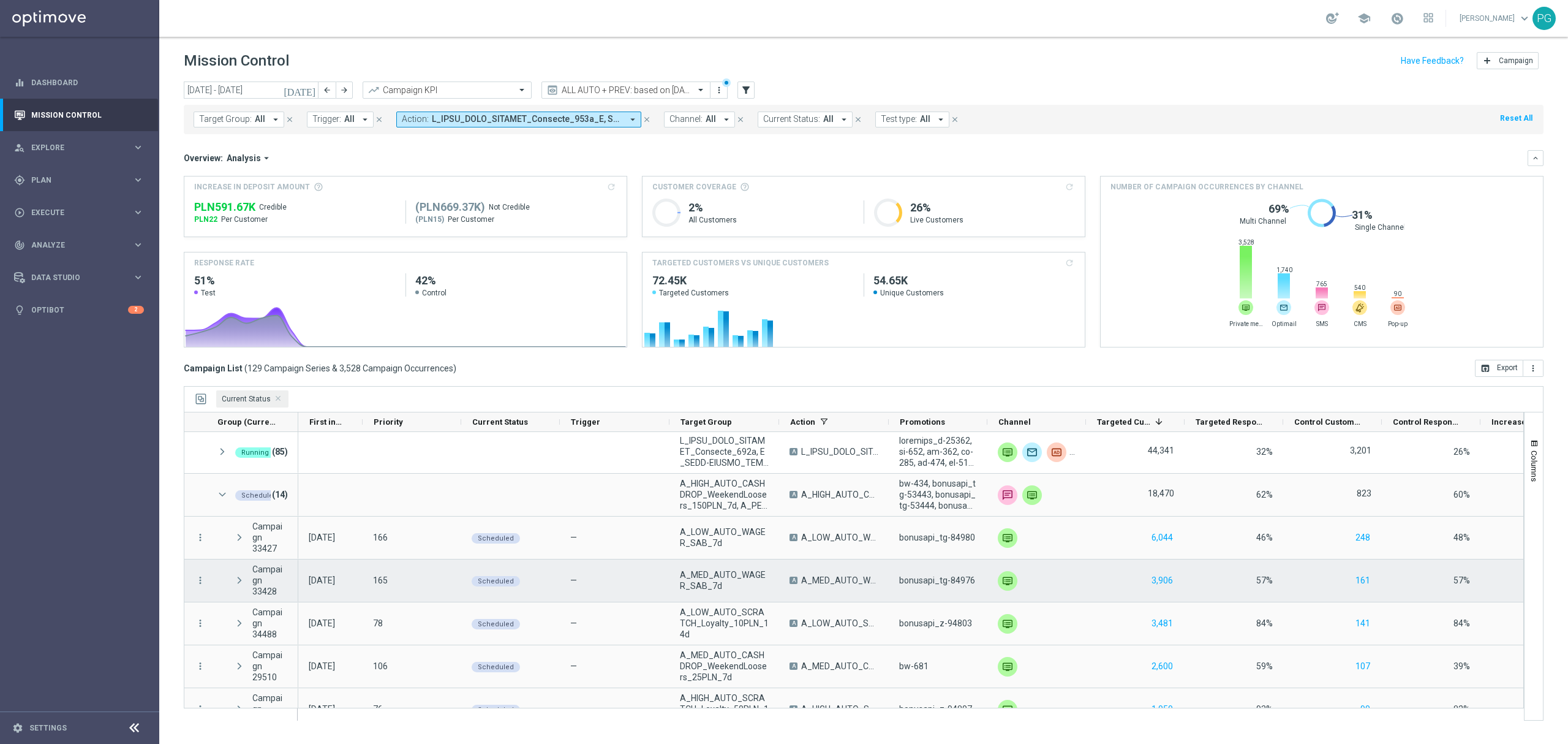
scroll to position [0, 0]
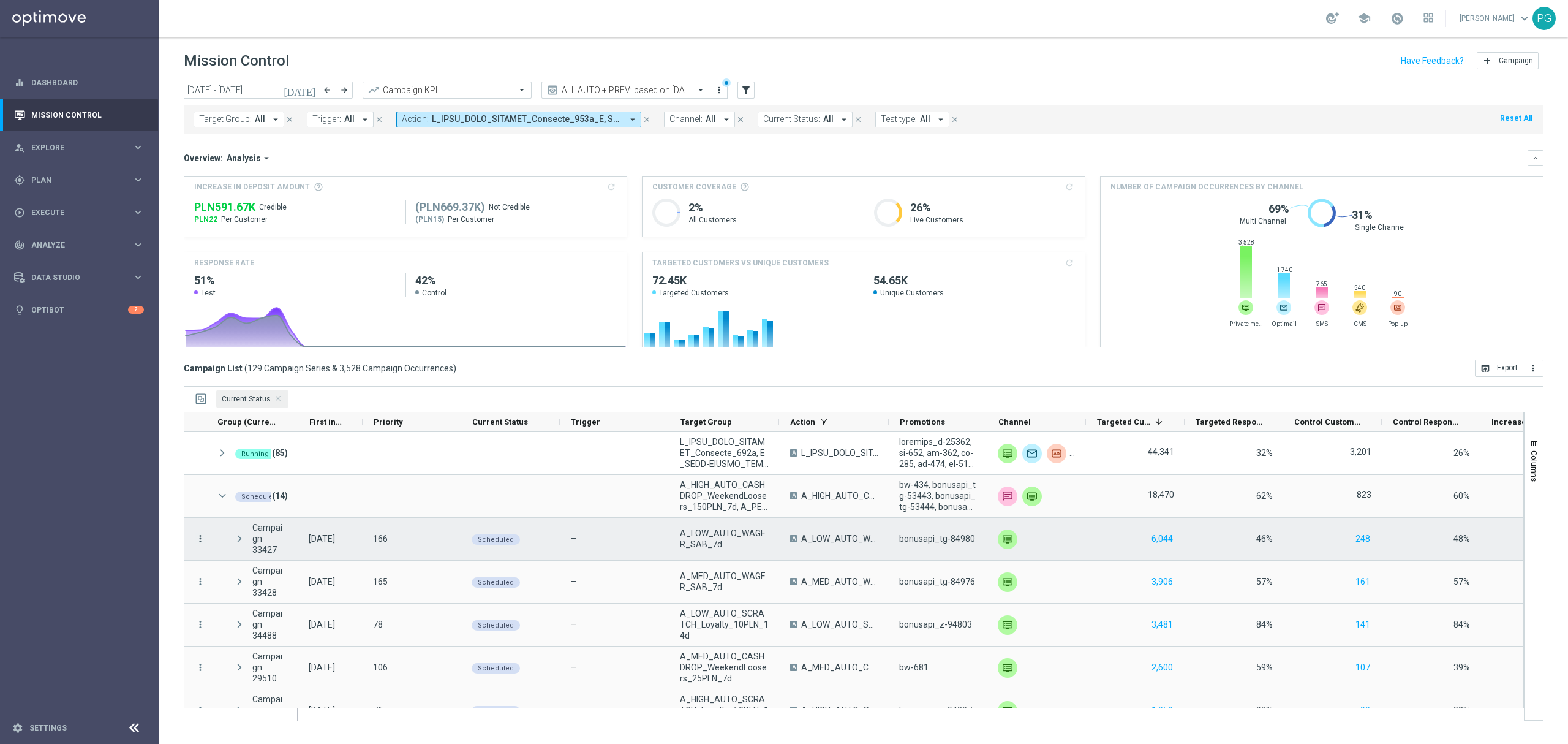
click at [204, 534] on icon "more_vert" at bounding box center [199, 538] width 11 height 11
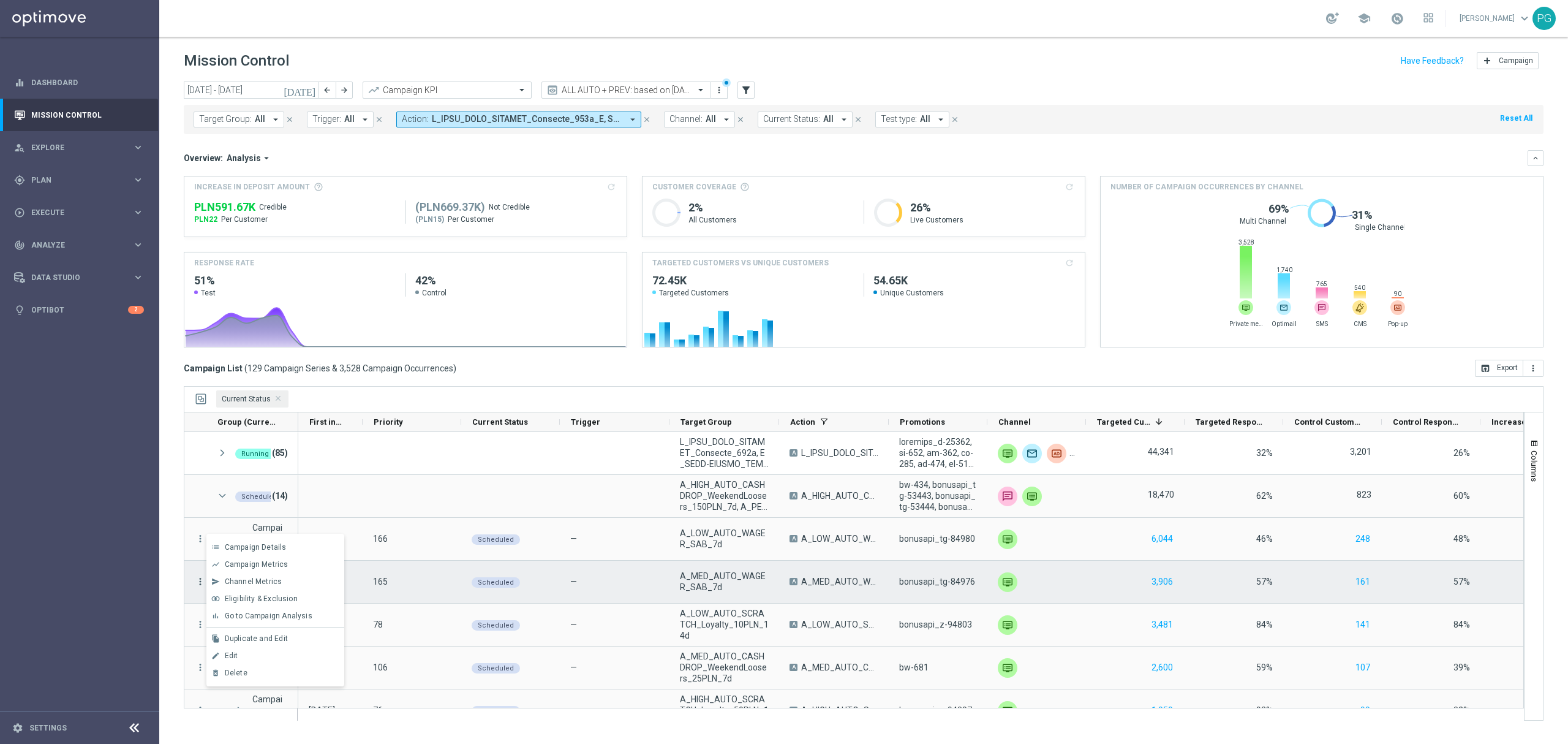
click at [194, 582] on icon "more_vert" at bounding box center [199, 581] width 11 height 11
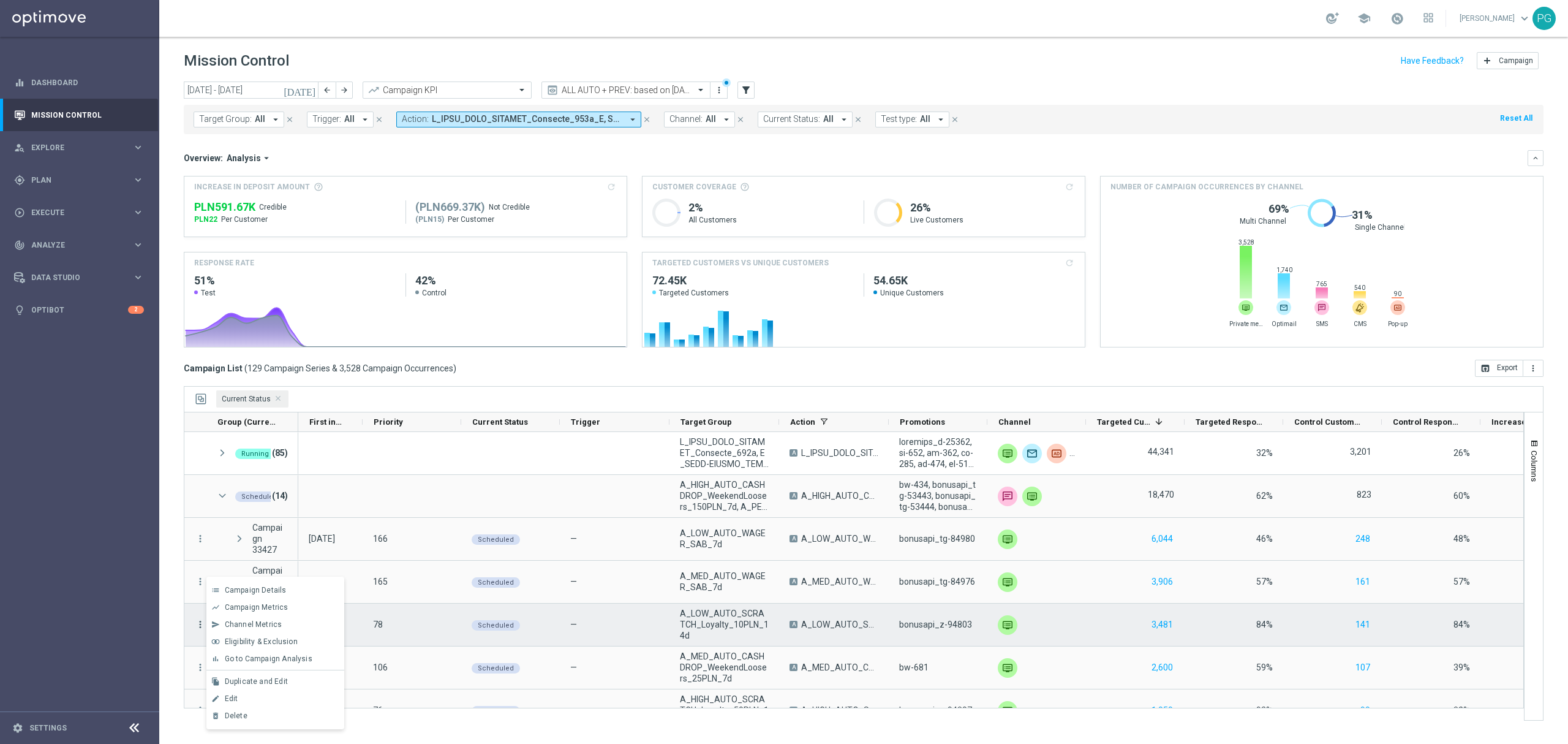
click at [199, 623] on icon "more_vert" at bounding box center [199, 624] width 11 height 11
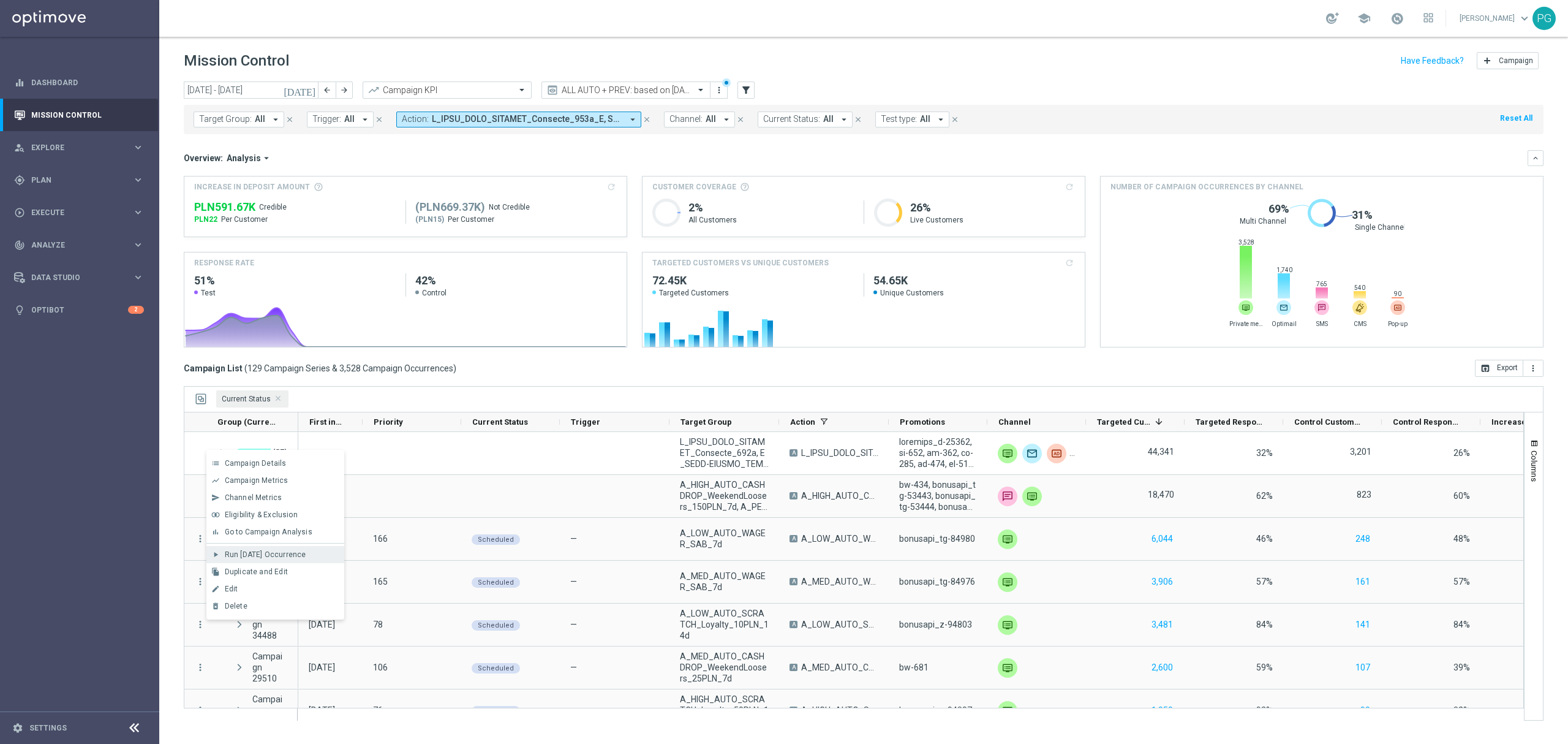
click at [233, 550] on span "Run [DATE] Occurrence" at bounding box center [265, 555] width 81 height 8
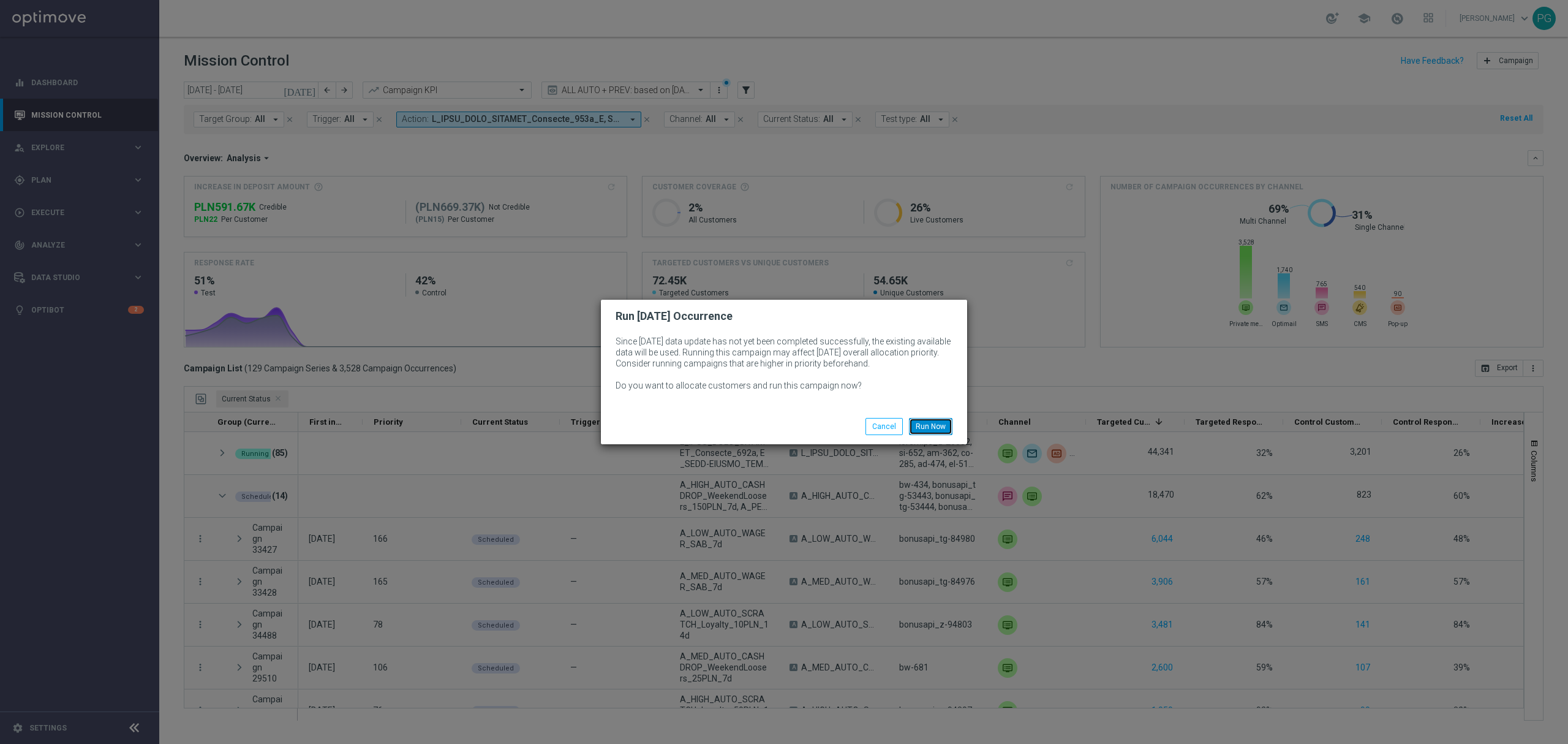
click at [926, 423] on button "Run Now" at bounding box center [930, 426] width 43 height 17
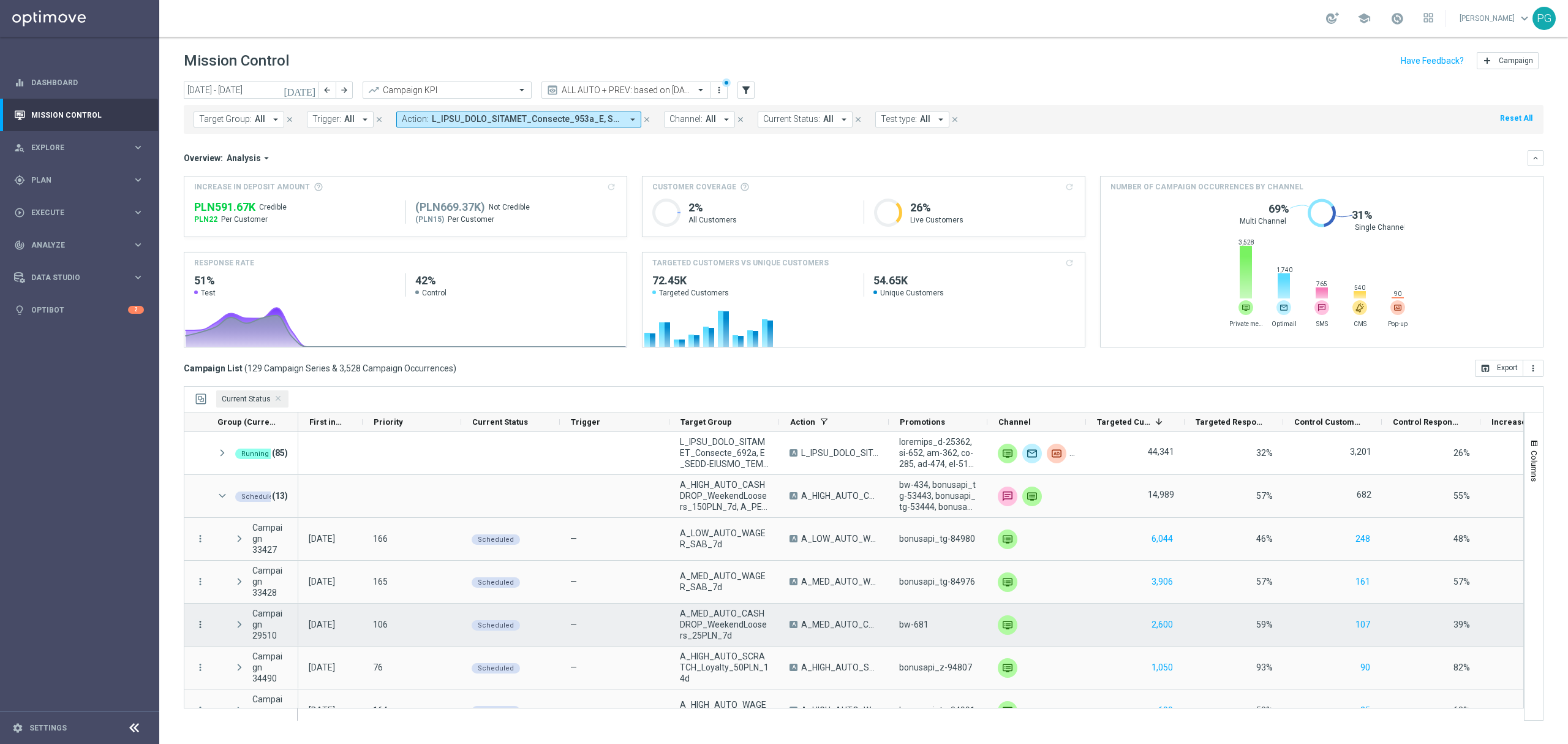
click at [199, 627] on icon "more_vert" at bounding box center [199, 624] width 11 height 11
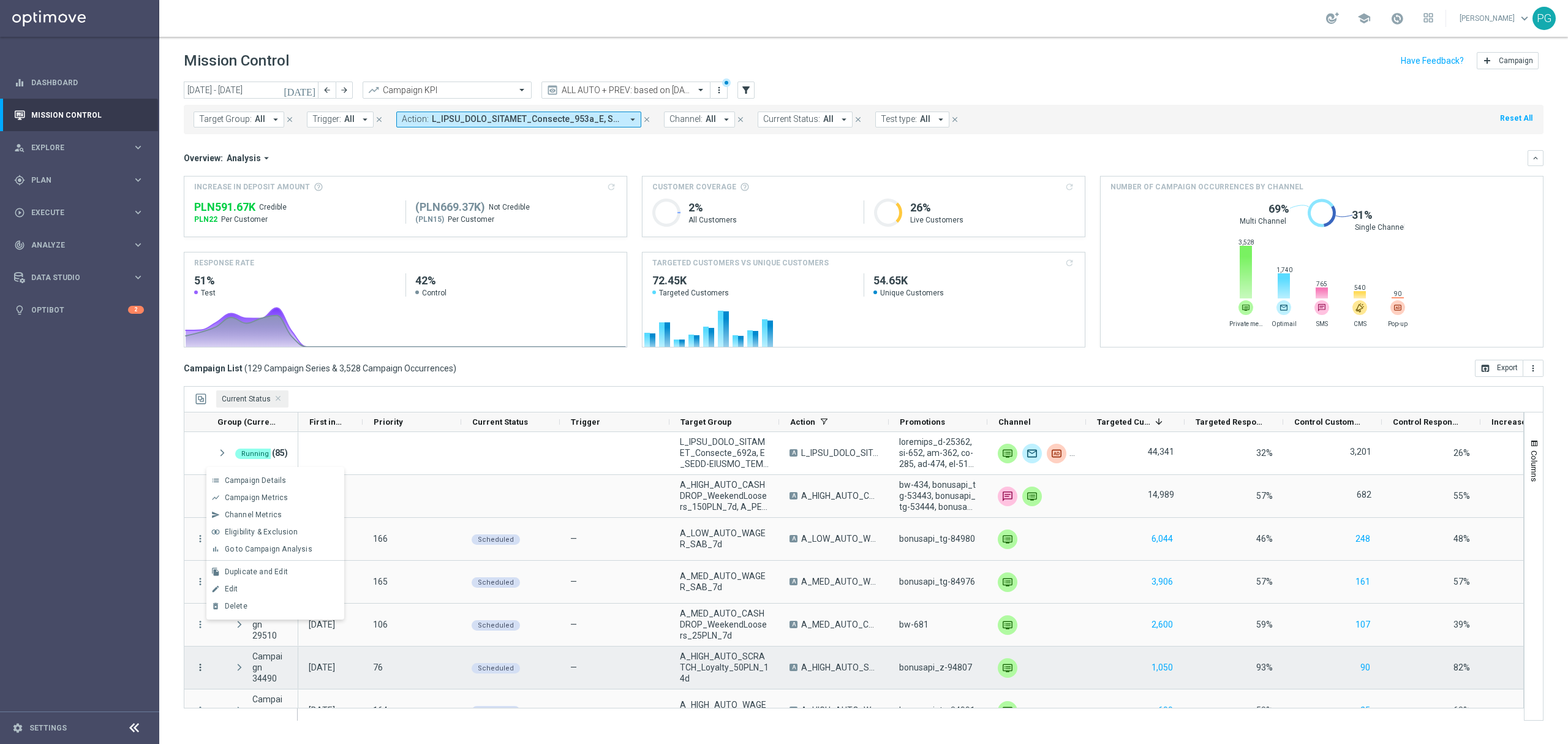
click at [199, 667] on icon "more_vert" at bounding box center [199, 667] width 11 height 11
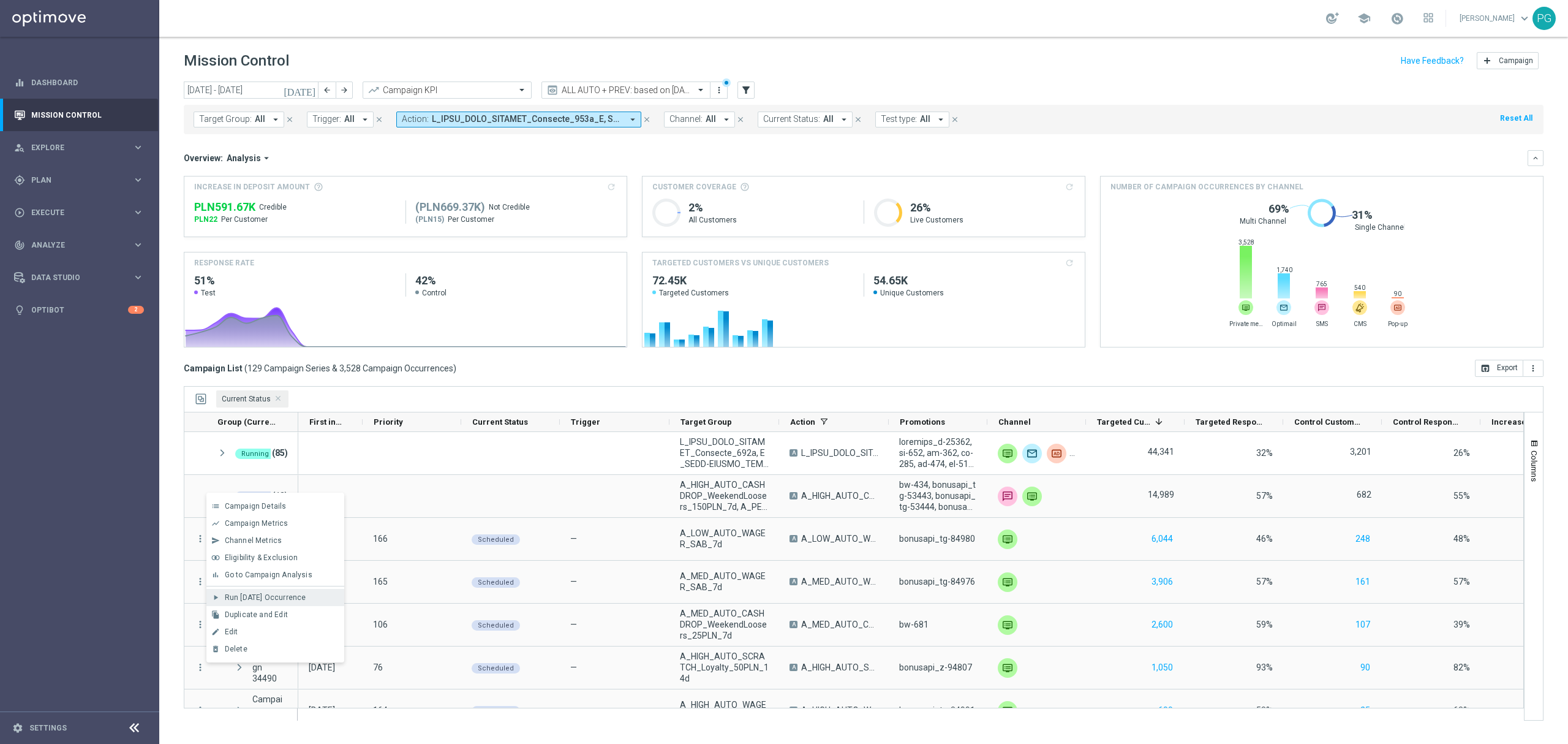
click at [235, 598] on span "Run [DATE] Occurrence" at bounding box center [265, 597] width 81 height 8
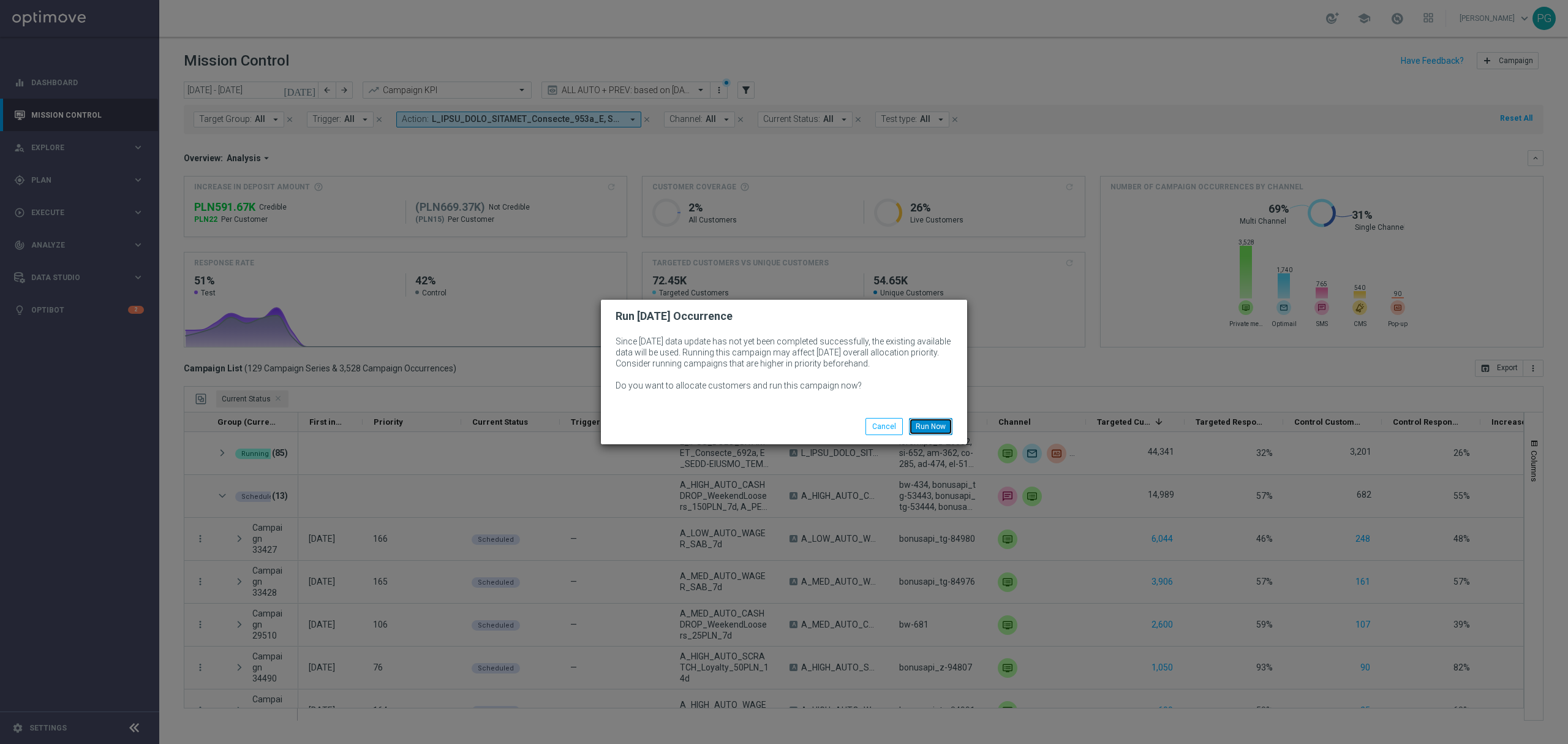
click at [941, 422] on button "Run Now" at bounding box center [930, 426] width 43 height 17
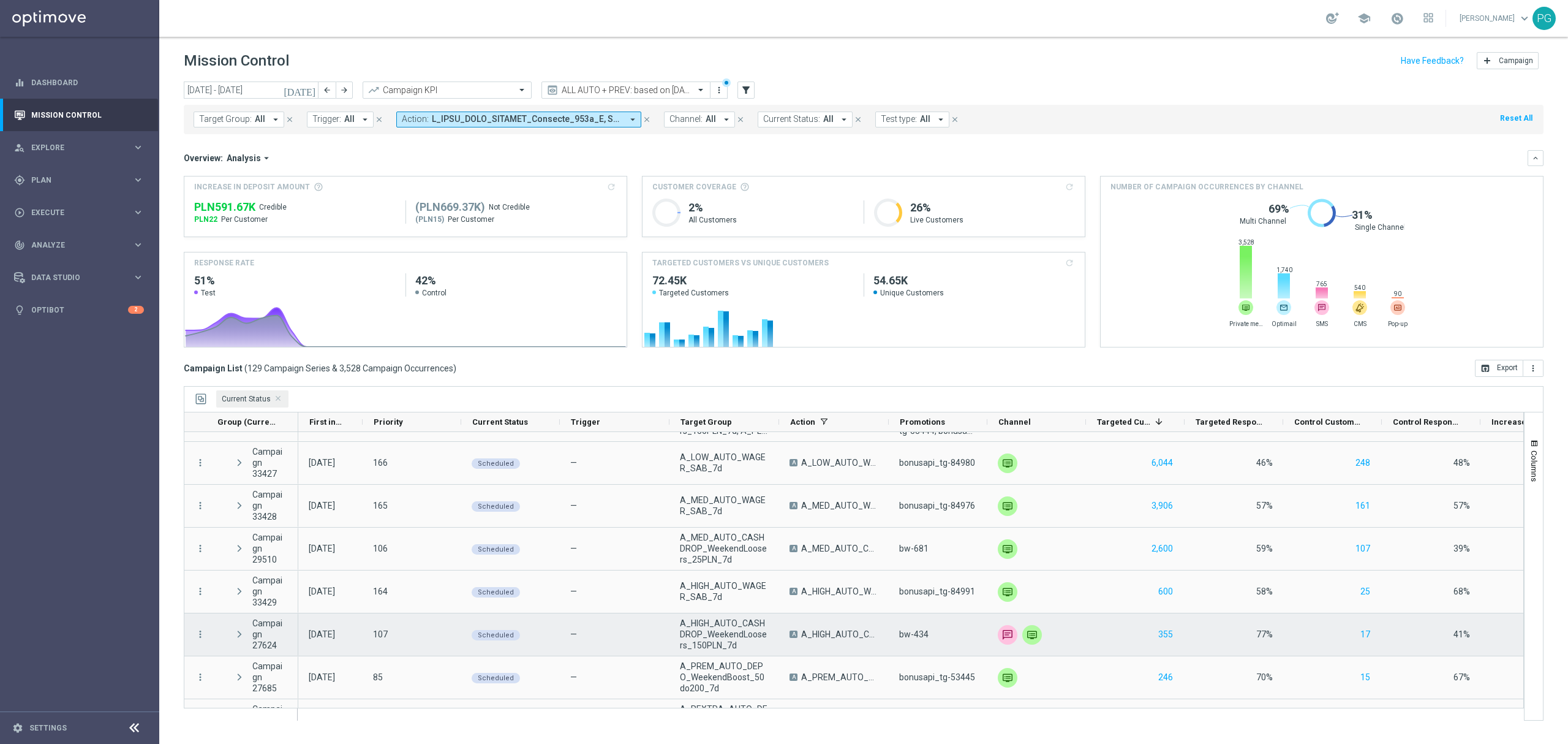
scroll to position [98, 0]
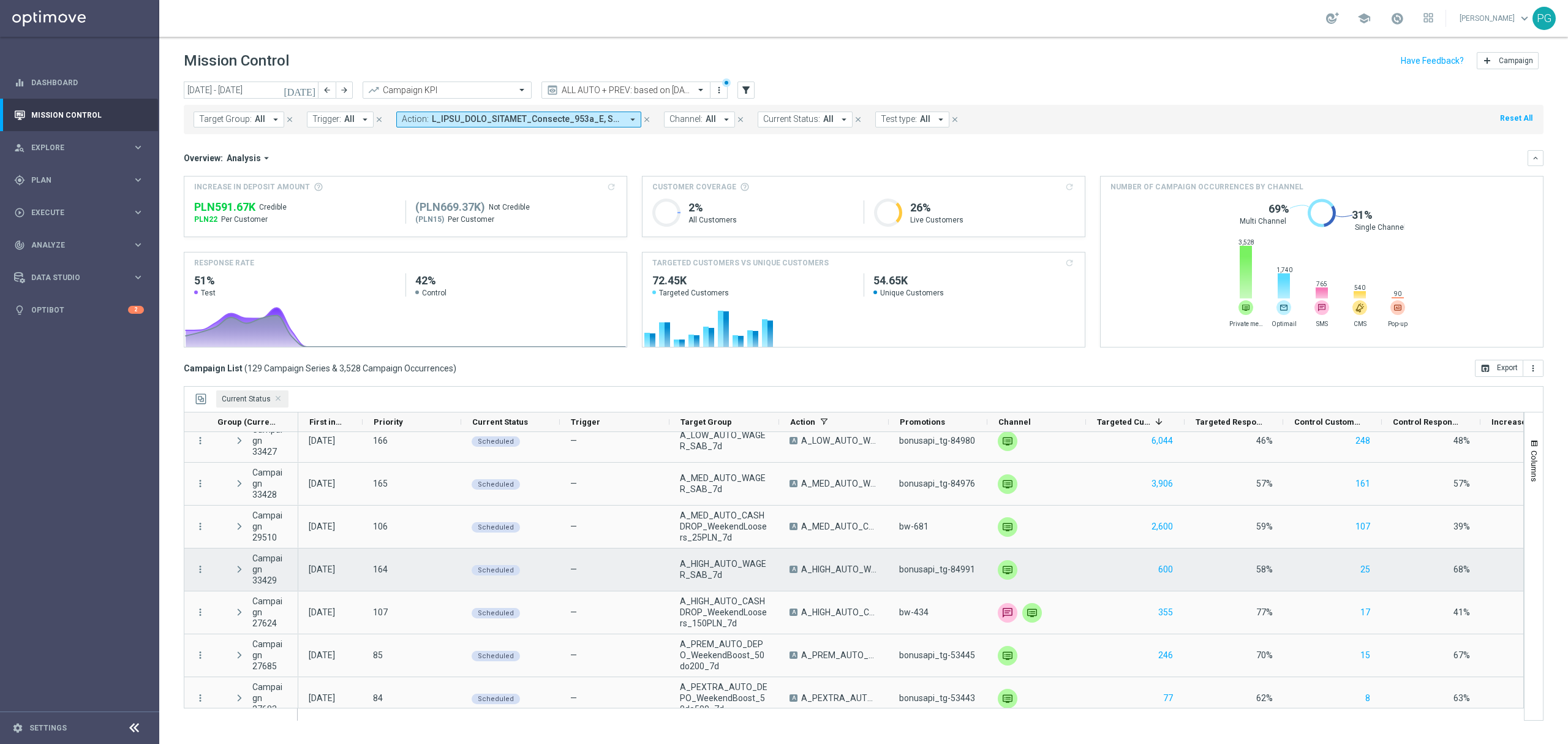
click at [194, 570] on div "more_vert" at bounding box center [195, 570] width 22 height 42
click at [201, 567] on icon "more_vert" at bounding box center [199, 569] width 11 height 11
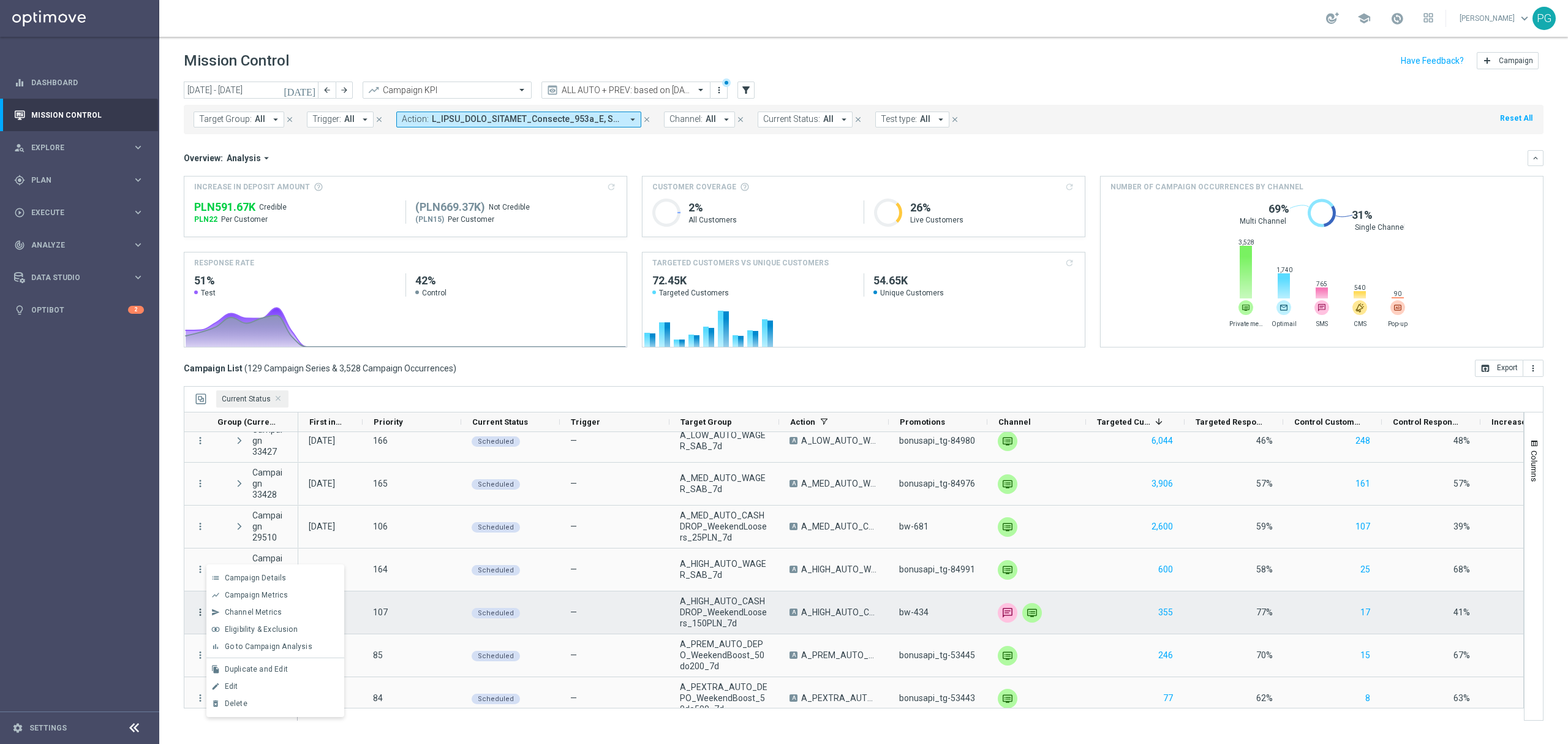
click at [199, 610] on icon "more_vert" at bounding box center [199, 611] width 11 height 11
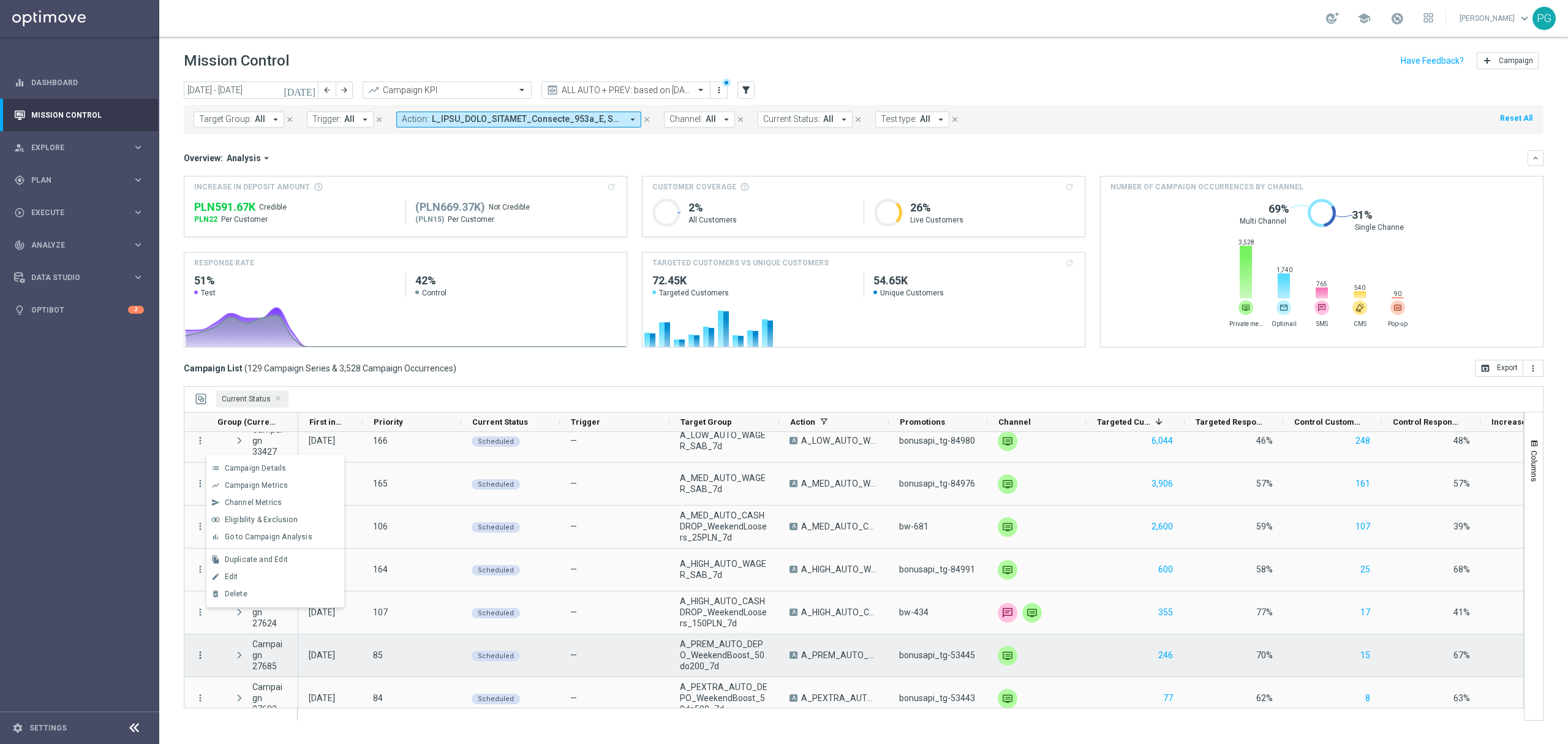
click at [201, 654] on icon "more_vert" at bounding box center [199, 654] width 11 height 11
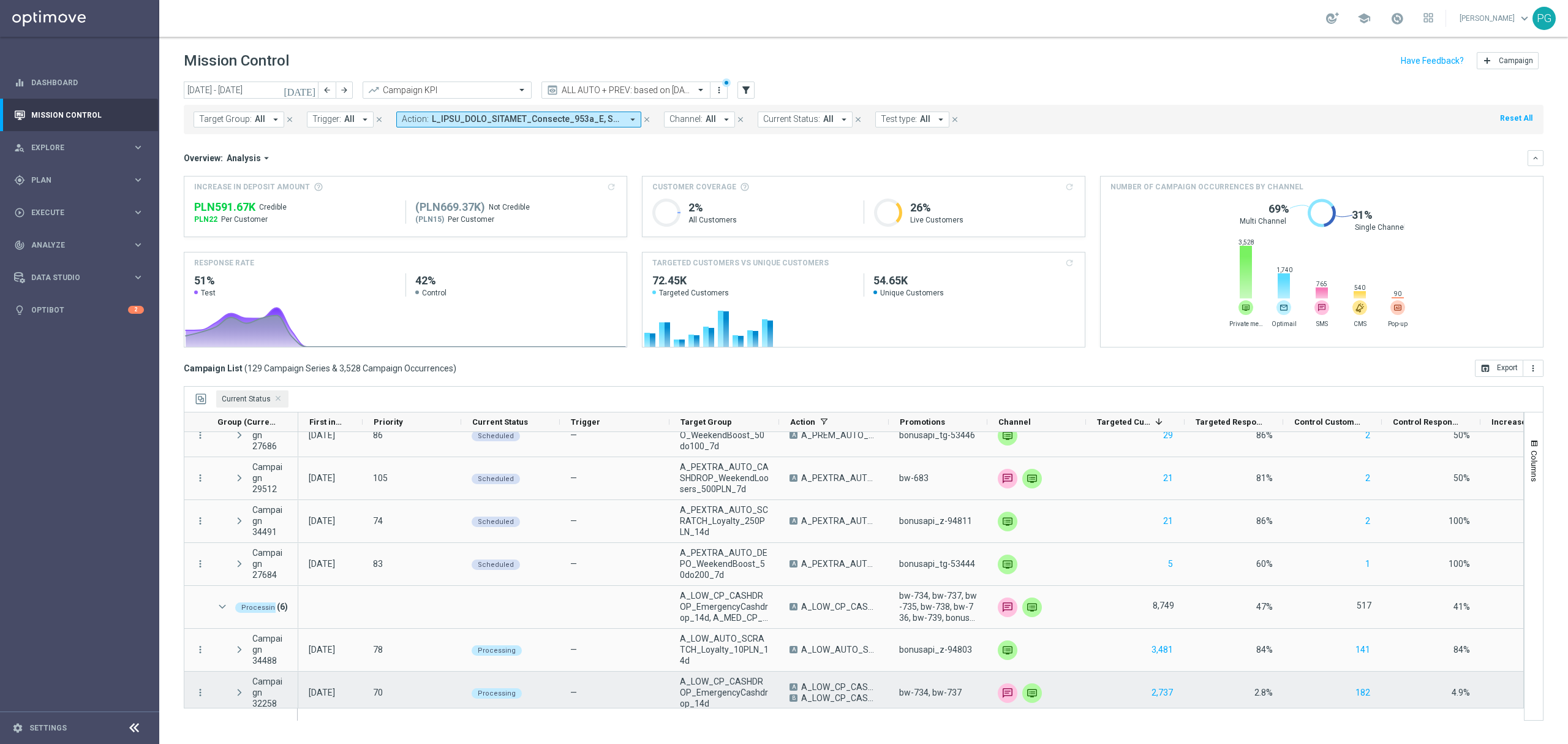
scroll to position [447, 0]
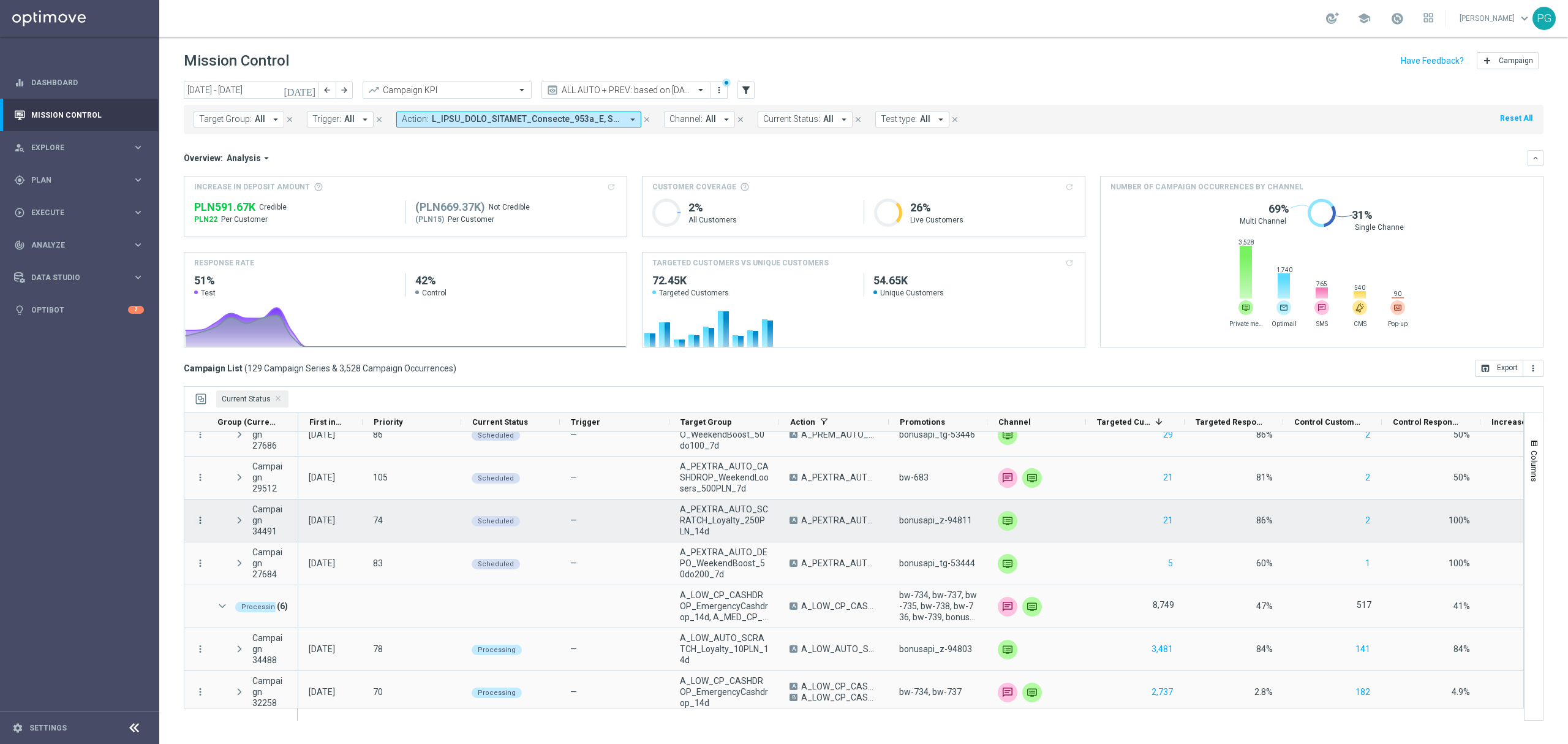
click at [202, 520] on icon "more_vert" at bounding box center [199, 520] width 11 height 11
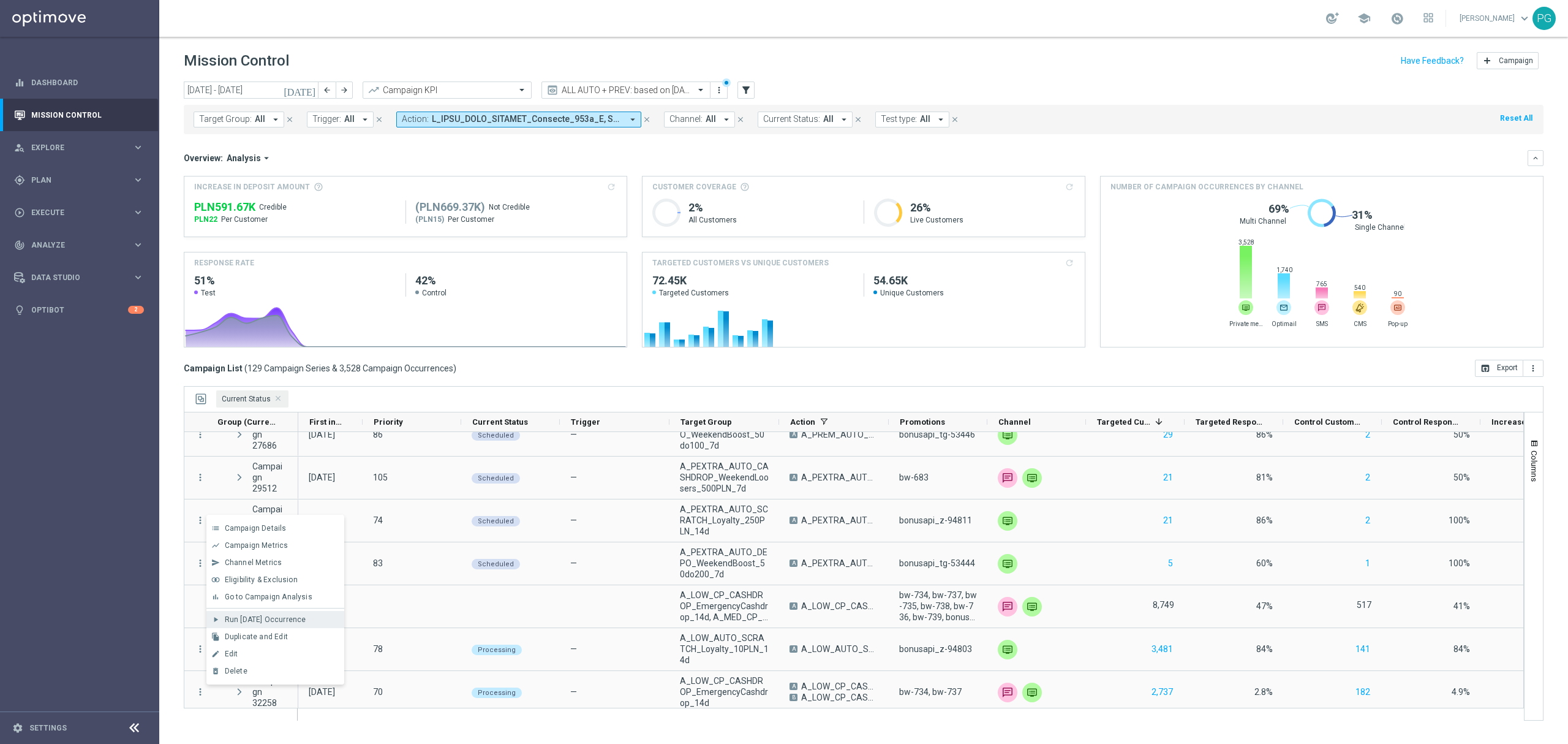
click at [232, 620] on span "Run [DATE] Occurrence" at bounding box center [265, 620] width 81 height 8
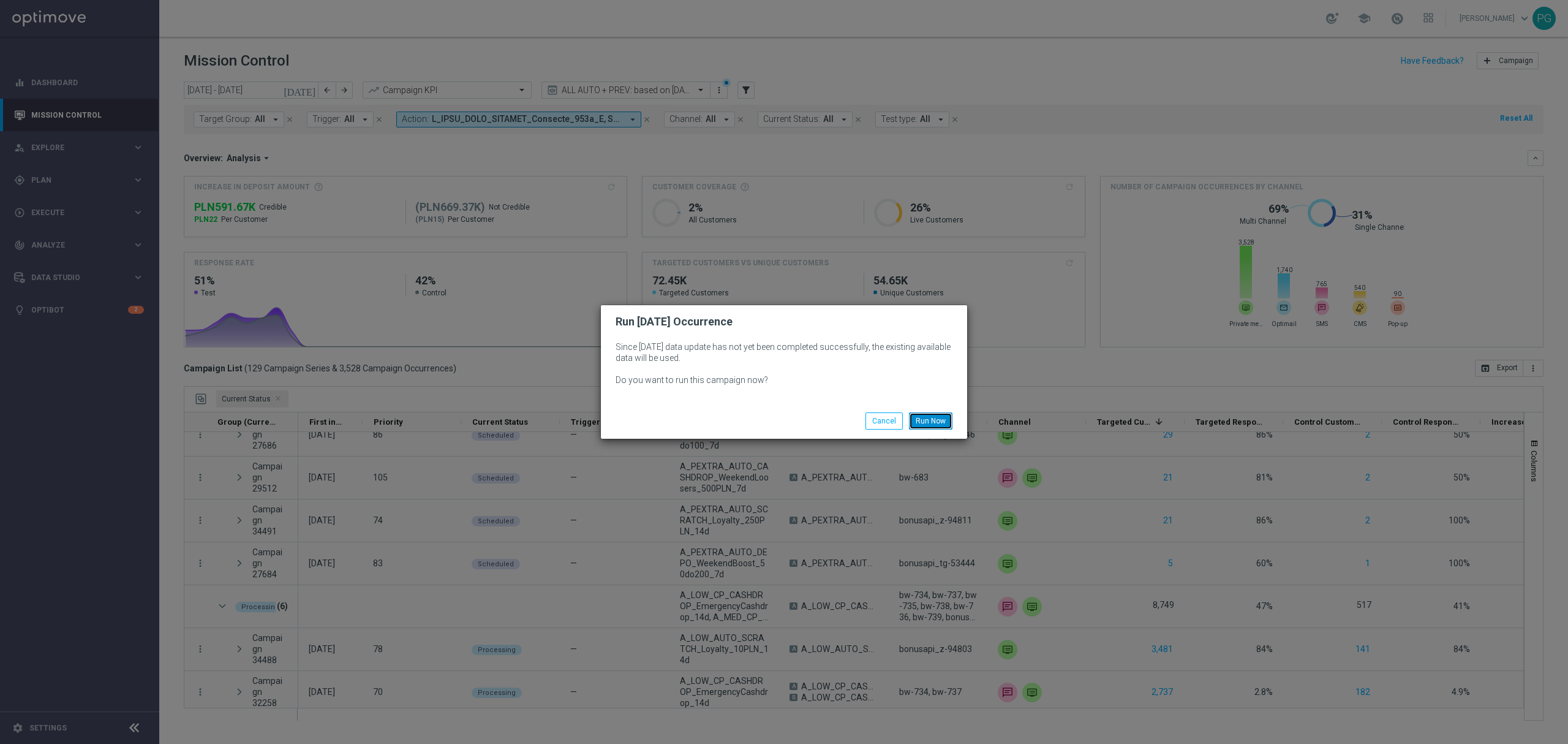
click at [925, 424] on button "Run Now" at bounding box center [930, 421] width 43 height 17
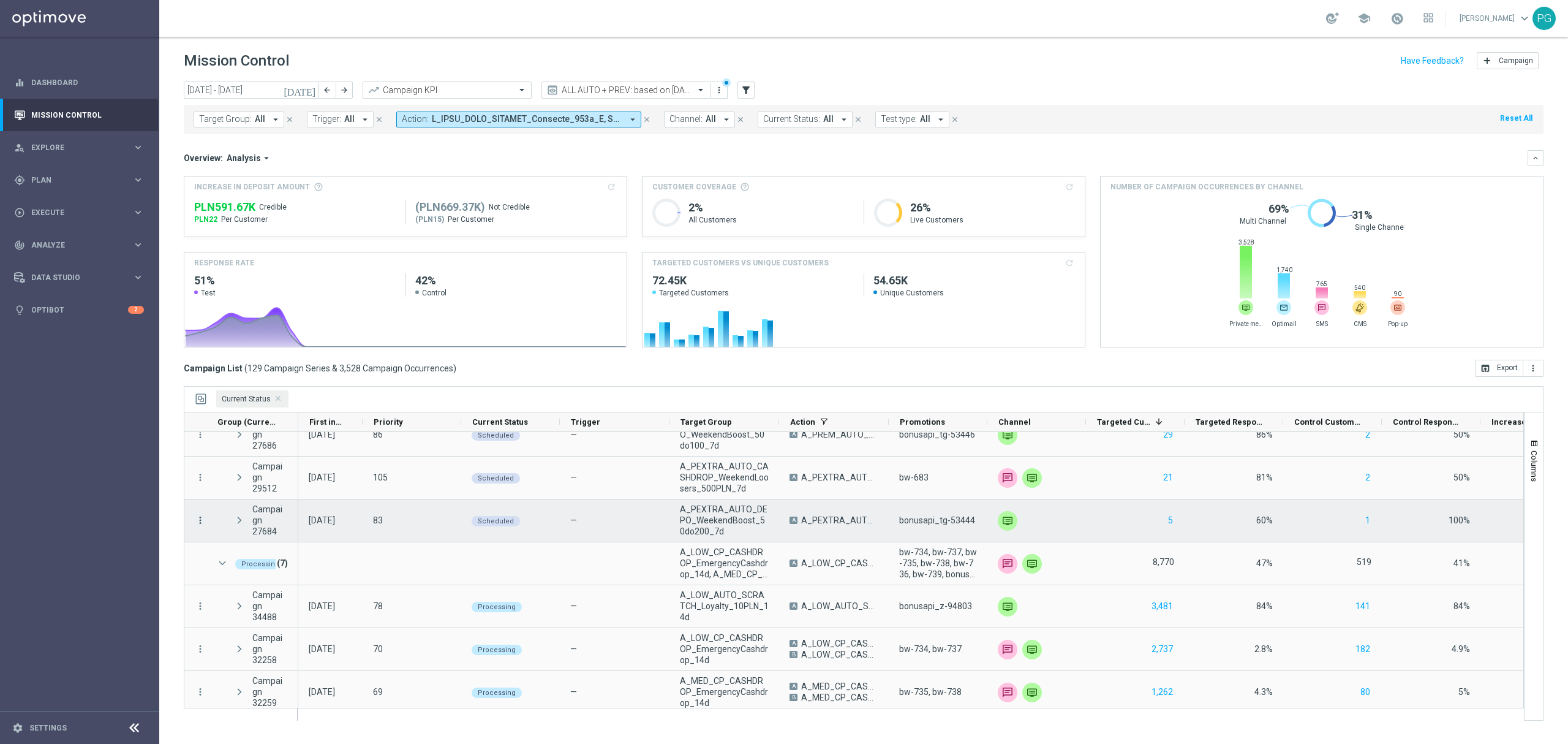
click at [204, 524] on icon "more_vert" at bounding box center [199, 520] width 11 height 11
click at [201, 511] on div "more_vert" at bounding box center [195, 521] width 22 height 42
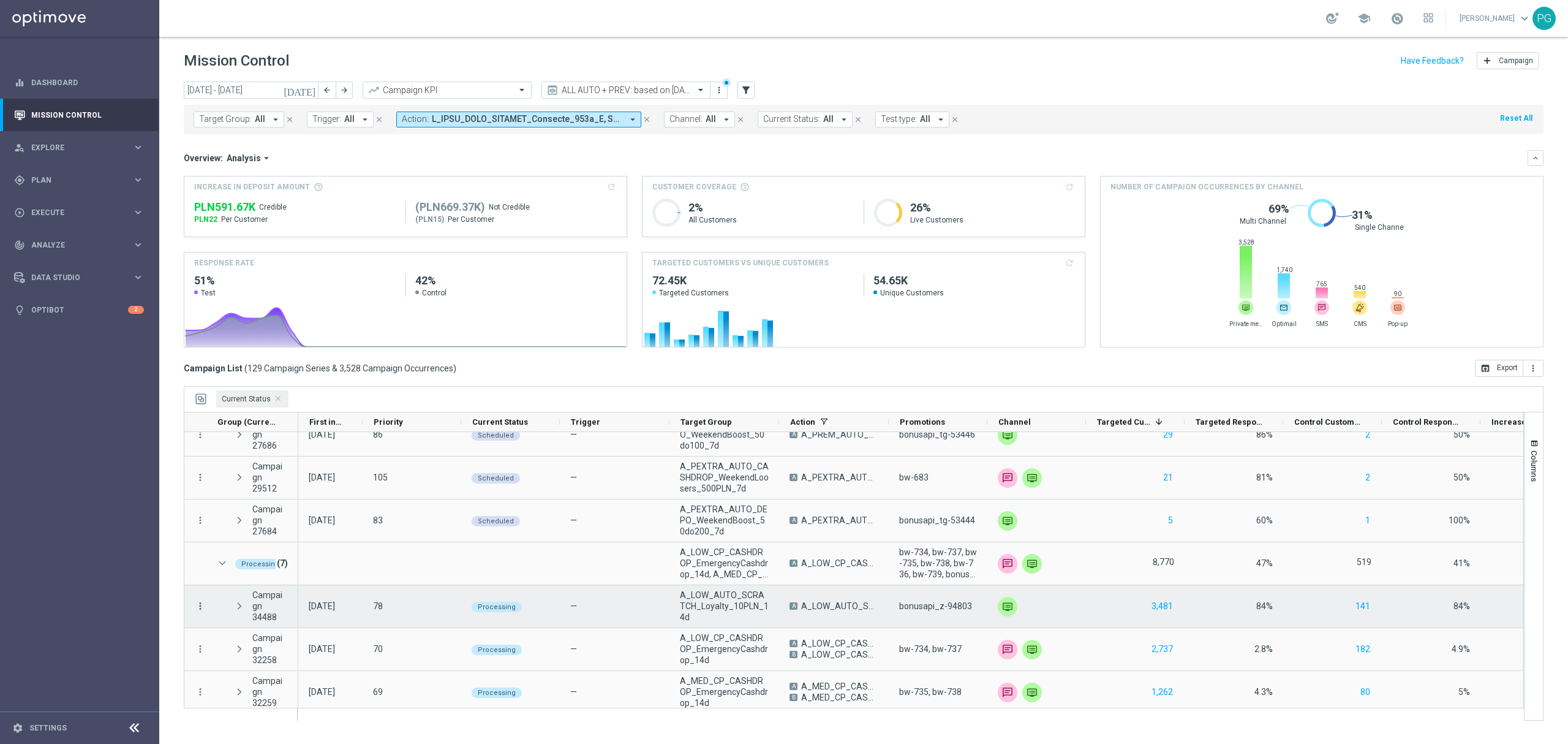
click at [202, 606] on icon "more_vert" at bounding box center [199, 605] width 11 height 11
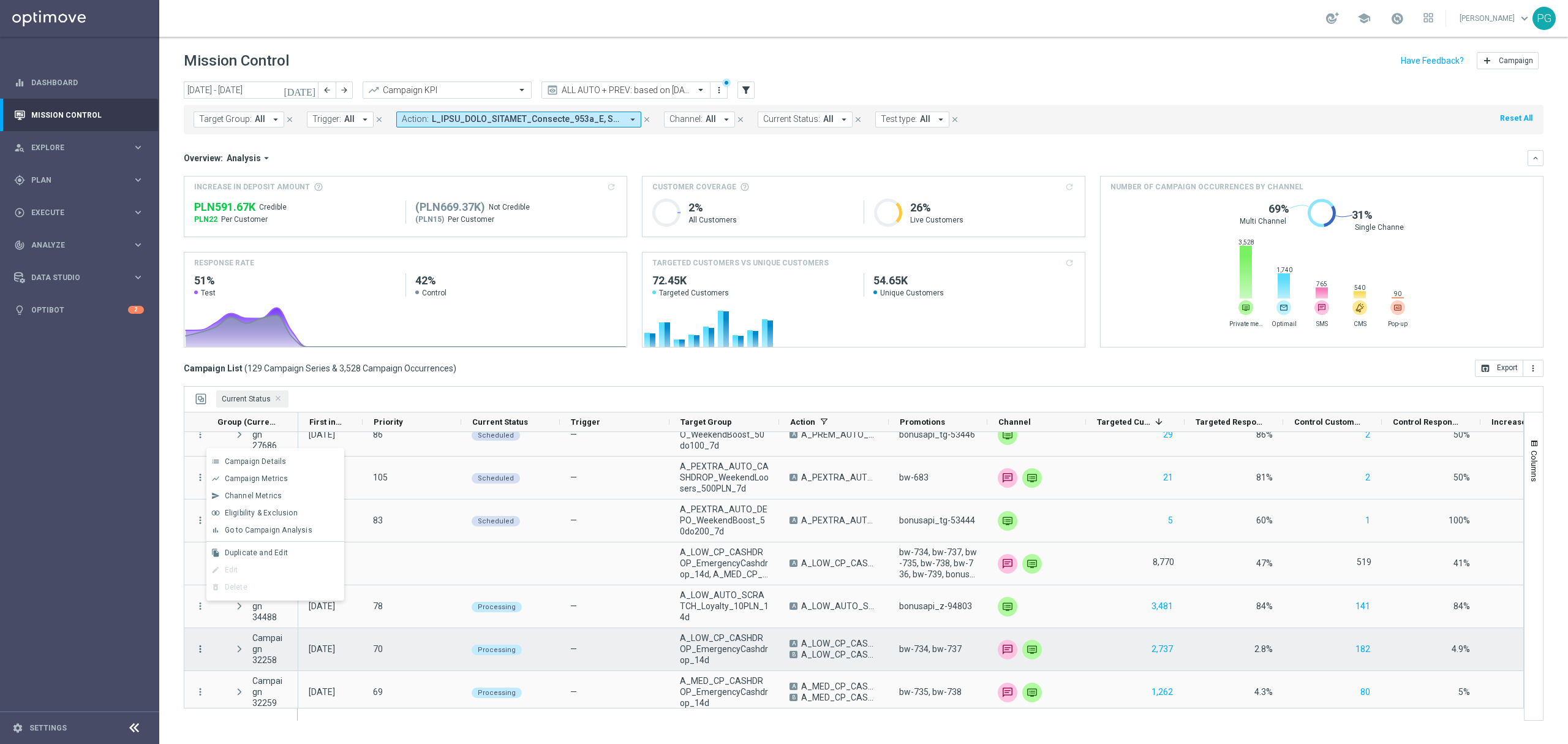
click at [194, 650] on icon "more_vert" at bounding box center [199, 648] width 11 height 11
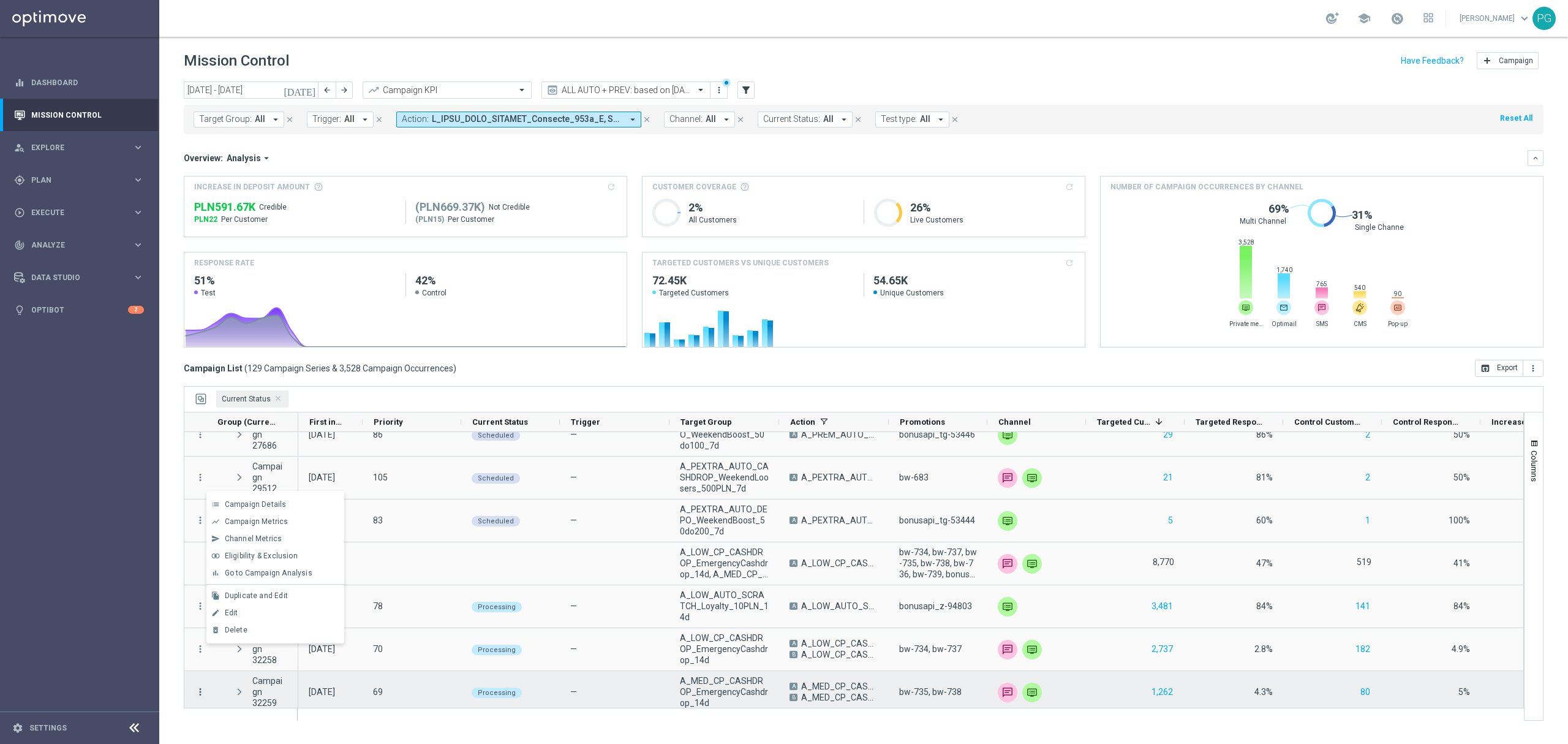
click at [199, 689] on icon "more_vert" at bounding box center [199, 692] width 11 height 11
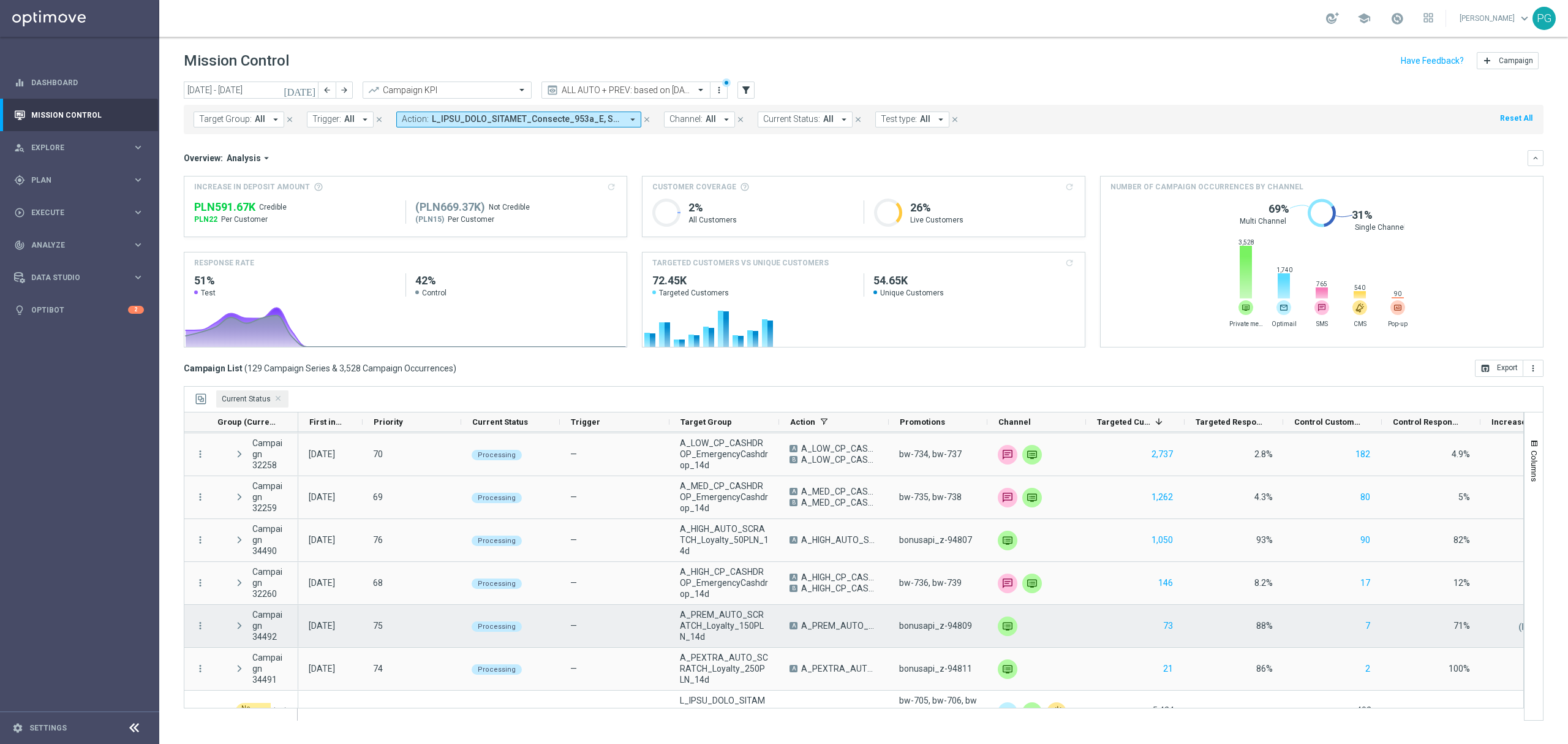
scroll to position [668, 0]
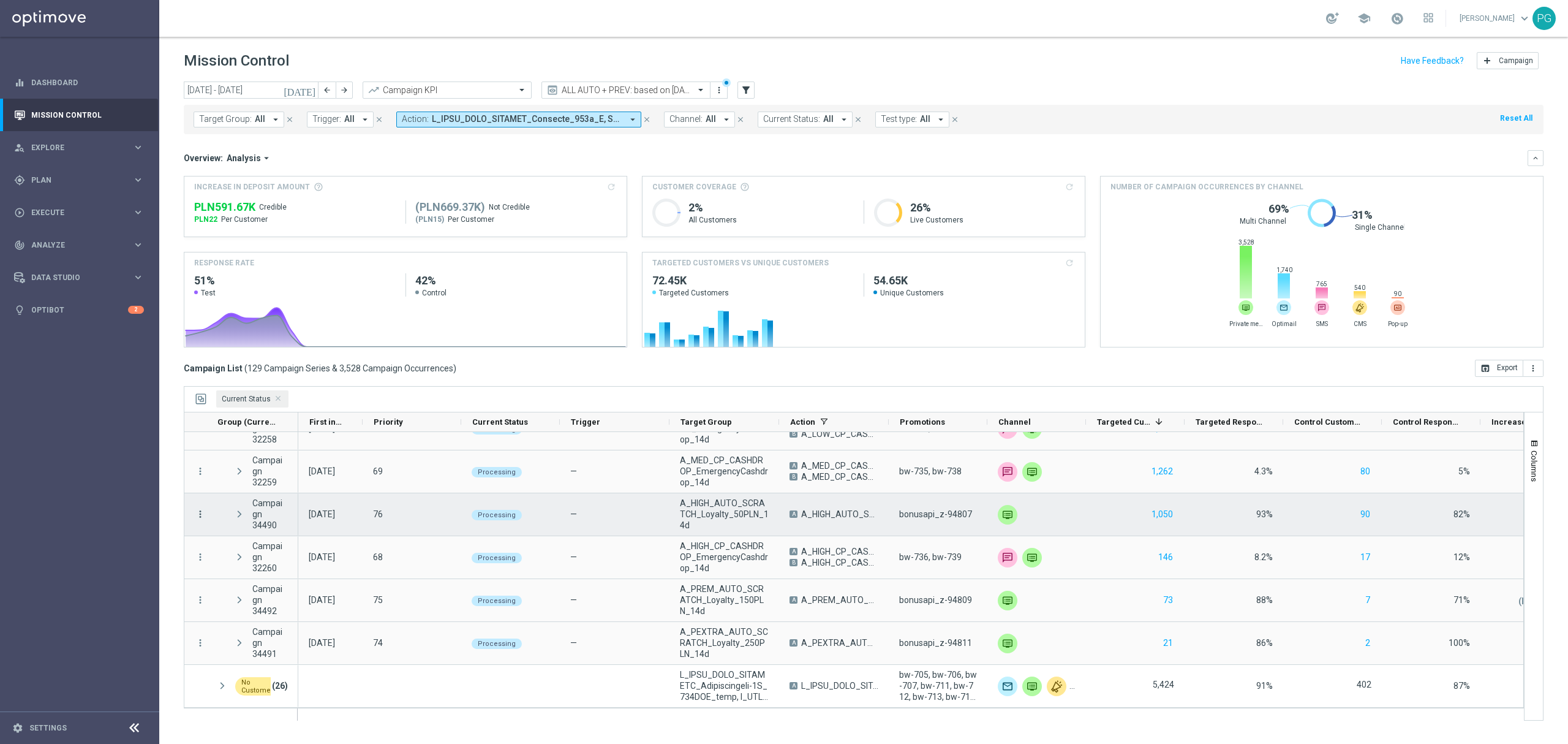
click at [205, 508] on icon "more_vert" at bounding box center [199, 513] width 11 height 11
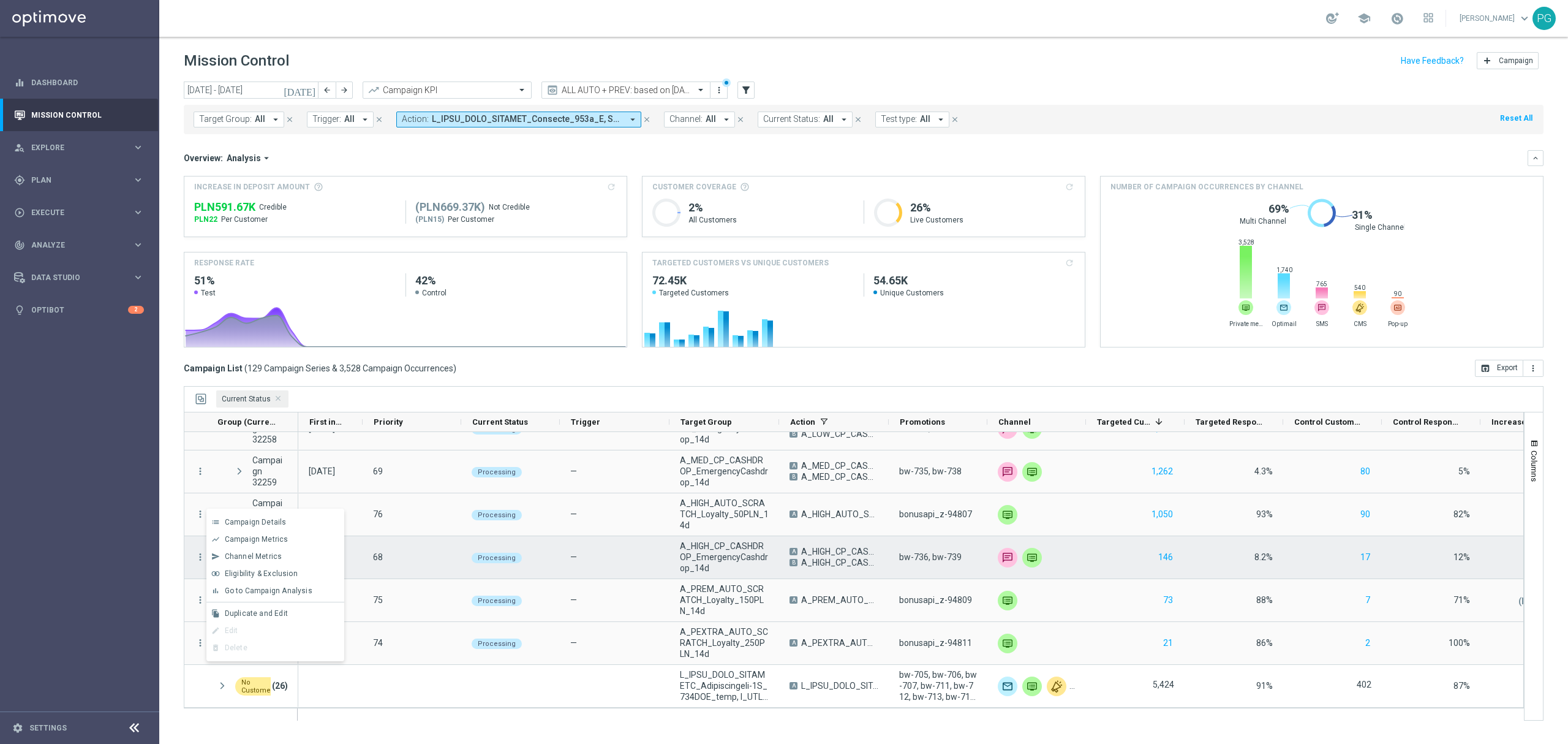
click at [718, 554] on span "A_HIGH_CP_CASHDROP_EmergencyCashdrop_14d" at bounding box center [724, 556] width 89 height 33
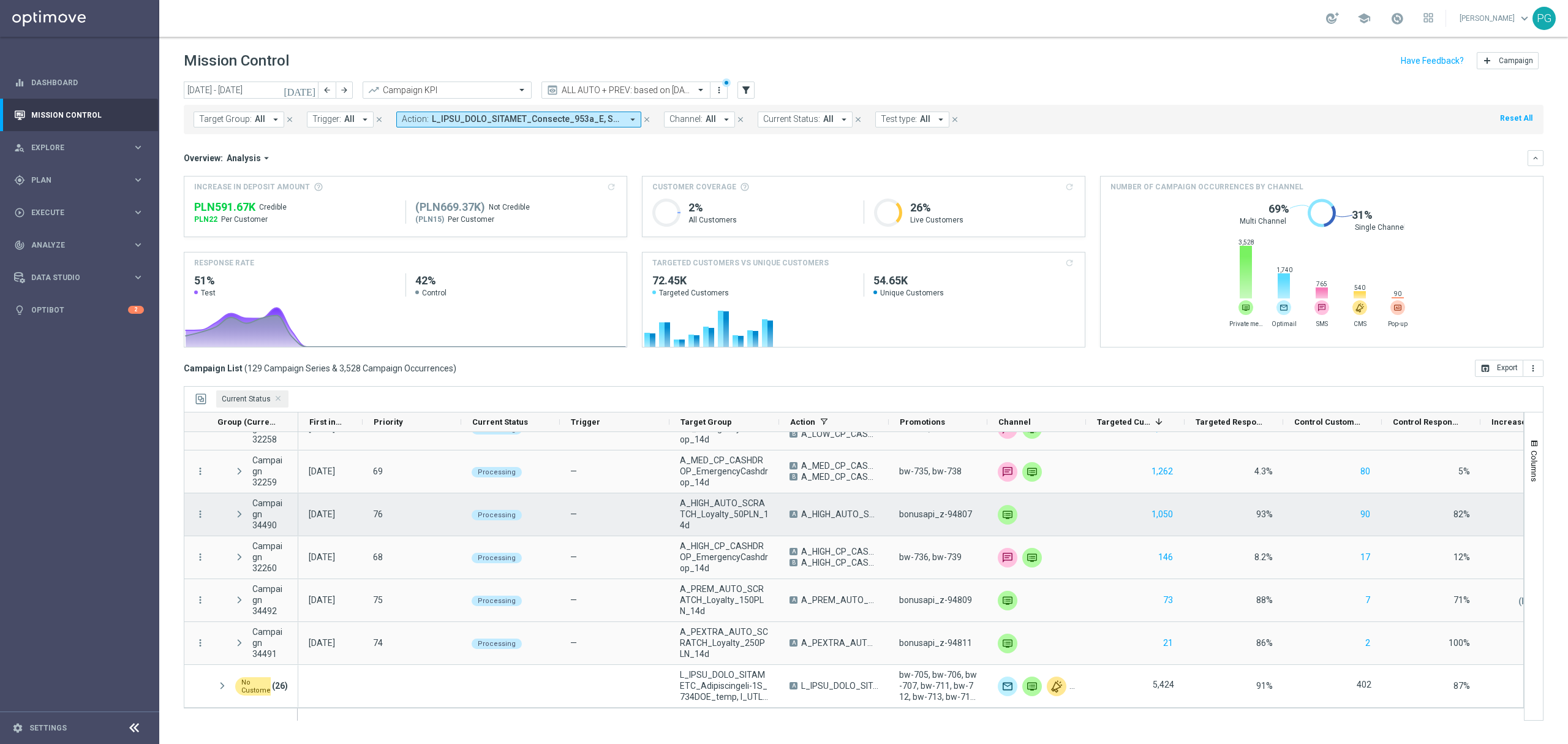
click at [207, 518] on div "Campaign 34490" at bounding box center [252, 514] width 92 height 42
click at [197, 515] on icon "more_vert" at bounding box center [199, 513] width 11 height 11
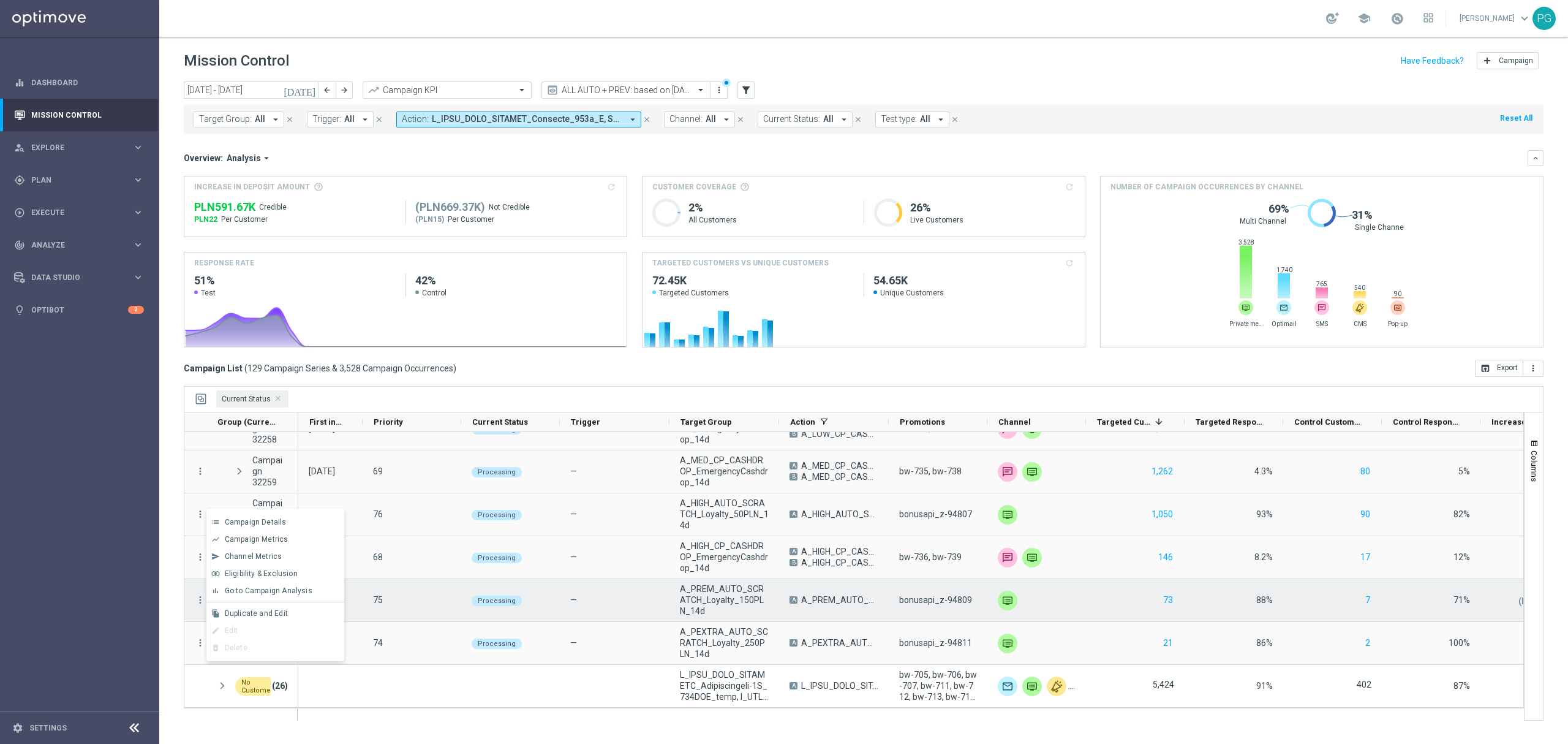
click at [569, 593] on div "—" at bounding box center [615, 600] width 110 height 42
click at [199, 600] on icon "more_vert" at bounding box center [199, 599] width 11 height 11
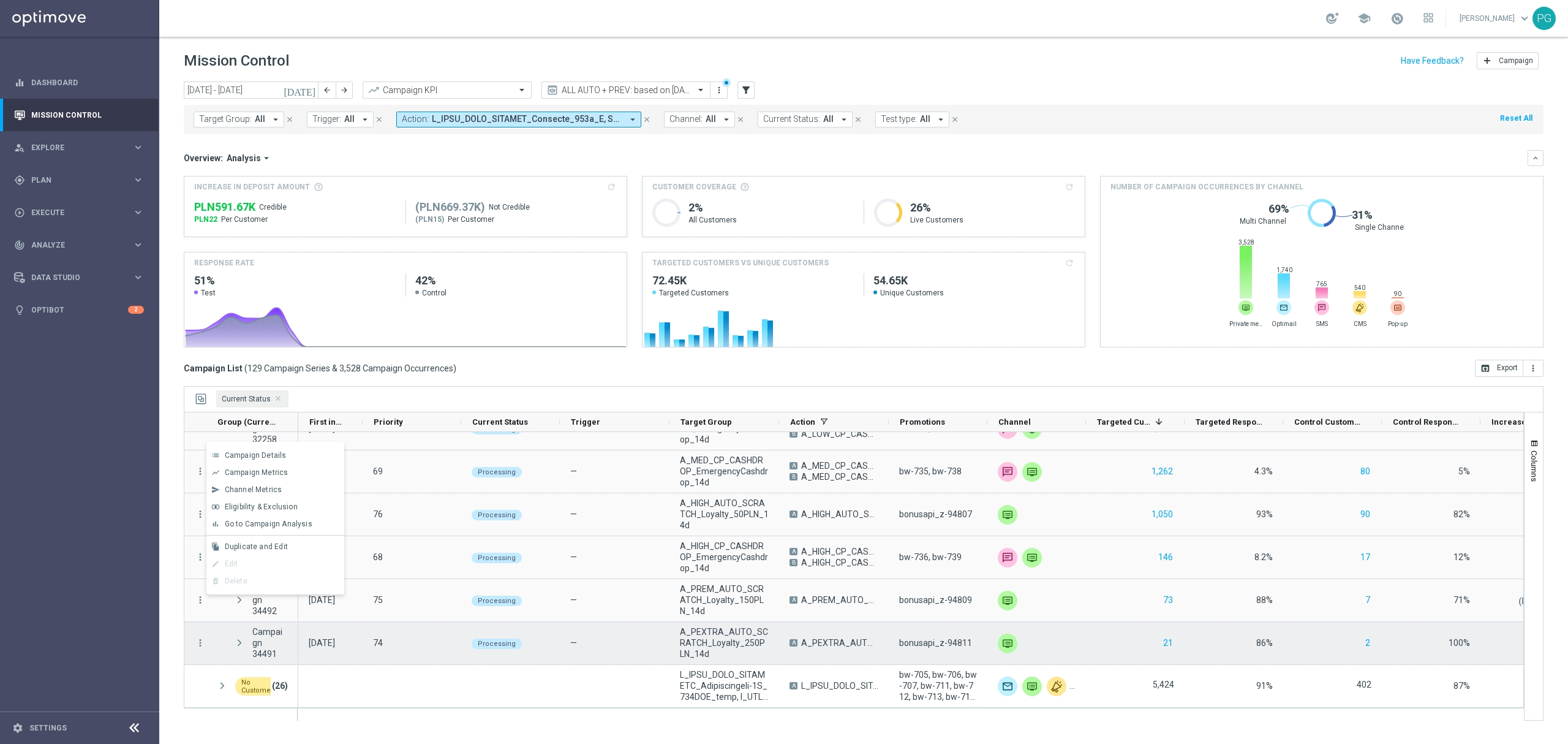
click at [194, 638] on div "more_vert" at bounding box center [195, 643] width 22 height 42
click at [196, 638] on icon "more_vert" at bounding box center [199, 643] width 11 height 11
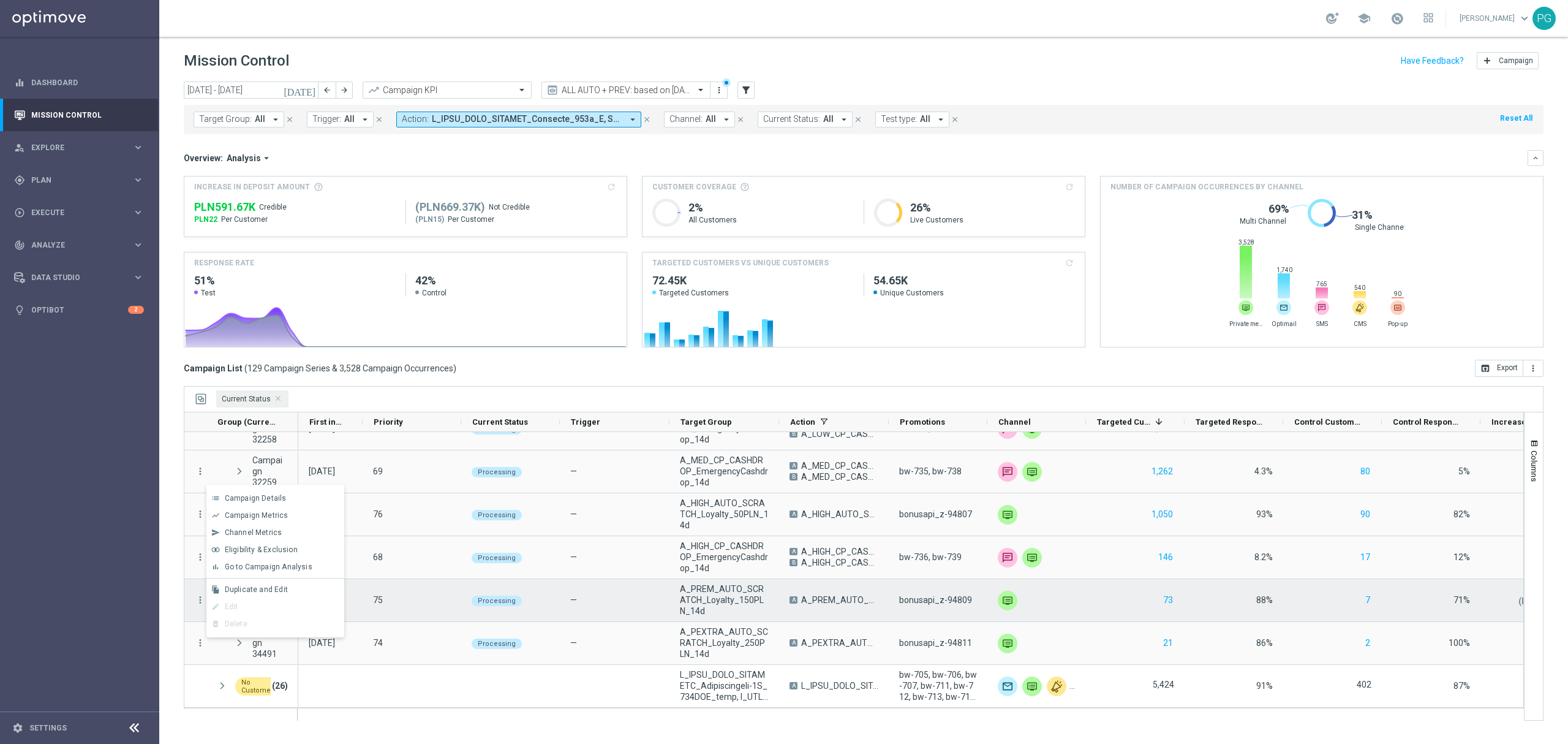
click at [525, 606] on div "Processing" at bounding box center [511, 600] width 99 height 42
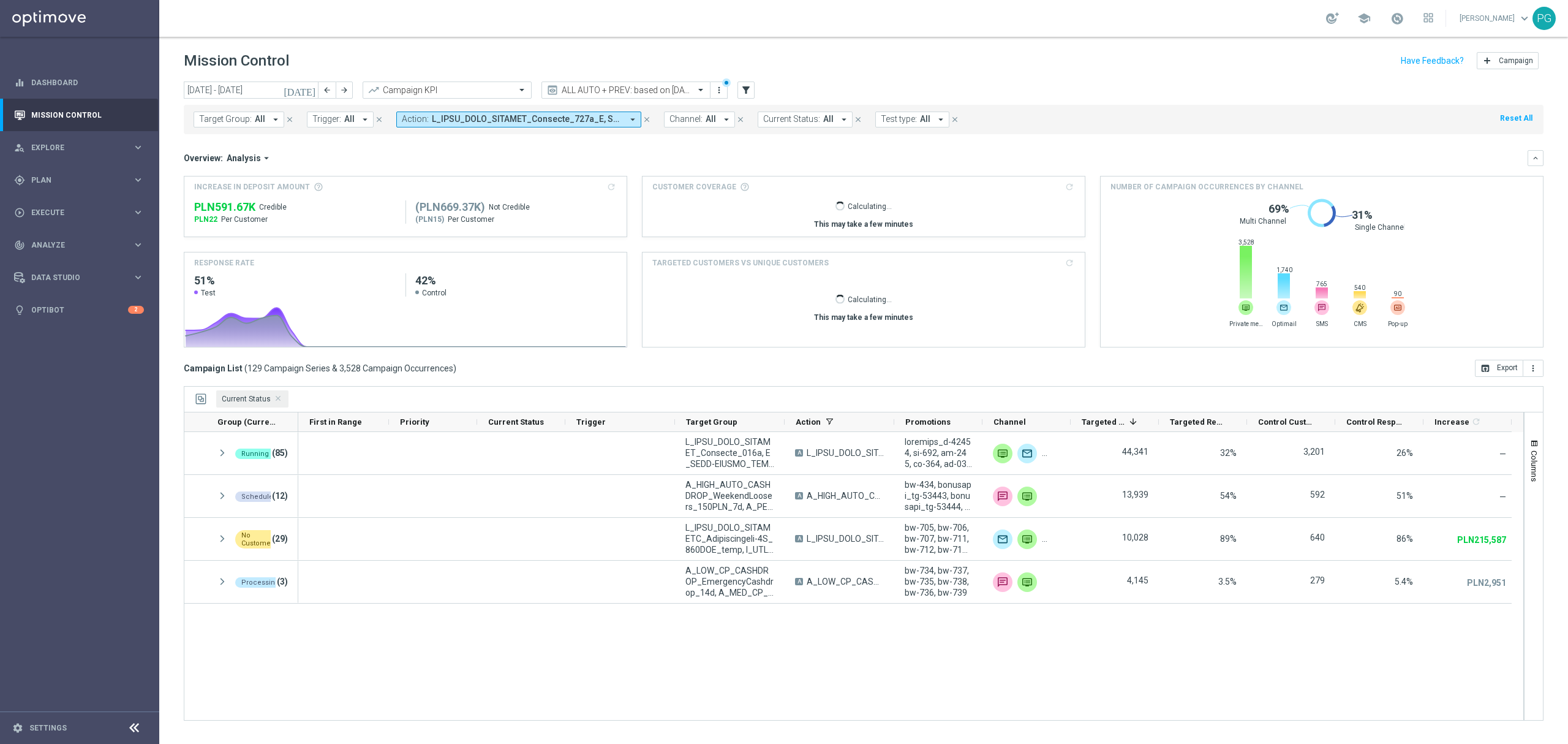
click at [415, 119] on span "Action:" at bounding box center [415, 119] width 27 height 10
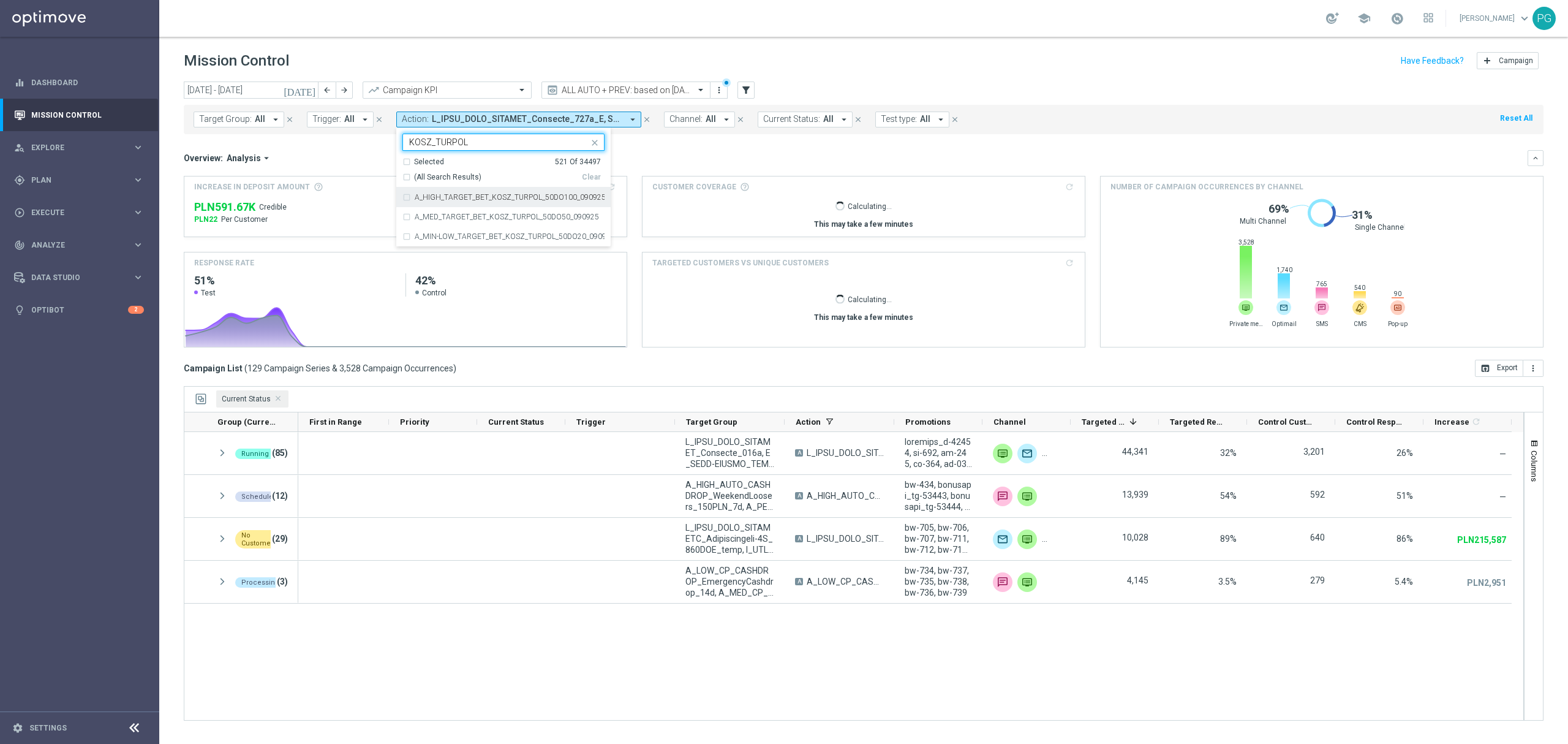
click at [425, 177] on span "(All Search Results)" at bounding box center [448, 178] width 68 height 10
type input "KOSZ_TURPOL"
click at [671, 148] on mini-dashboard "Overview: Analysis arrow_drop_down keyboard_arrow_down Increase In Deposit Amou…" at bounding box center [863, 247] width 1360 height 226
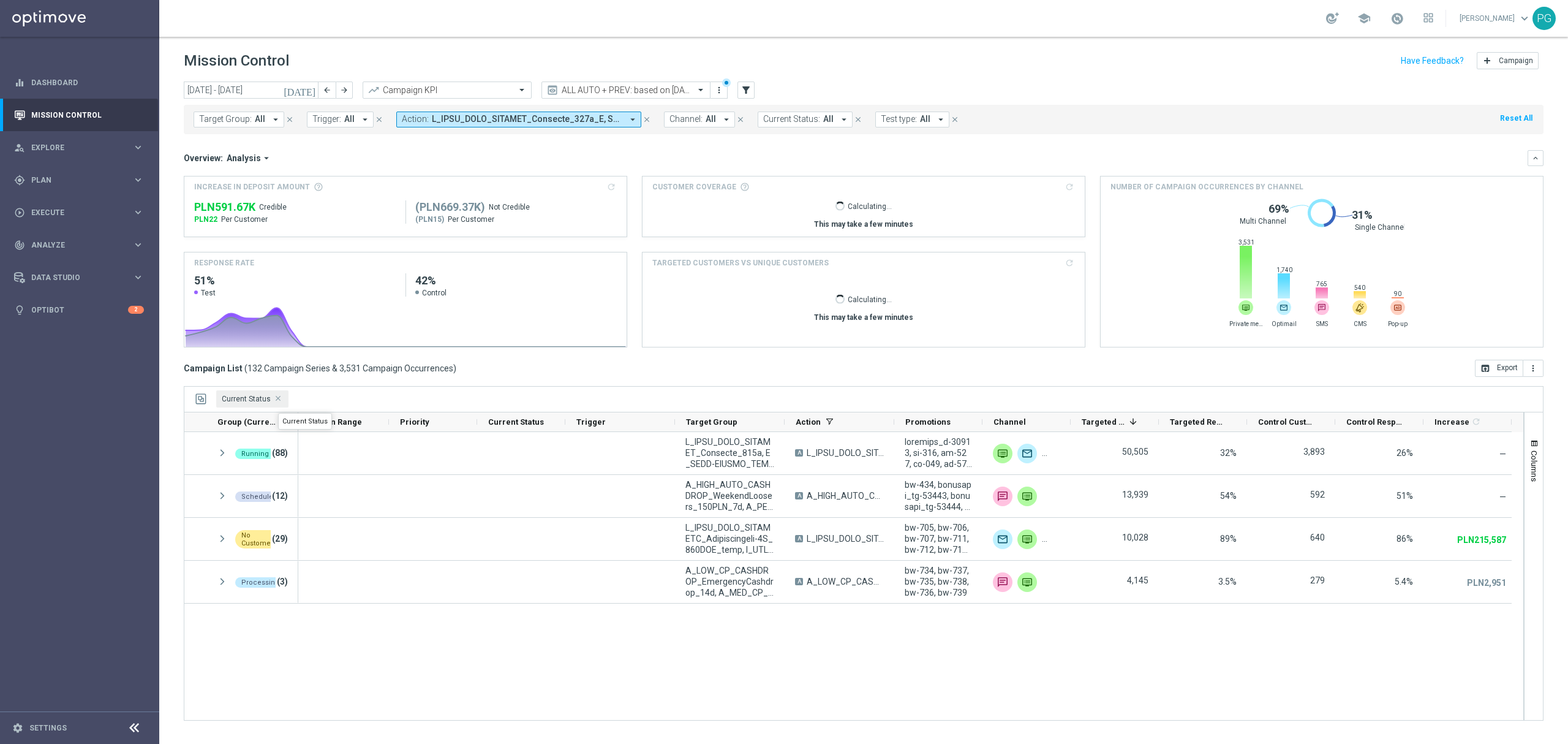
click at [278, 402] on span "Current Status Press DELETE to remove" at bounding box center [278, 398] width 6 height 6
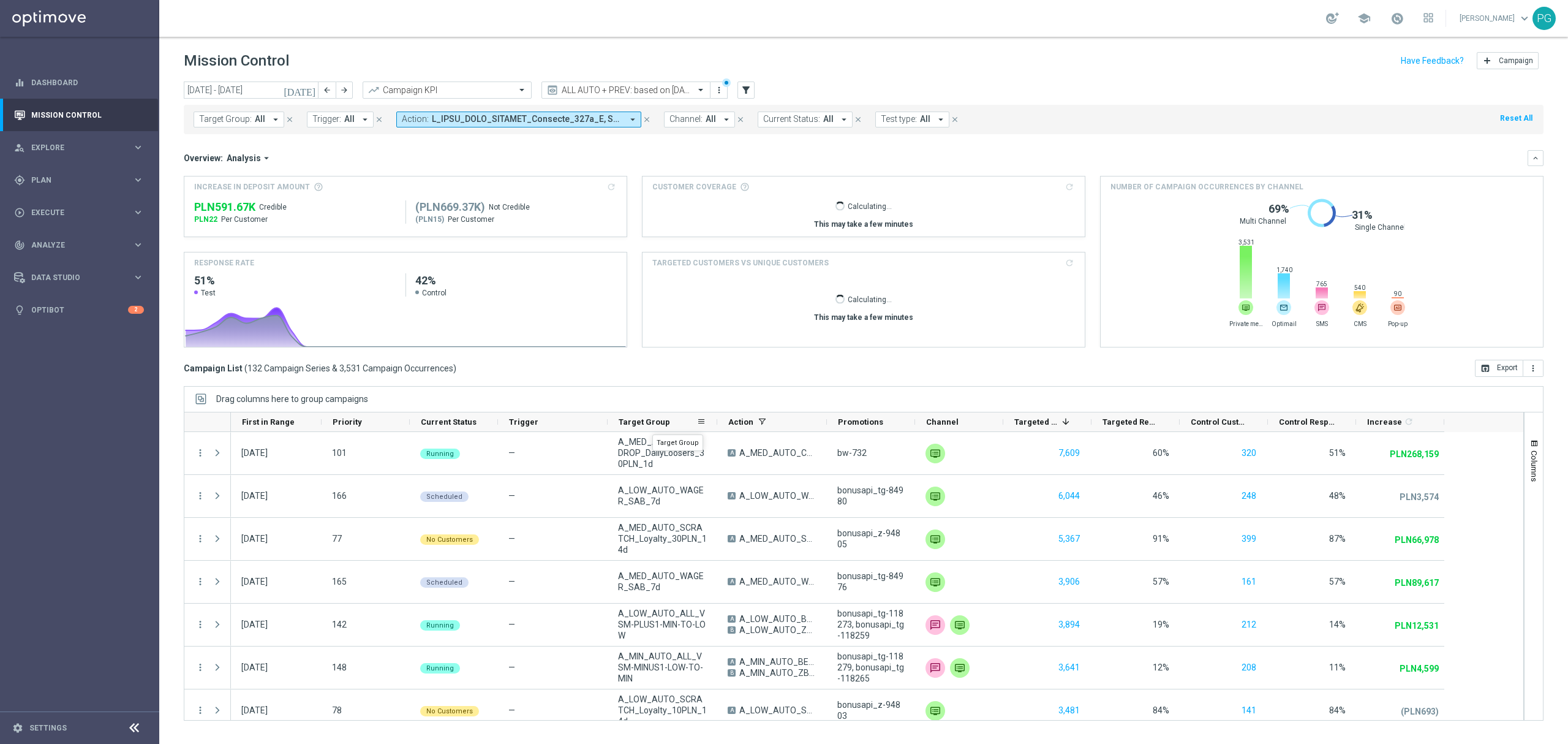
click at [653, 424] on span "Target Group" at bounding box center [644, 421] width 52 height 9
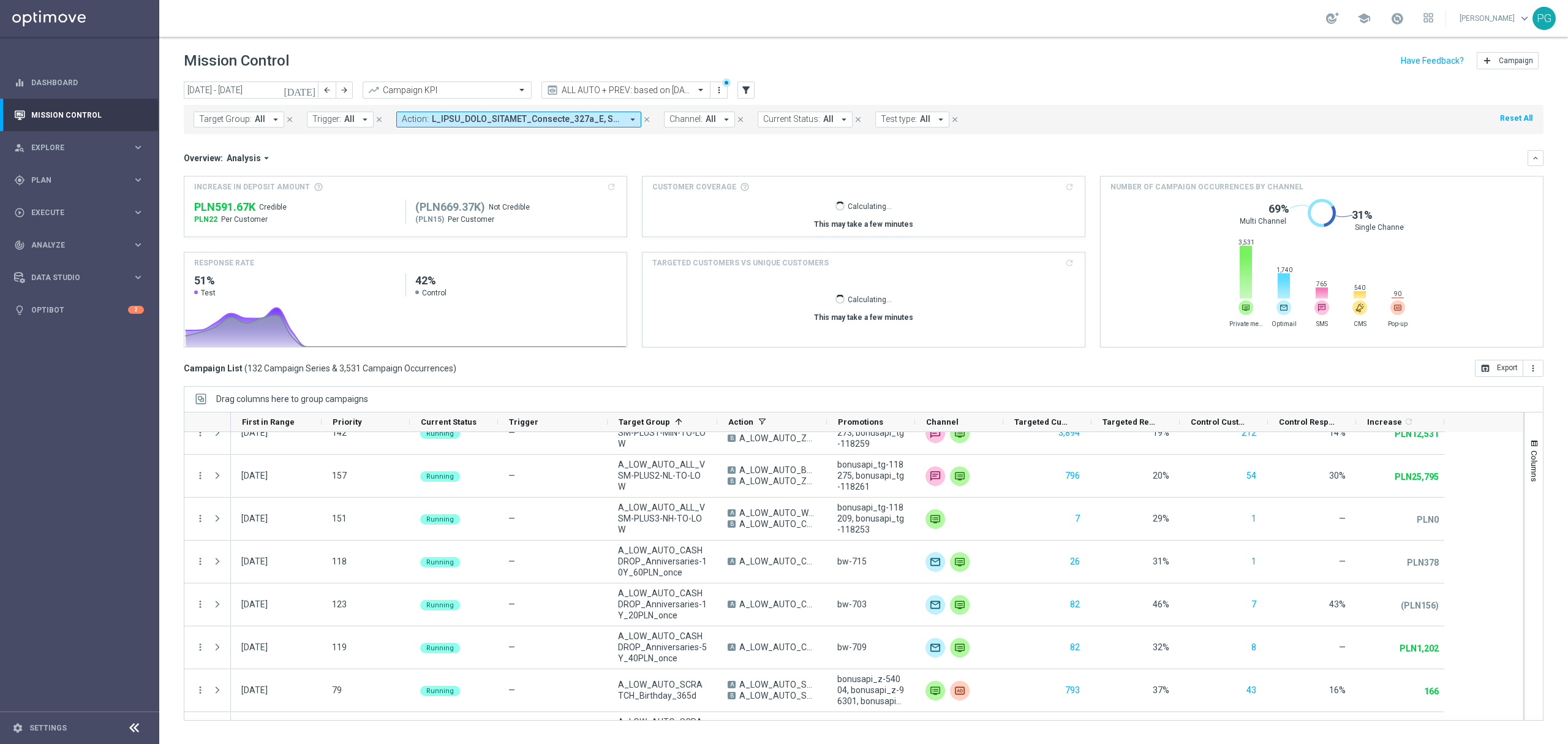
scroll to position [863, 0]
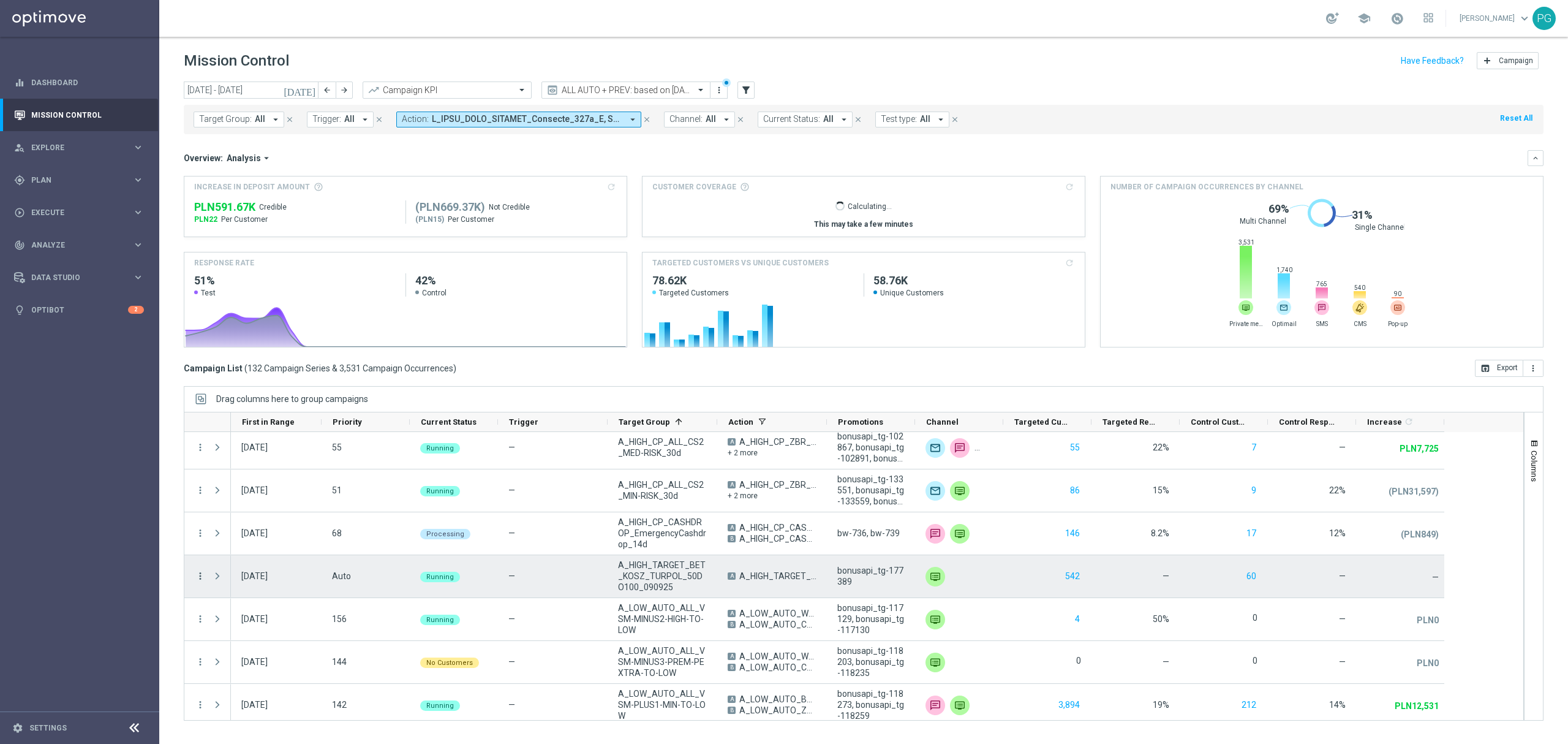
click at [202, 572] on icon "more_vert" at bounding box center [199, 576] width 11 height 11
click at [282, 638] on span "Eligibility & Exclusion" at bounding box center [261, 635] width 73 height 8
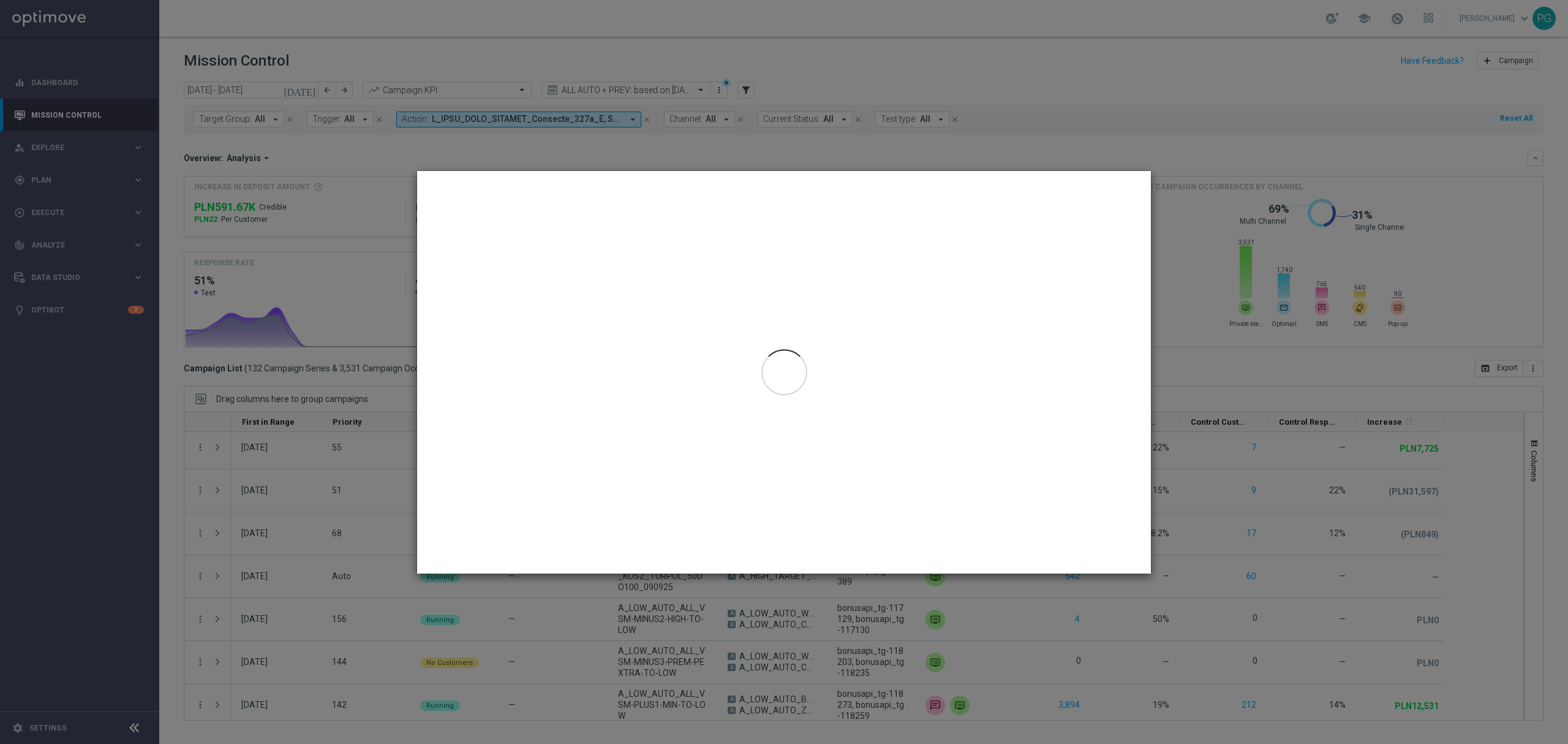
type input "[DATE] - [DATE]"
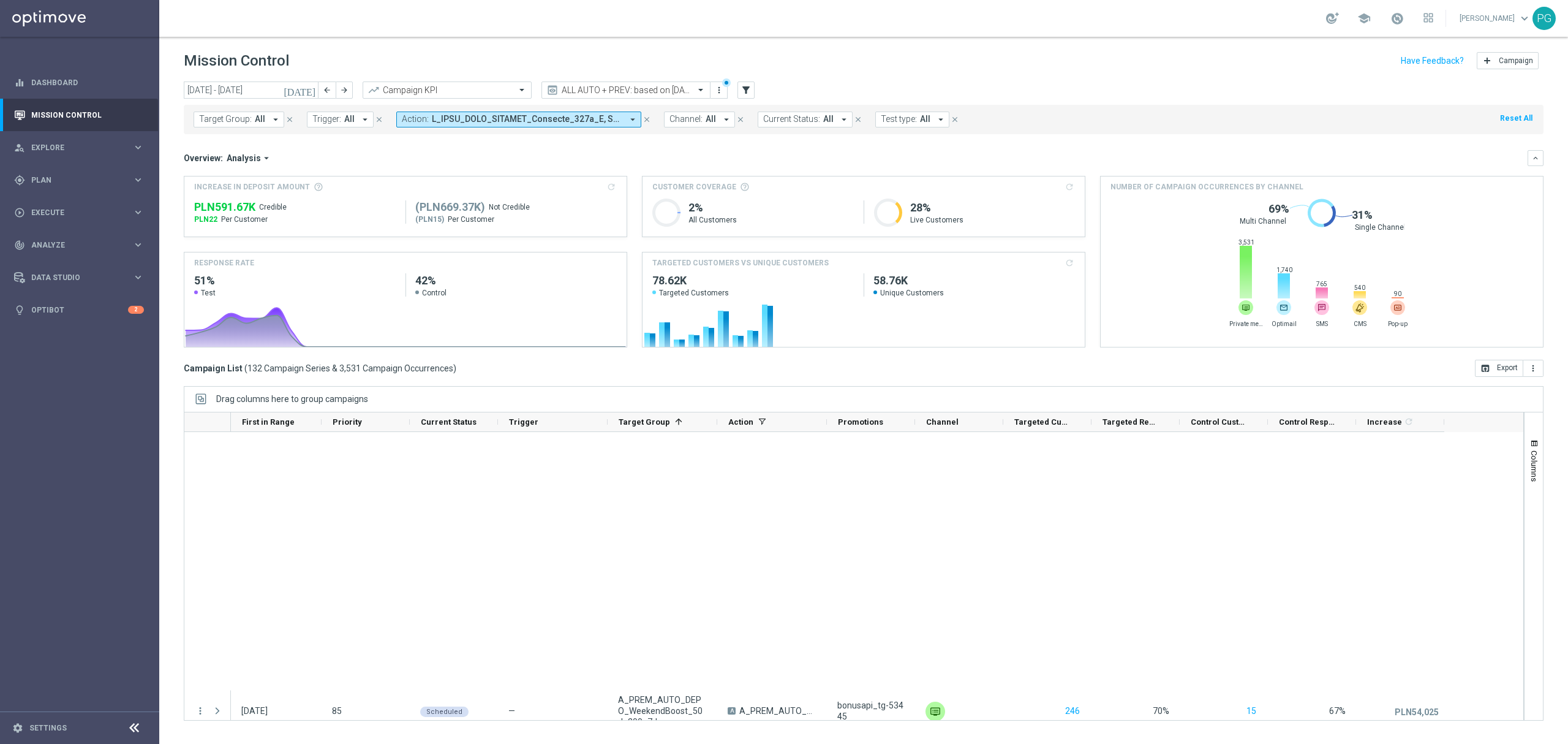
scroll to position [5373, 0]
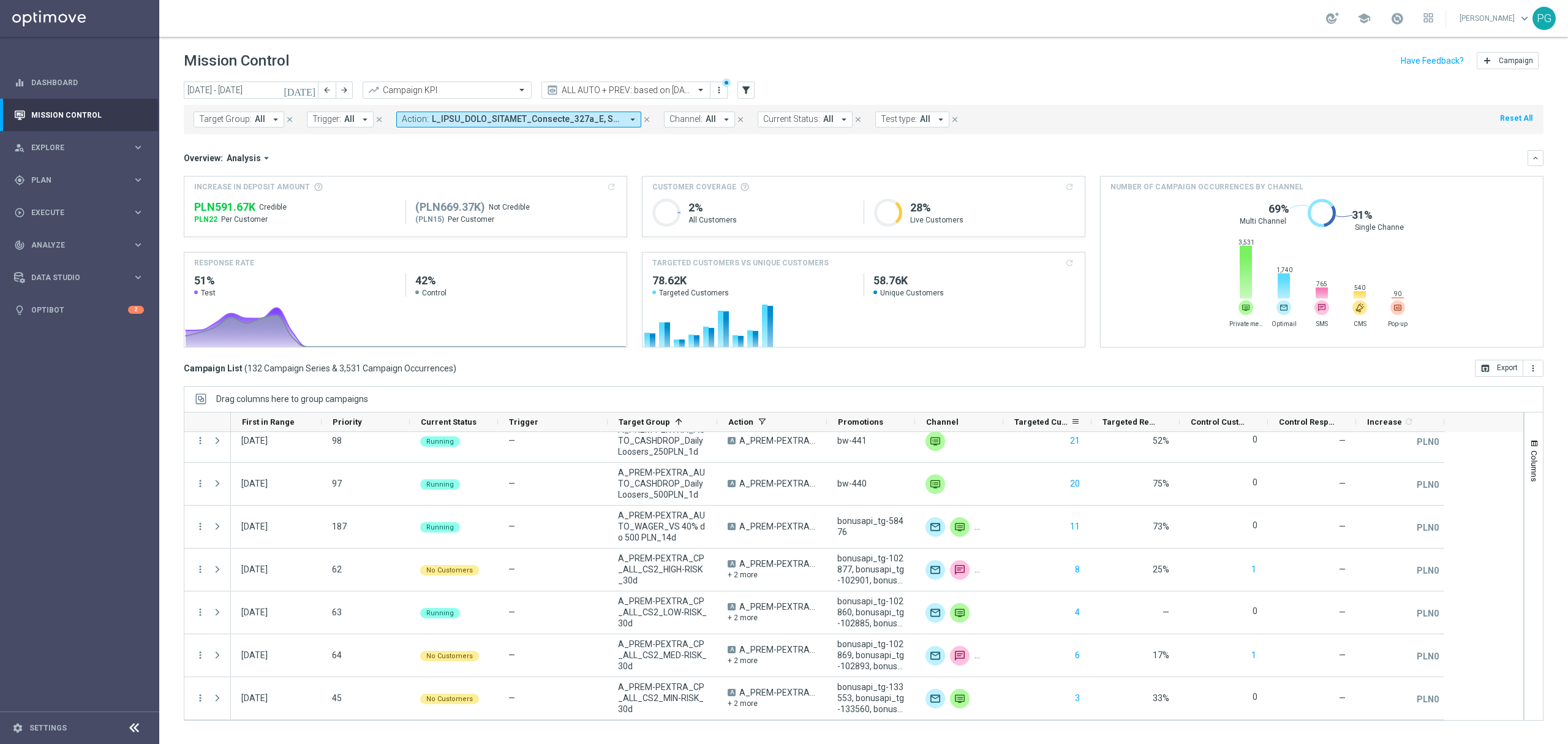
click at [1061, 424] on span "Targeted Customers" at bounding box center [1042, 421] width 57 height 9
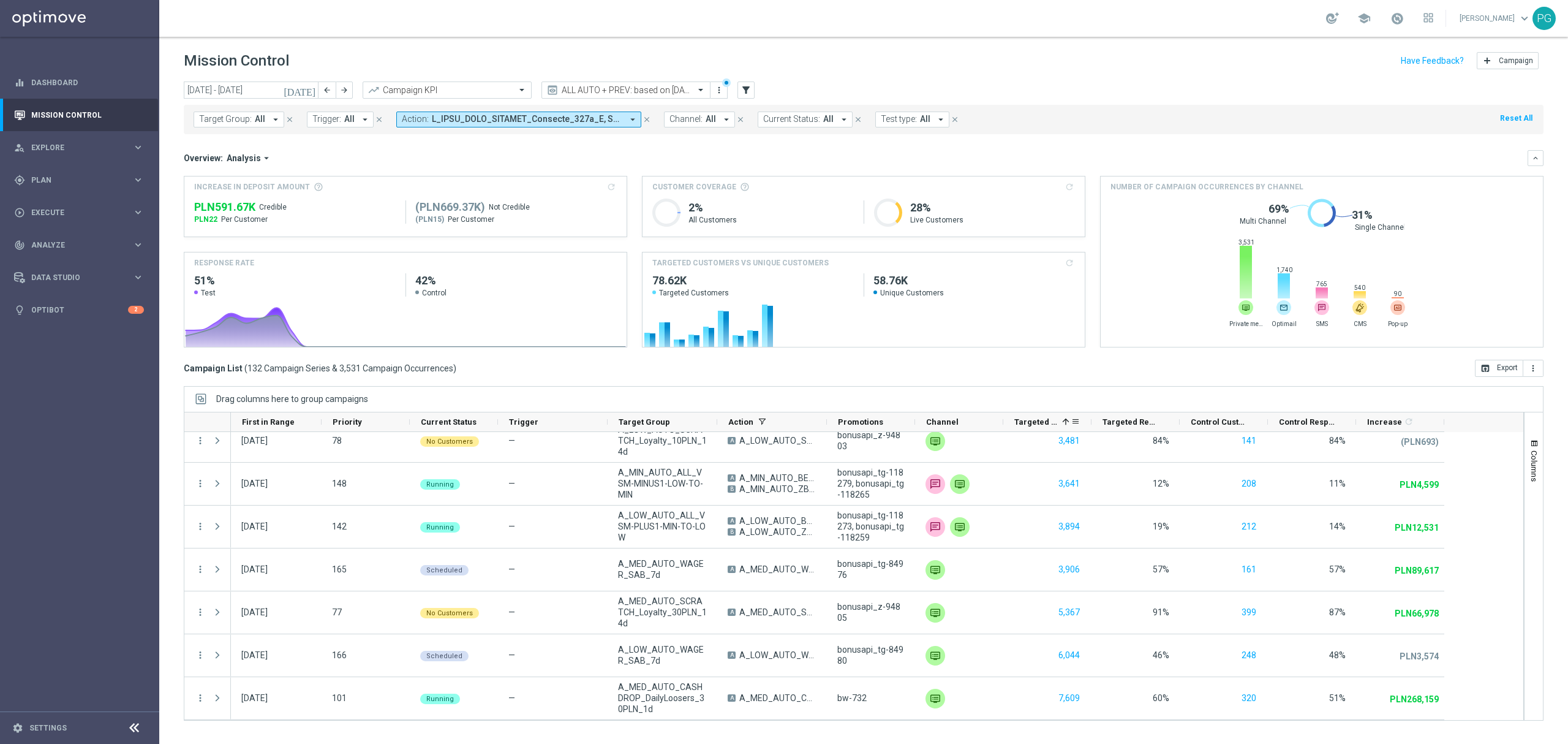
click at [1045, 425] on span "Targeted Customers" at bounding box center [1035, 421] width 43 height 9
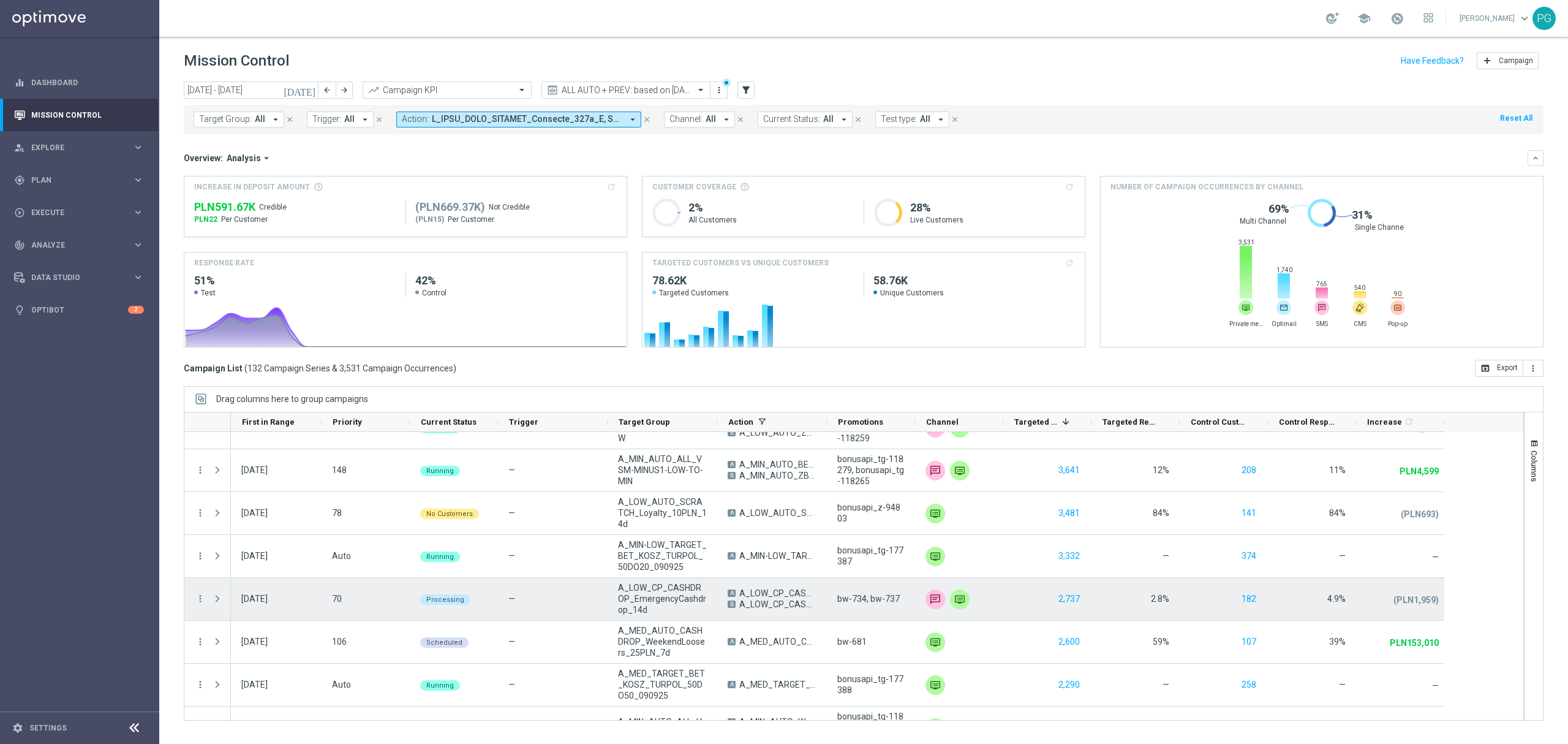
scroll to position [205, 0]
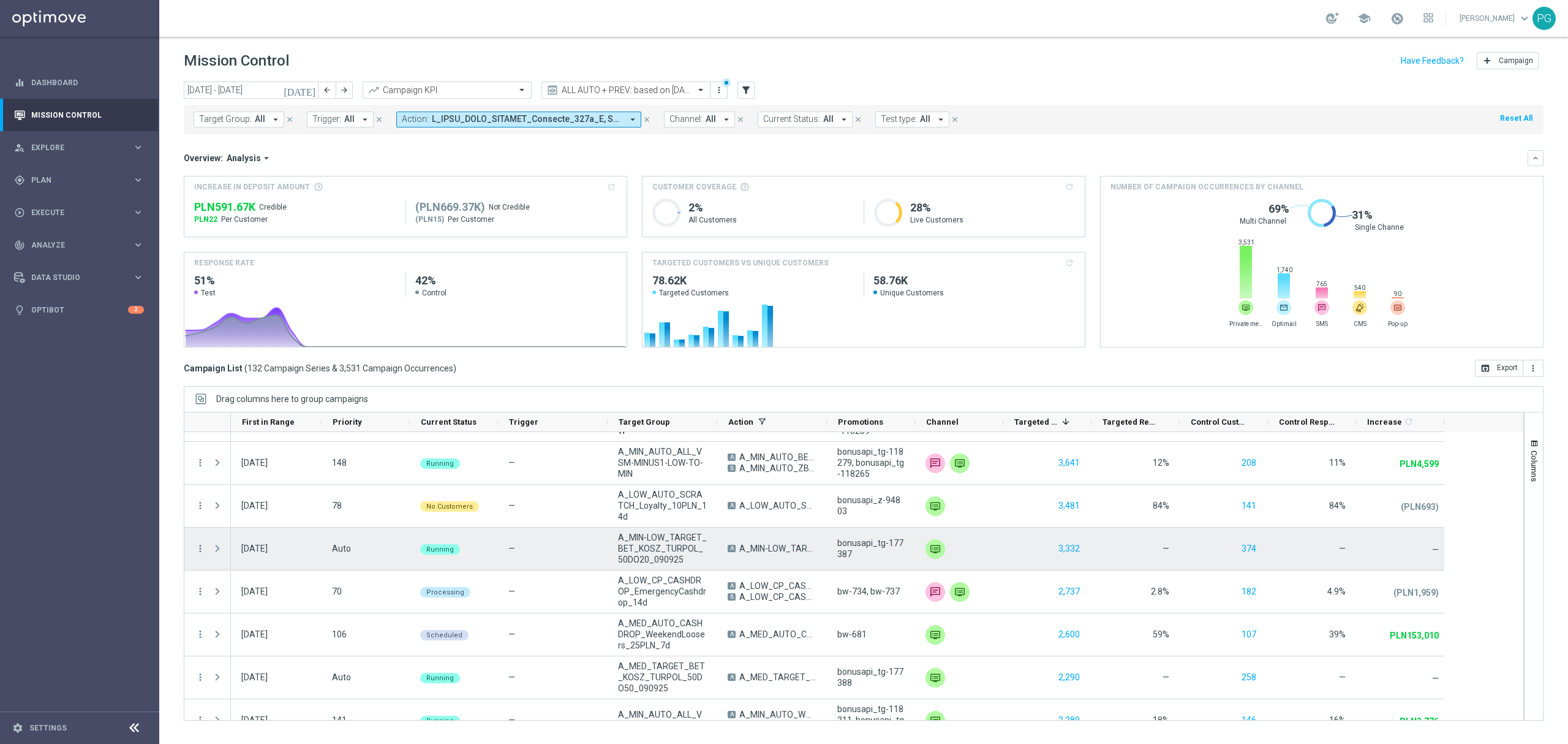
click at [194, 548] on div "more_vert" at bounding box center [195, 549] width 22 height 42
click at [199, 547] on icon "more_vert" at bounding box center [199, 548] width 11 height 11
click at [249, 604] on span "Eligibility & Exclusion" at bounding box center [261, 608] width 73 height 8
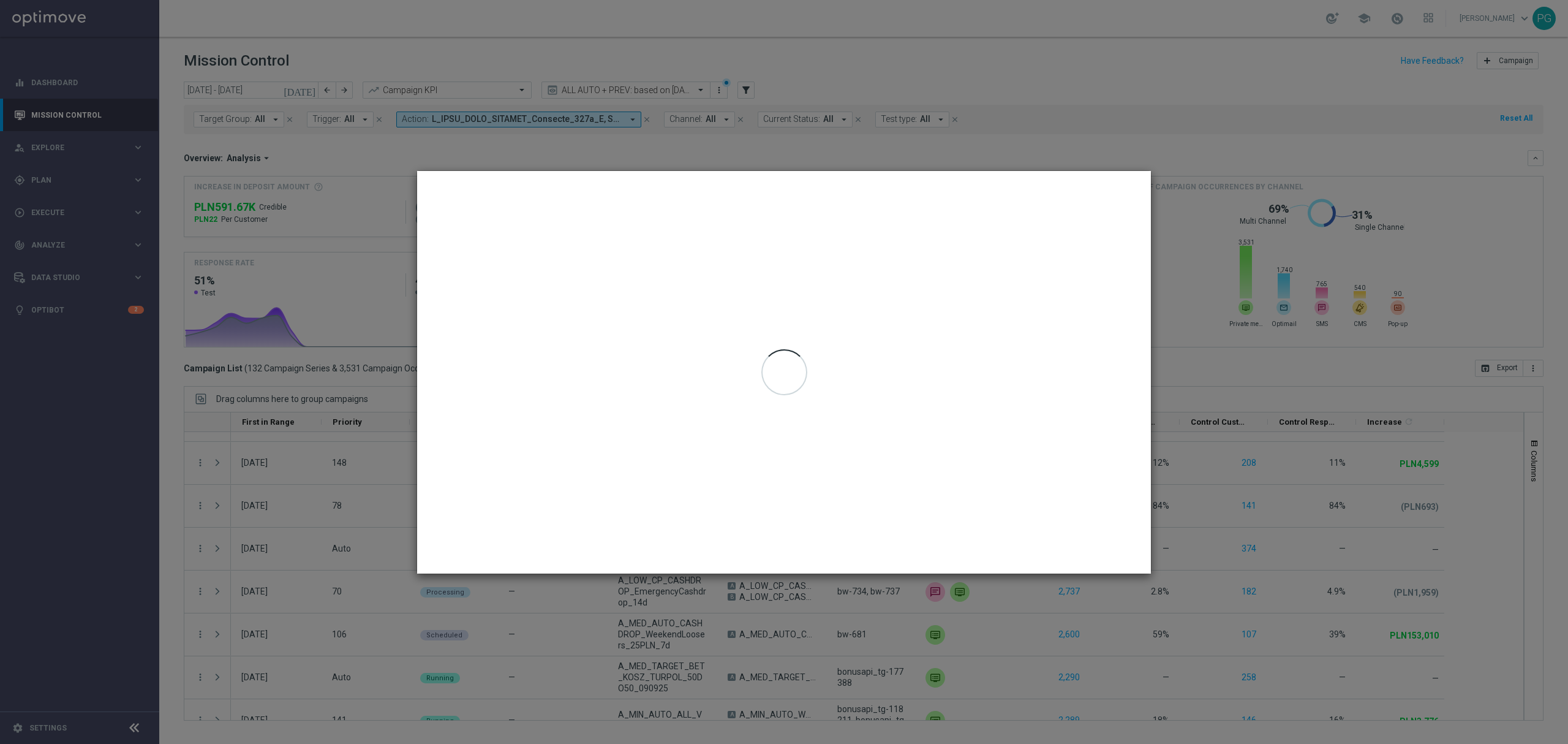
type input "[DATE] - [DATE]"
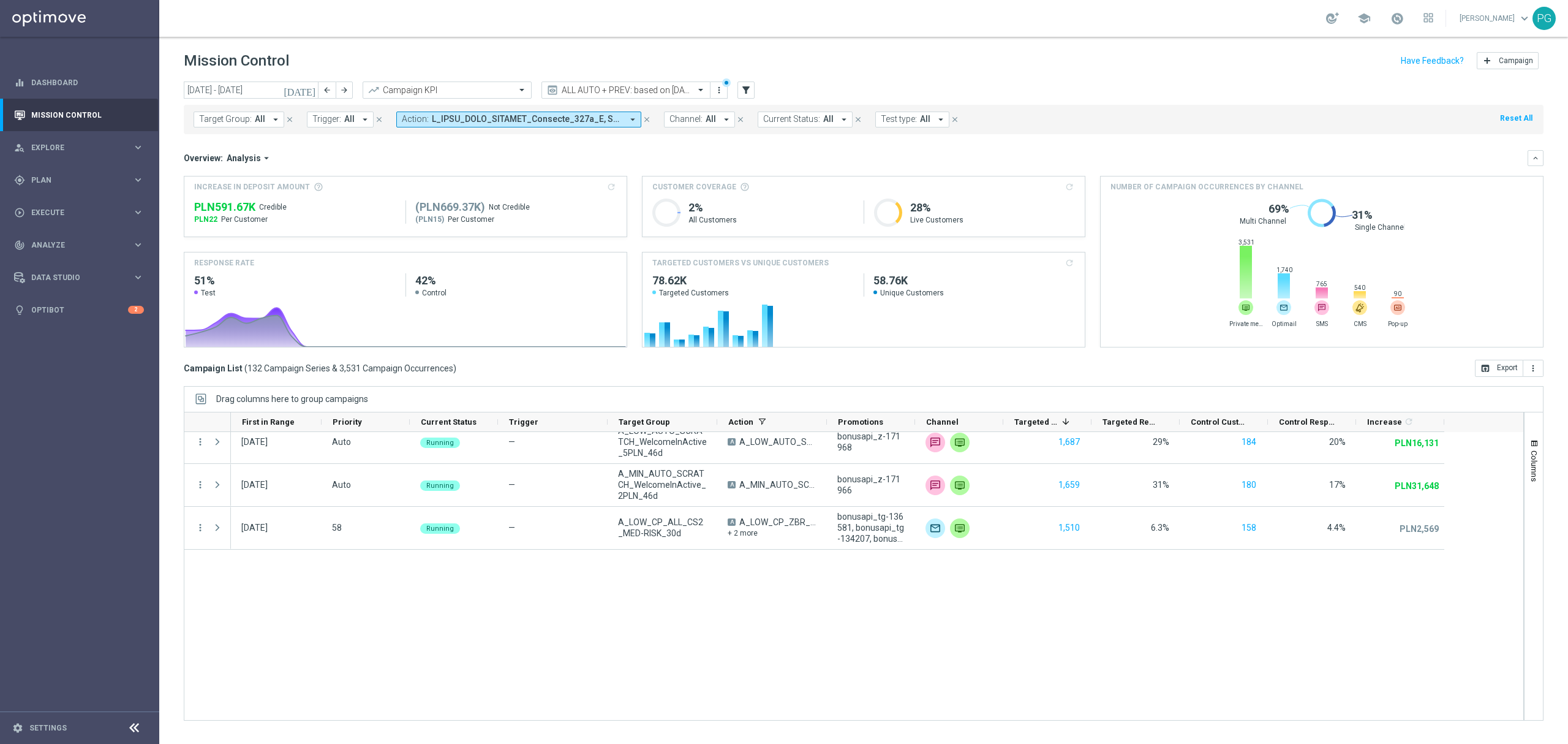
scroll to position [0, 0]
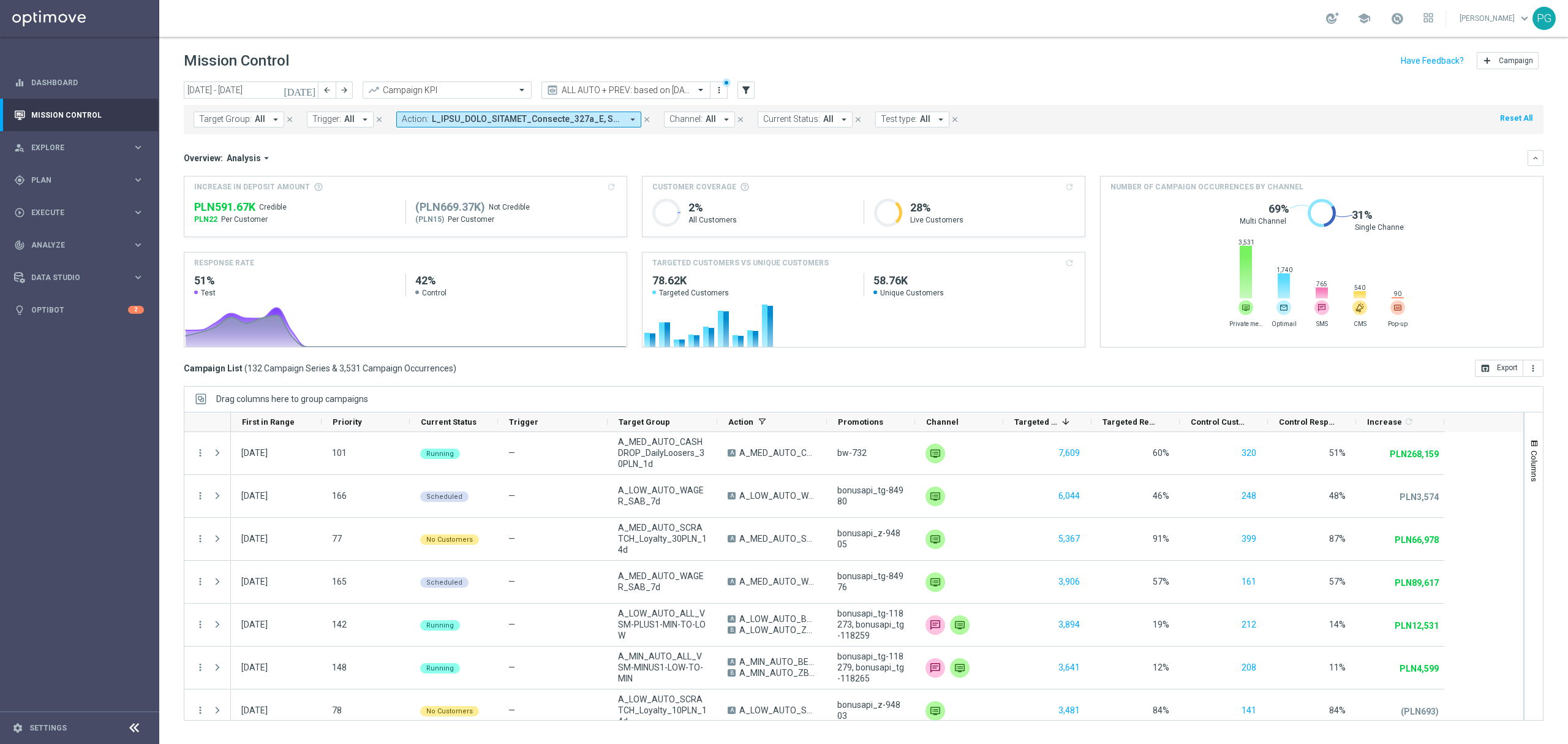
click at [584, 92] on input "text" at bounding box center [614, 90] width 131 height 10
click at [595, 133] on div "Monitoring" at bounding box center [626, 129] width 156 height 20
click at [593, 79] on header "Mission Control add Campaign" at bounding box center [863, 58] width 1409 height 45
click at [591, 88] on input "text" at bounding box center [614, 90] width 131 height 10
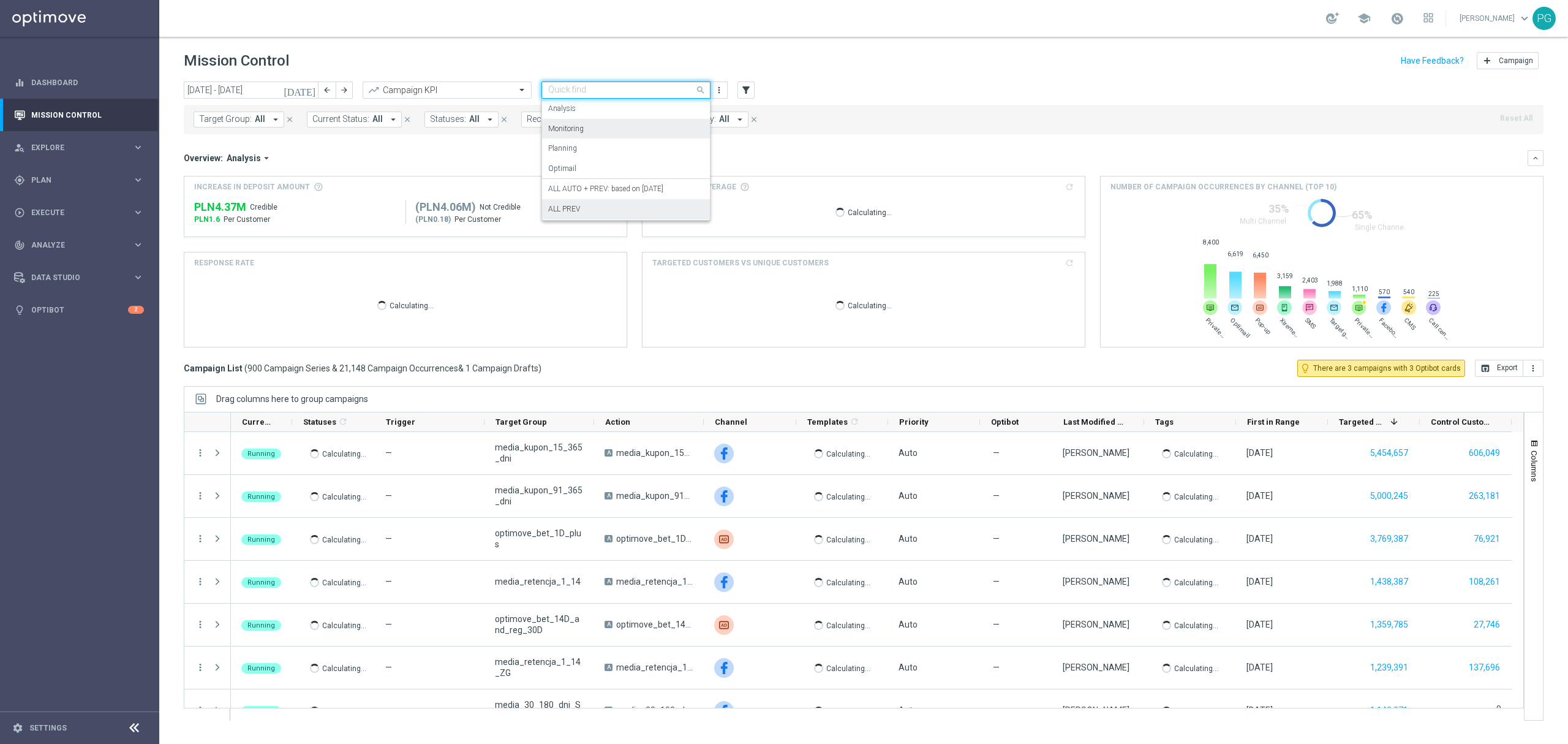
drag, startPoint x: 620, startPoint y: 147, endPoint x: 598, endPoint y: 204, distance: 61.1
click at [598, 99] on ng-select "Quick find Monitoring Analysis Monitoring Planning Optimail ALL AUTO + PREV: ba…" at bounding box center [626, 90] width 169 height 17
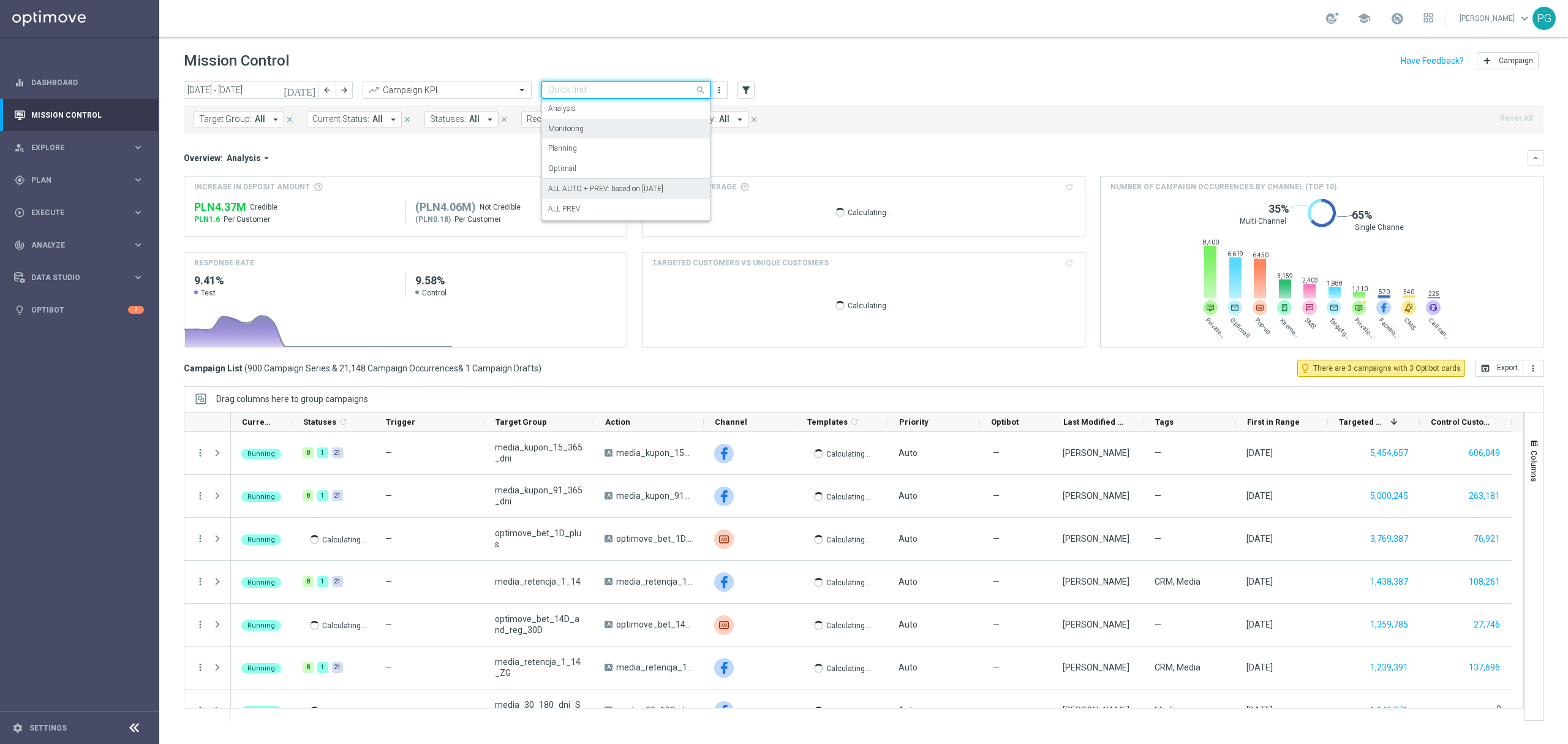
click at [591, 189] on label "ALL AUTO + PREV: based on [DATE]" at bounding box center [606, 189] width 115 height 10
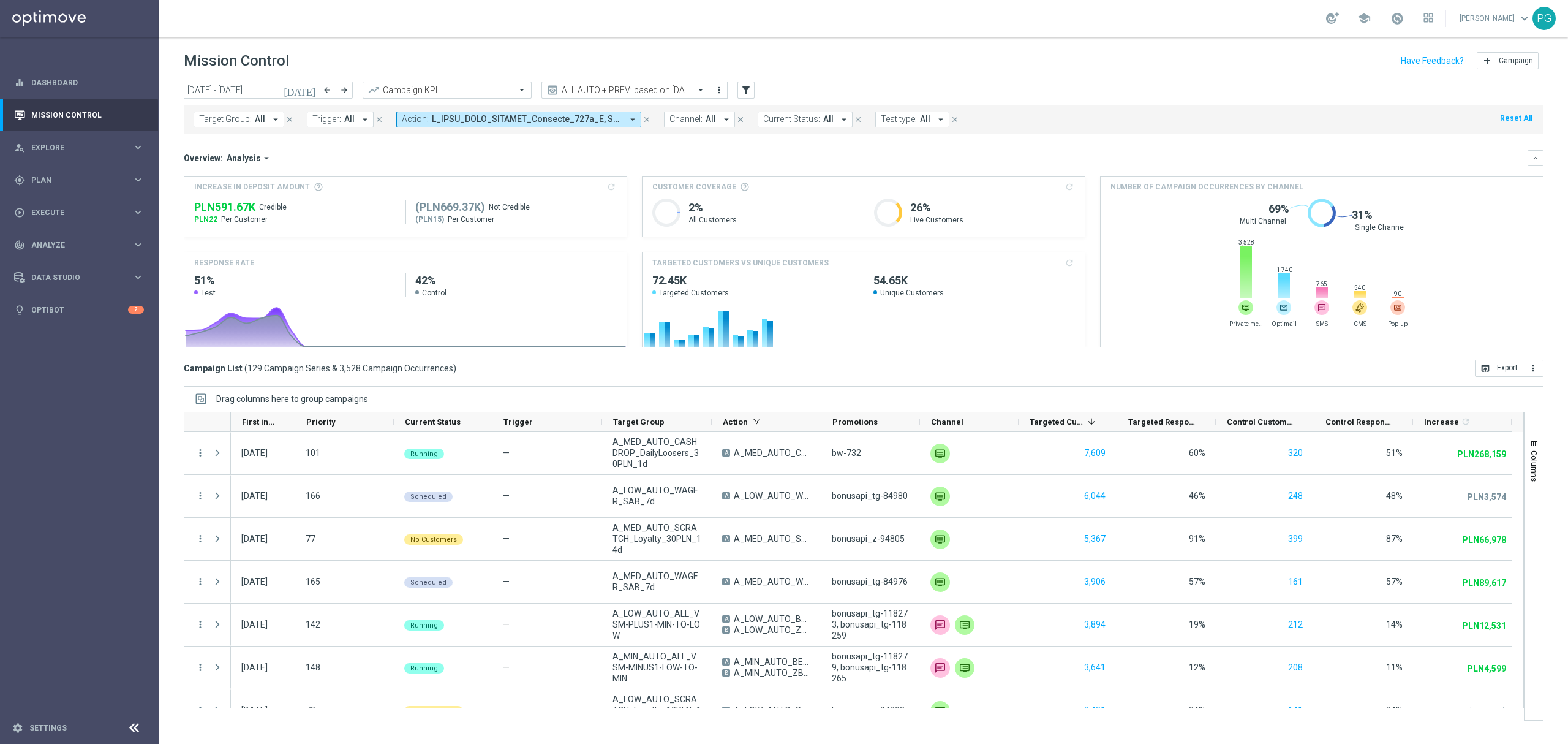
click at [1074, 183] on calculate-btn "refresh" at bounding box center [1069, 186] width 11 height 11
